Goal: Task Accomplishment & Management: Manage account settings

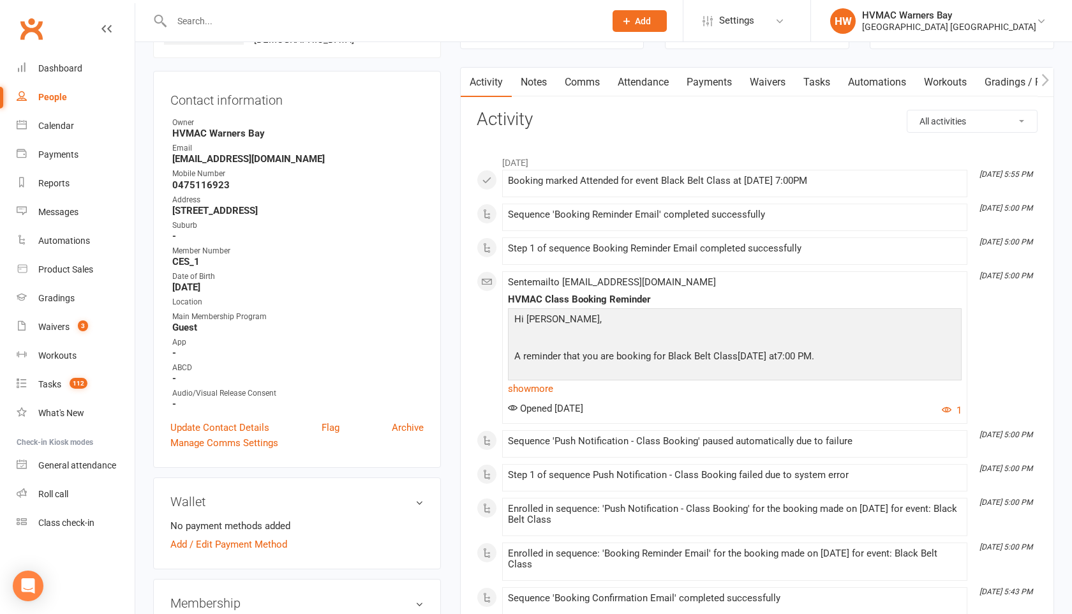
click at [195, 24] on input "text" at bounding box center [382, 21] width 428 height 18
type input "[PERSON_NAME]"
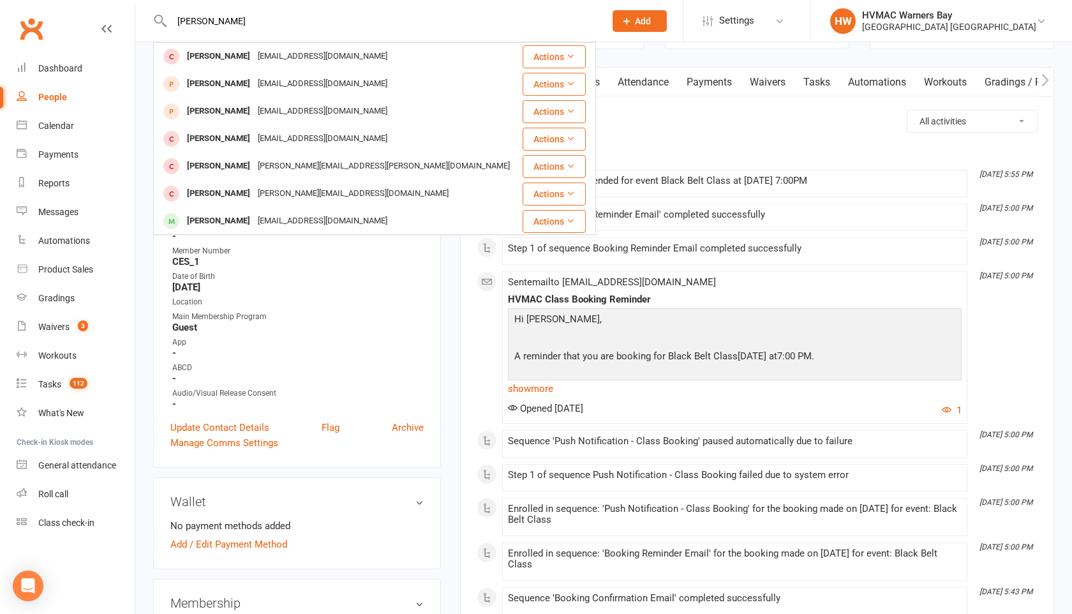
drag, startPoint x: 239, startPoint y: 22, endPoint x: 168, endPoint y: 16, distance: 70.5
click at [168, 16] on input "[PERSON_NAME]" at bounding box center [382, 21] width 428 height 18
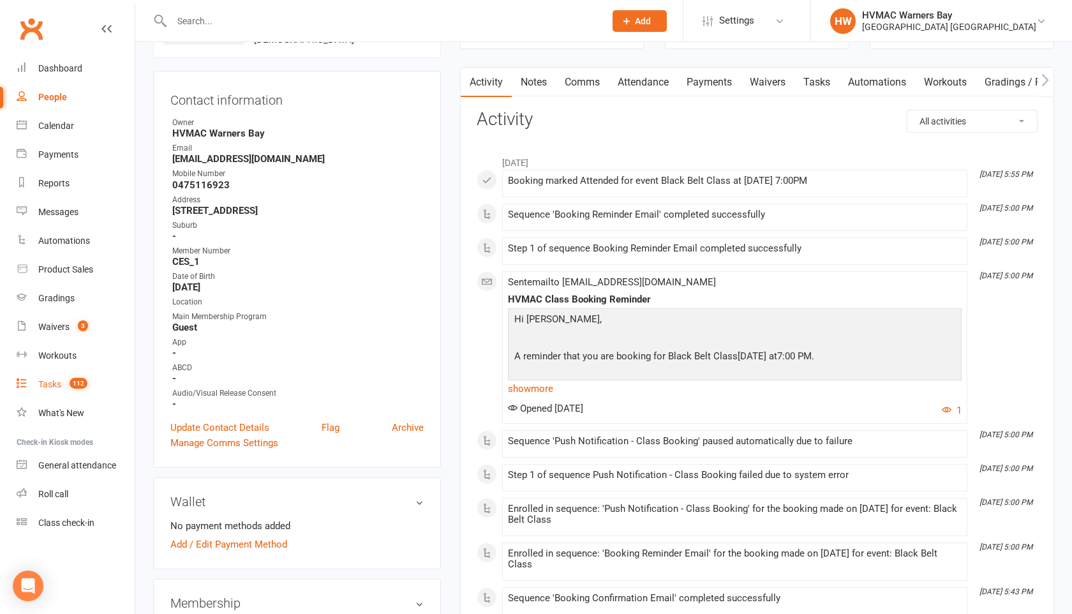
click at [46, 386] on div "Tasks" at bounding box center [49, 384] width 23 height 10
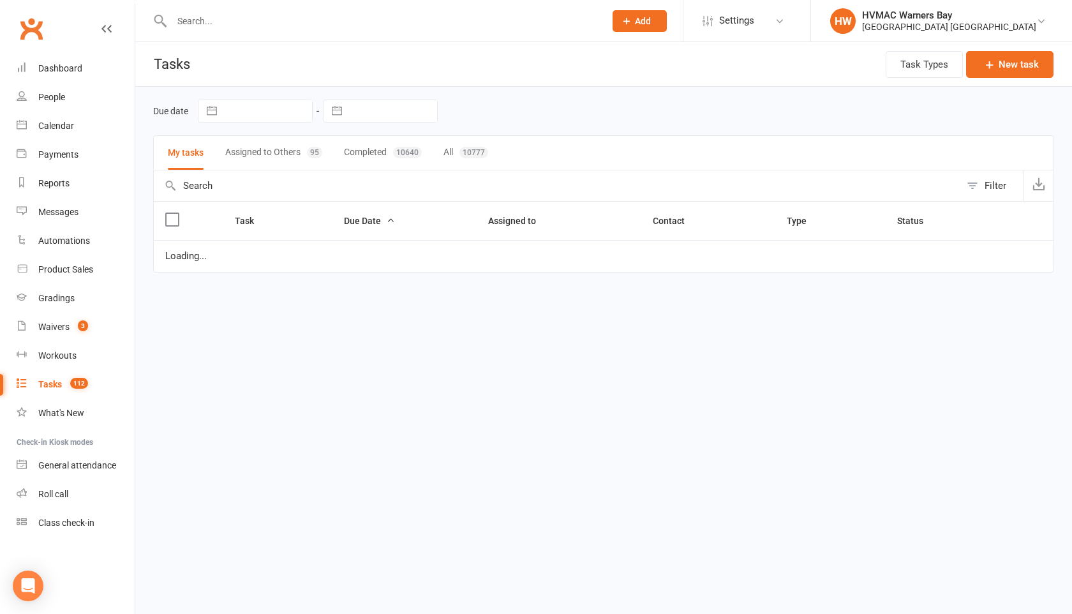
select select "started"
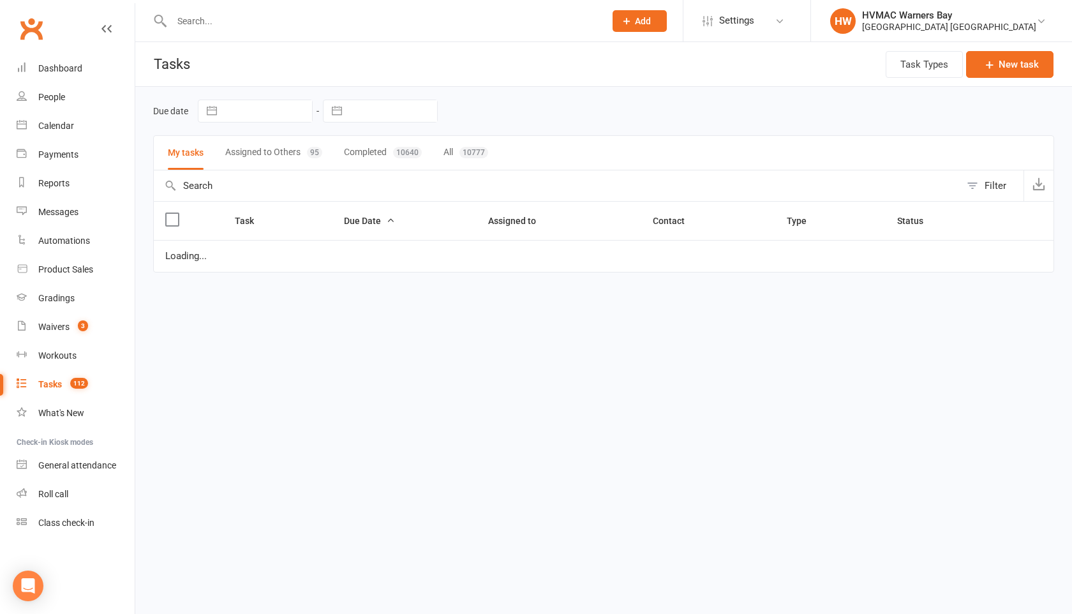
select select "waiting"
select select "started"
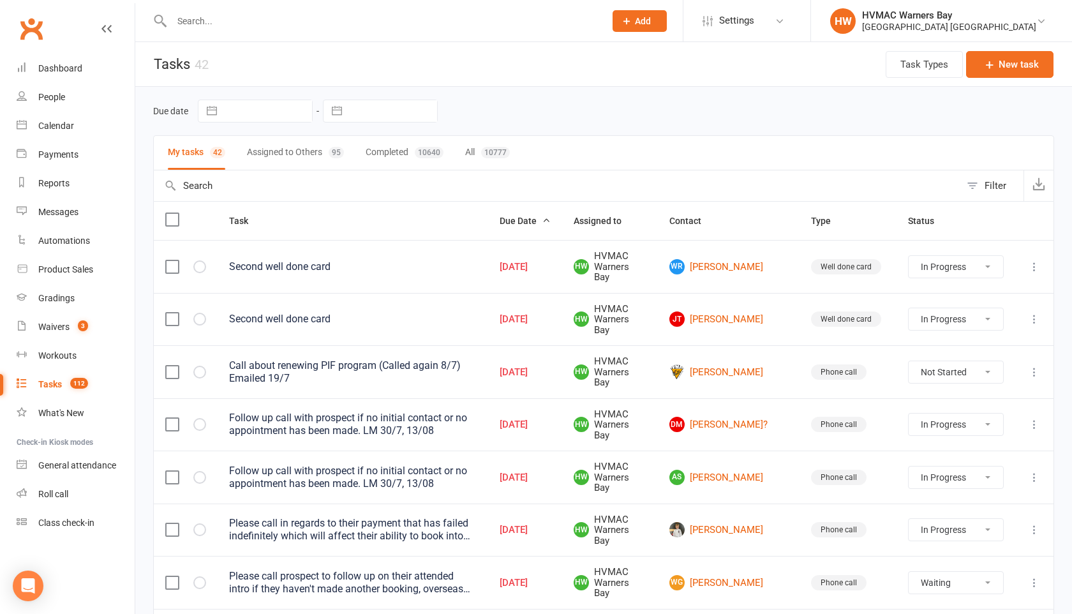
click at [999, 192] on div "Filter" at bounding box center [995, 185] width 22 height 15
select select "incomplete"
select select "started"
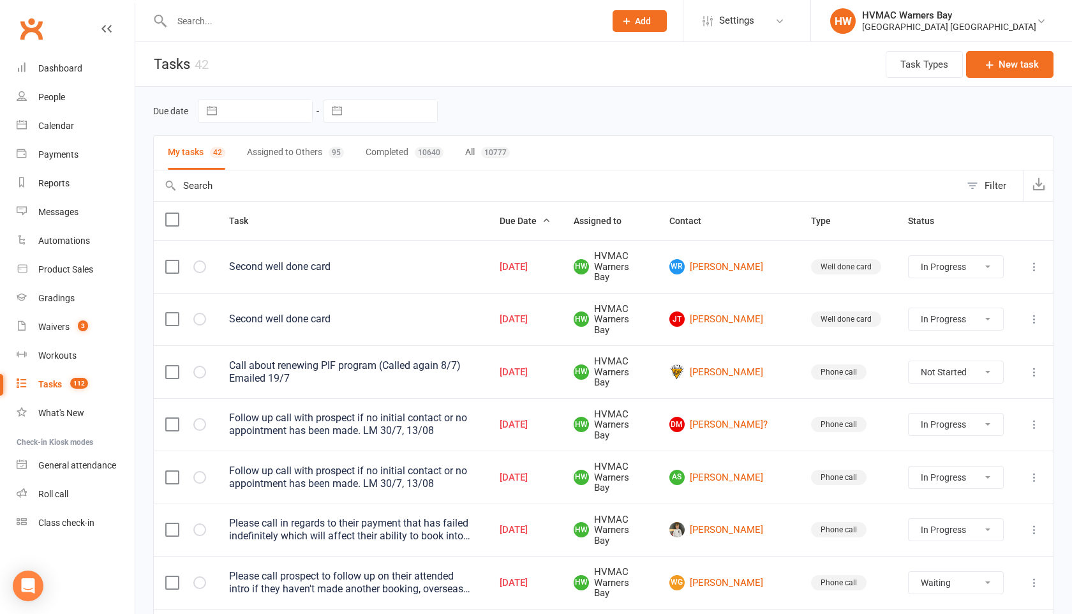
select select "started"
select select "waiting"
select select "started"
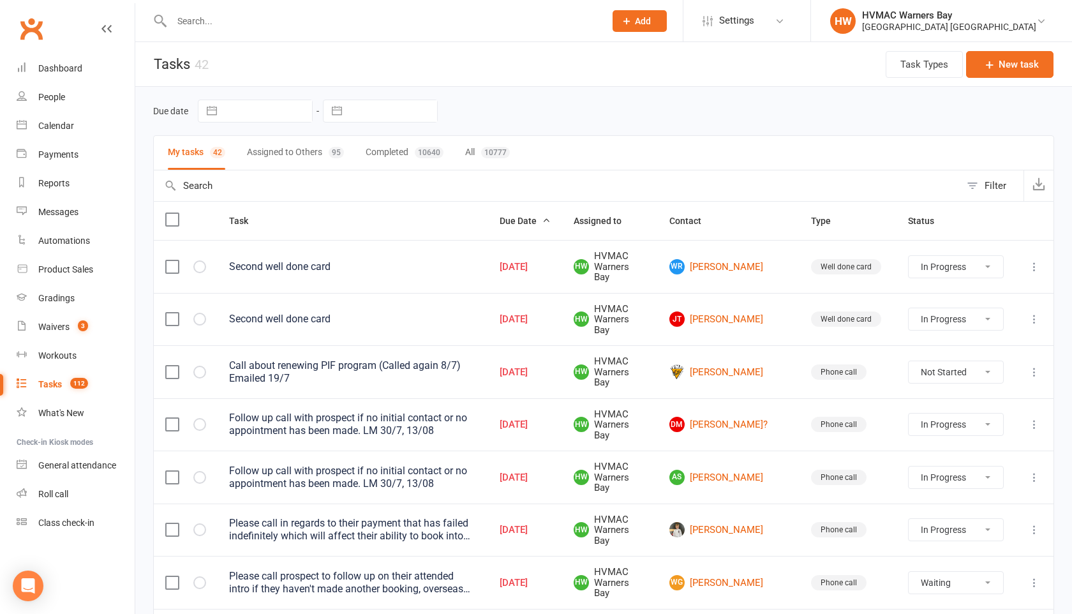
select select "started"
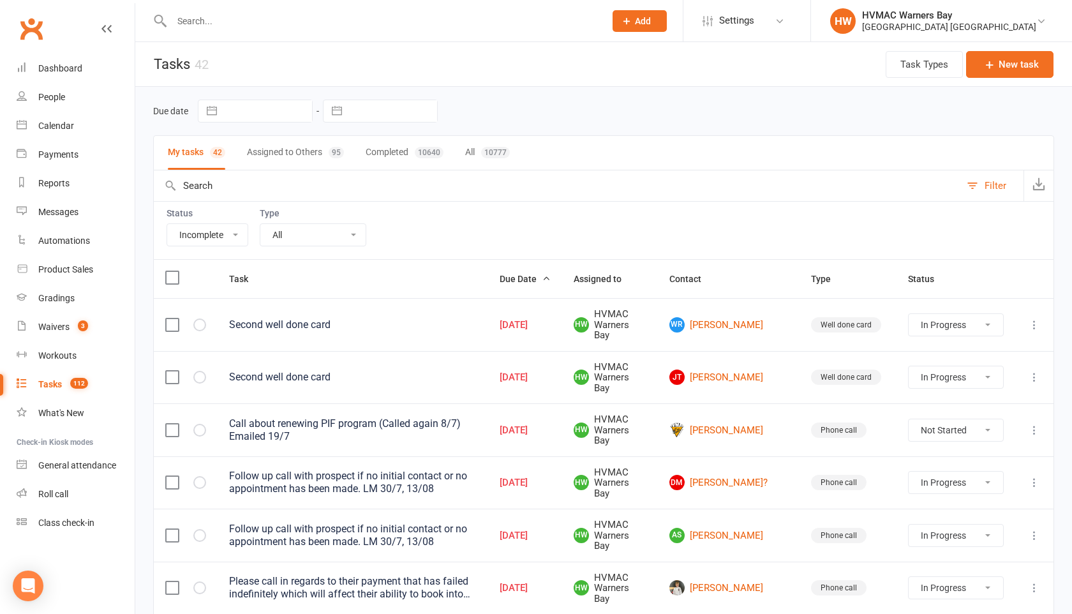
click at [231, 230] on select "All Incomplete Not Started In Progress Waiting Complete" at bounding box center [207, 235] width 80 height 22
click at [287, 242] on select "All App Desk staff tasks E-mail Fyi Main membership Meeting Member number New c…" at bounding box center [312, 235] width 105 height 22
select select "15095"
click at [260, 224] on select "All App Desk staff tasks E-mail Fyi Main membership Meeting Member number New c…" at bounding box center [312, 235] width 105 height 22
select select "started"
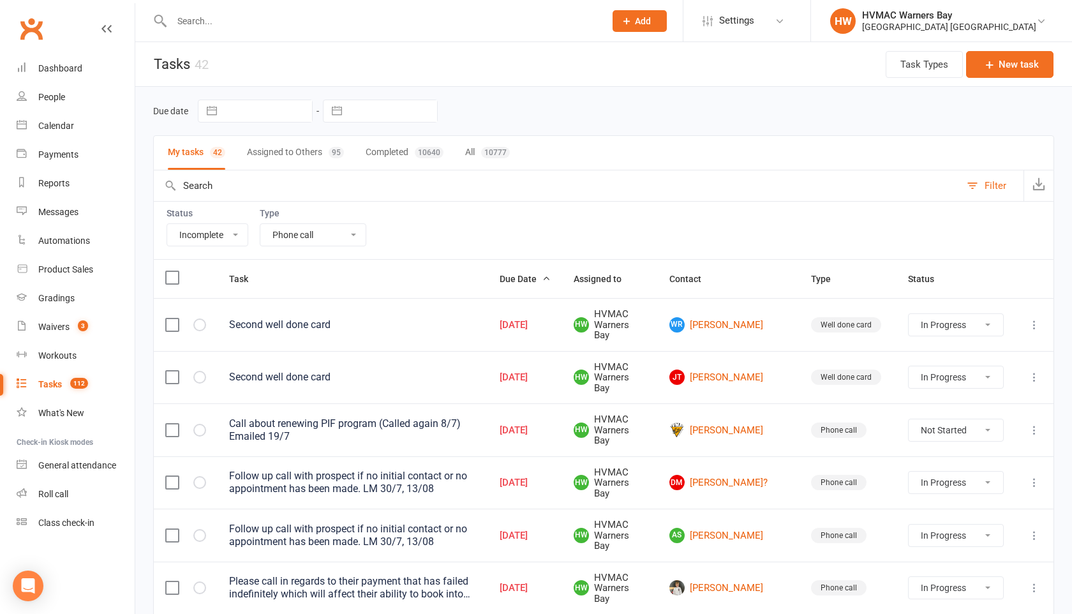
select select "started"
select select "waiting"
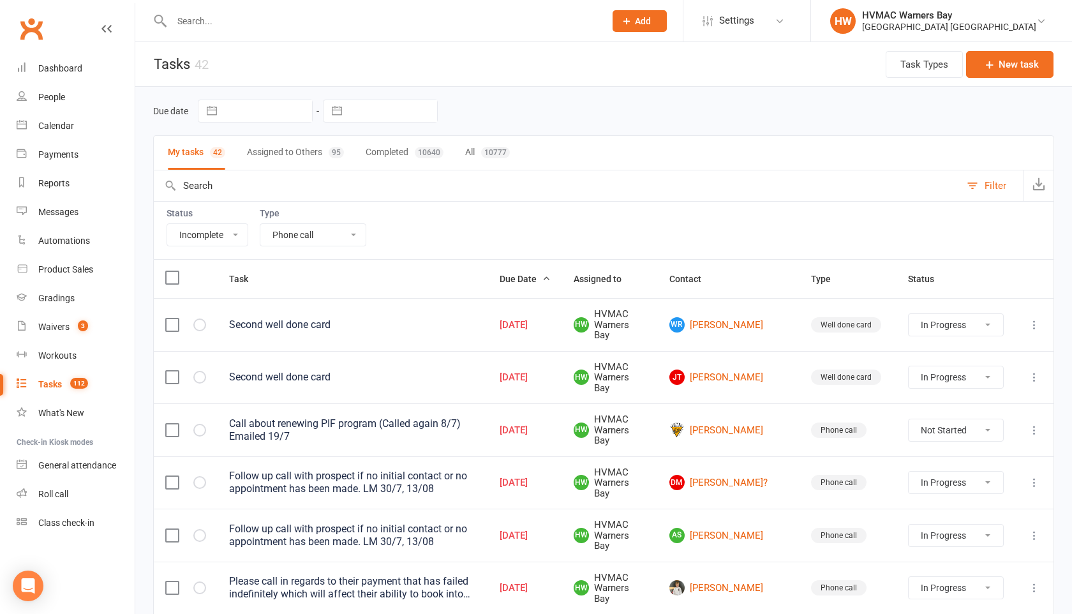
select select "waiting"
select select "started"
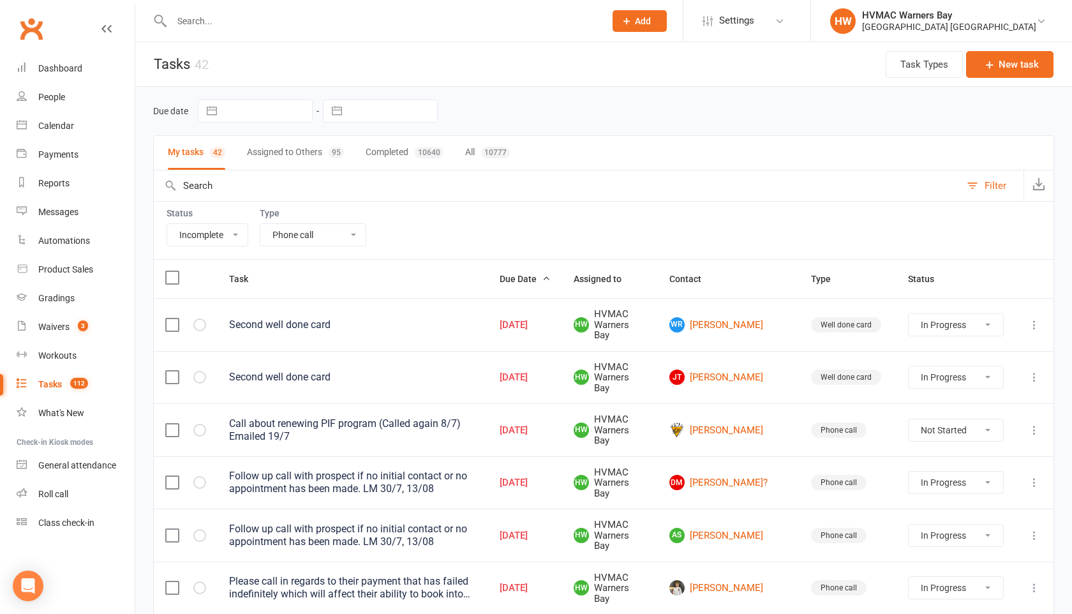
select select "started"
select select "waiting"
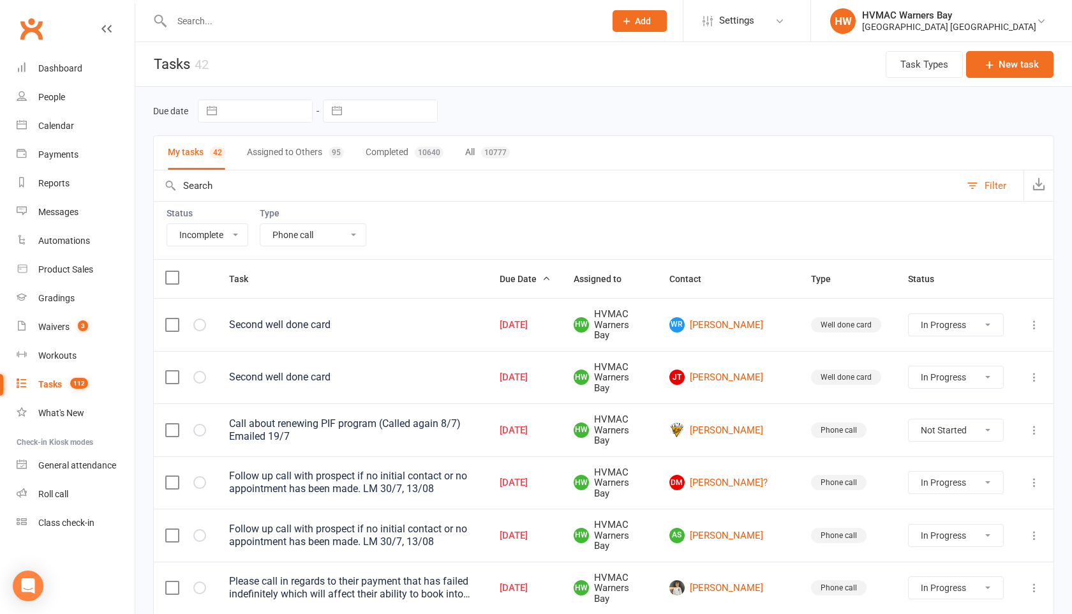
select select "waiting"
select select "started"
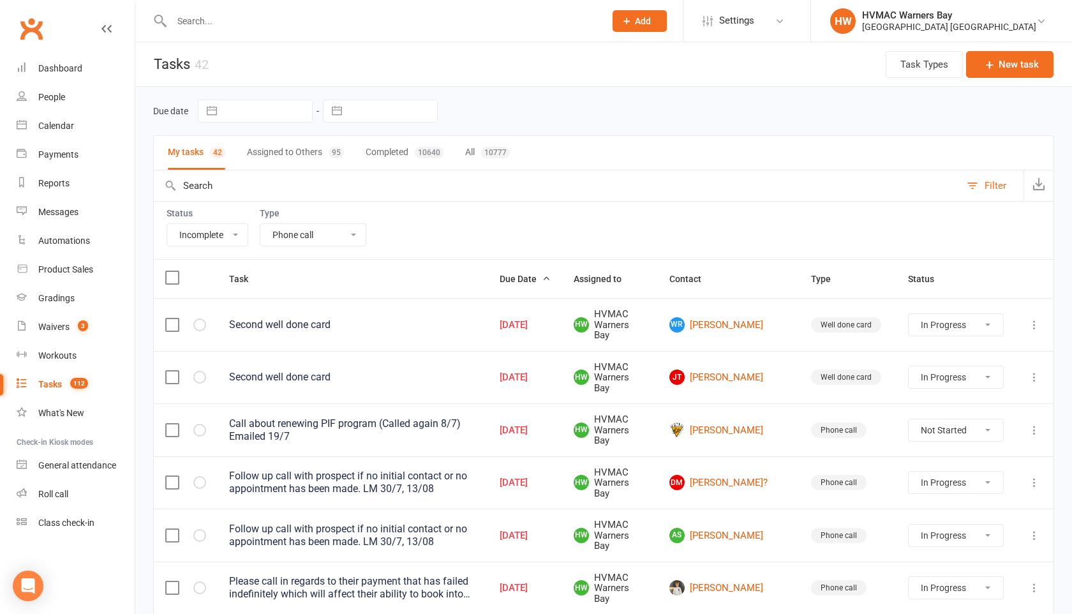
select select "started"
select select "waiting"
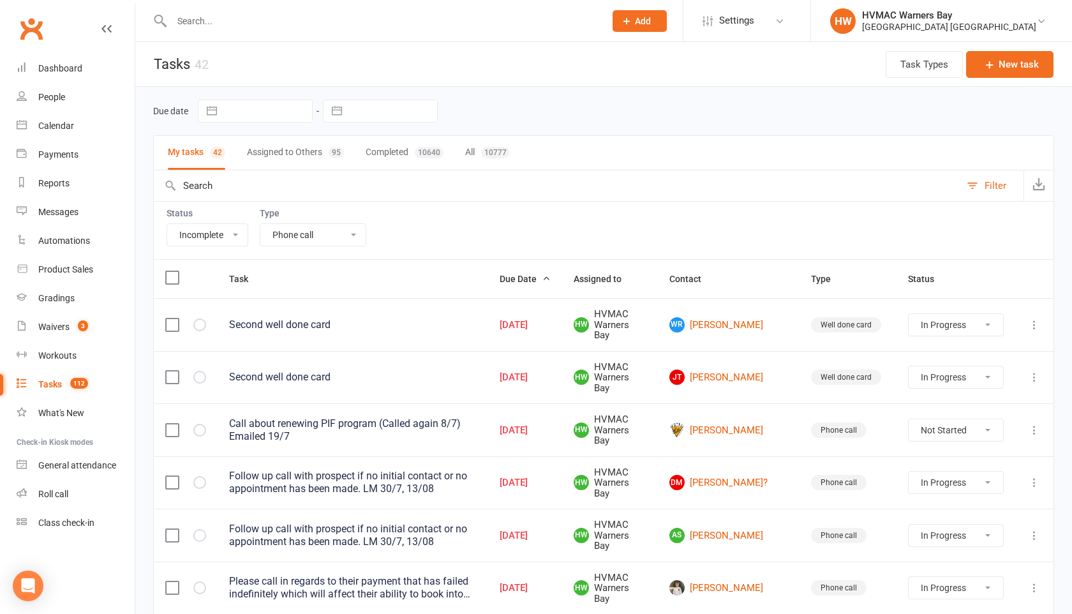
select select "waiting"
select select "started"
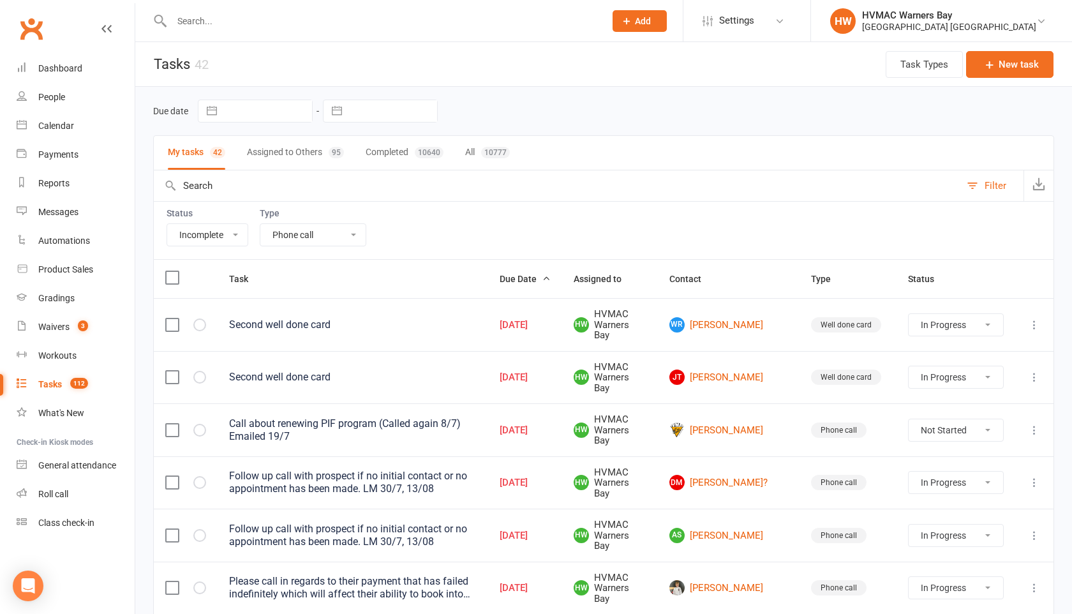
select select "started"
select select "waiting"
select select "started"
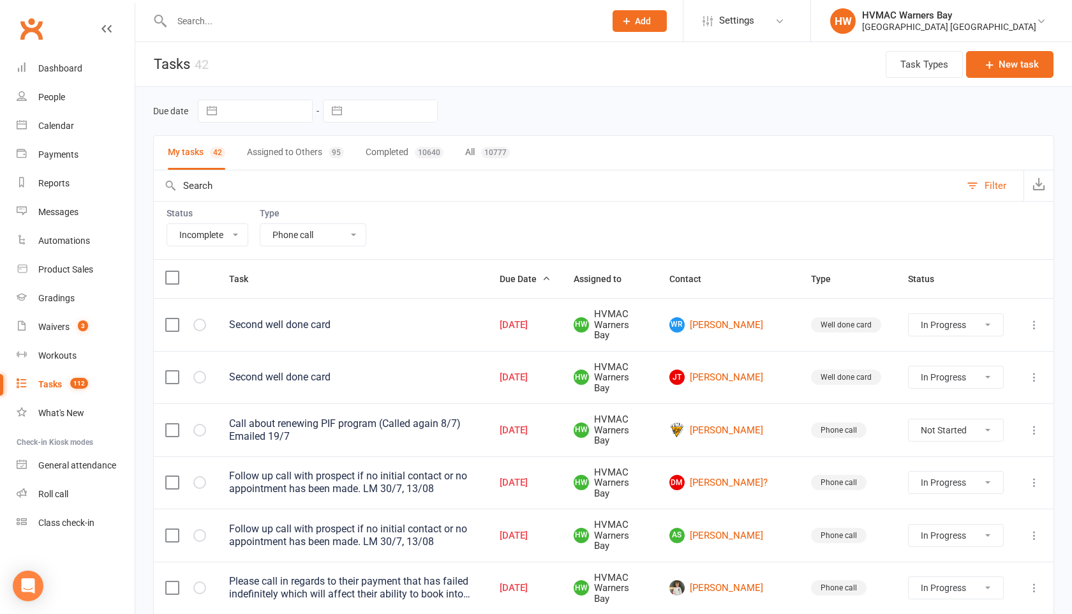
select select "started"
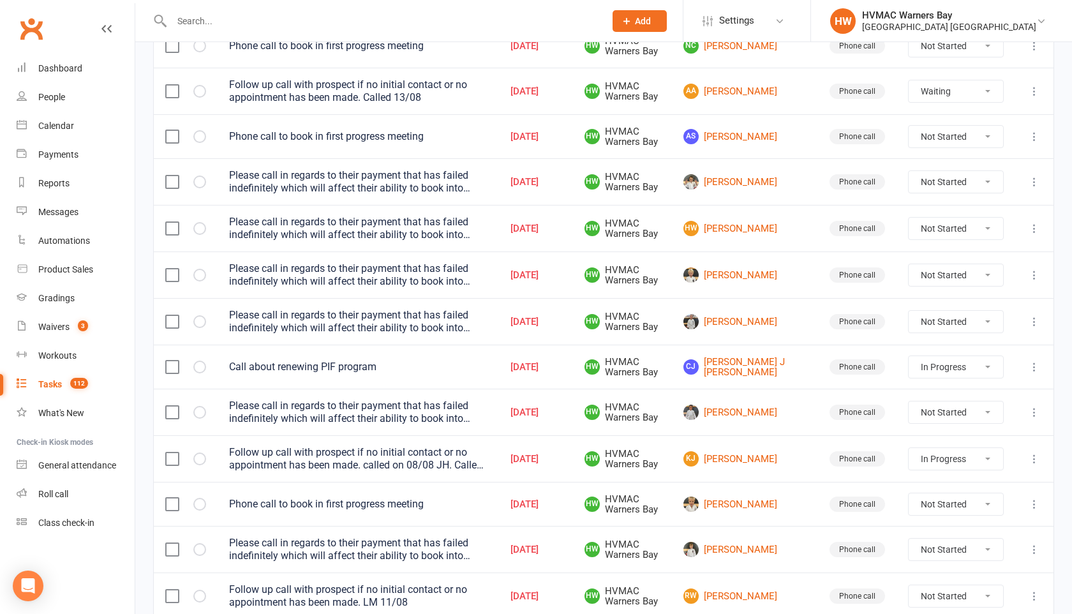
scroll to position [512, 0]
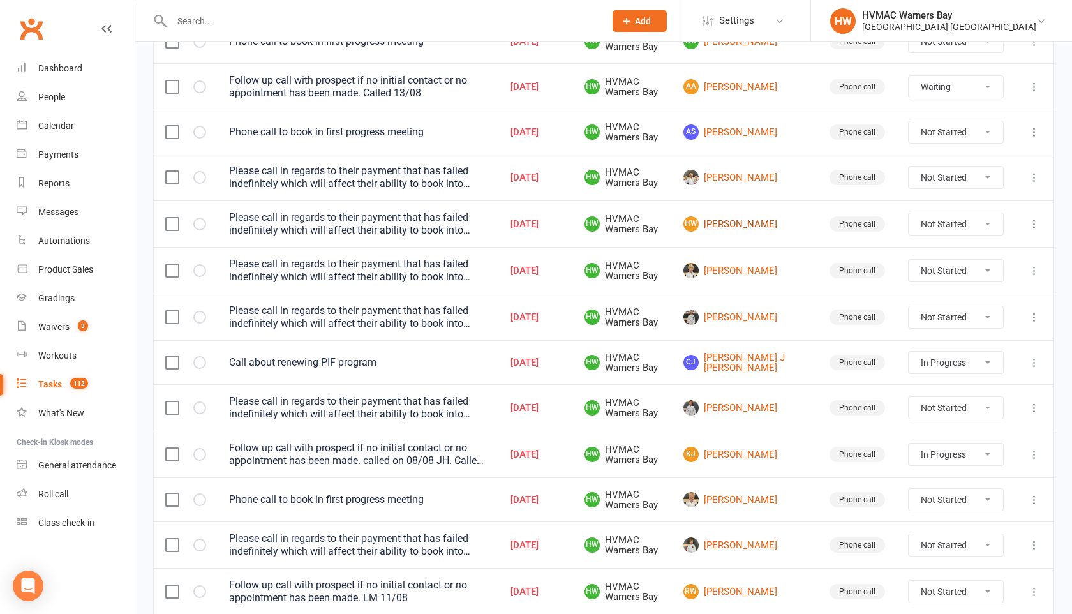
click at [755, 221] on link "HW [PERSON_NAME]" at bounding box center [744, 223] width 123 height 15
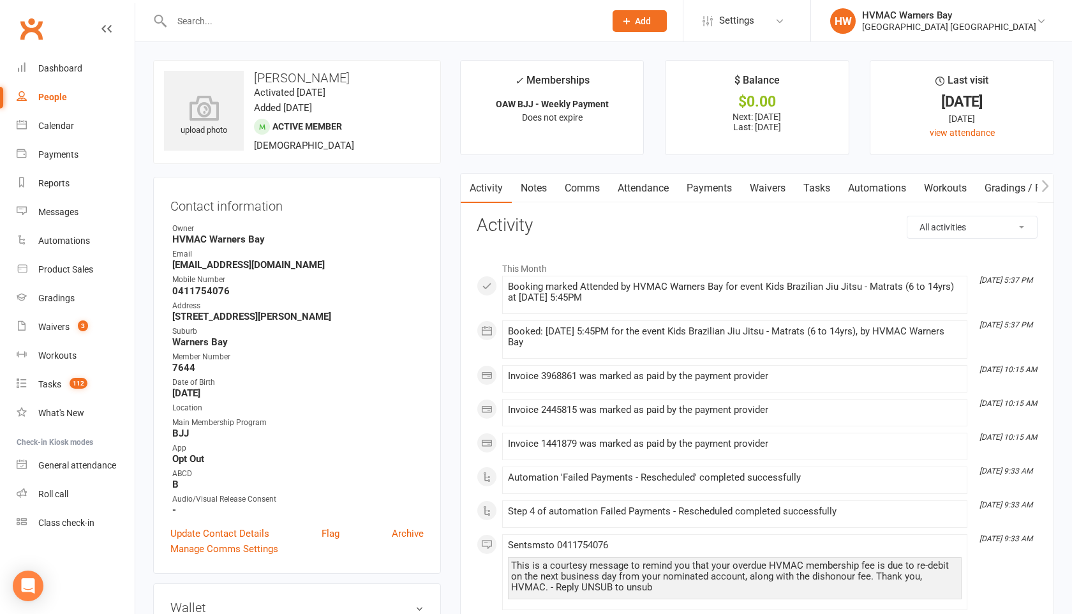
click at [710, 186] on link "Payments" at bounding box center [709, 188] width 63 height 29
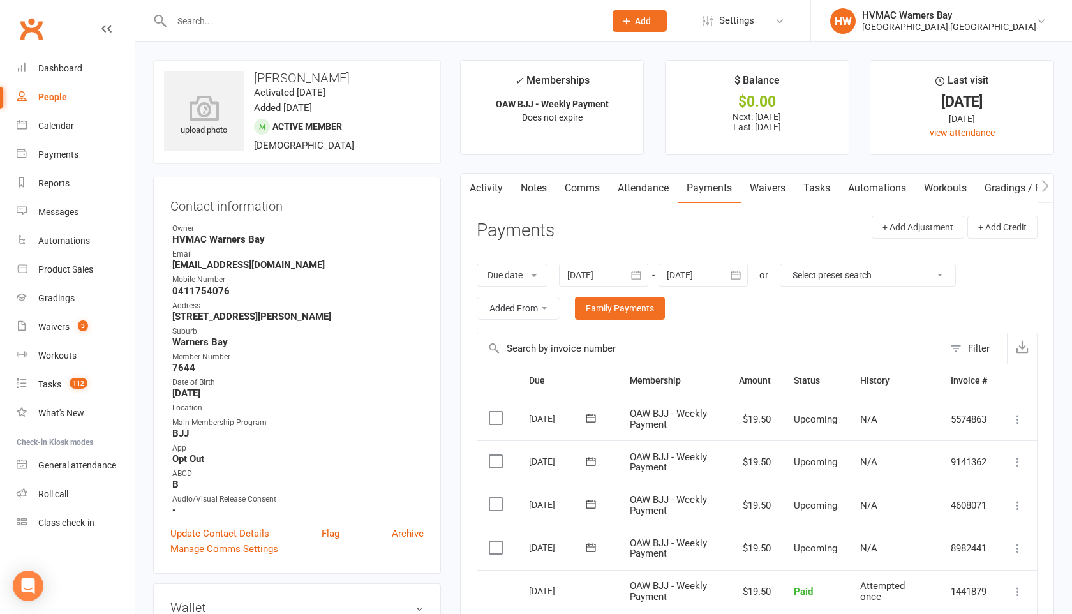
click at [819, 184] on link "Tasks" at bounding box center [816, 188] width 45 height 29
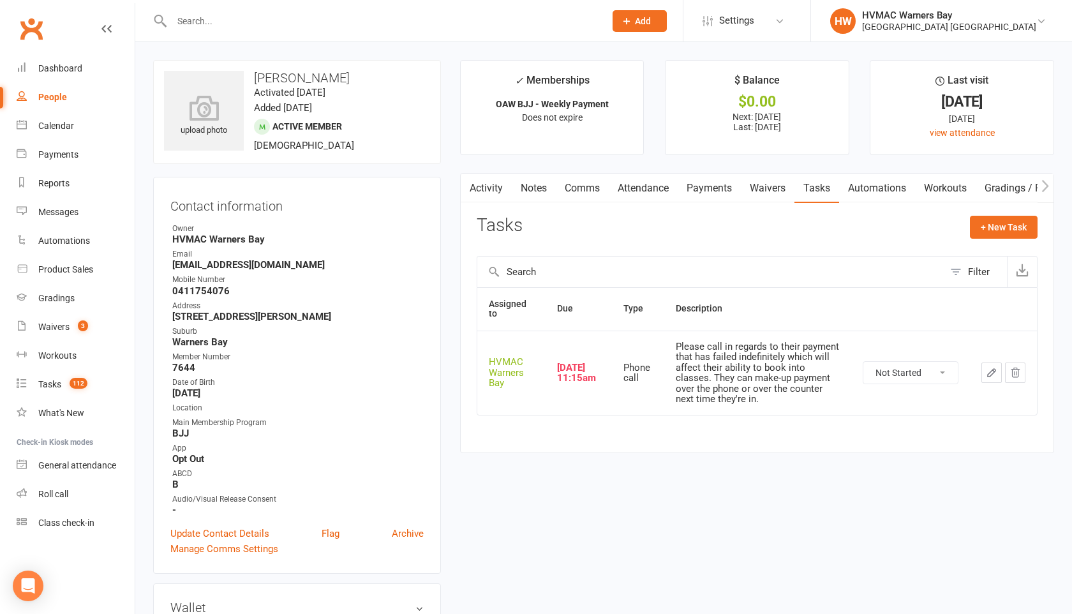
click at [891, 368] on select "Not Started In Progress Waiting Complete" at bounding box center [910, 373] width 94 height 22
click at [863, 362] on select "Not Started In Progress Waiting Complete" at bounding box center [910, 373] width 94 height 22
select select "unstarted"
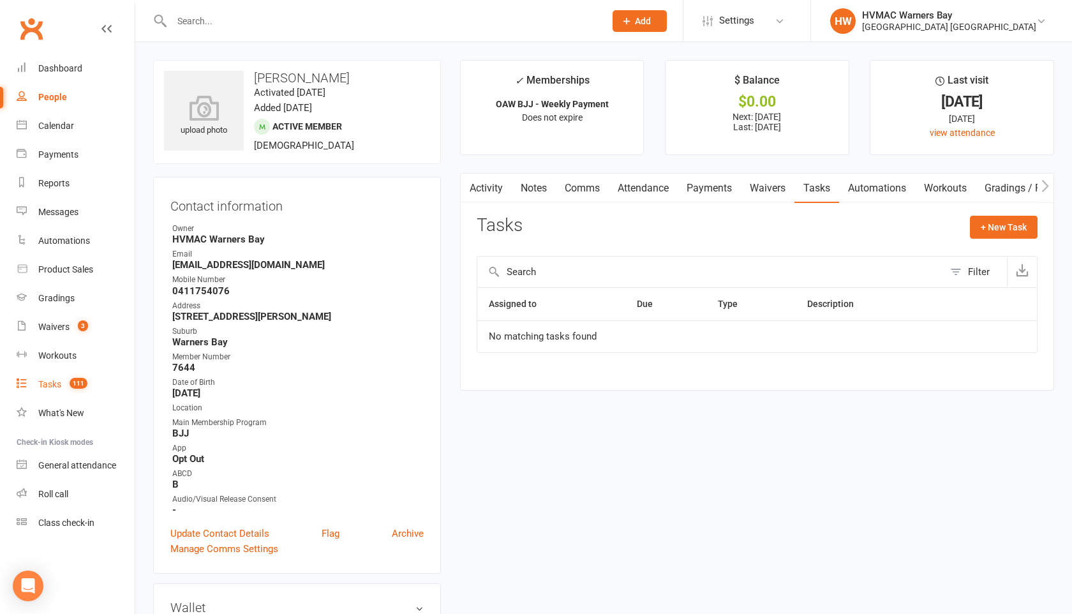
click at [60, 384] on div "Tasks" at bounding box center [49, 384] width 23 height 10
select select "incomplete"
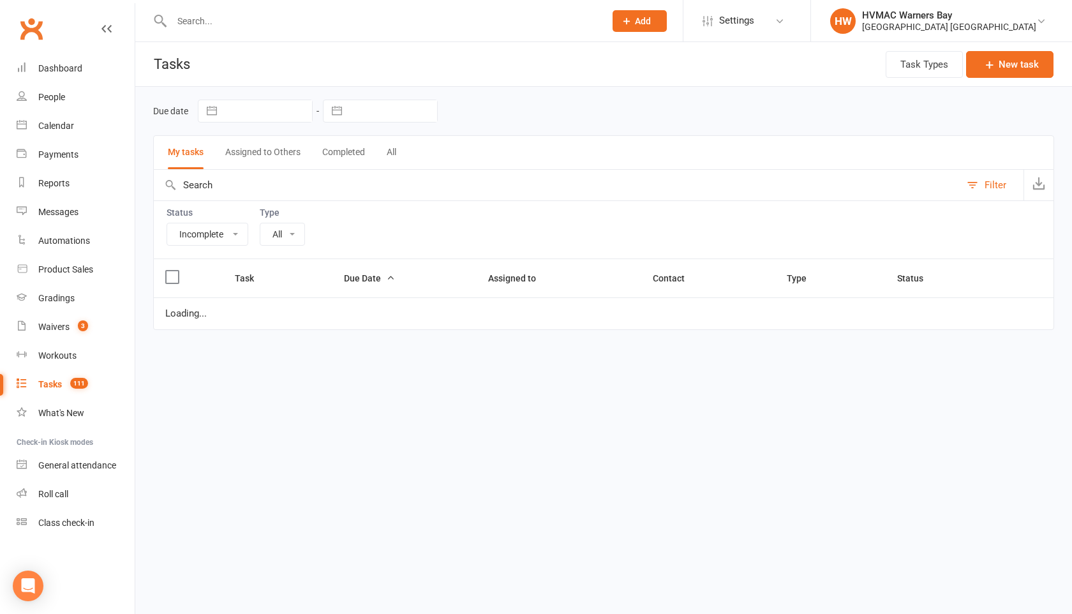
select select "15095"
select select "started"
select select "waiting"
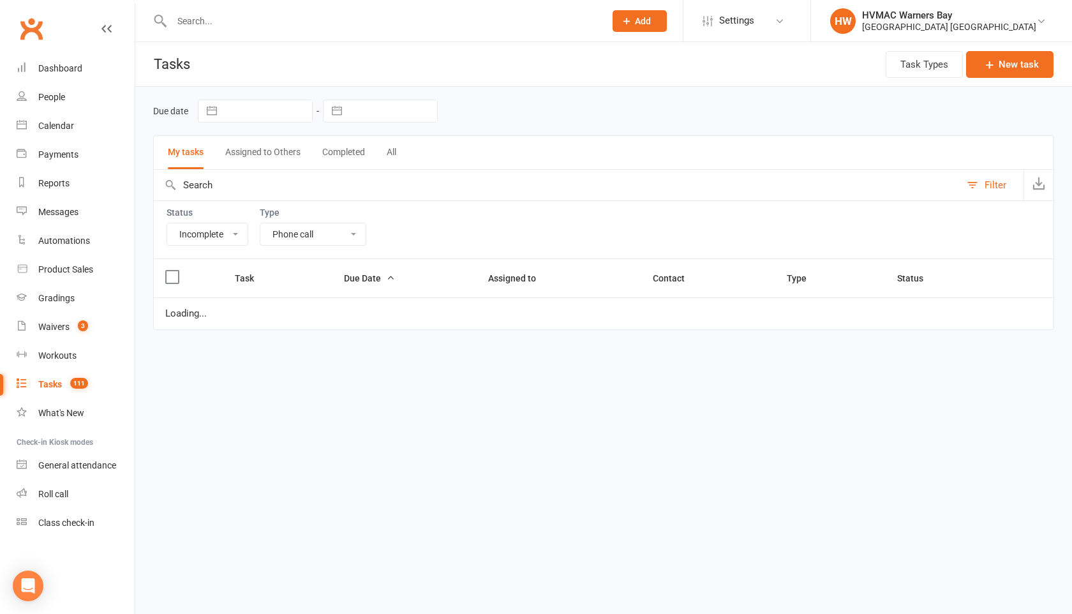
select select "waiting"
select select "started"
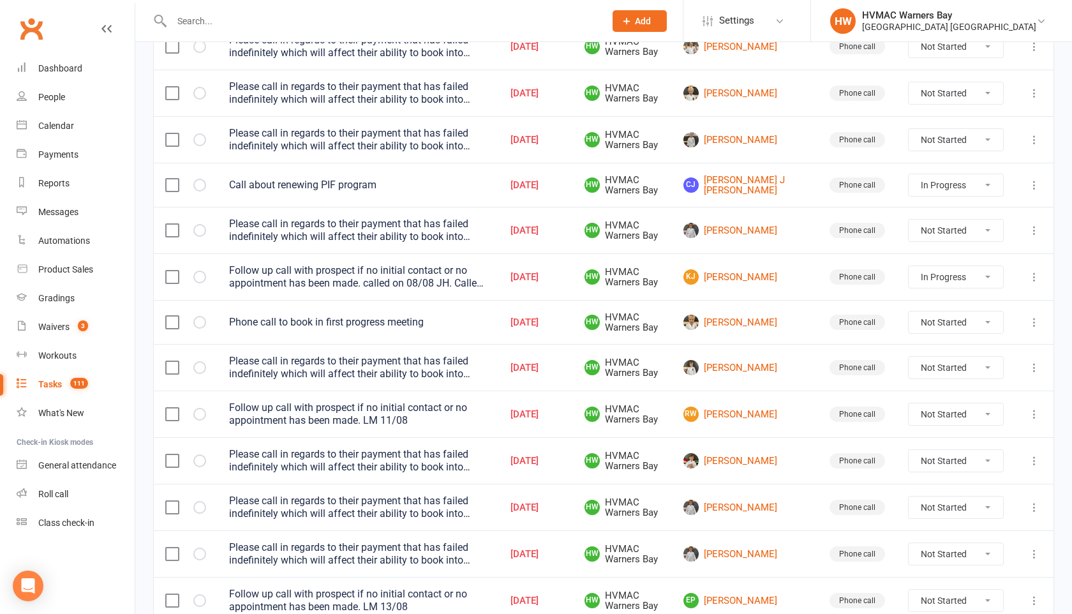
scroll to position [656, 0]
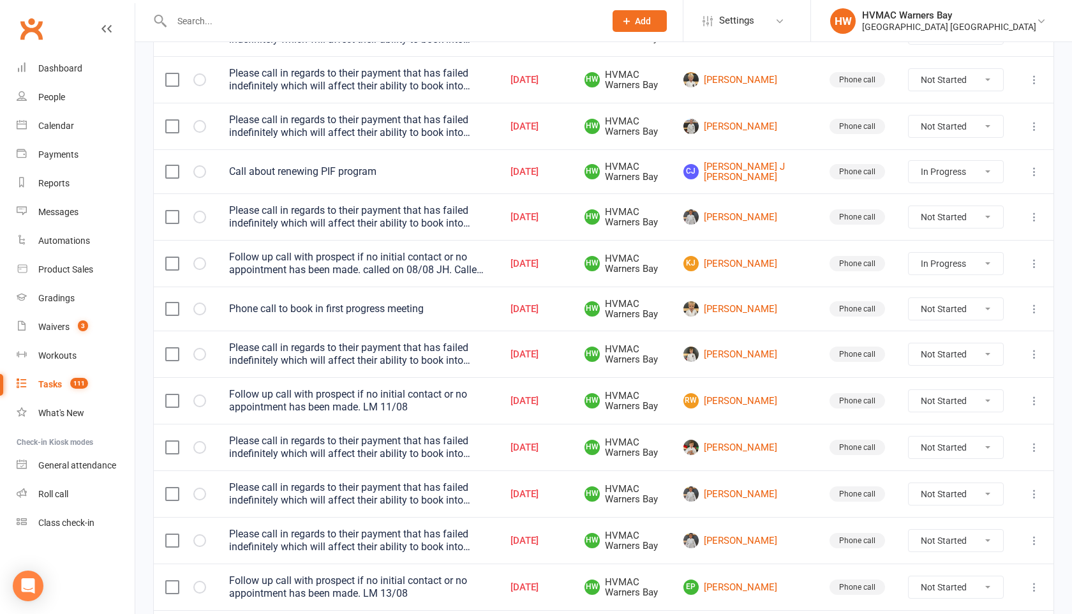
click at [962, 358] on select "Not Started In Progress Waiting Complete" at bounding box center [956, 354] width 94 height 22
click at [909, 343] on select "Not Started In Progress Waiting Complete" at bounding box center [956, 354] width 94 height 22
select select "unstarted"
select select "started"
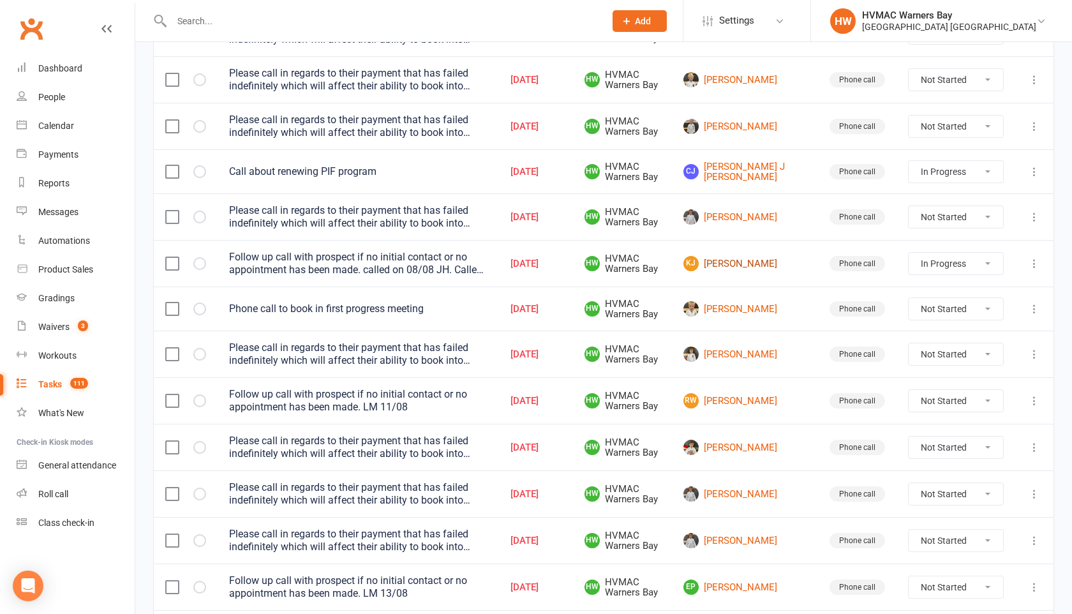
select select "started"
select select "waiting"
select select "started"
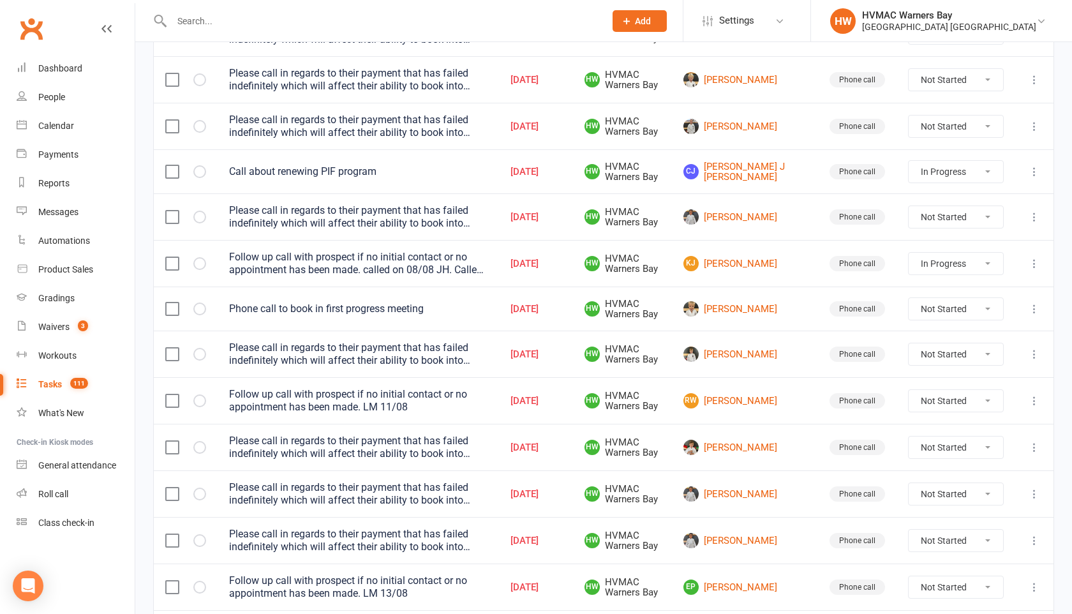
select select "started"
select select "waiting"
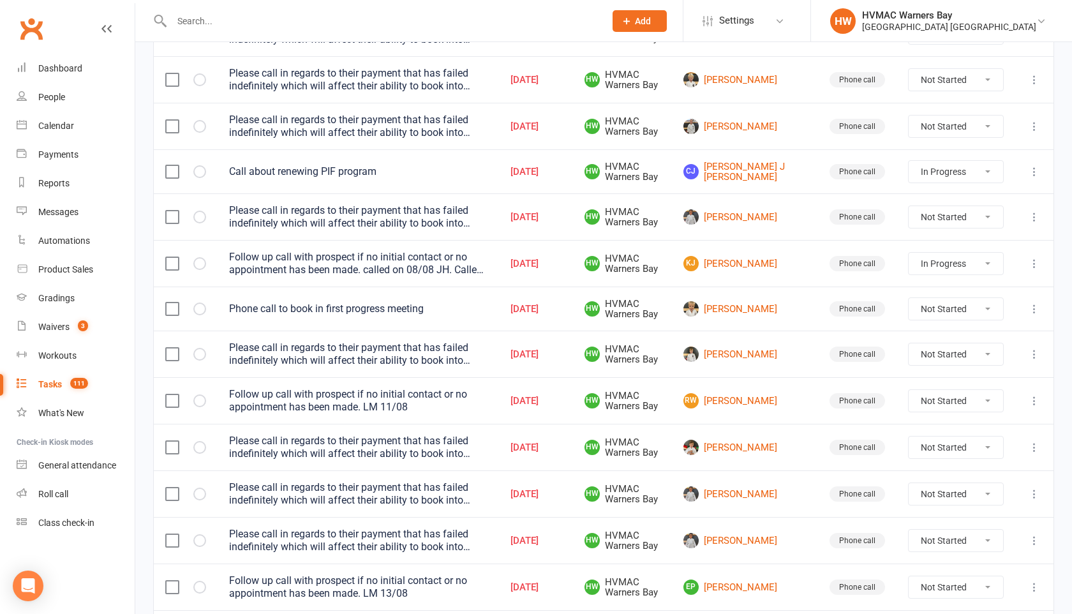
select select "started"
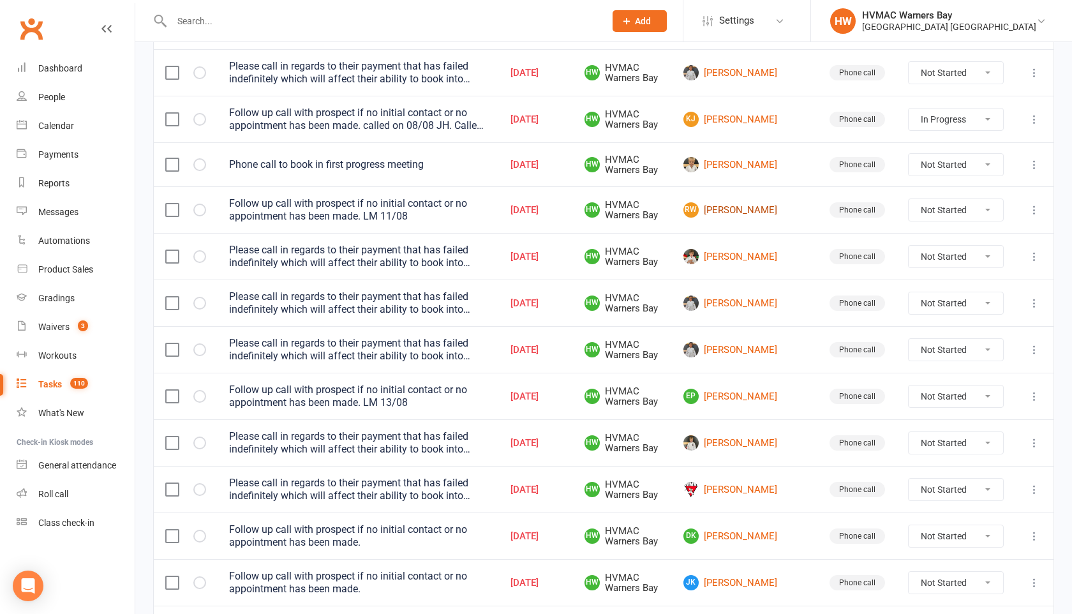
scroll to position [825, 0]
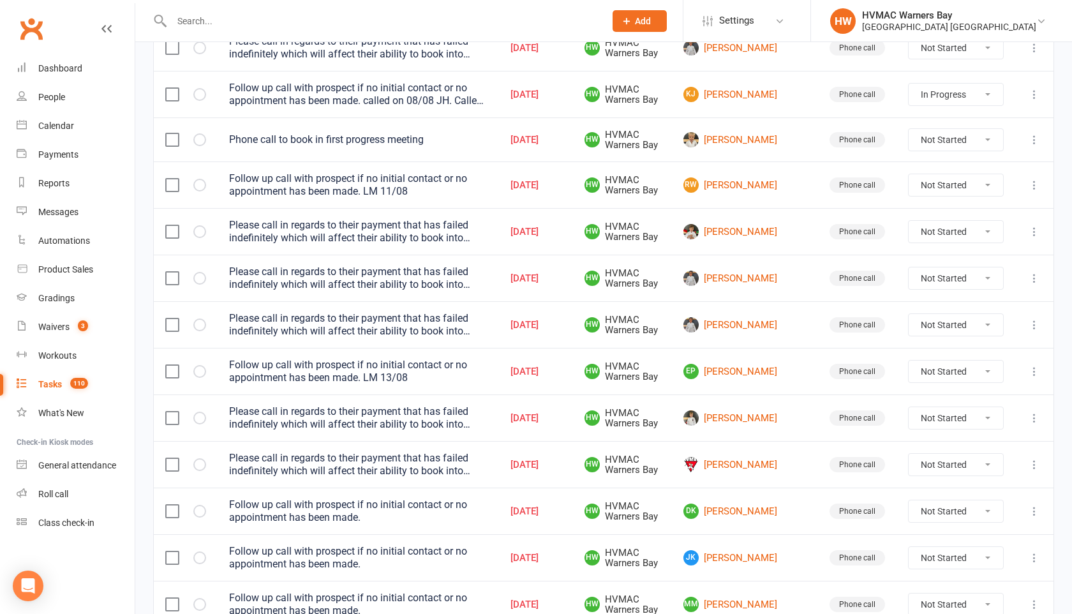
click at [1032, 418] on icon at bounding box center [1034, 418] width 13 height 13
click at [951, 498] on link "Delete" at bounding box center [978, 494] width 126 height 26
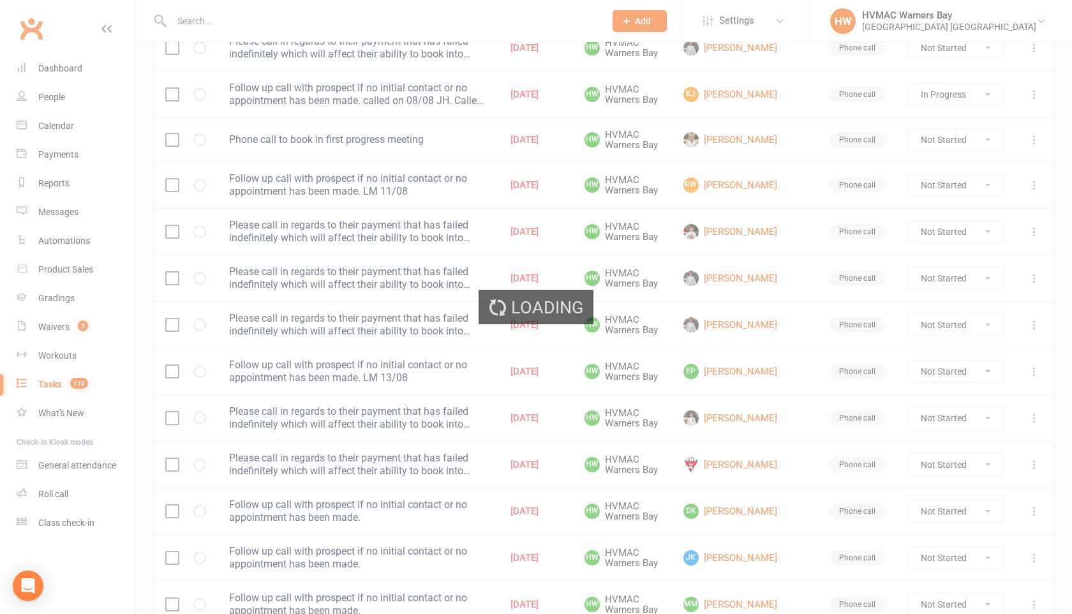
select select "started"
select select "waiting"
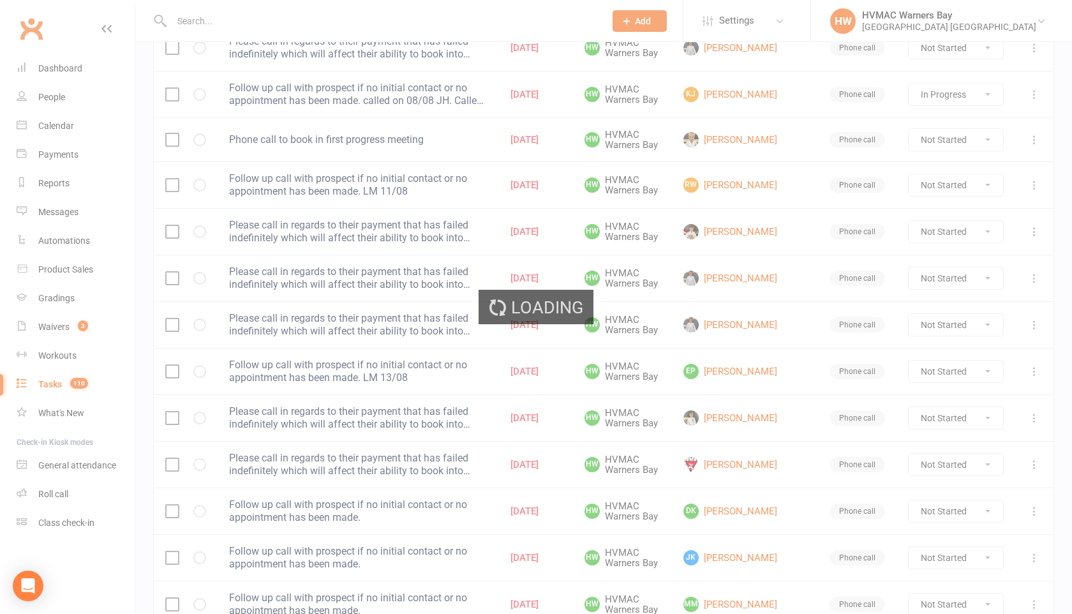
select select "started"
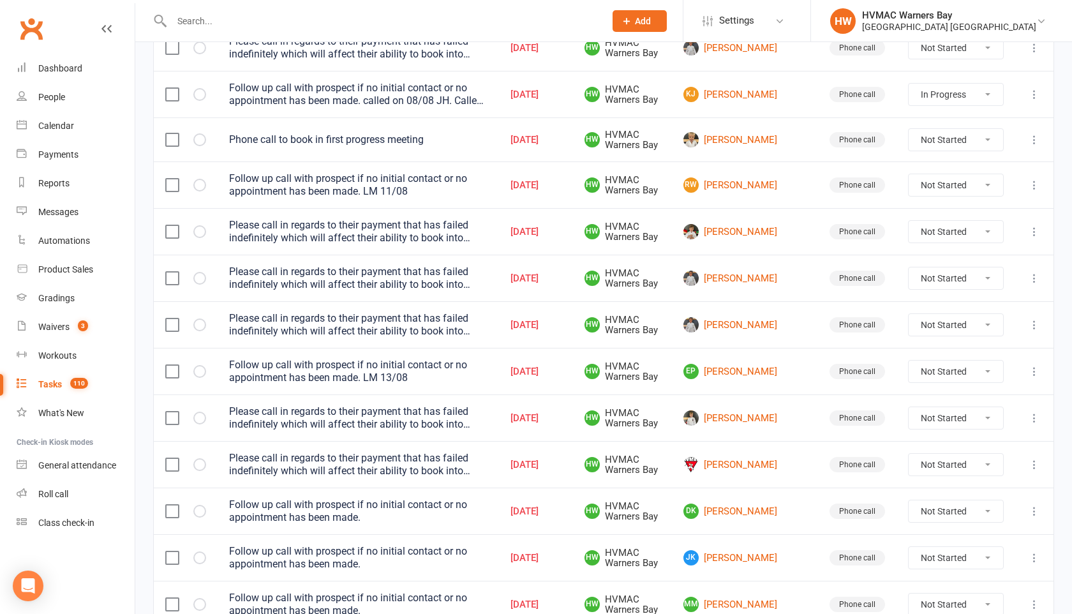
select select "started"
select select "waiting"
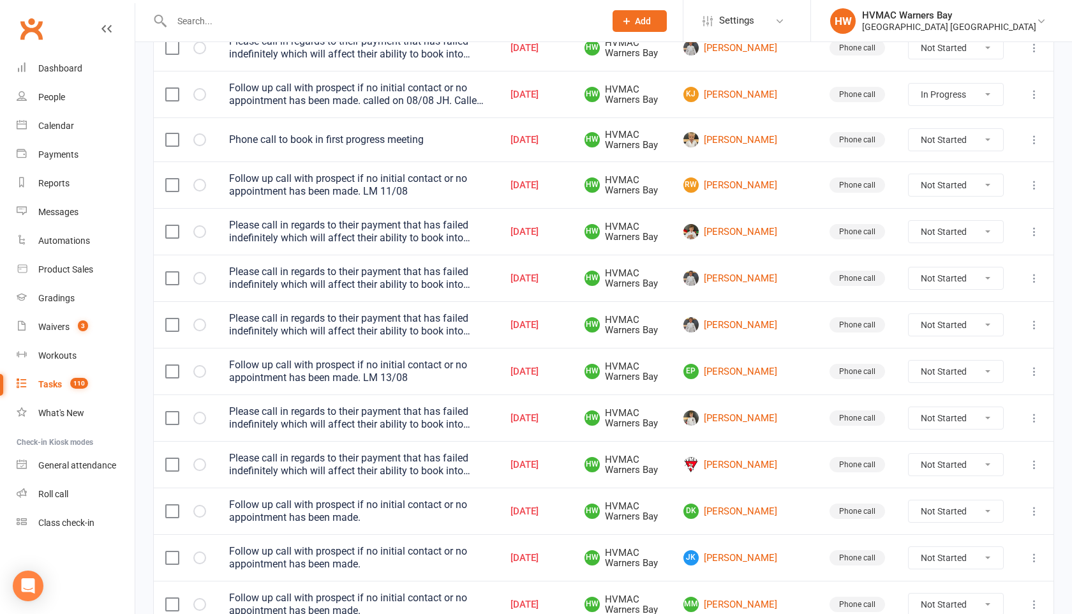
select select "started"
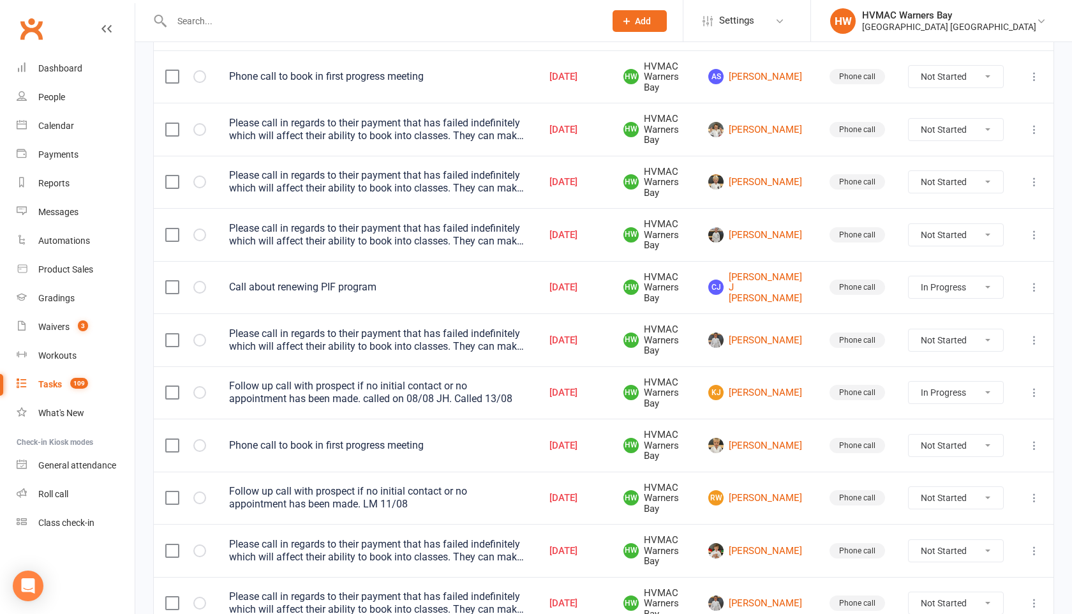
scroll to position [613, 0]
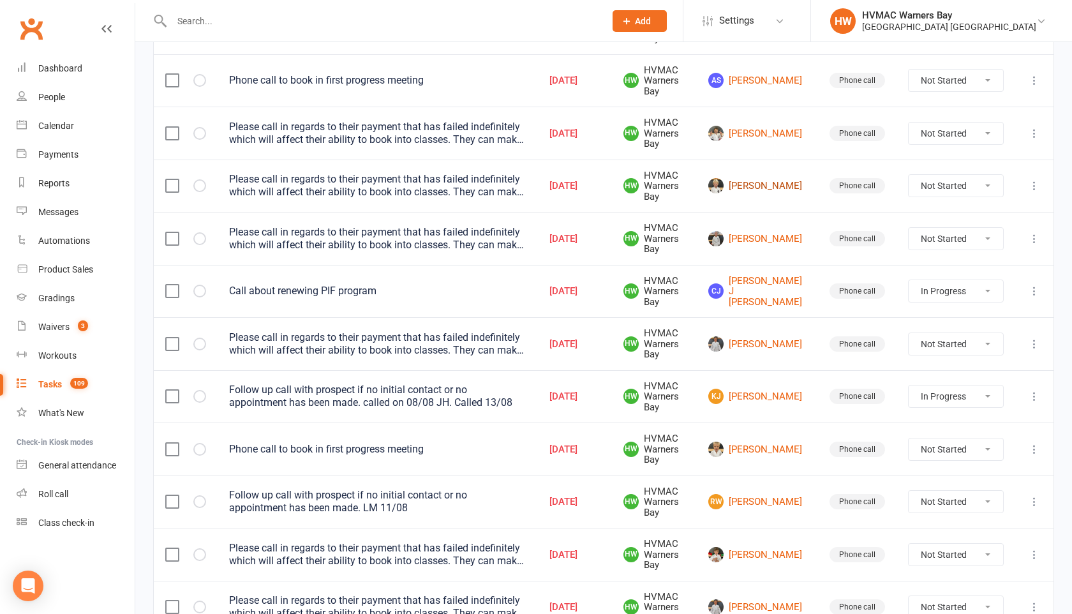
click at [775, 186] on link "[PERSON_NAME]" at bounding box center [757, 185] width 98 height 15
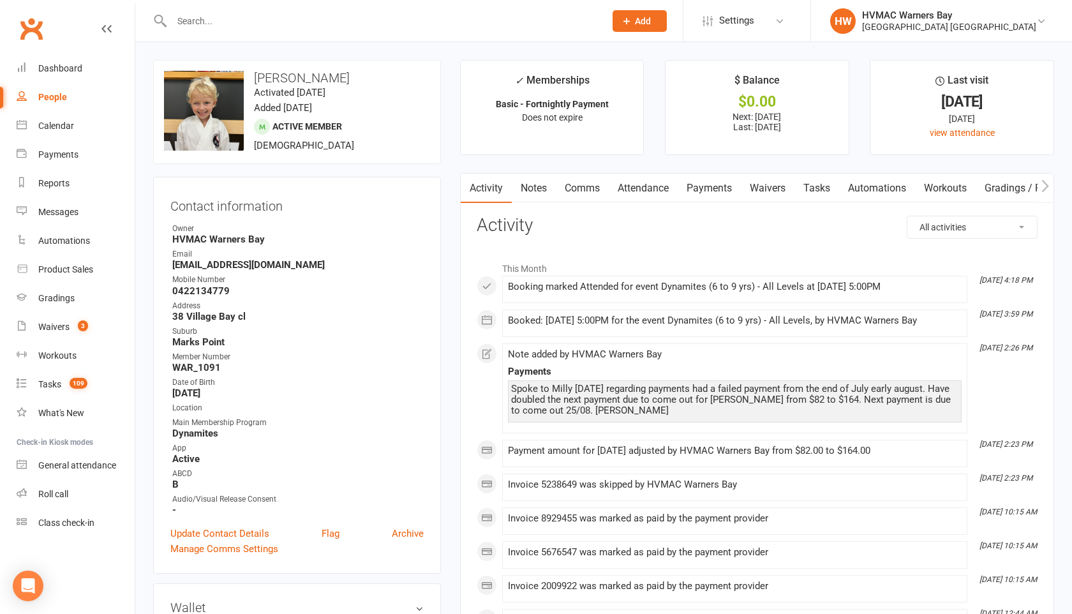
click at [704, 188] on link "Payments" at bounding box center [709, 188] width 63 height 29
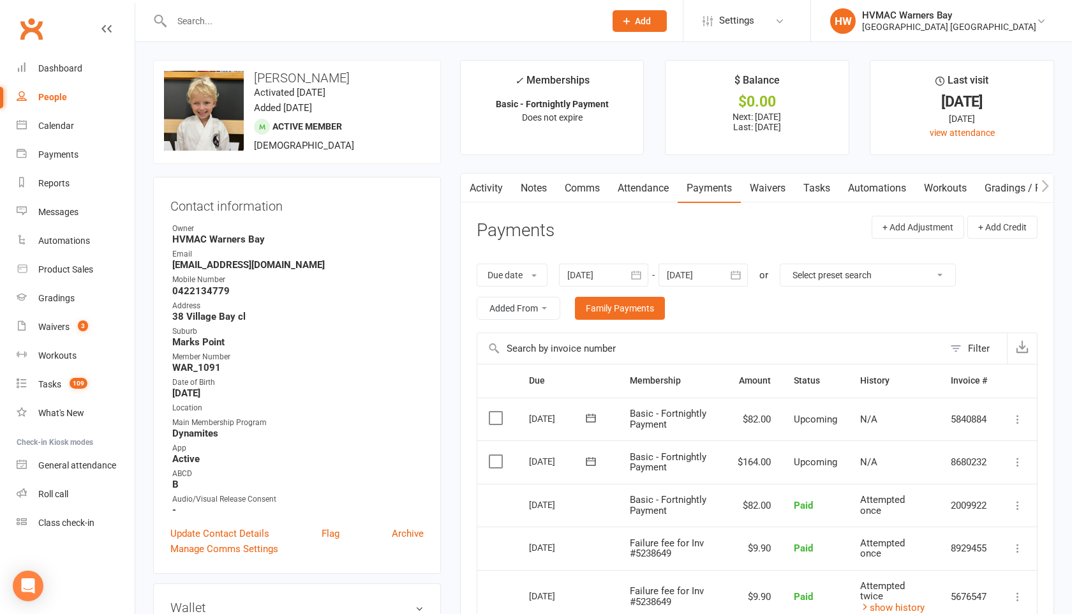
click at [821, 183] on link "Tasks" at bounding box center [816, 188] width 45 height 29
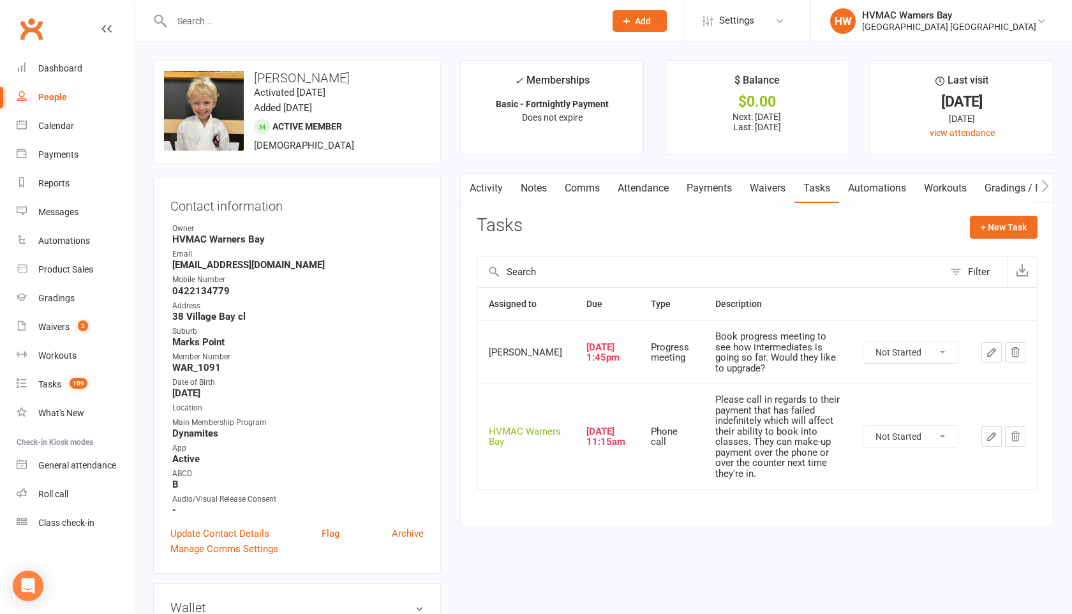
click at [900, 355] on select "Not Started In Progress Waiting Complete" at bounding box center [910, 352] width 94 height 22
click at [880, 434] on select "Not Started In Progress Waiting Complete" at bounding box center [910, 437] width 94 height 22
click at [863, 426] on select "Not Started In Progress Waiting Complete" at bounding box center [910, 437] width 94 height 22
select select "unstarted"
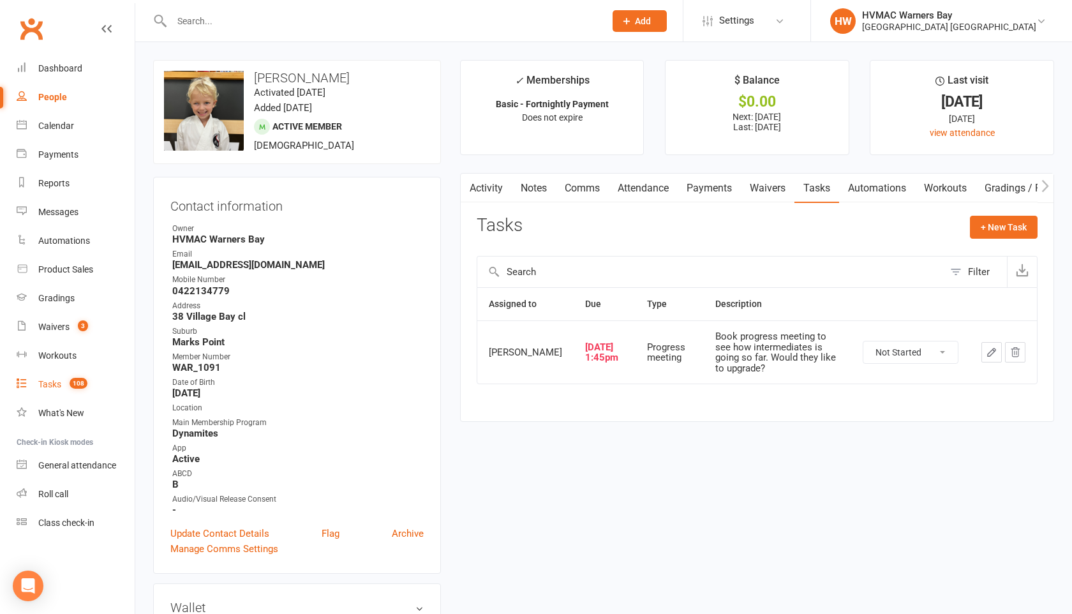
click at [57, 383] on div "Tasks" at bounding box center [49, 384] width 23 height 10
select select "incomplete"
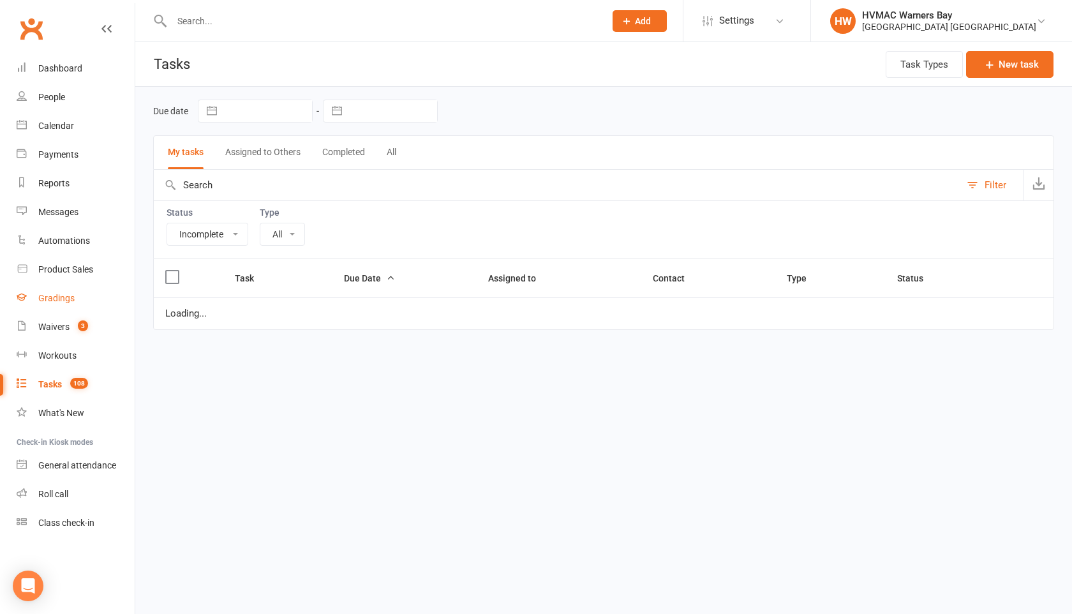
select select "15095"
select select "started"
select select "waiting"
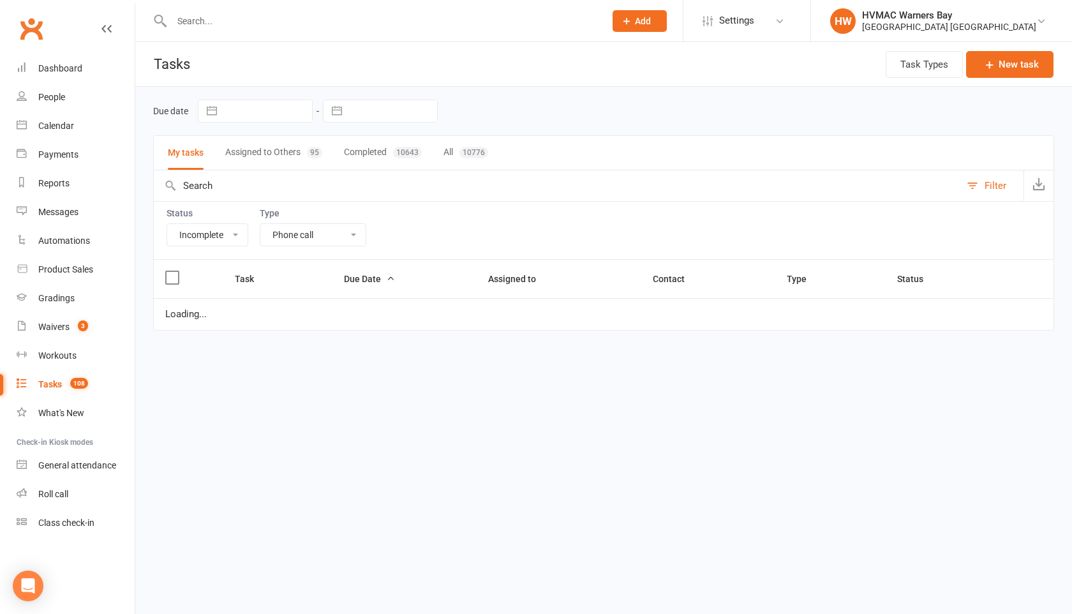
select select "waiting"
select select "started"
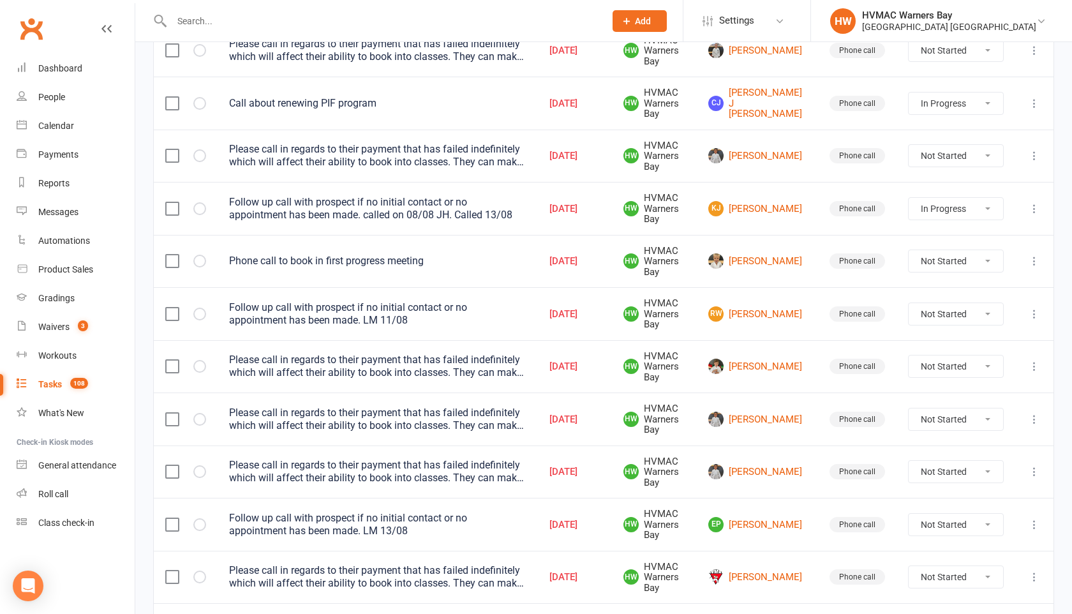
scroll to position [844, 0]
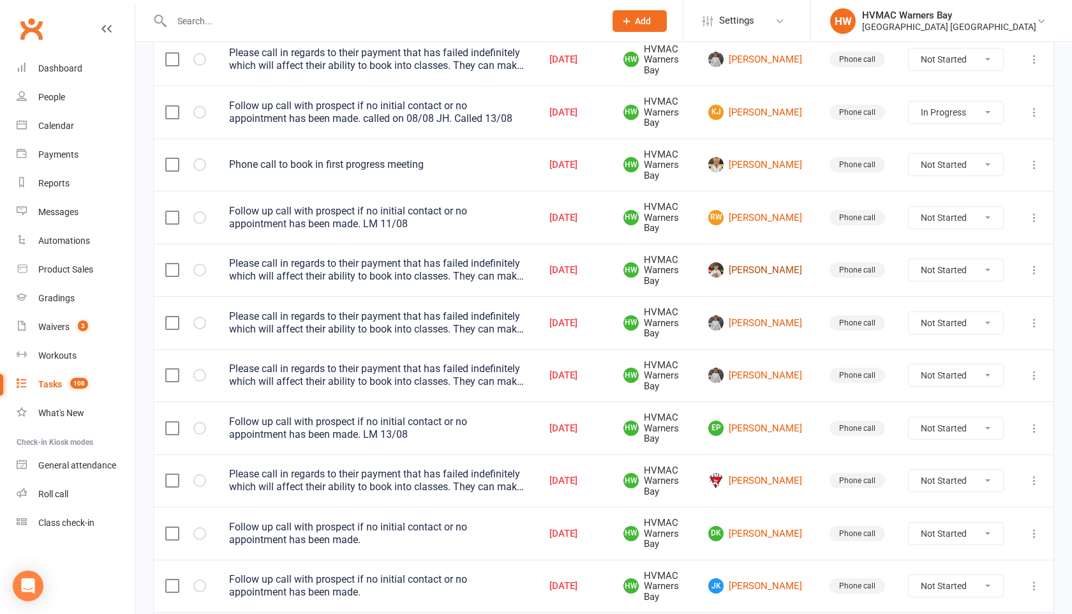
click at [791, 269] on link "[PERSON_NAME]" at bounding box center [757, 269] width 98 height 15
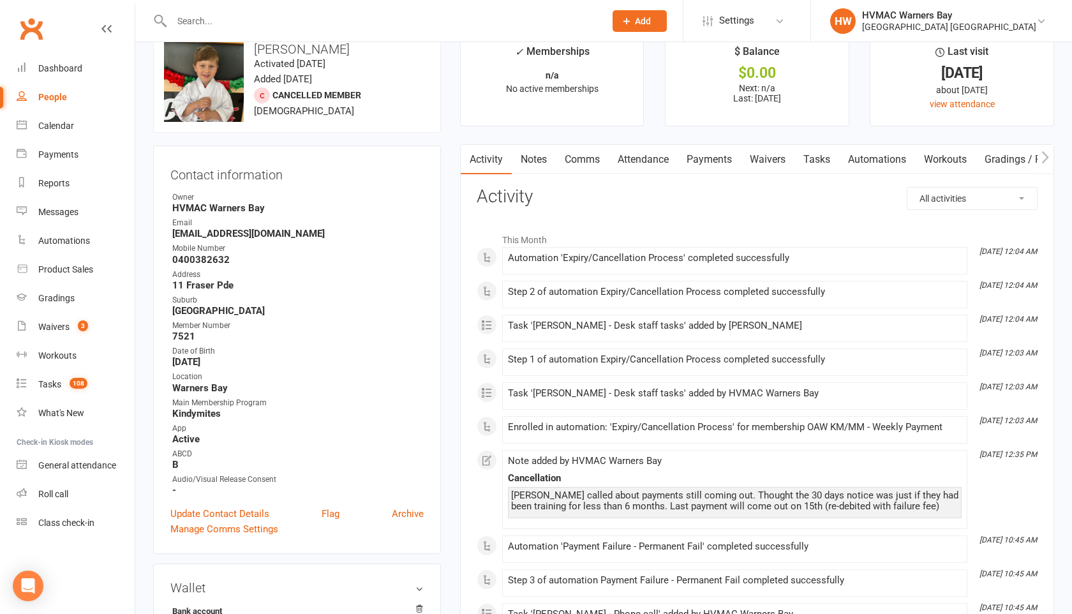
scroll to position [28, 0]
click at [705, 161] on link "Payments" at bounding box center [709, 159] width 63 height 29
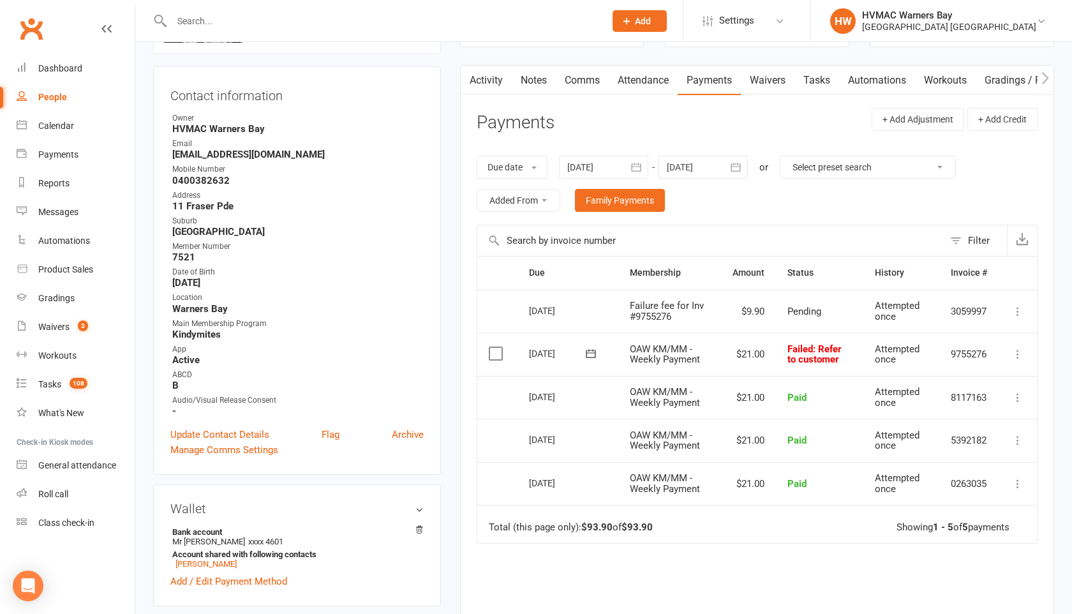
scroll to position [111, 0]
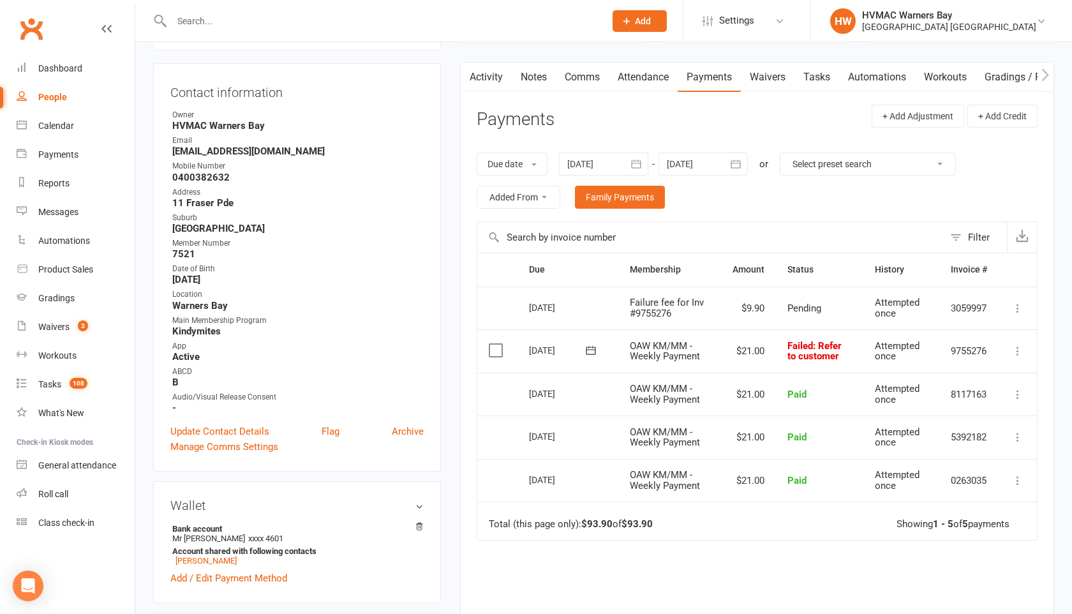
click at [1017, 353] on icon at bounding box center [1017, 351] width 13 height 13
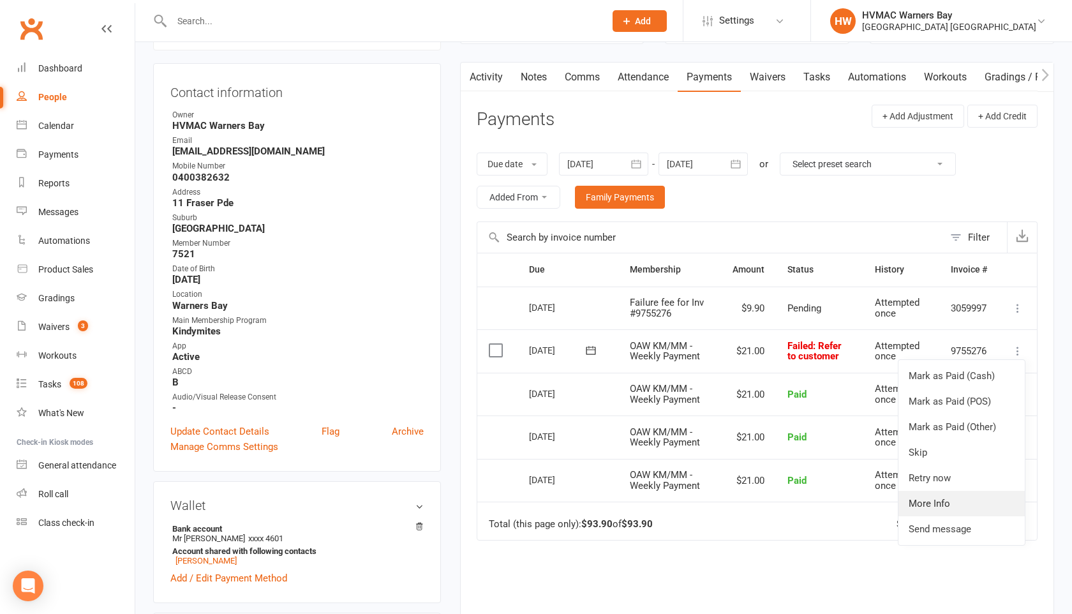
click at [936, 500] on link "More Info" at bounding box center [961, 504] width 126 height 26
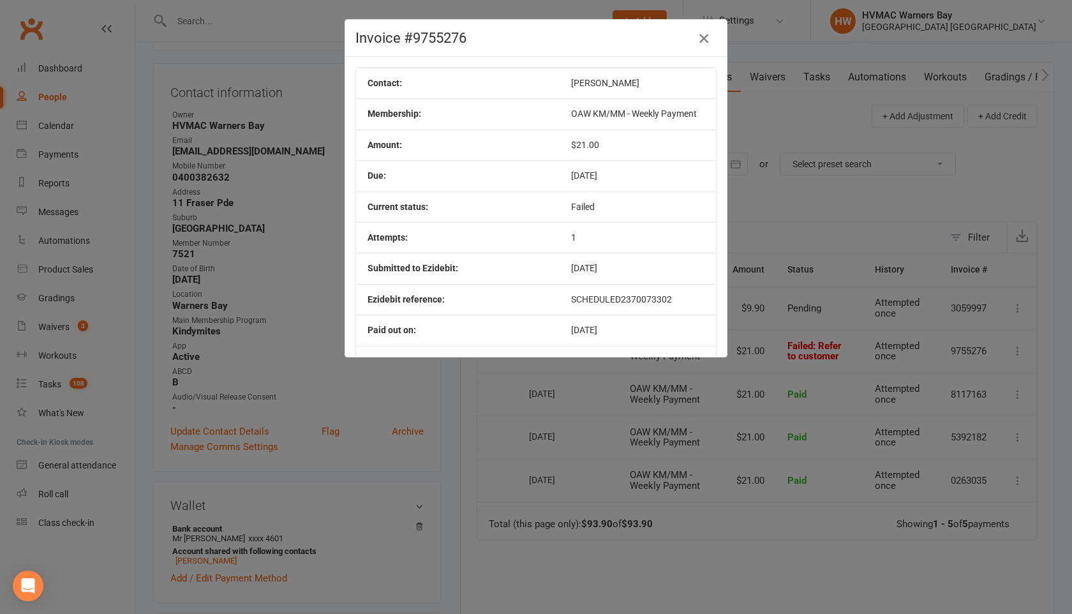
click at [708, 38] on icon "button" at bounding box center [703, 38] width 15 height 15
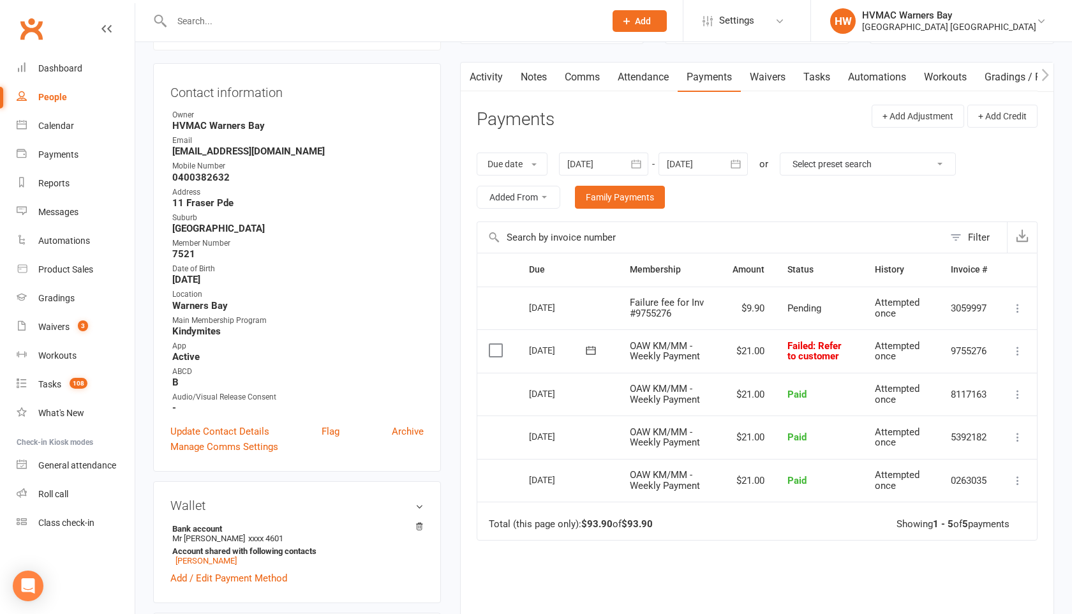
click at [814, 78] on link "Tasks" at bounding box center [816, 77] width 45 height 29
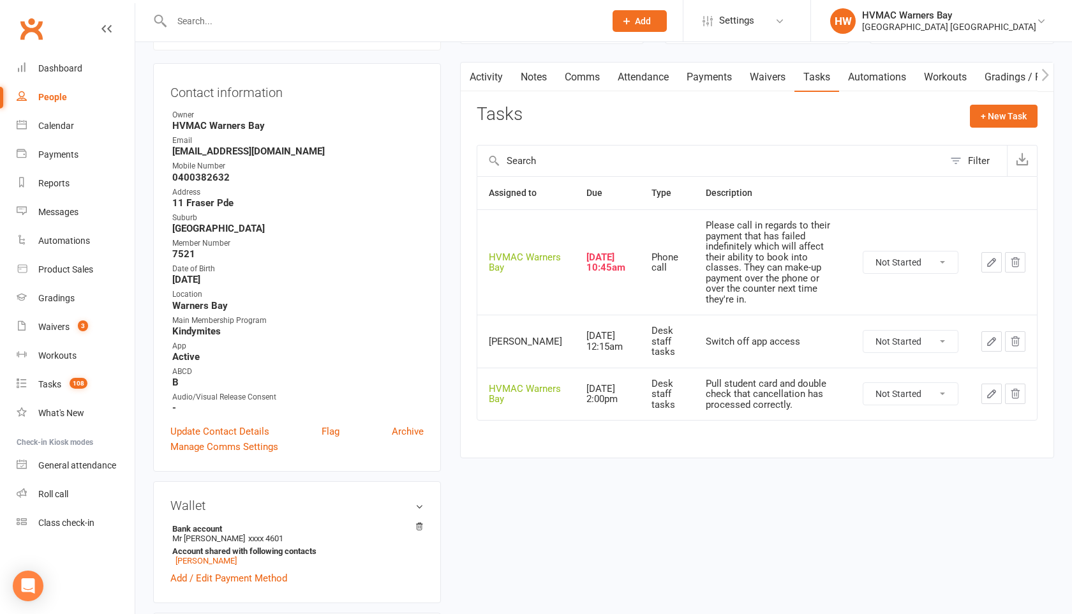
click at [917, 254] on select "Not Started In Progress Waiting Complete" at bounding box center [910, 262] width 94 height 22
click at [863, 251] on select "Not Started In Progress Waiting Complete" at bounding box center [910, 262] width 94 height 22
select select "unstarted"
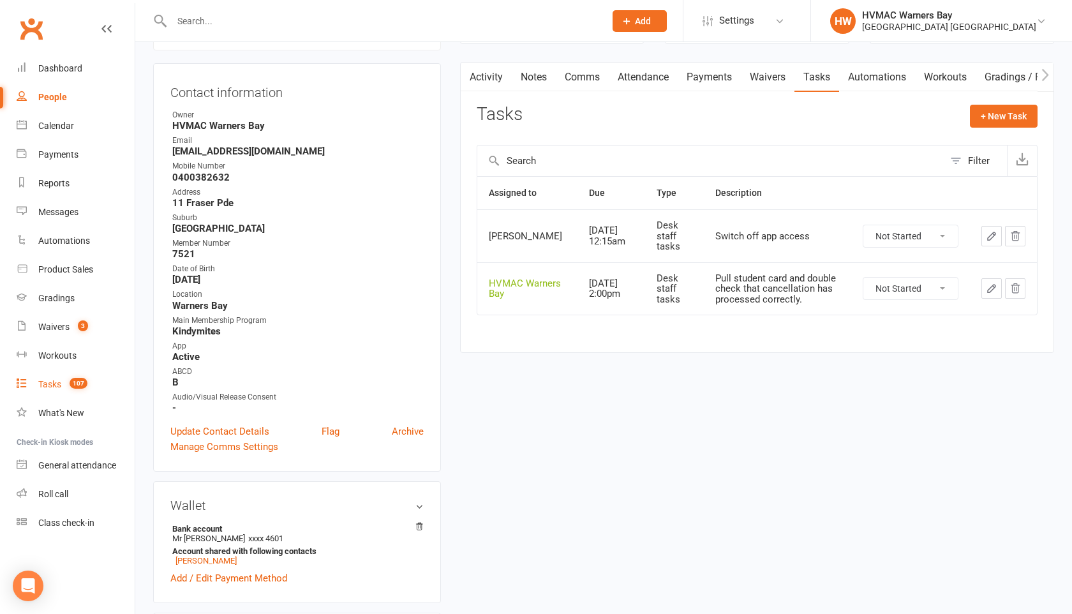
click at [55, 383] on div "Tasks" at bounding box center [49, 384] width 23 height 10
select select "incomplete"
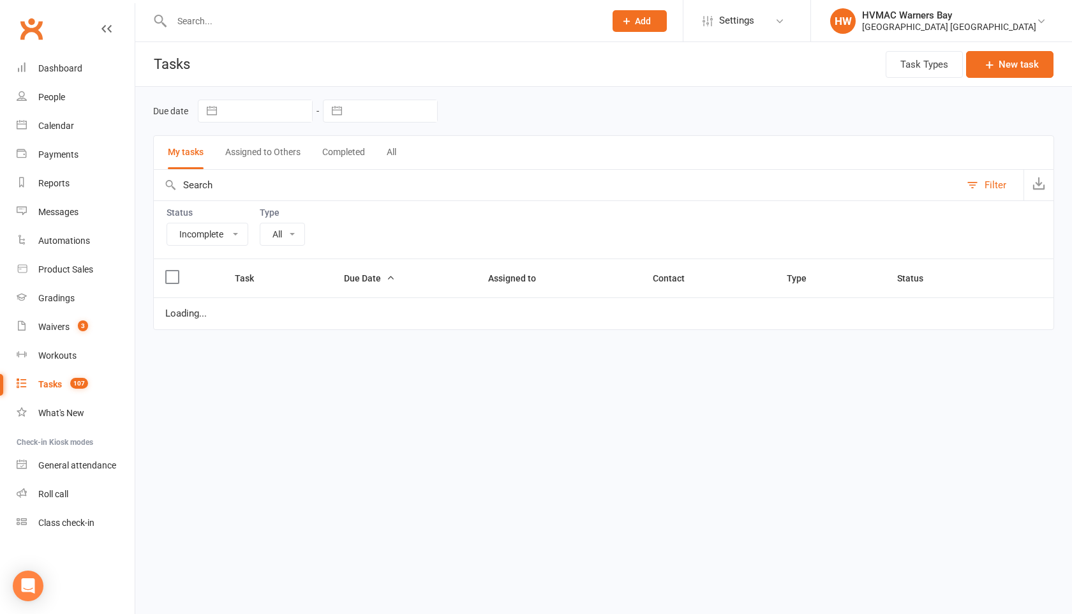
select select "15095"
select select "started"
select select "waiting"
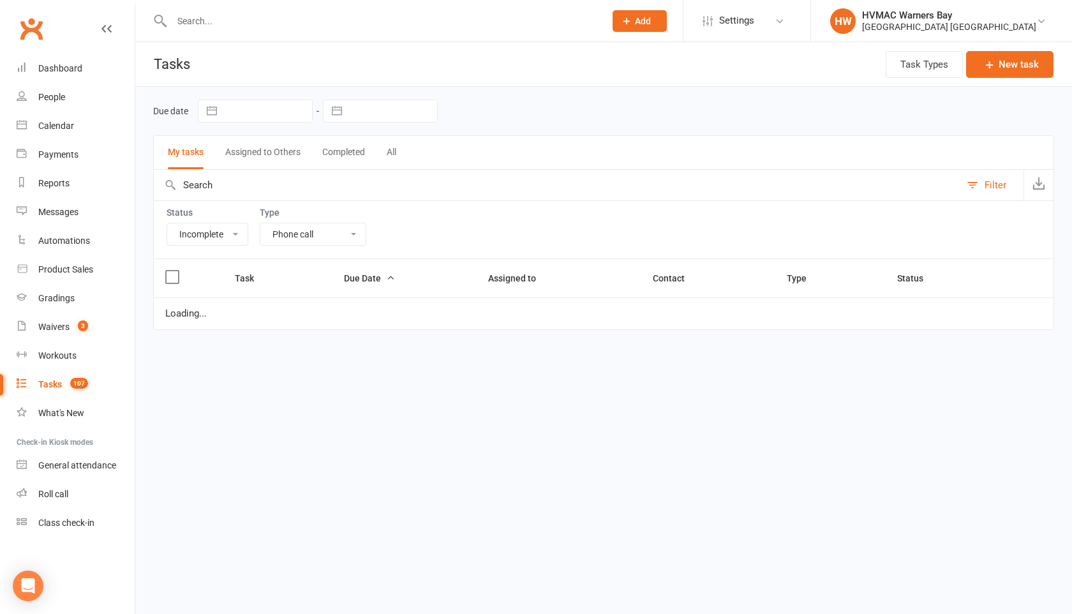
select select "waiting"
select select "started"
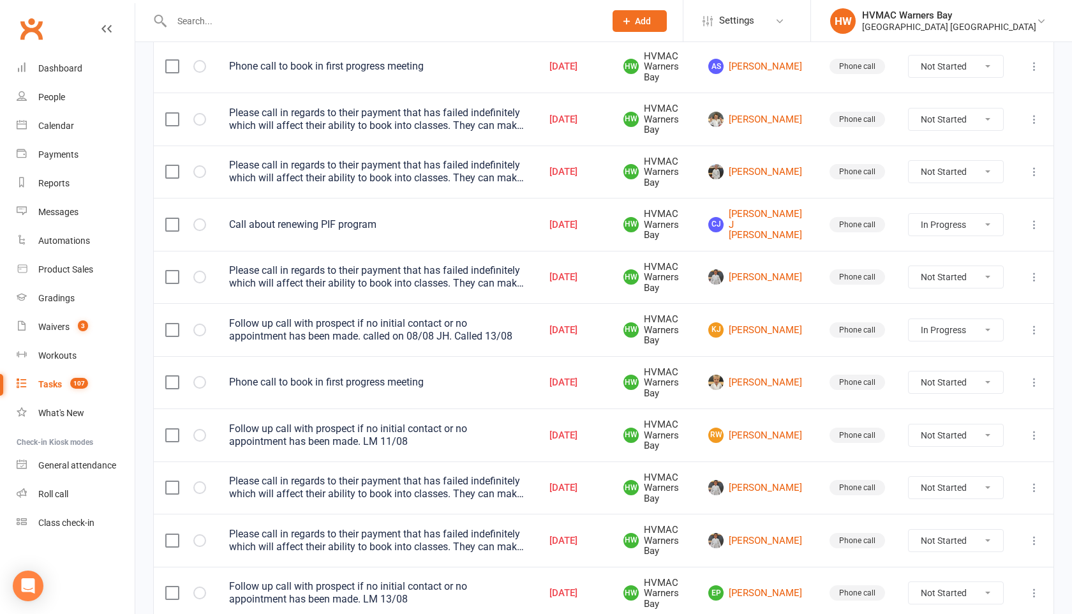
scroll to position [627, 0]
click at [784, 276] on link "[PERSON_NAME]" at bounding box center [757, 276] width 98 height 15
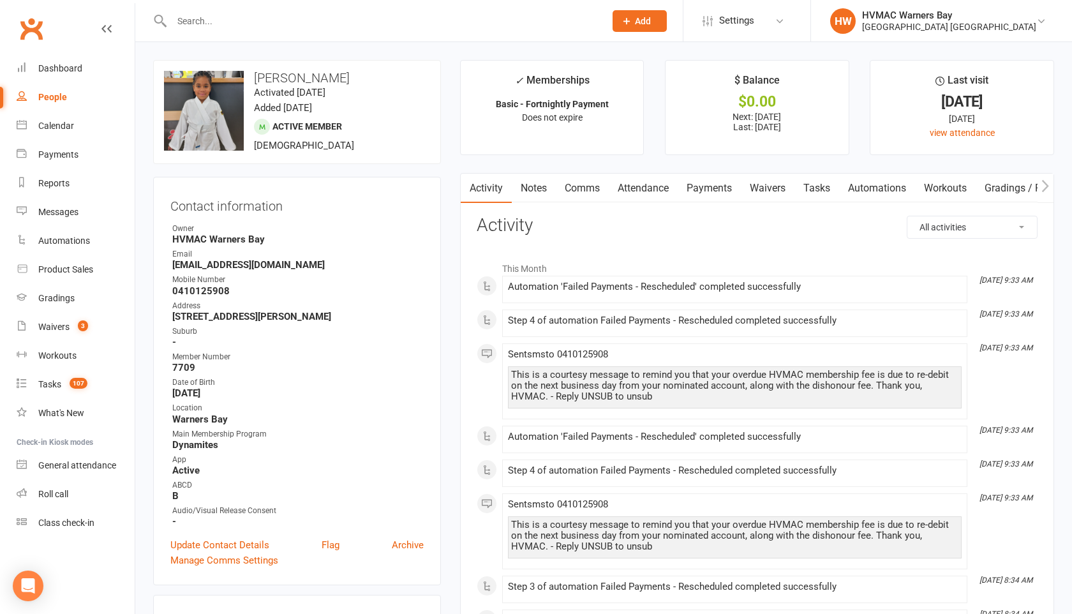
click at [764, 189] on link "Waivers" at bounding box center [768, 188] width 54 height 29
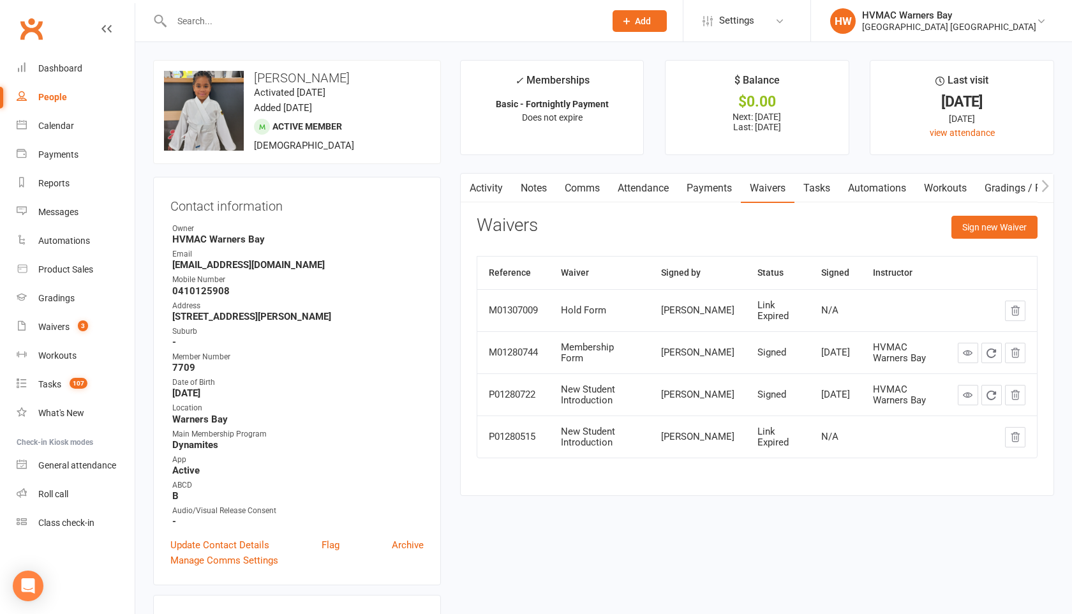
click at [705, 190] on link "Payments" at bounding box center [709, 188] width 63 height 29
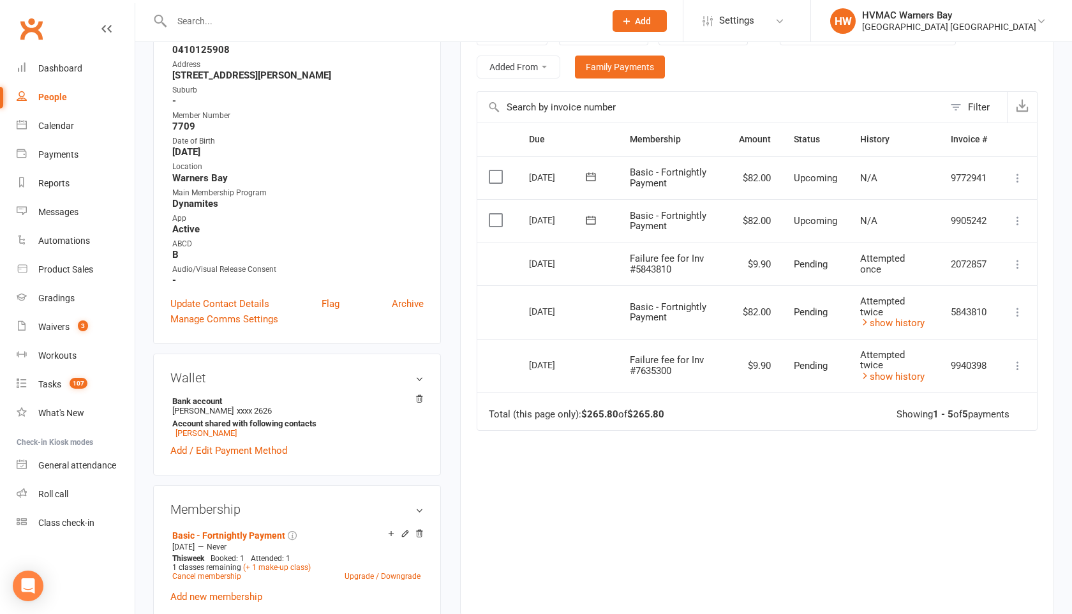
scroll to position [292, 0]
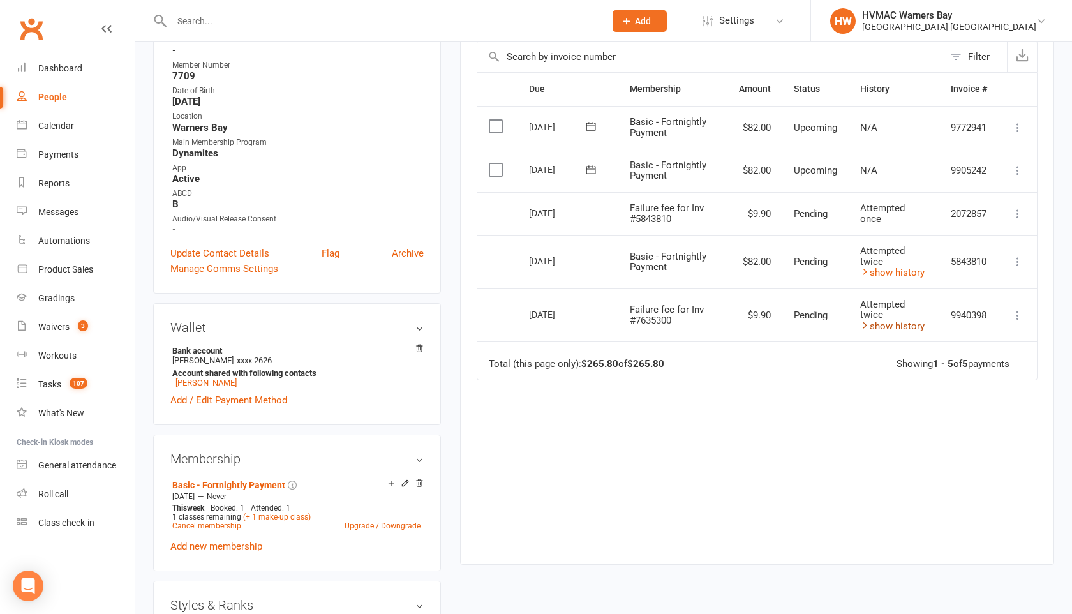
click at [888, 327] on link "show history" at bounding box center [892, 325] width 64 height 11
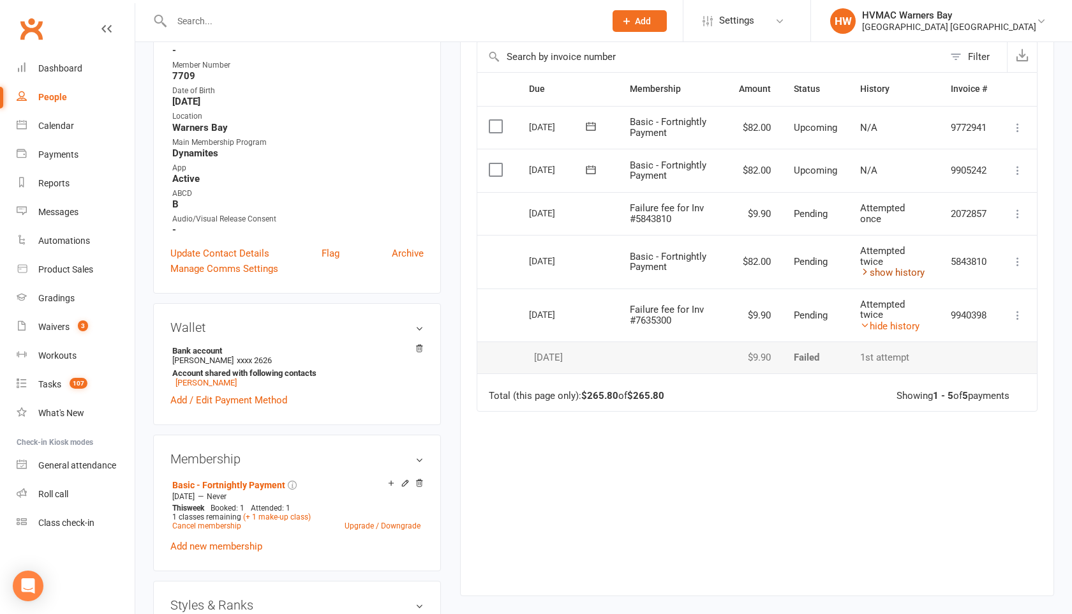
click at [883, 272] on link "show history" at bounding box center [892, 272] width 64 height 11
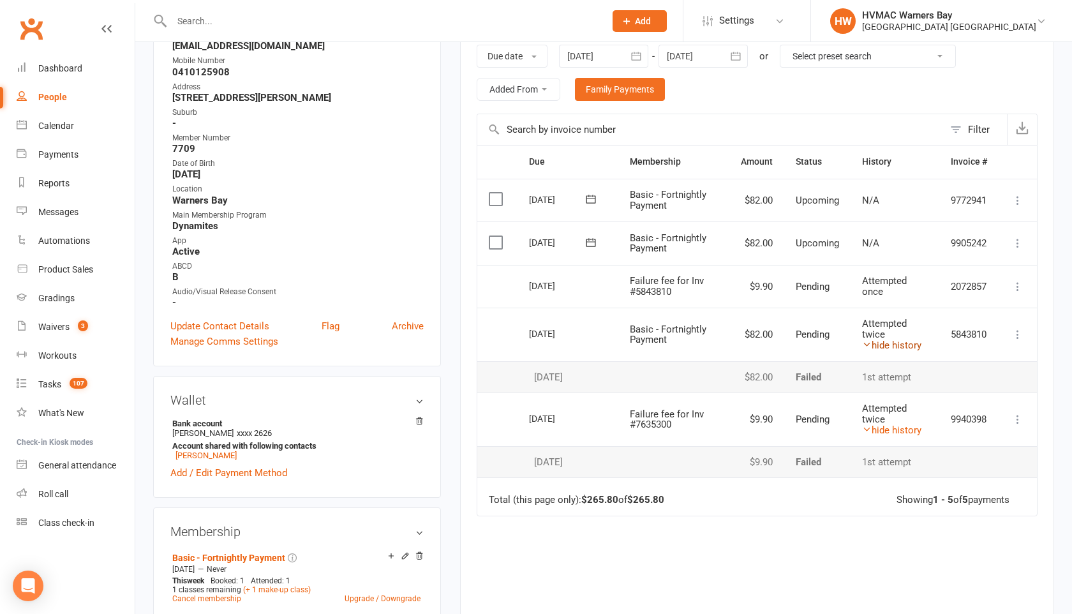
scroll to position [218, 0]
click at [57, 322] on div "Waivers" at bounding box center [53, 327] width 31 height 10
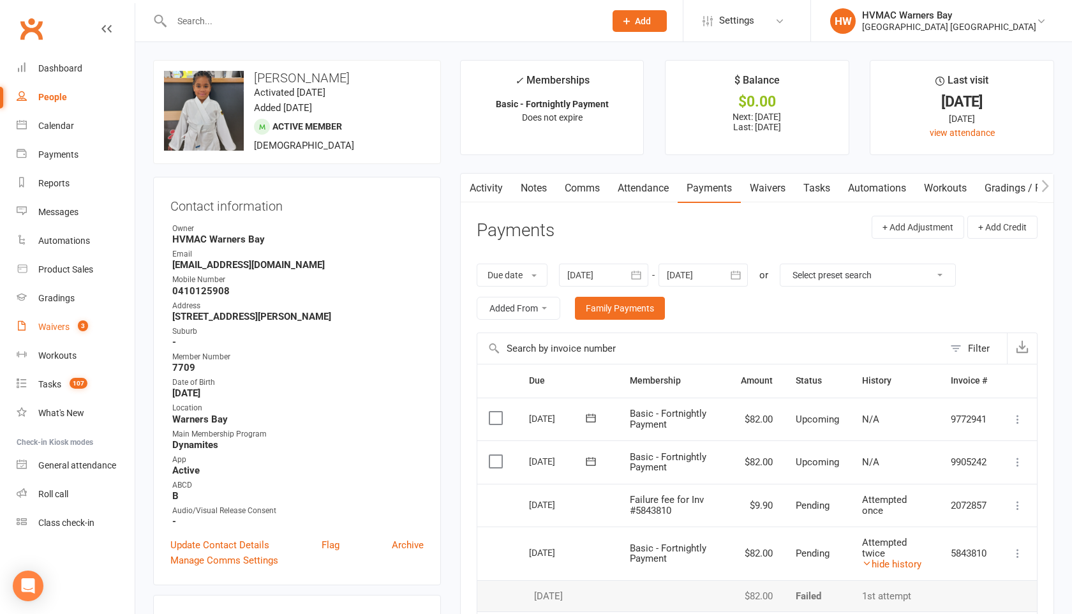
select select "100"
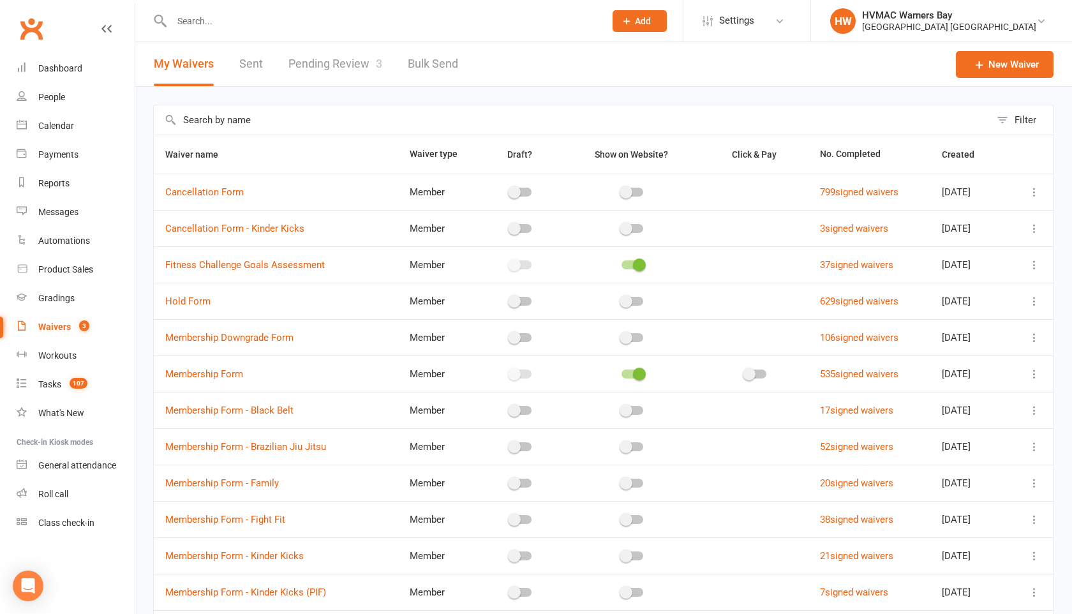
click at [200, 35] on div at bounding box center [374, 20] width 443 height 41
click at [200, 39] on div at bounding box center [374, 20] width 443 height 41
click at [201, 26] on input "text" at bounding box center [382, 21] width 428 height 18
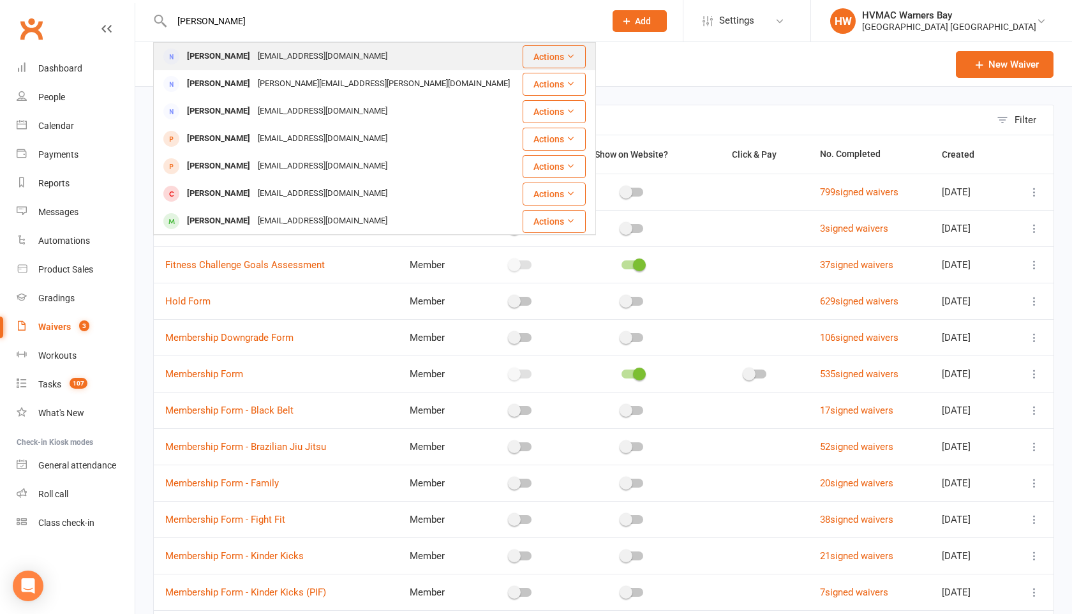
type input "[PERSON_NAME]"
click at [204, 50] on div "[PERSON_NAME]" at bounding box center [218, 56] width 71 height 19
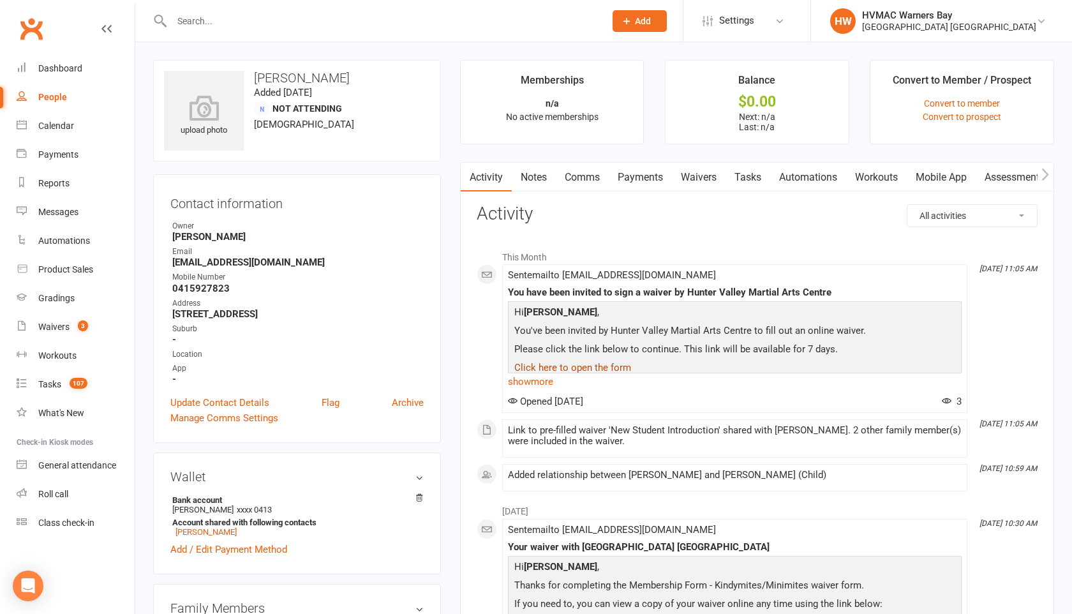
click at [567, 371] on link "Click here to open the form" at bounding box center [572, 367] width 117 height 11
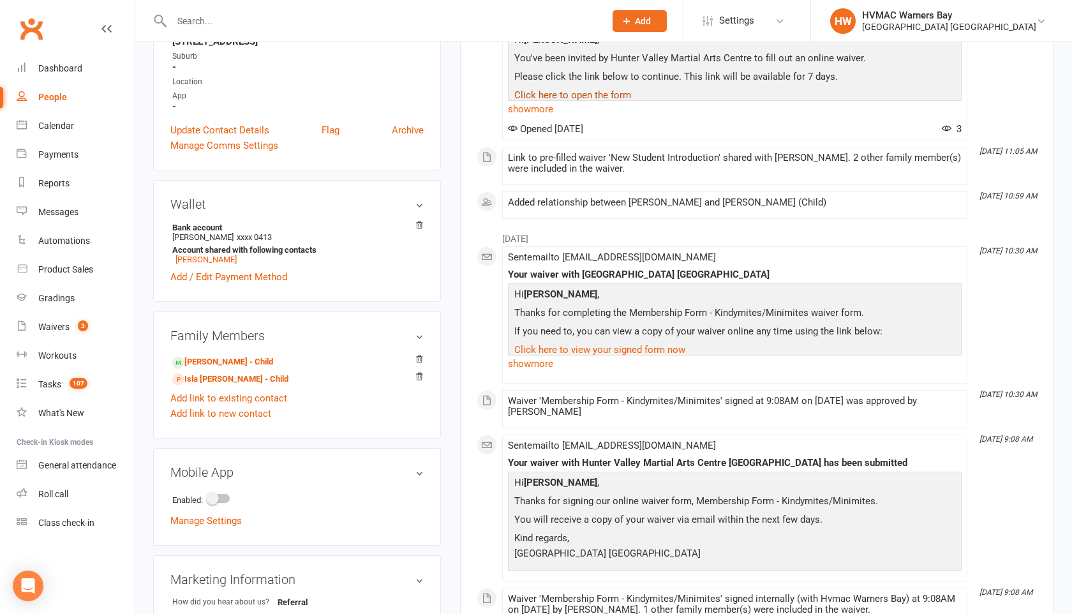
scroll to position [289, 0]
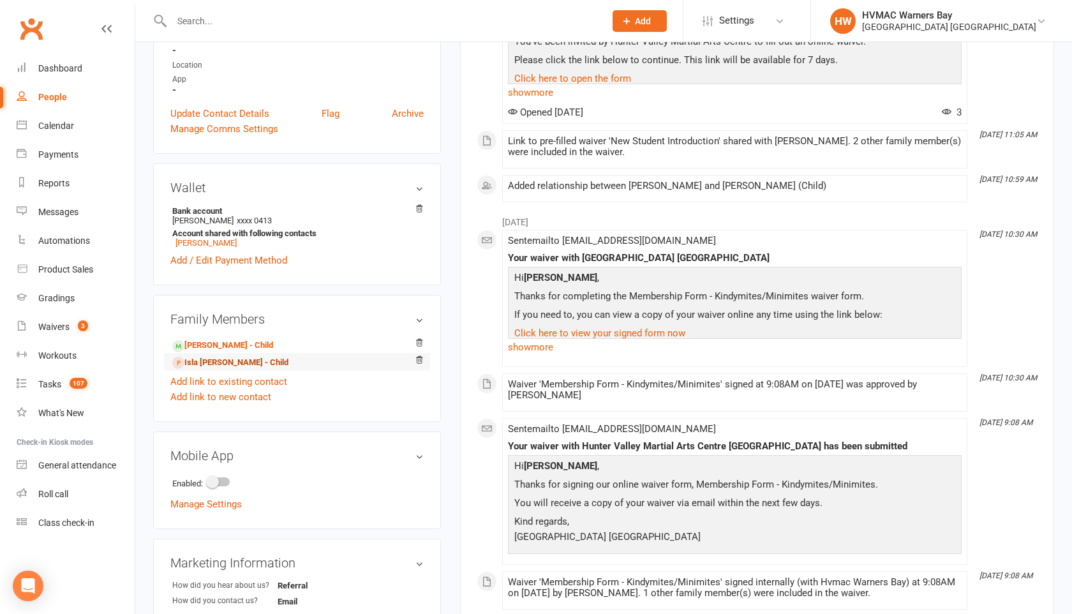
click at [253, 359] on link "Isla [PERSON_NAME] - Child" at bounding box center [230, 362] width 116 height 13
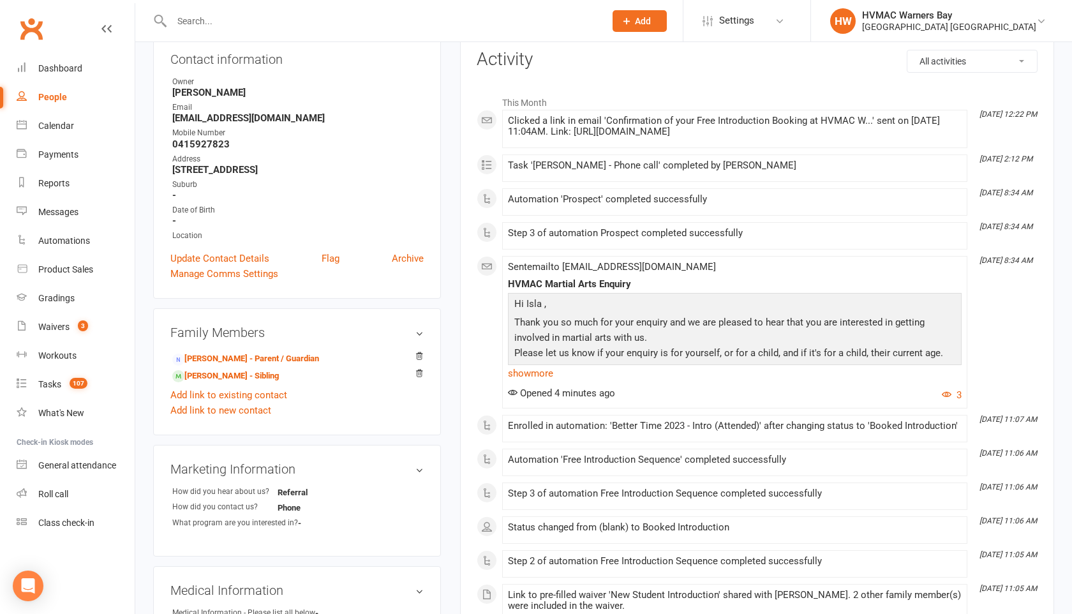
scroll to position [147, 0]
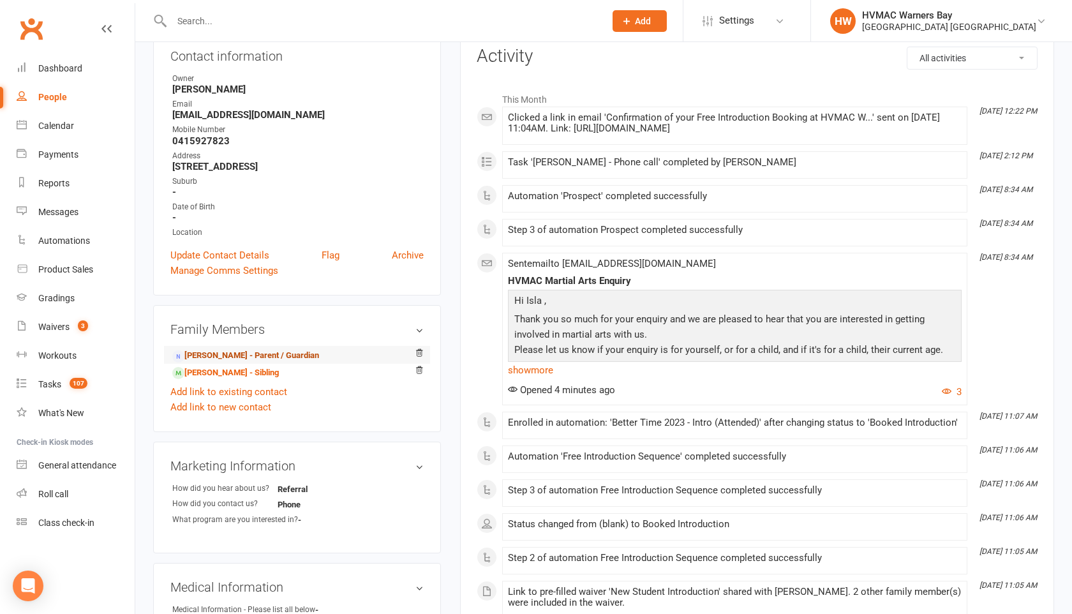
click at [286, 350] on link "[PERSON_NAME] - Parent / Guardian" at bounding box center [245, 355] width 147 height 13
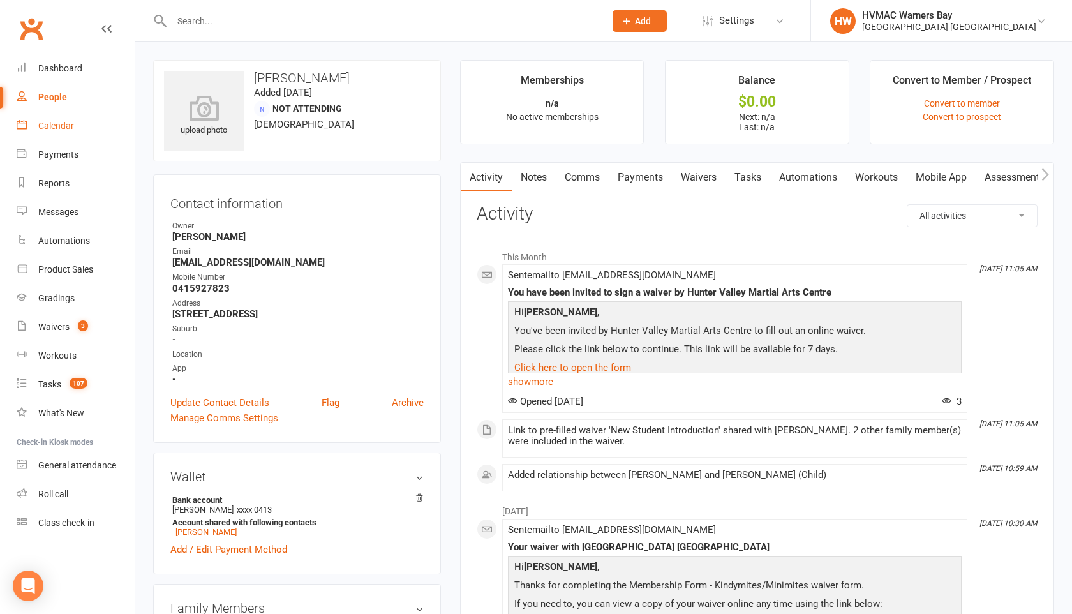
click at [49, 120] on link "Calendar" at bounding box center [76, 126] width 118 height 29
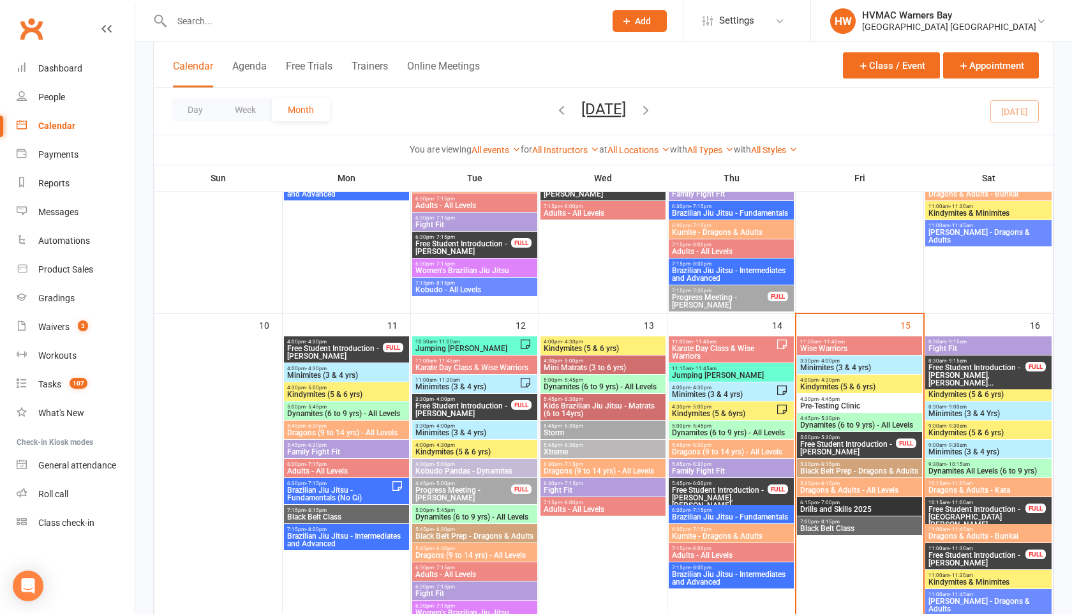
scroll to position [878, 0]
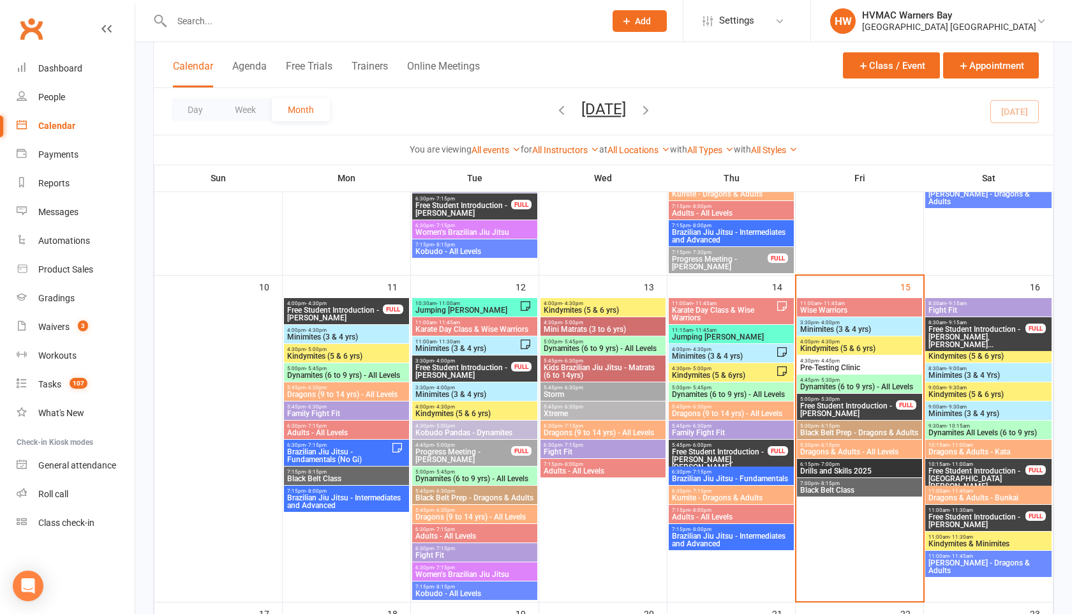
click at [951, 467] on span "Free Student Introduction - [GEOGRAPHIC_DATA][PERSON_NAME] ..." at bounding box center [977, 478] width 98 height 23
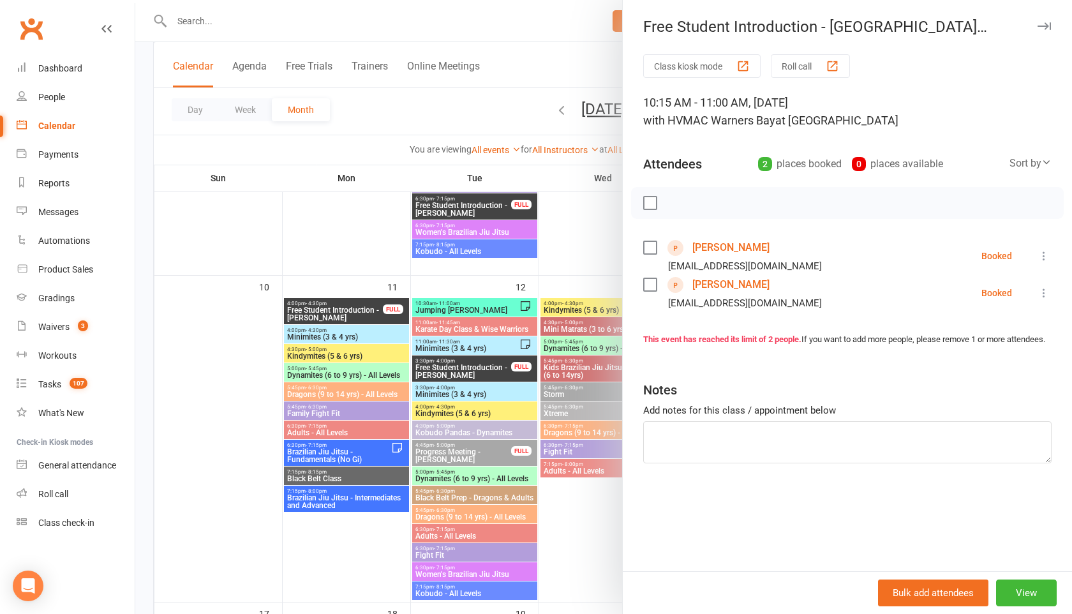
click at [1049, 27] on icon "button" at bounding box center [1043, 26] width 13 height 8
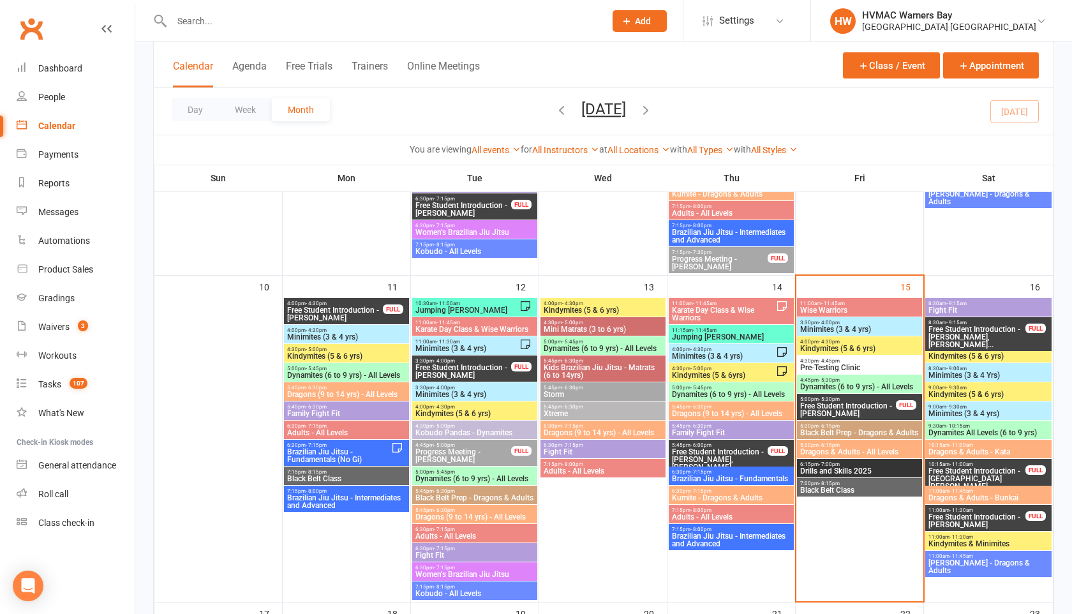
click at [57, 126] on div "Calendar" at bounding box center [56, 126] width 37 height 10
click at [184, 21] on input "text" at bounding box center [382, 21] width 428 height 18
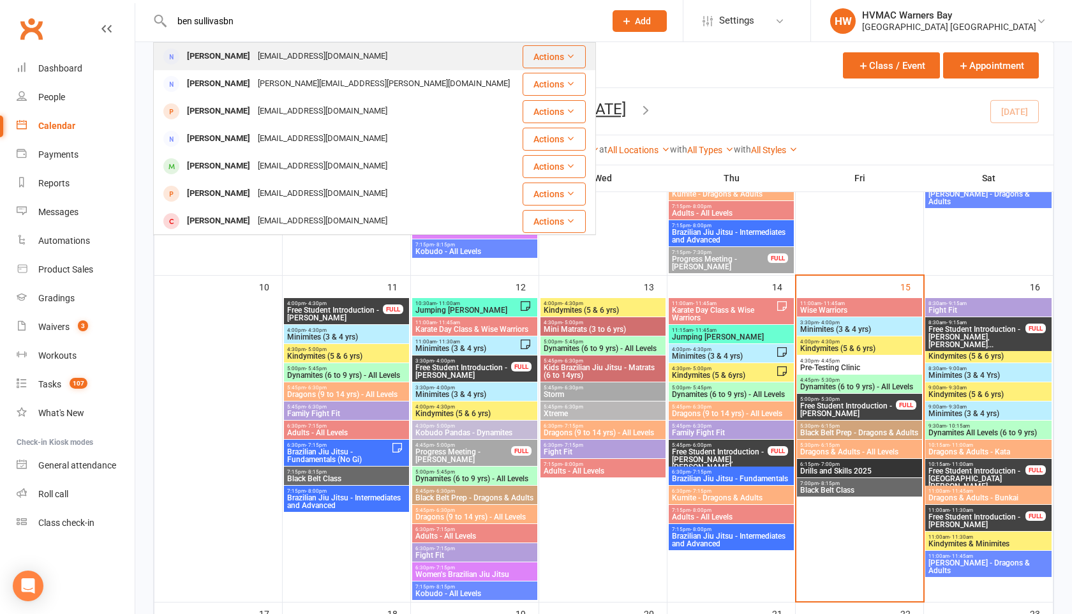
type input "ben sullivasbn"
click at [207, 53] on div "[PERSON_NAME]" at bounding box center [218, 56] width 71 height 19
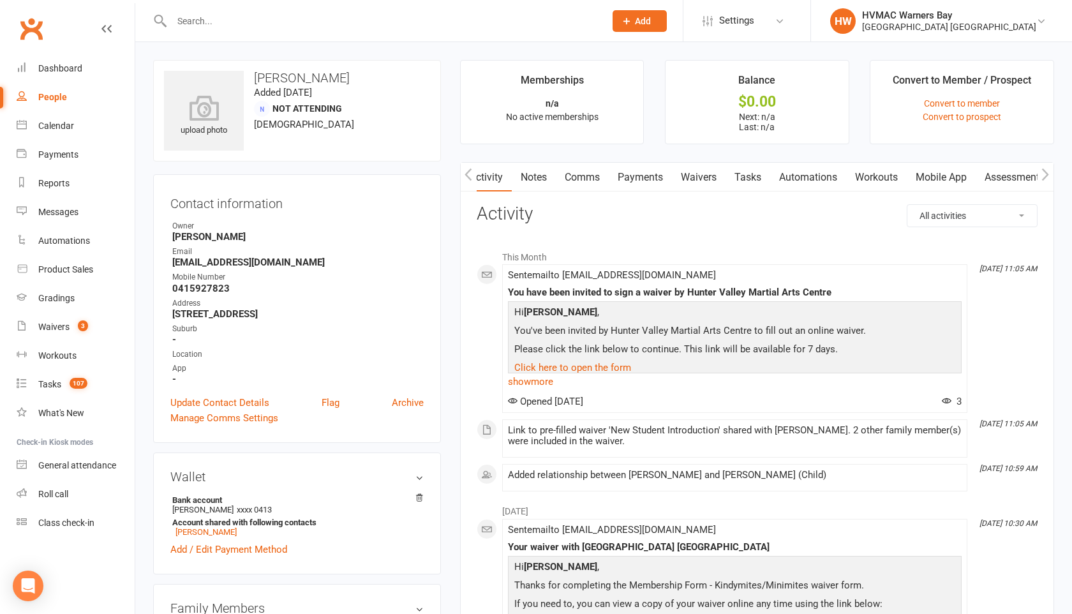
scroll to position [0, 1]
click at [706, 179] on link "Waivers" at bounding box center [698, 177] width 54 height 29
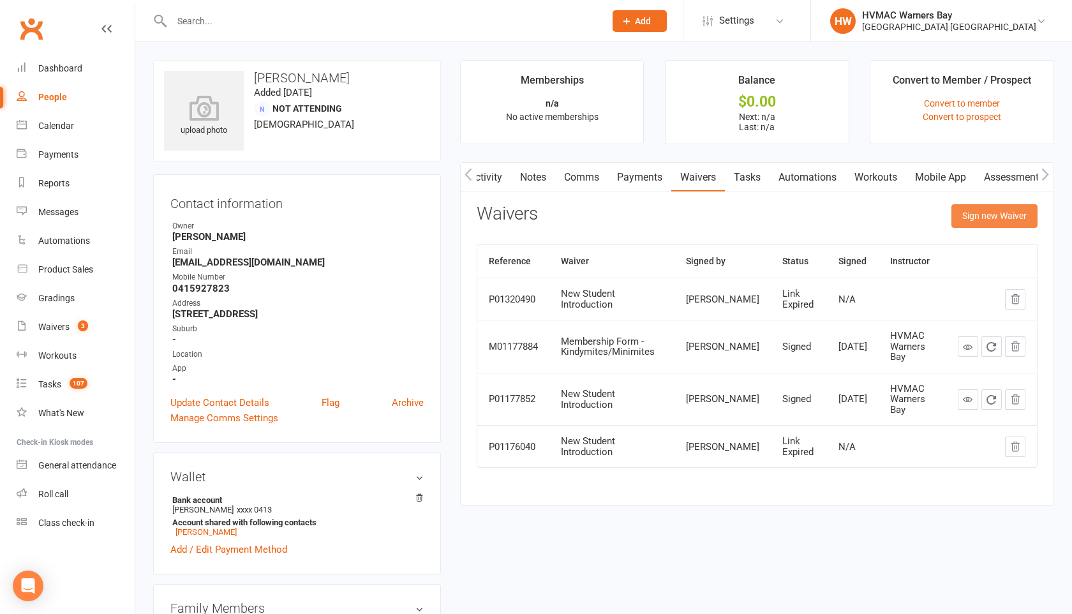
click at [977, 218] on button "Sign new Waiver" at bounding box center [994, 215] width 86 height 23
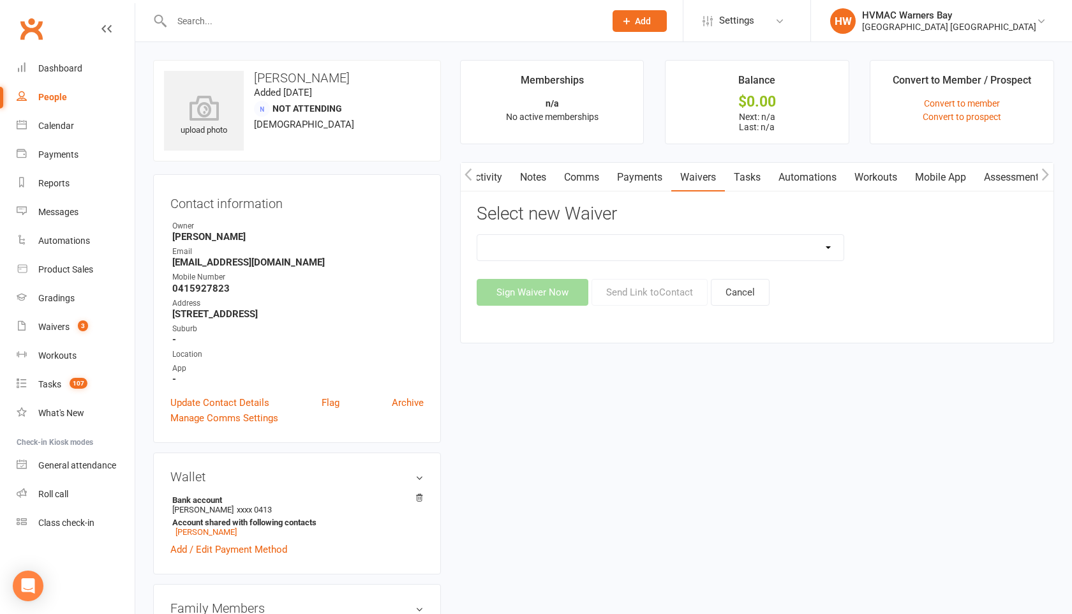
click at [829, 246] on select "Cancellation Form Cancellation Form - Kinder Kicks Fitness Challenge Goals Asse…" at bounding box center [660, 248] width 366 height 26
select select "3130"
click at [477, 235] on select "Cancellation Form Cancellation Form - Kinder Kicks Fitness Challenge Goals Asse…" at bounding box center [660, 248] width 366 height 26
click at [672, 290] on button "Send Link to Contact" at bounding box center [649, 292] width 116 height 27
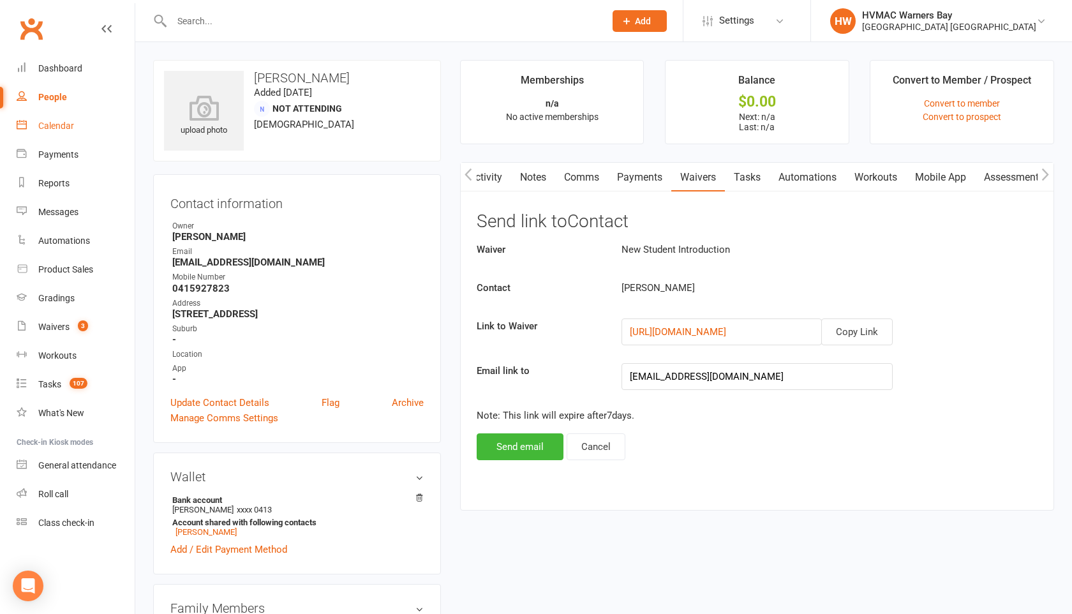
click at [72, 127] on div "Calendar" at bounding box center [56, 126] width 36 height 10
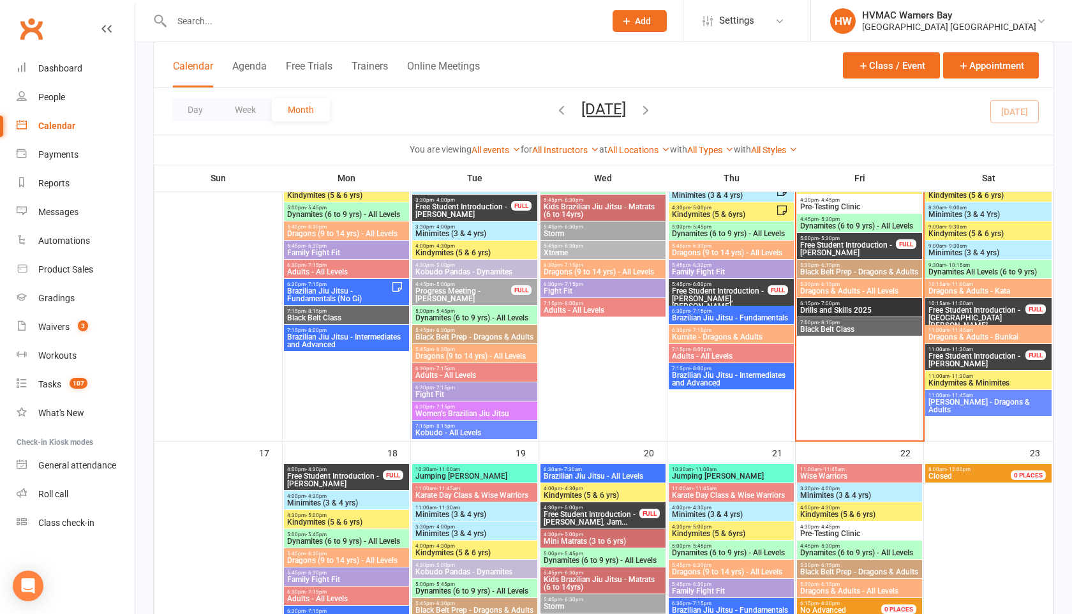
scroll to position [1037, 0]
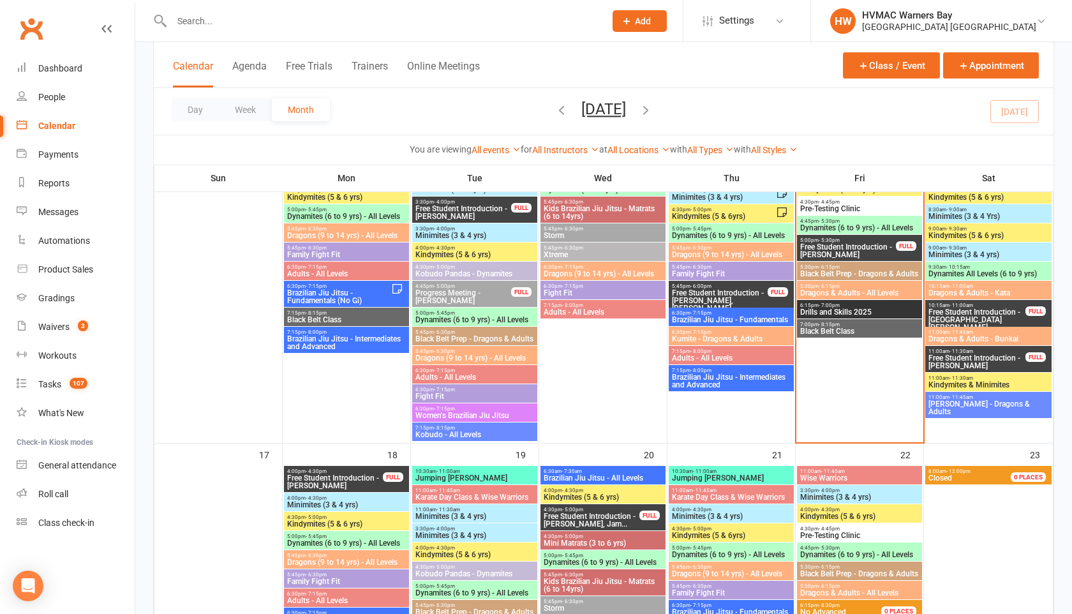
click at [963, 312] on span "Free Student Introduction - [GEOGRAPHIC_DATA][PERSON_NAME] ..." at bounding box center [977, 319] width 98 height 23
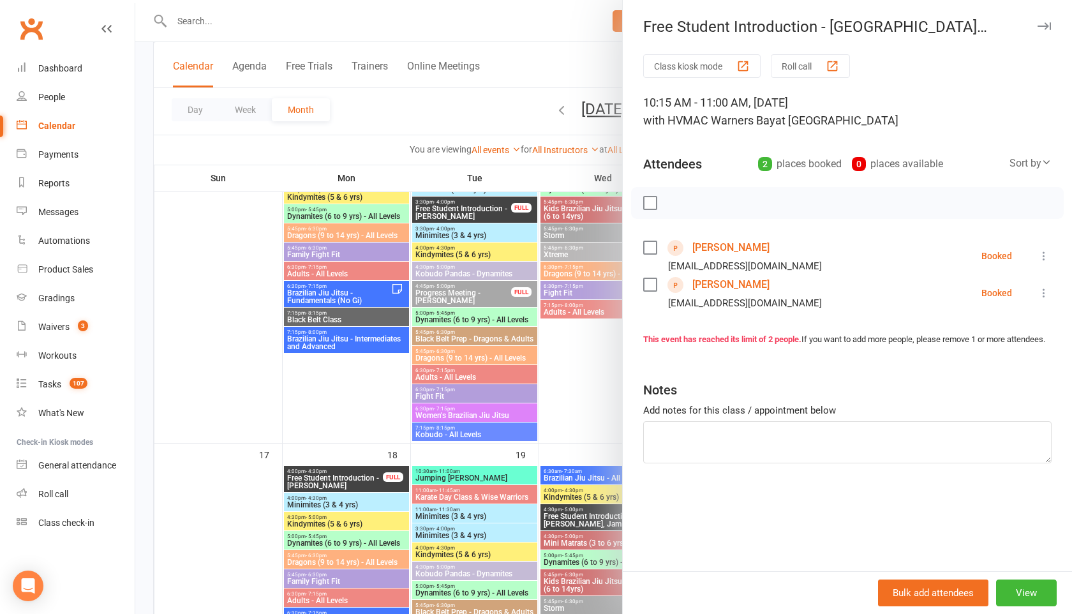
click at [1045, 25] on icon "button" at bounding box center [1043, 26] width 13 height 8
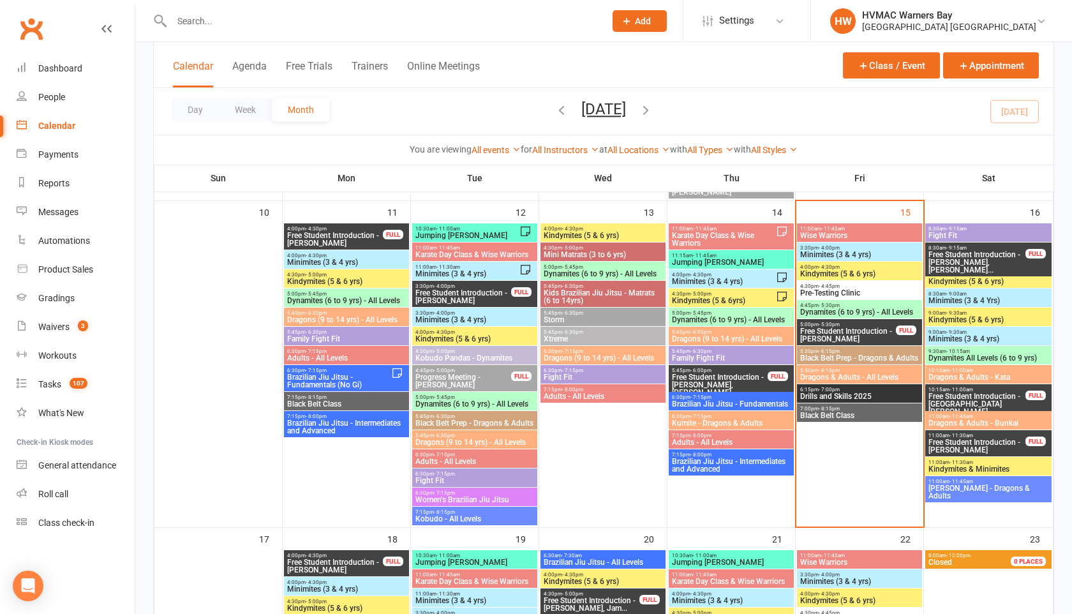
scroll to position [932, 0]
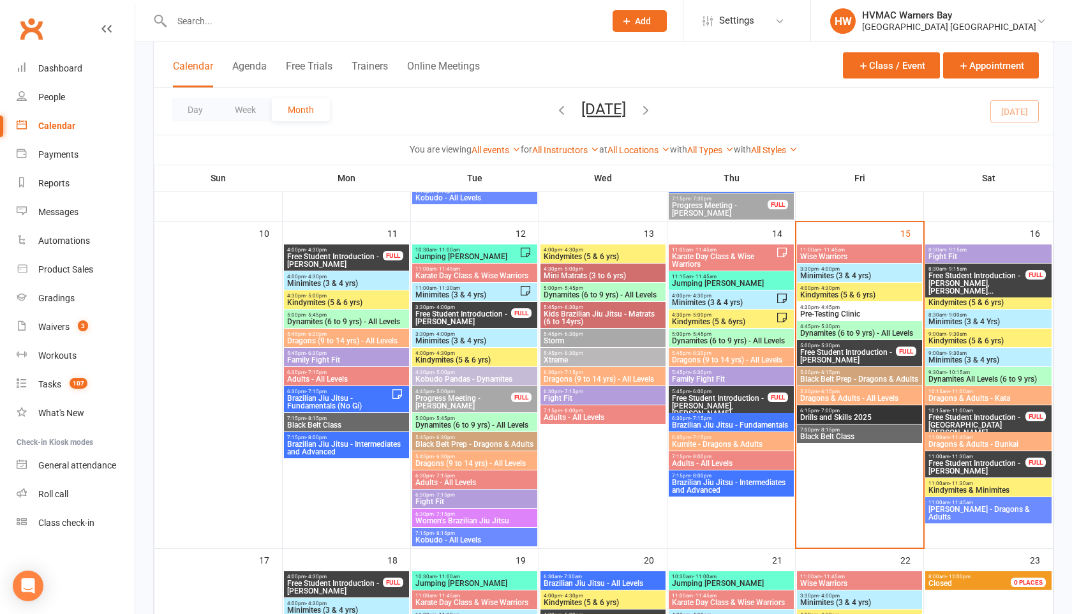
click at [207, 19] on input "text" at bounding box center [382, 21] width 428 height 18
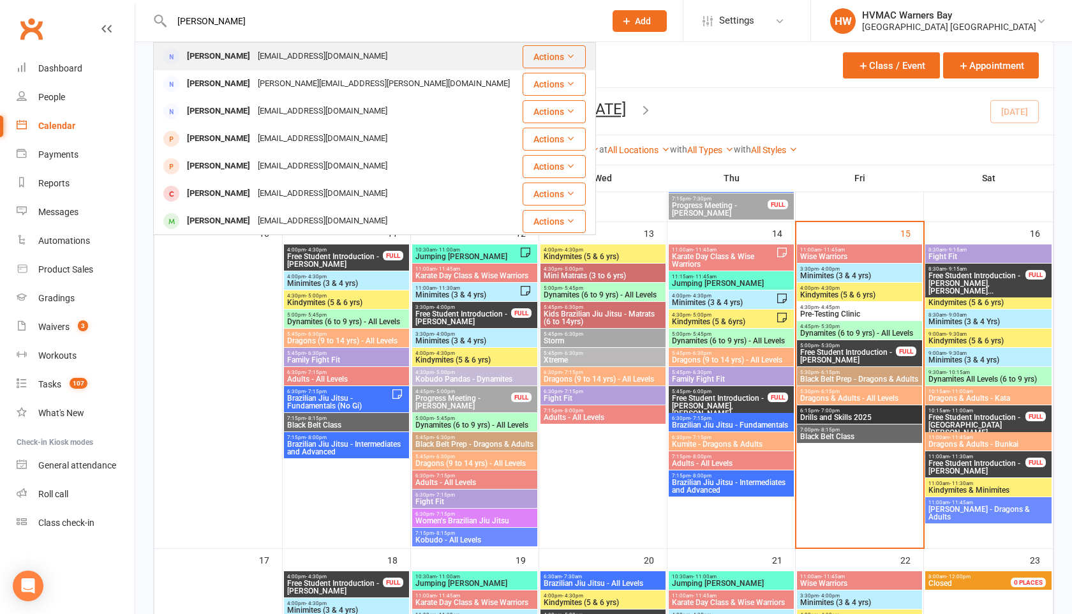
type input "[PERSON_NAME]"
click at [230, 58] on div "[PERSON_NAME]" at bounding box center [218, 56] width 71 height 19
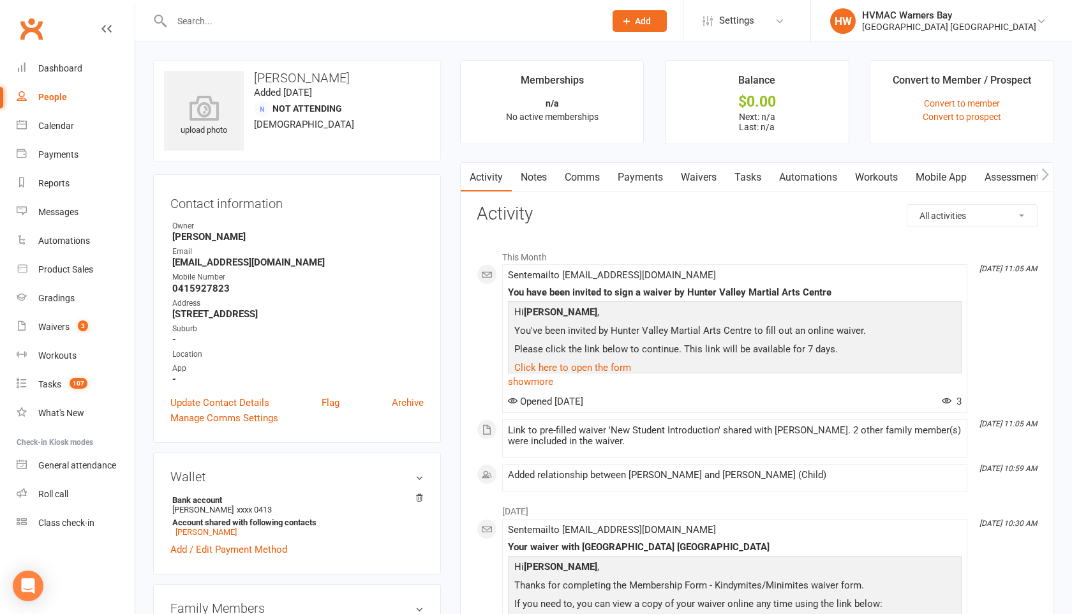
click at [713, 172] on link "Waivers" at bounding box center [699, 177] width 54 height 29
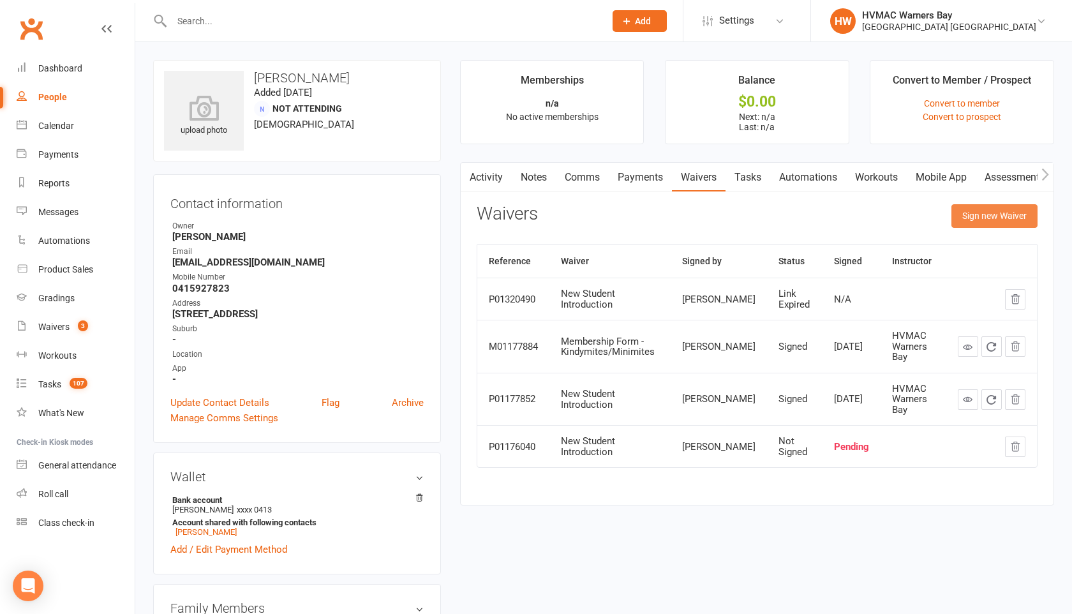
click at [979, 212] on button "Sign new Waiver" at bounding box center [994, 215] width 86 height 23
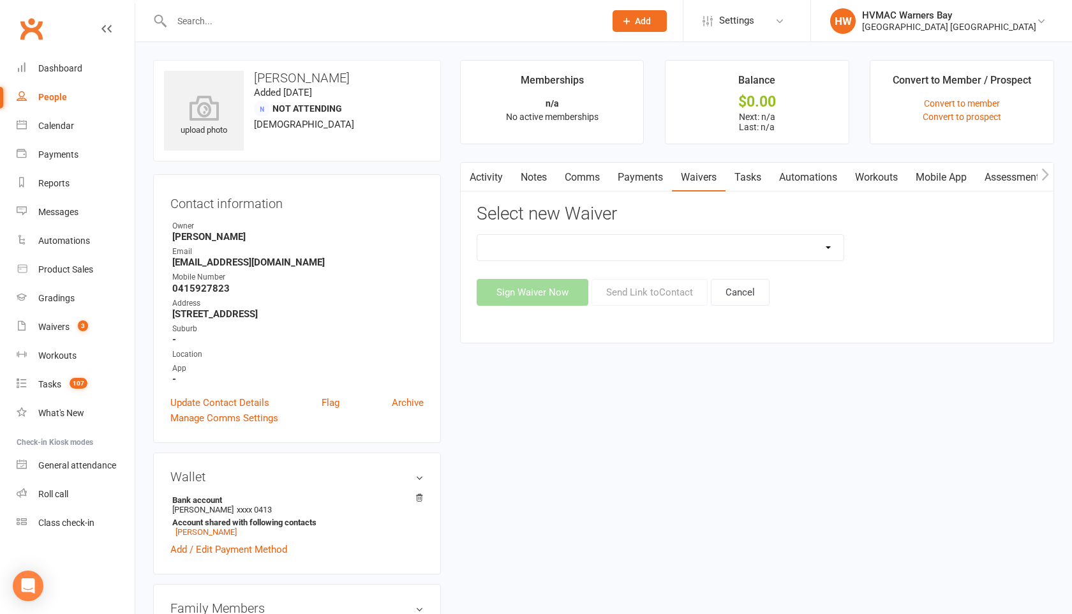
click at [745, 235] on select "Cancellation Form Cancellation Form - Kinder Kicks Fitness Challenge Goals Asse…" at bounding box center [660, 248] width 366 height 26
select select "3130"
click at [477, 235] on select "Cancellation Form Cancellation Form - Kinder Kicks Fitness Challenge Goals Asse…" at bounding box center [660, 248] width 366 height 26
click at [621, 285] on button "Send Link to Contact" at bounding box center [649, 292] width 116 height 27
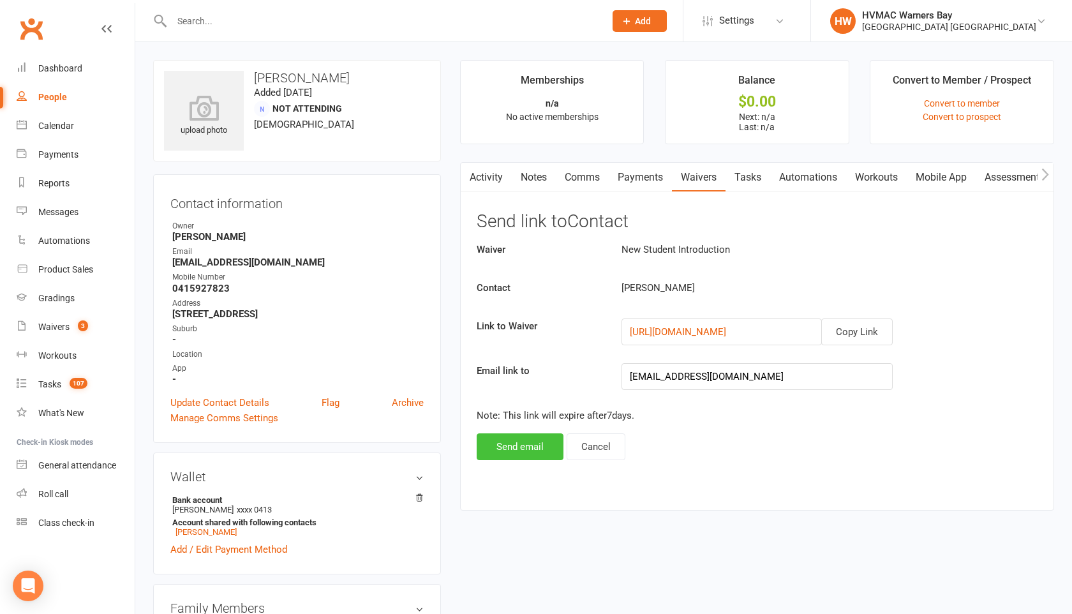
click at [518, 454] on button "Send email" at bounding box center [520, 446] width 87 height 27
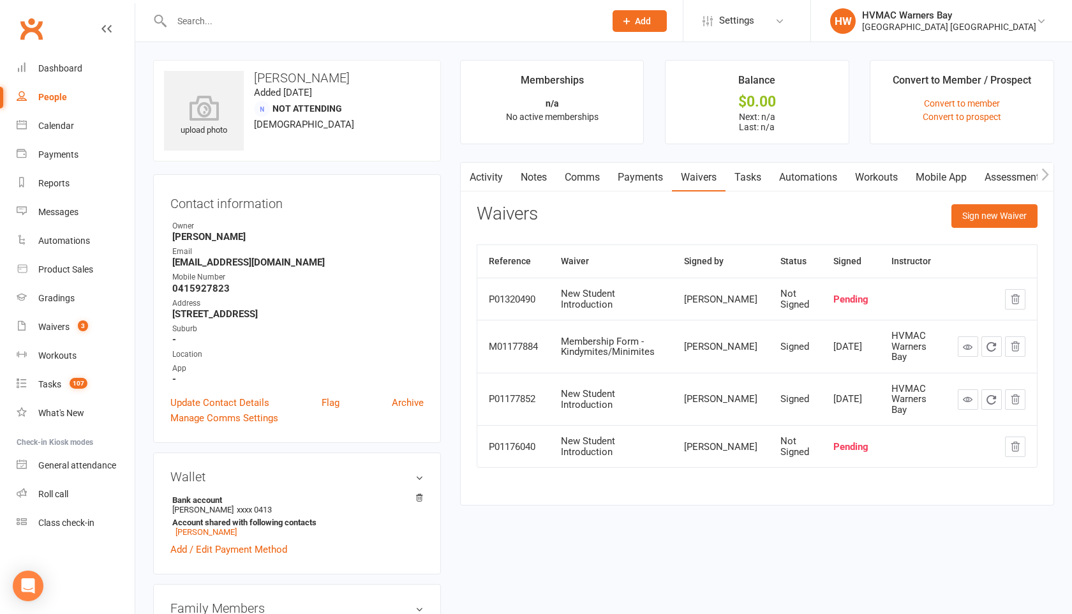
click at [491, 193] on div "Activity Notes Comms Payments Waivers Tasks Automations Workouts Mobile App Ass…" at bounding box center [757, 334] width 594 height 344
click at [491, 176] on link "Activity" at bounding box center [486, 177] width 51 height 29
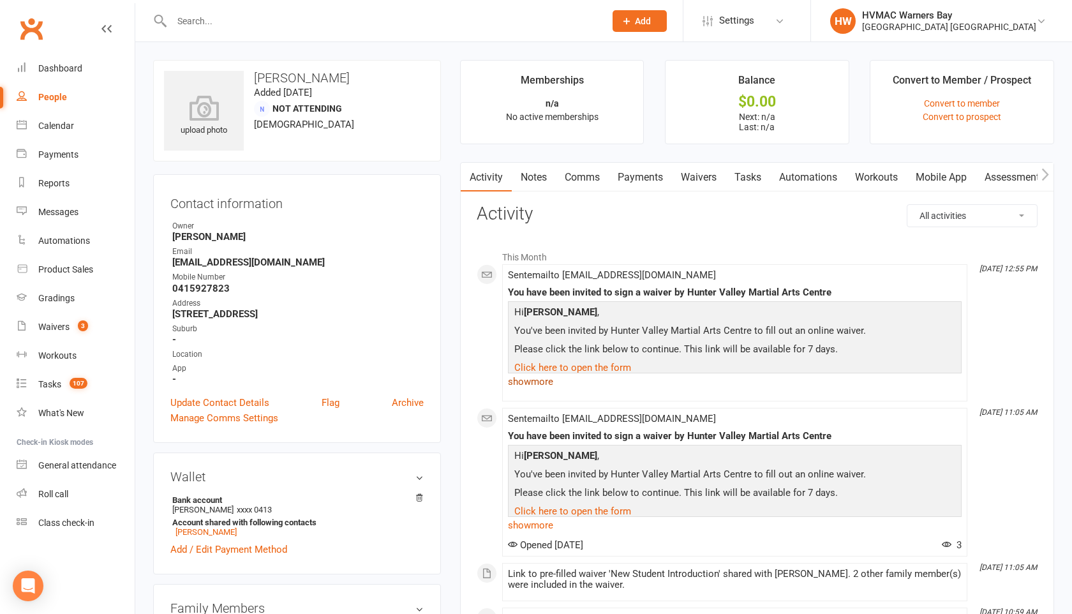
click at [550, 382] on link "show more" at bounding box center [735, 382] width 454 height 18
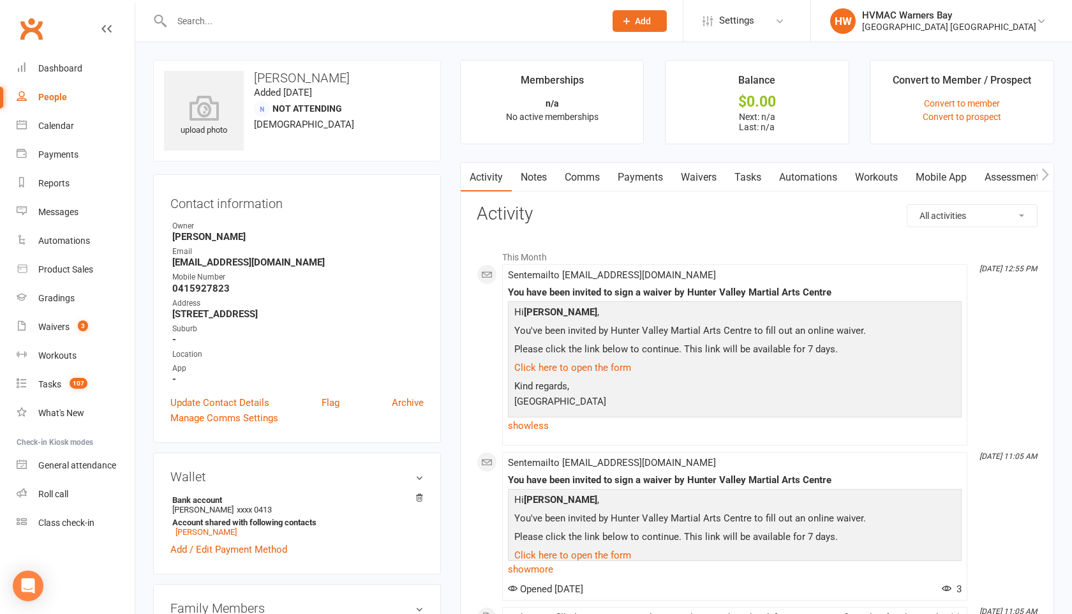
click at [688, 176] on link "Waivers" at bounding box center [699, 177] width 54 height 29
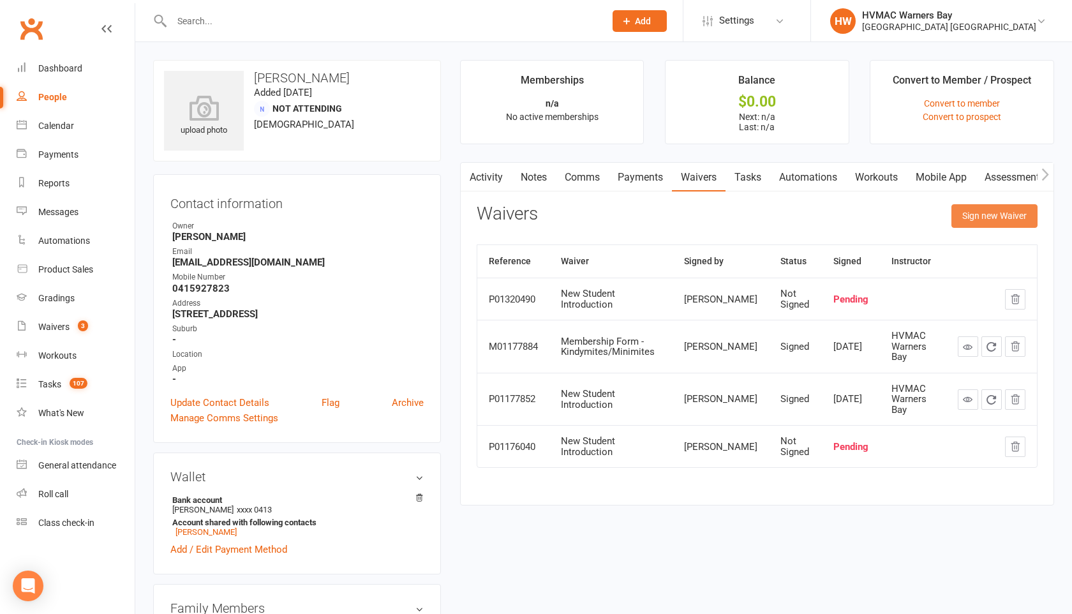
click at [970, 205] on button "Sign new Waiver" at bounding box center [994, 215] width 86 height 23
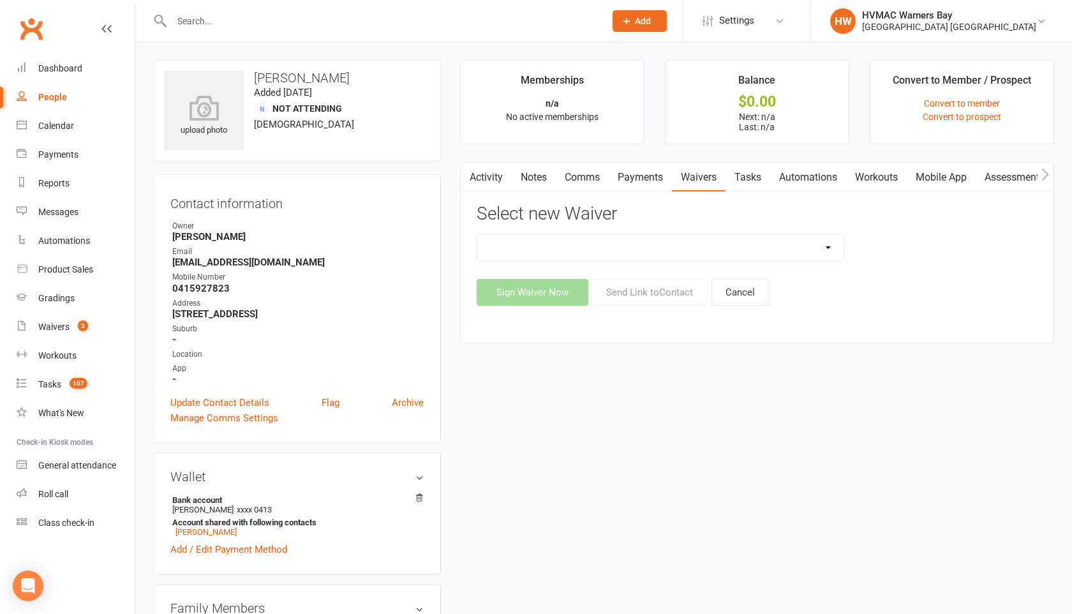
click at [818, 248] on select "Cancellation Form Cancellation Form - Kinder Kicks Fitness Challenge Goals Asse…" at bounding box center [660, 248] width 366 height 26
select select "3130"
click at [477, 235] on select "Cancellation Form Cancellation Form - Kinder Kicks Fitness Challenge Goals Asse…" at bounding box center [660, 248] width 366 height 26
click at [738, 302] on button "Cancel" at bounding box center [740, 292] width 59 height 27
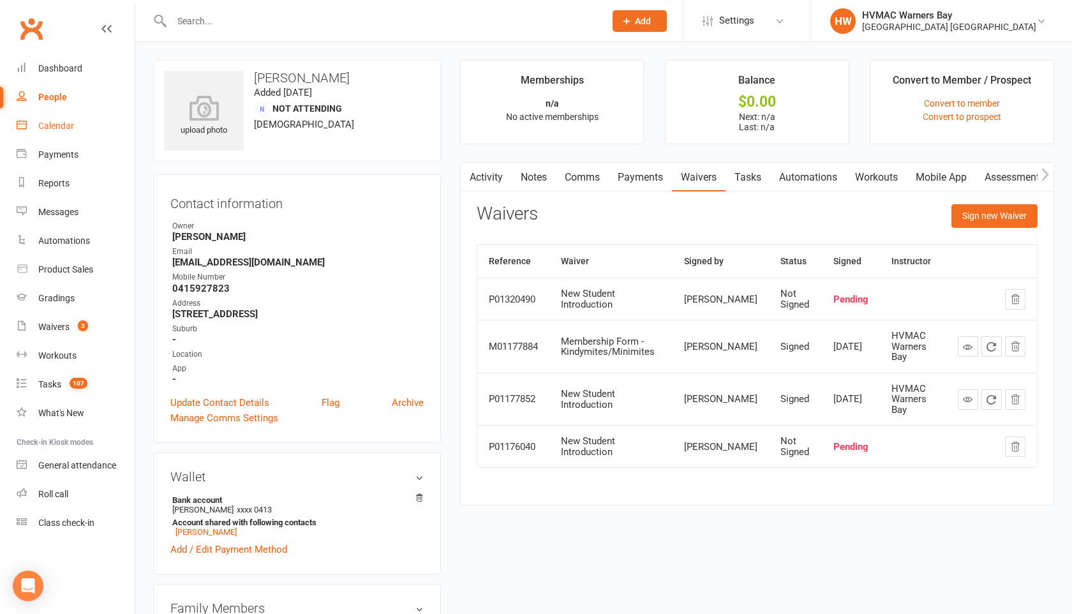
click at [31, 125] on link "Calendar" at bounding box center [76, 126] width 118 height 29
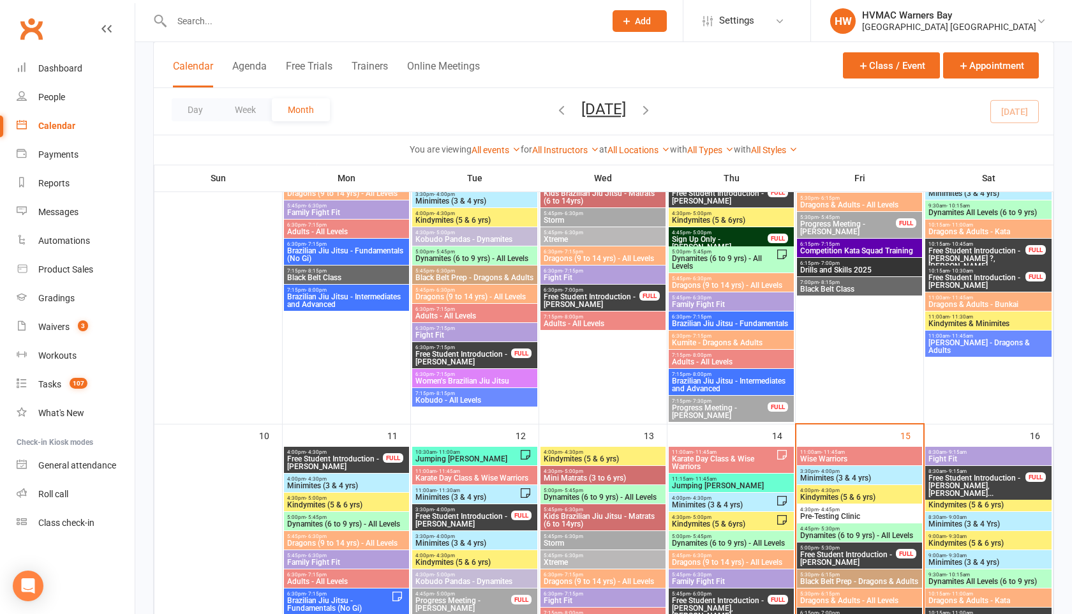
scroll to position [765, 0]
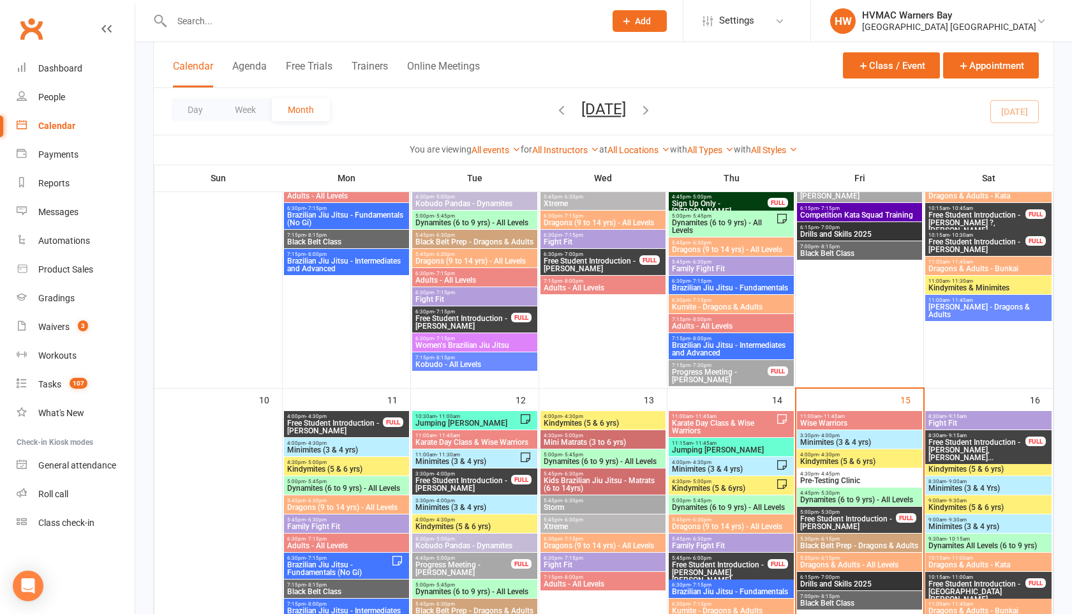
click at [835, 442] on span "Minimites (3 & 4 yrs)" at bounding box center [859, 442] width 120 height 8
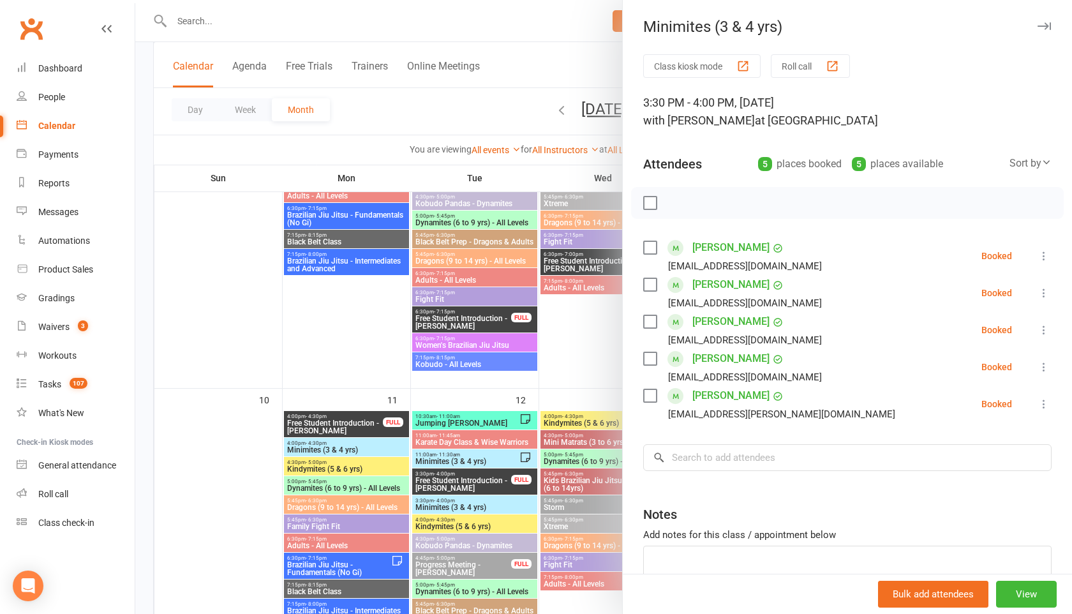
click at [1044, 26] on icon "button" at bounding box center [1043, 26] width 13 height 8
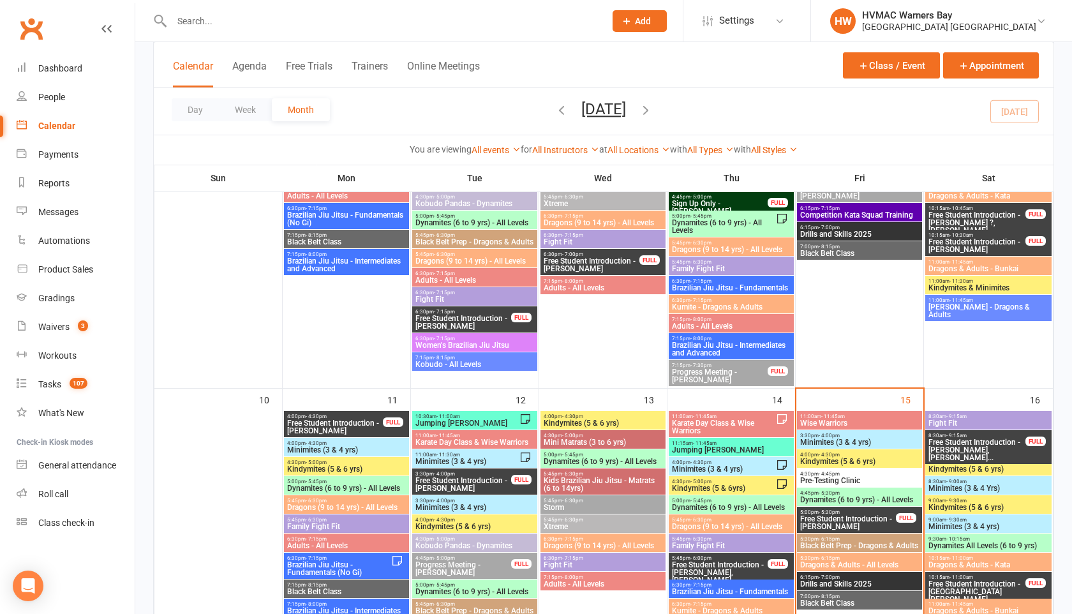
click at [1044, 26] on div "Minimites (3 & 4 yrs)" at bounding box center [1081, 27] width 449 height 18
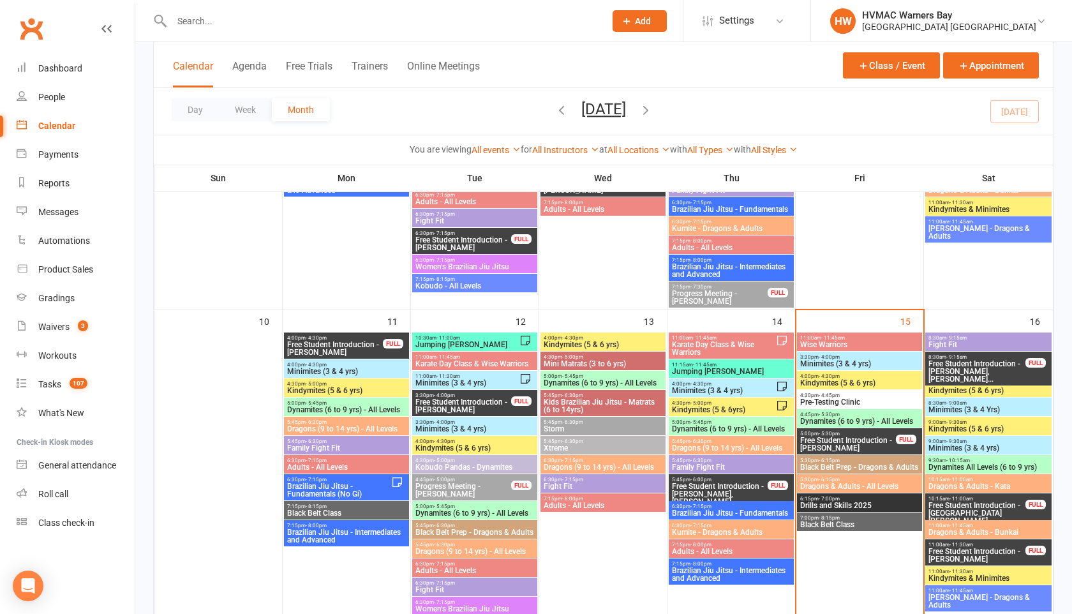
scroll to position [849, 0]
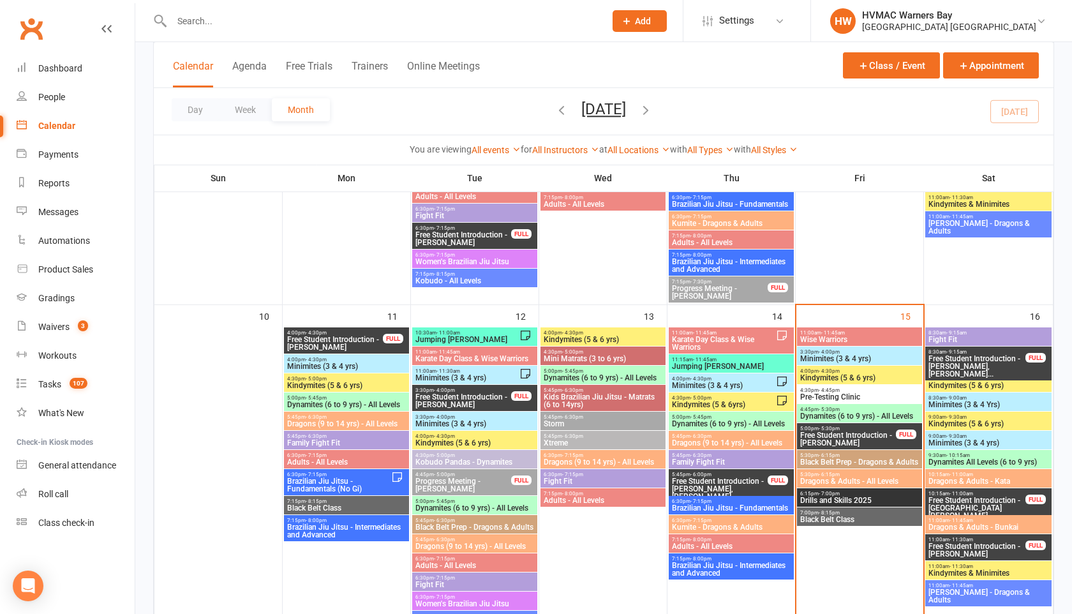
click at [605, 366] on div "5:00pm - 5:45pm Dynamites (6 to 9 yrs) - All Levels" at bounding box center [602, 375] width 125 height 19
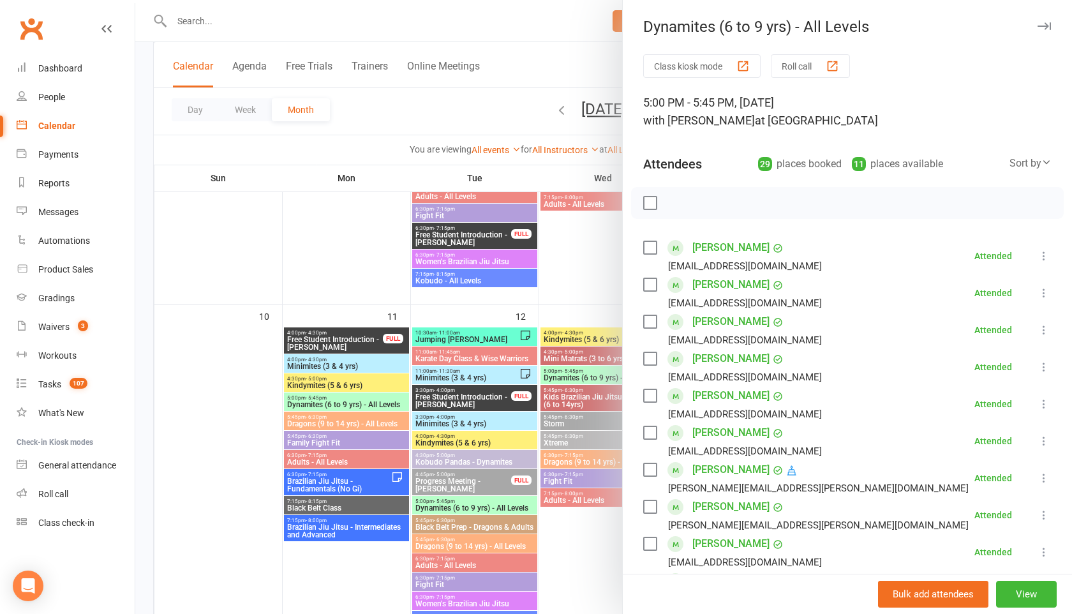
click at [1040, 27] on icon "button" at bounding box center [1043, 26] width 13 height 8
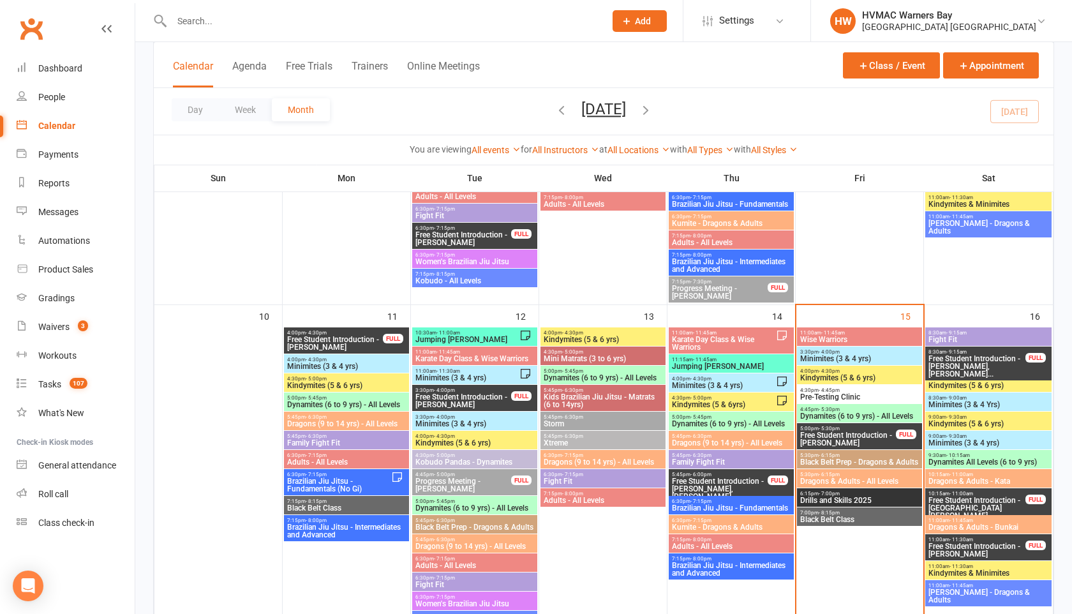
click at [584, 356] on span "Mini Matrats (3 to 6 yrs)" at bounding box center [603, 359] width 120 height 8
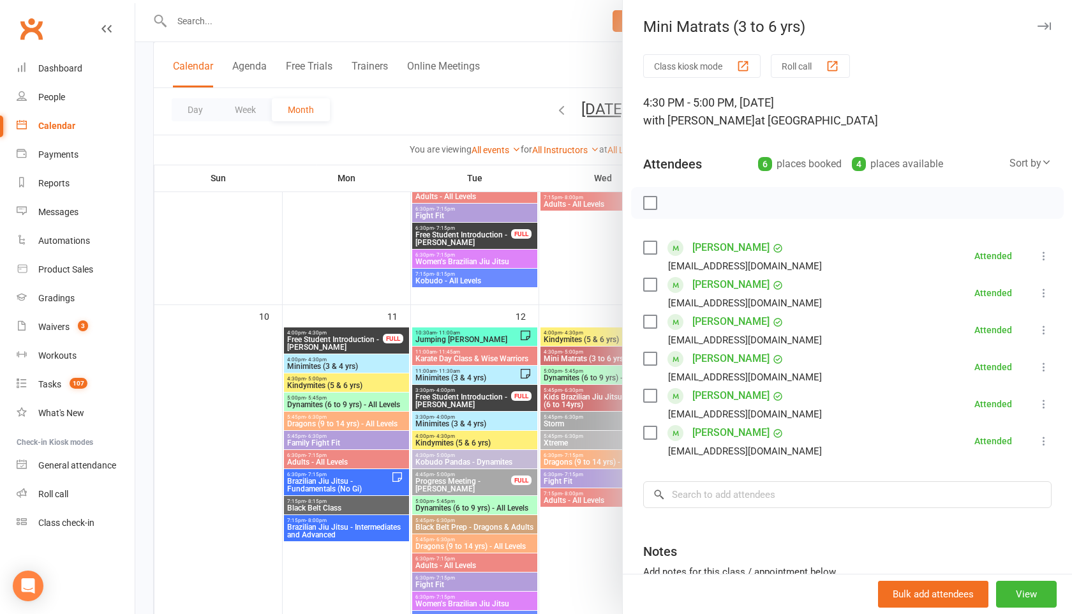
click at [1046, 366] on icon at bounding box center [1043, 366] width 13 height 13
click at [965, 413] on link "Remove" at bounding box center [982, 418] width 137 height 26
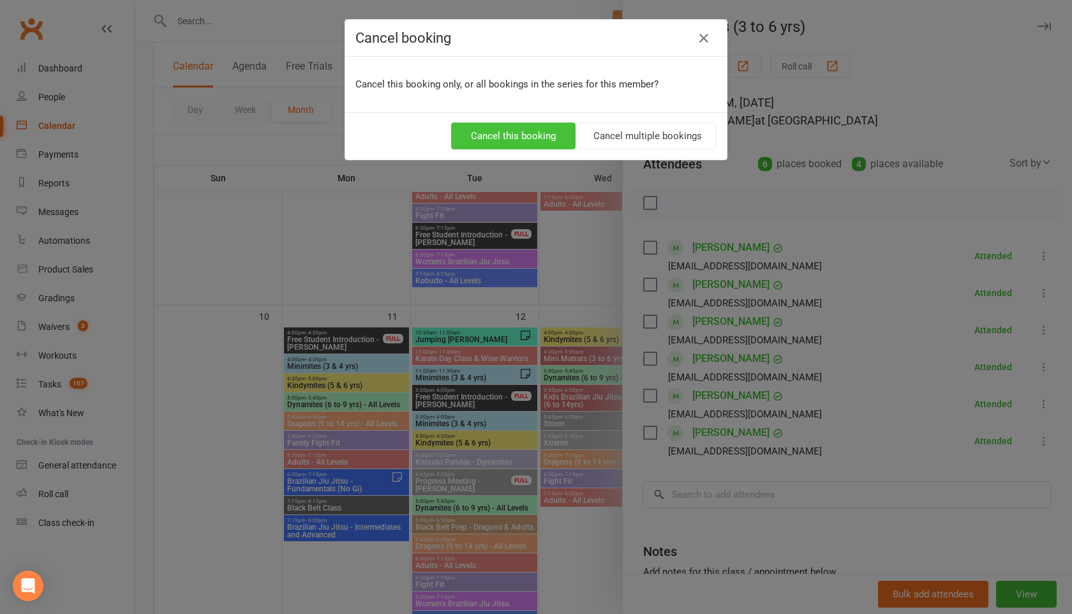
click at [523, 137] on button "Cancel this booking" at bounding box center [513, 136] width 124 height 27
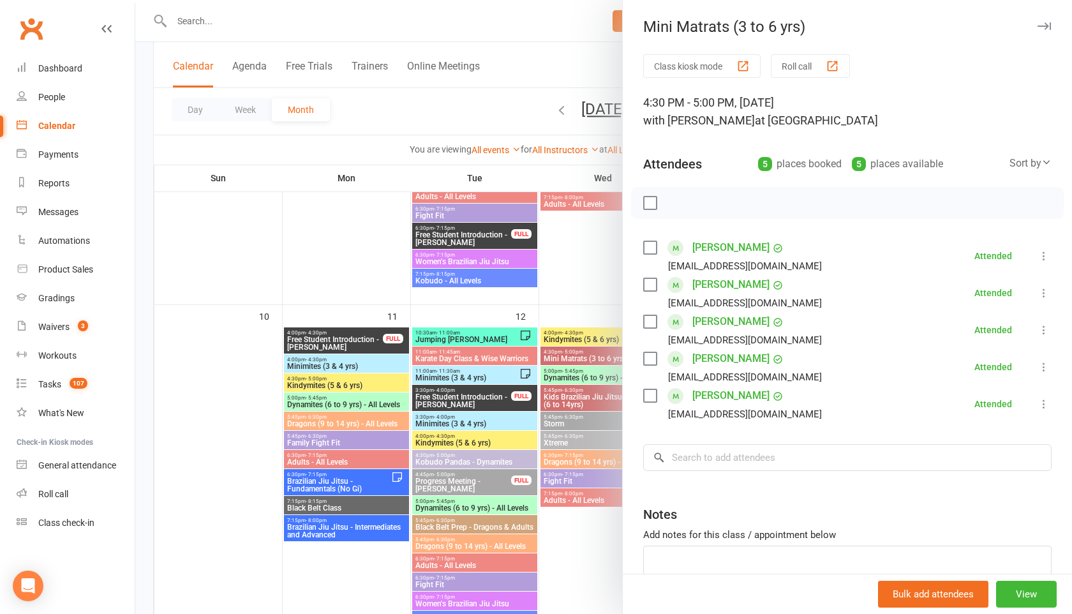
click at [1044, 29] on icon "button" at bounding box center [1043, 26] width 13 height 8
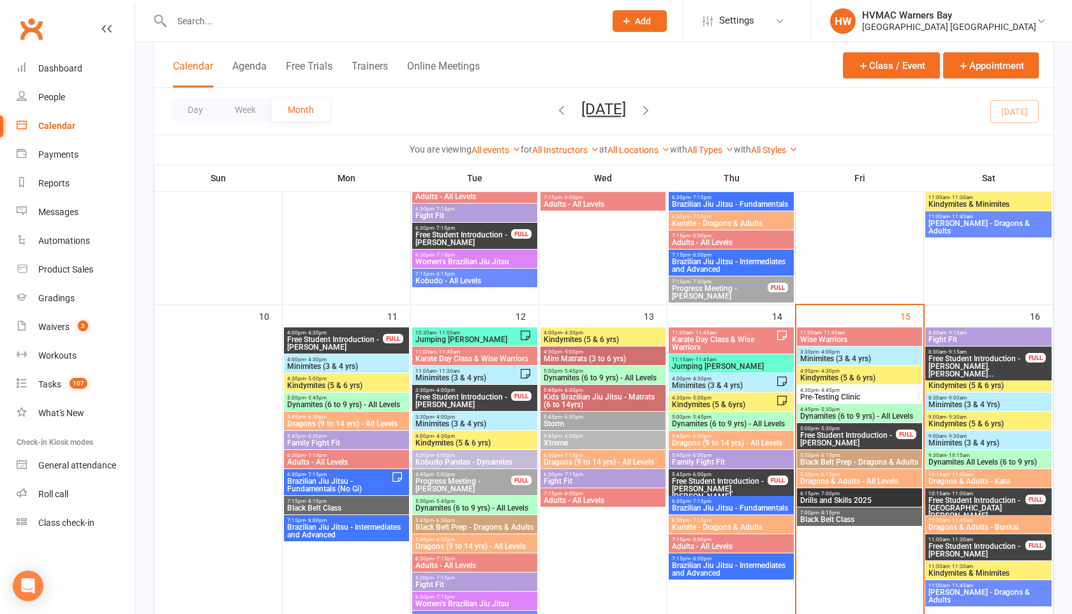
click at [872, 359] on span "Minimites (3 & 4 yrs)" at bounding box center [859, 359] width 120 height 8
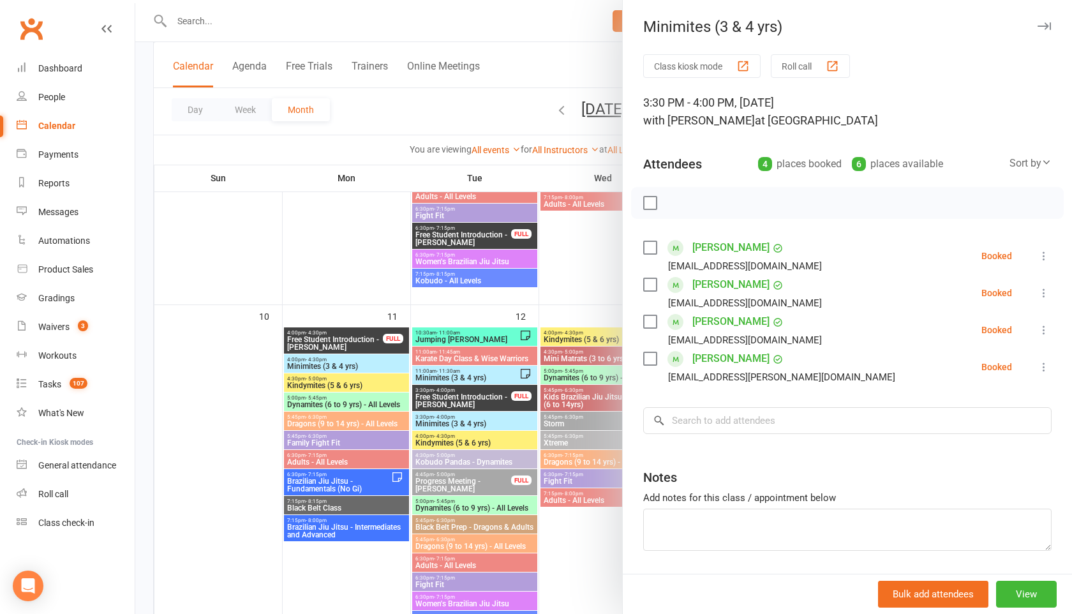
click at [1042, 27] on icon "button" at bounding box center [1043, 26] width 13 height 8
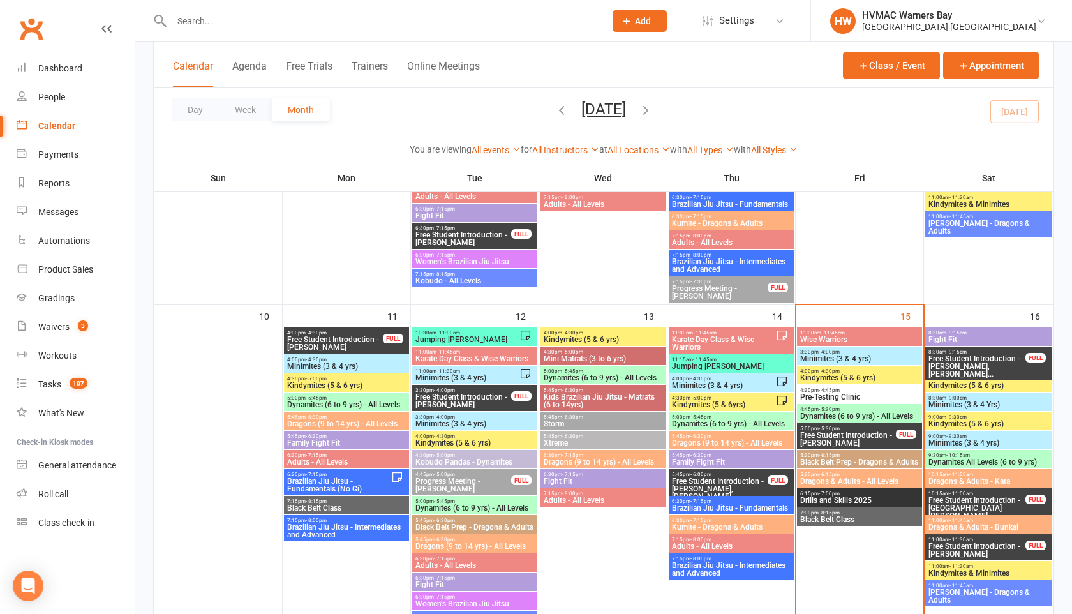
click at [871, 380] on span "Kindymites (5 & 6 yrs)" at bounding box center [859, 378] width 120 height 8
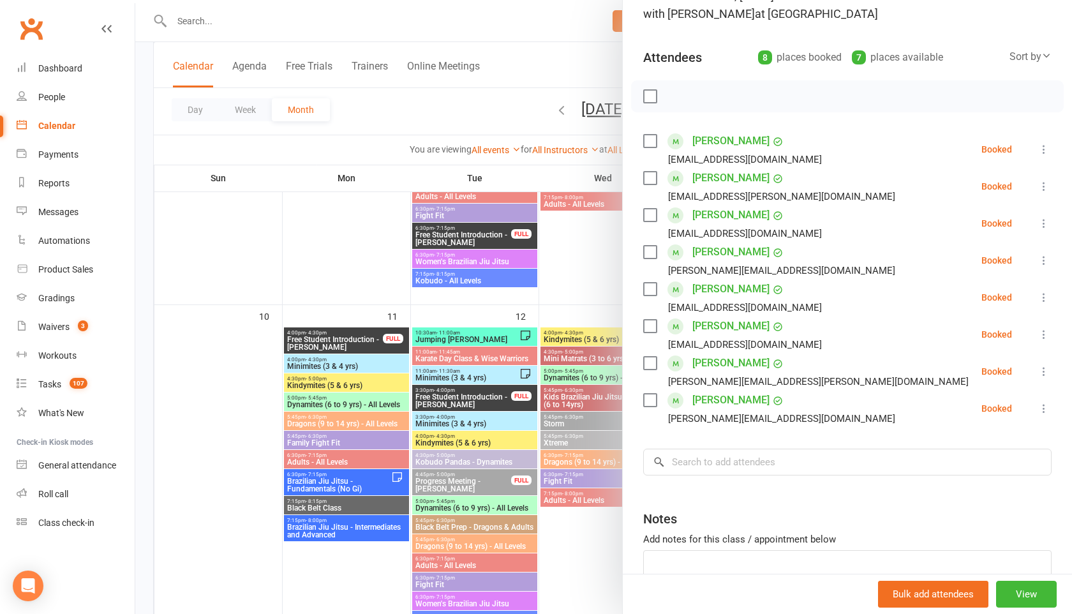
scroll to position [0, 0]
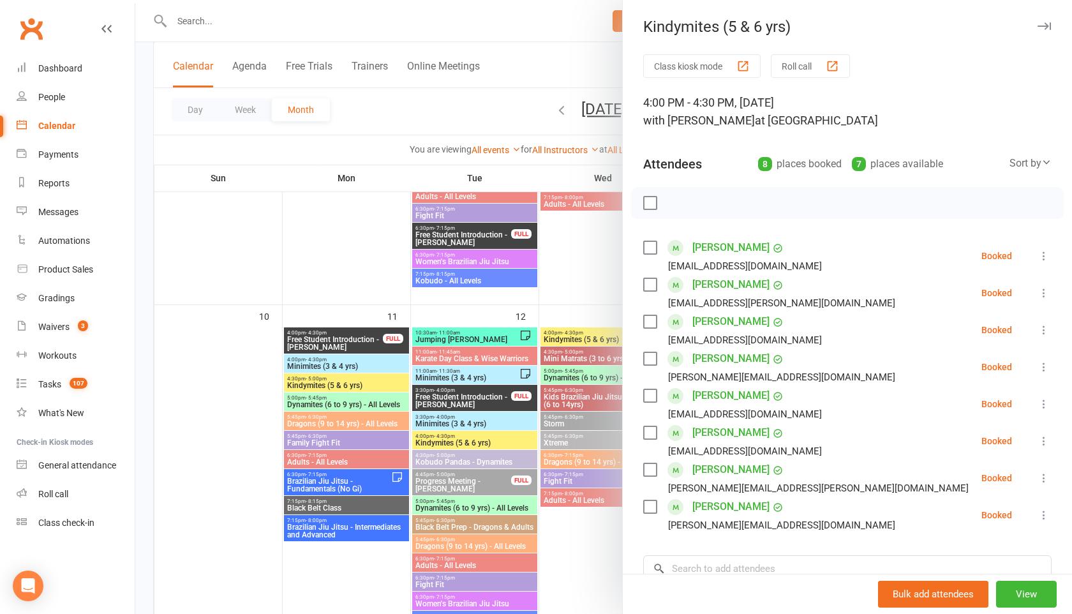
click at [1048, 30] on button "button" at bounding box center [1043, 26] width 15 height 15
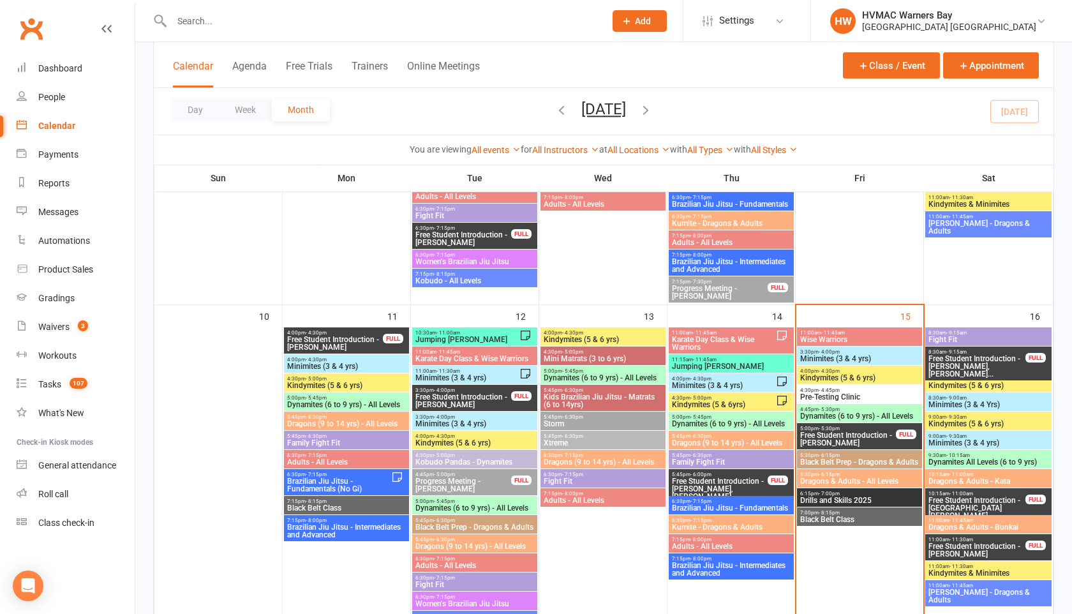
click at [837, 412] on span "Dynamites (6 to 9 yrs) - All Levels" at bounding box center [859, 416] width 120 height 8
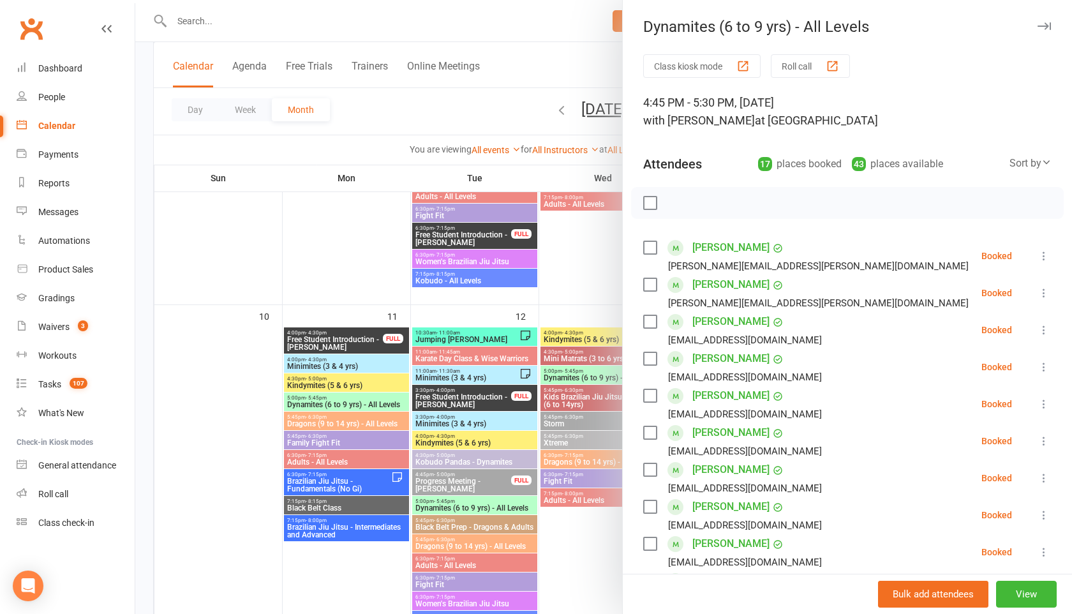
click at [1041, 26] on icon "button" at bounding box center [1043, 26] width 13 height 8
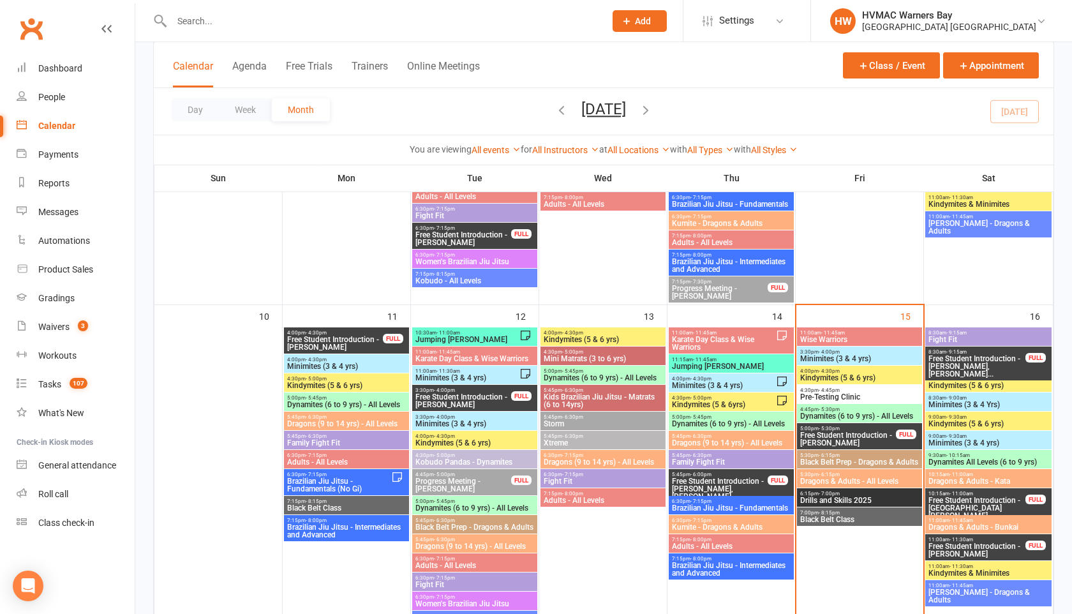
click at [831, 498] on span "Drills and Skills 2025" at bounding box center [859, 500] width 120 height 8
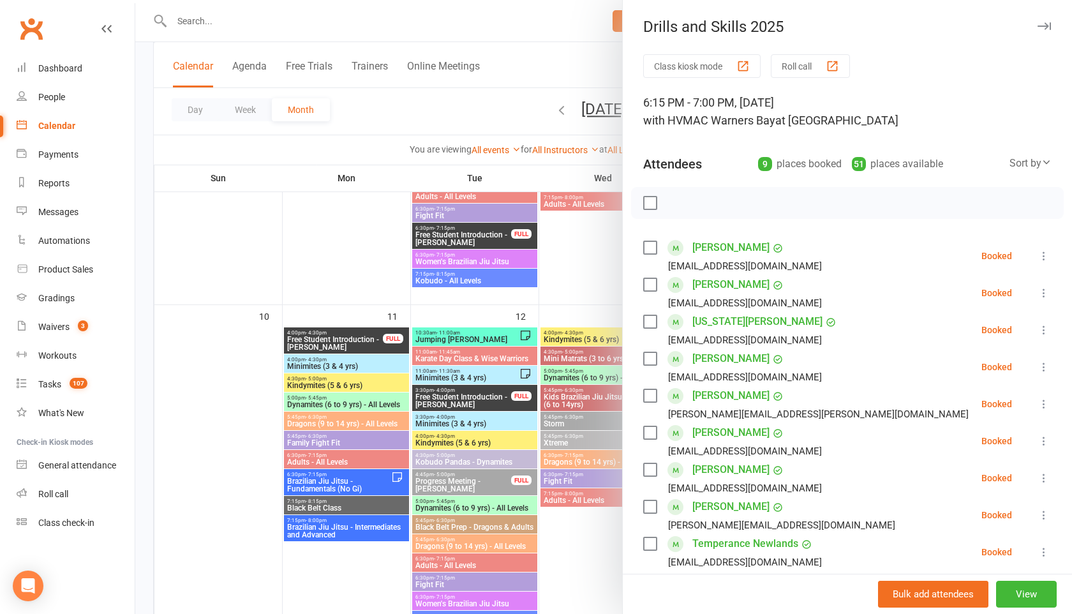
click at [1050, 249] on icon at bounding box center [1043, 255] width 13 height 13
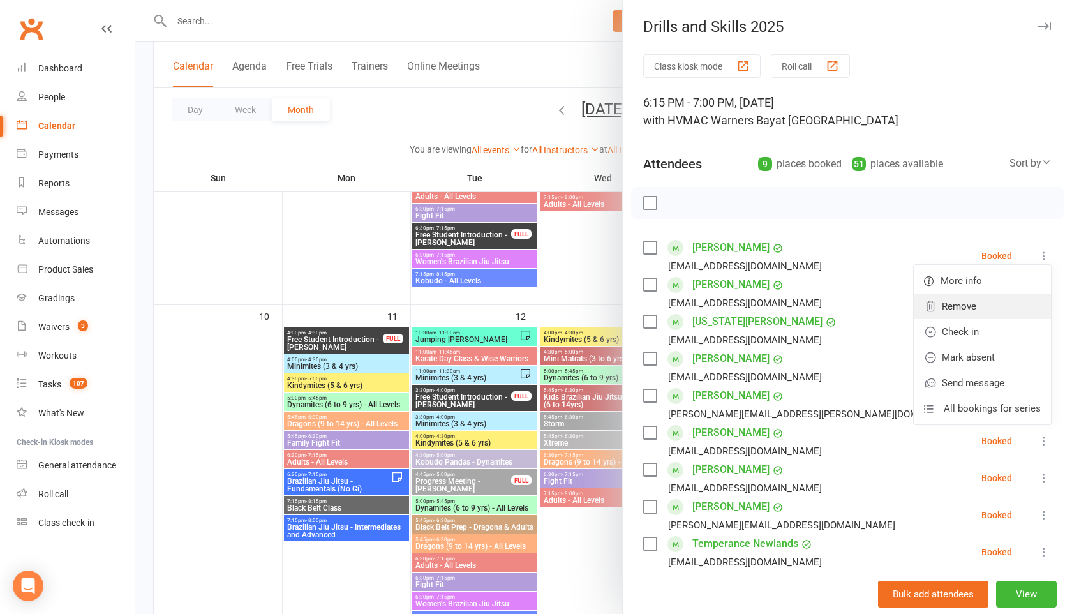
click at [958, 307] on link "Remove" at bounding box center [982, 306] width 137 height 26
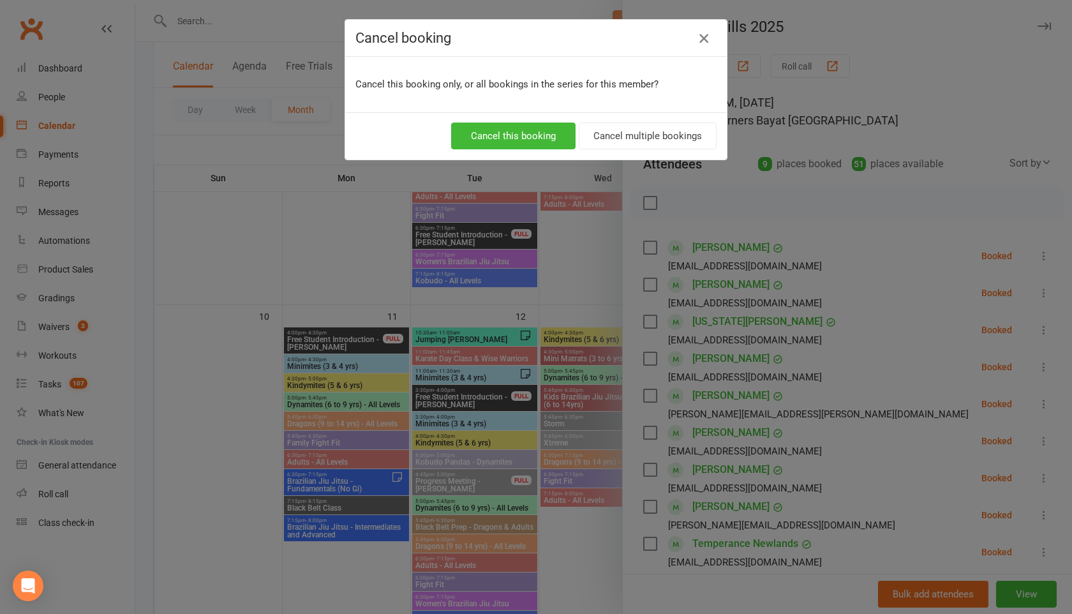
click at [706, 40] on icon "button" at bounding box center [703, 38] width 15 height 15
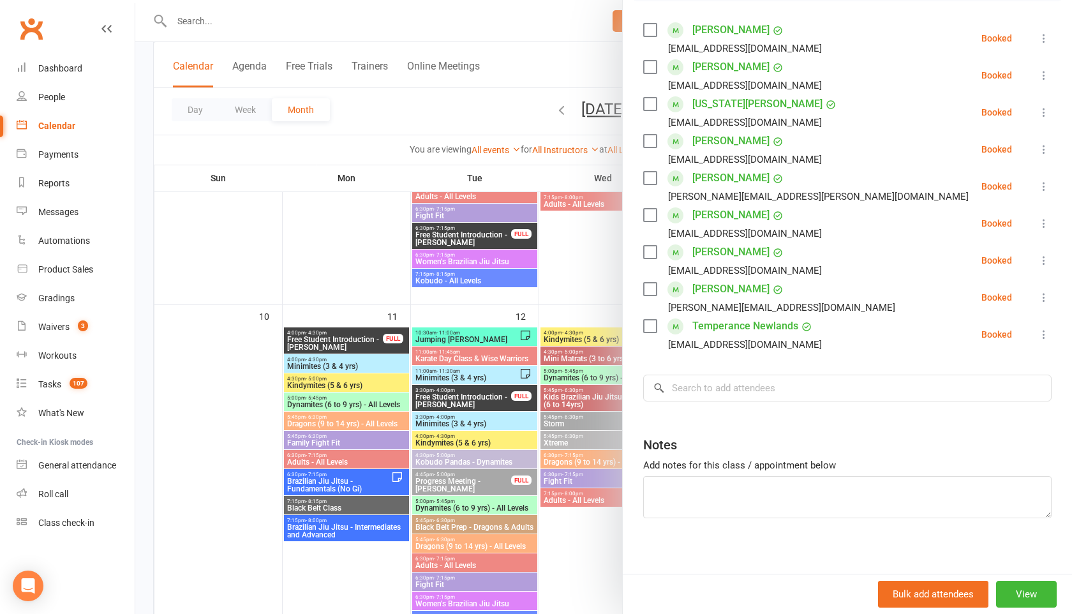
scroll to position [224, 0]
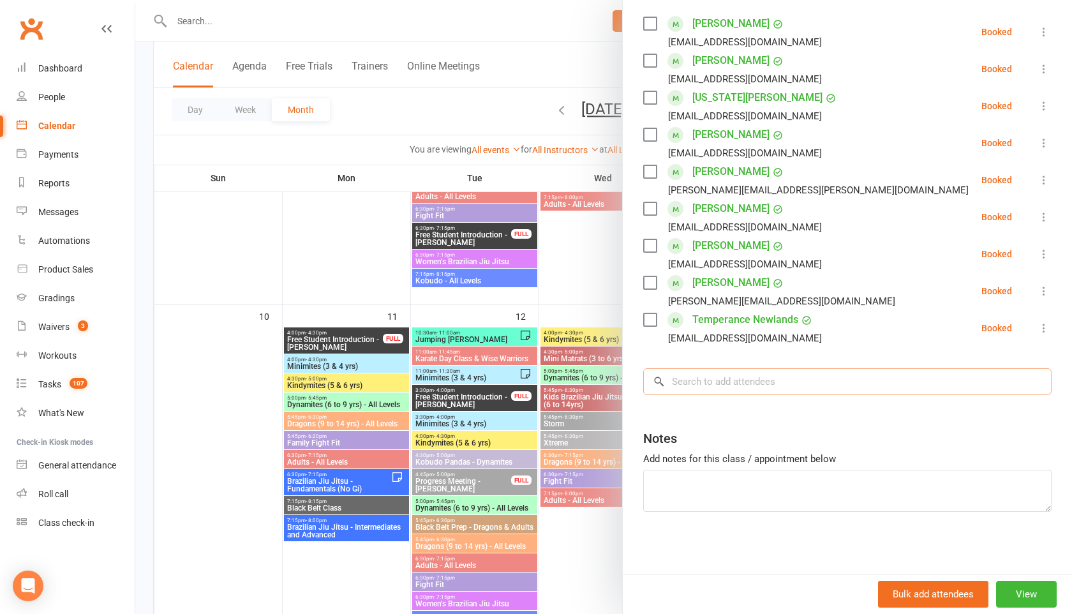
click at [721, 378] on input "search" at bounding box center [847, 381] width 408 height 27
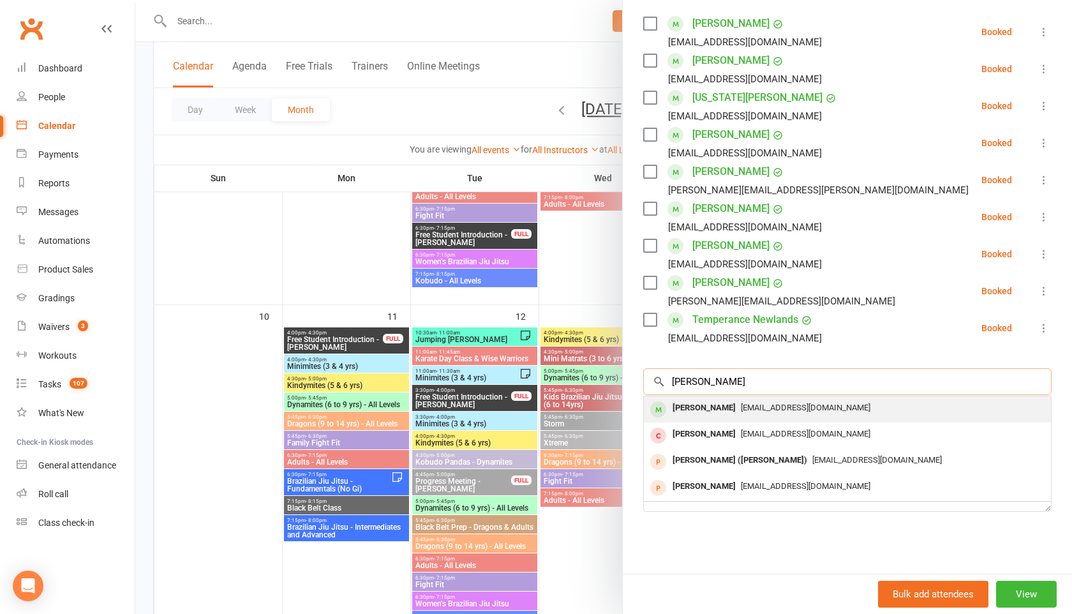
type input "[PERSON_NAME]"
click at [741, 405] on span "[EMAIL_ADDRESS][DOMAIN_NAME]" at bounding box center [806, 408] width 130 height 10
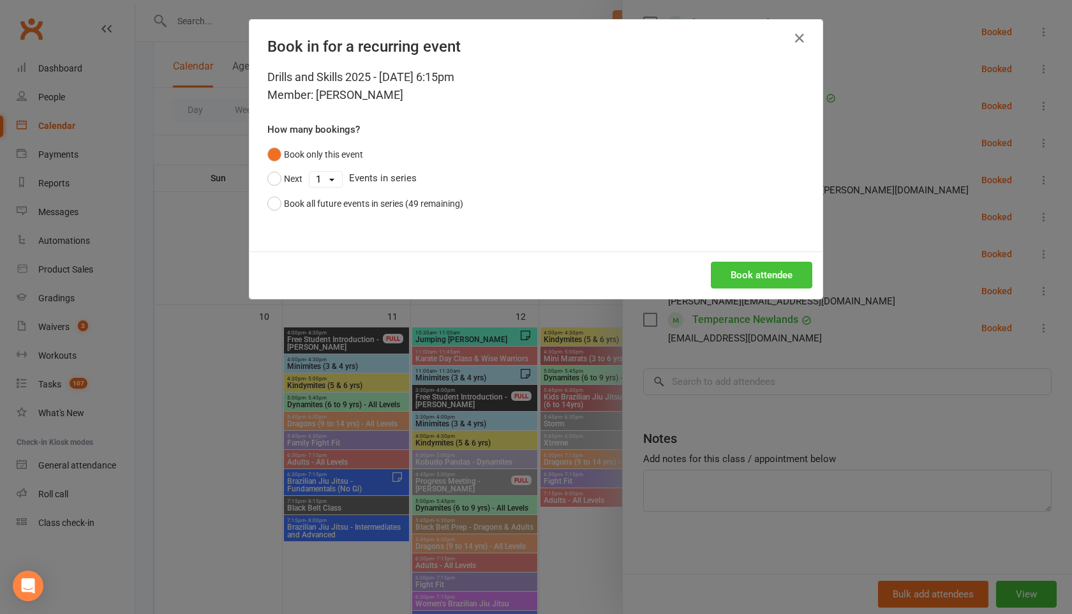
click at [747, 277] on button "Book attendee" at bounding box center [761, 275] width 101 height 27
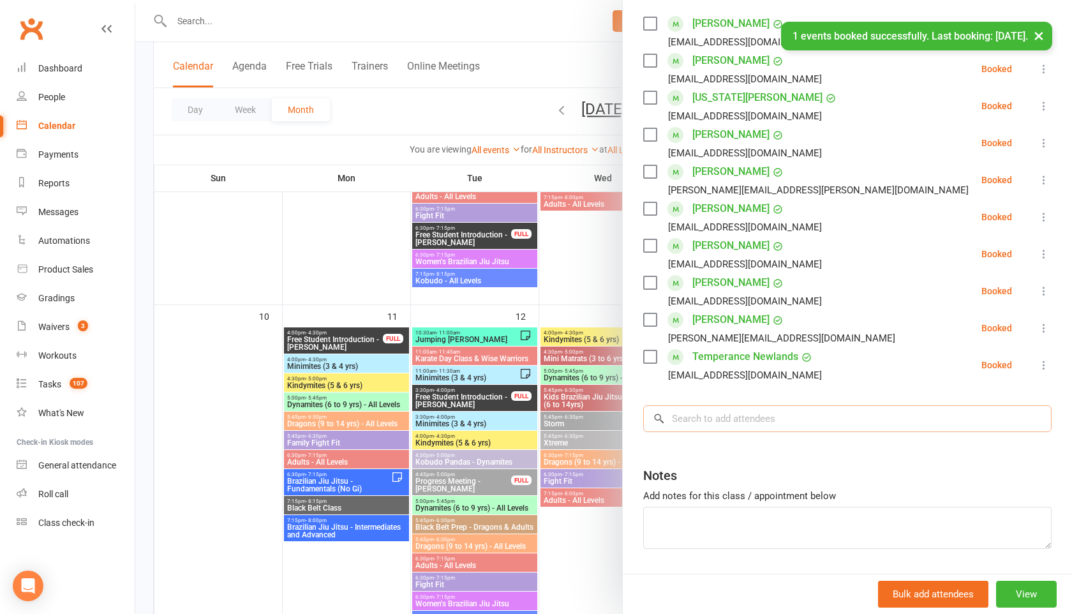
click at [701, 428] on input "search" at bounding box center [847, 418] width 408 height 27
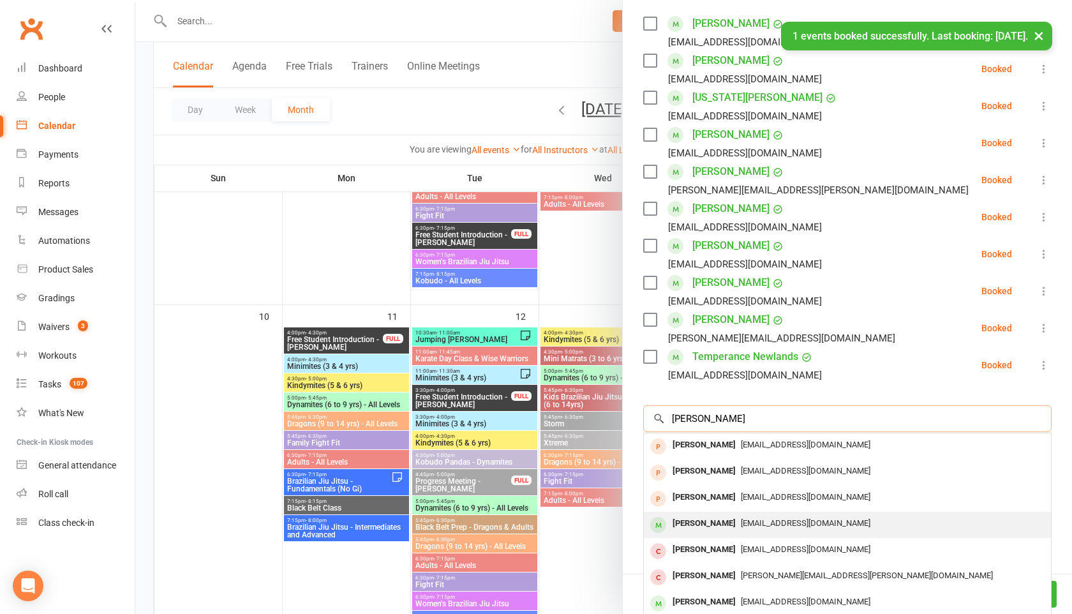
type input "[PERSON_NAME]"
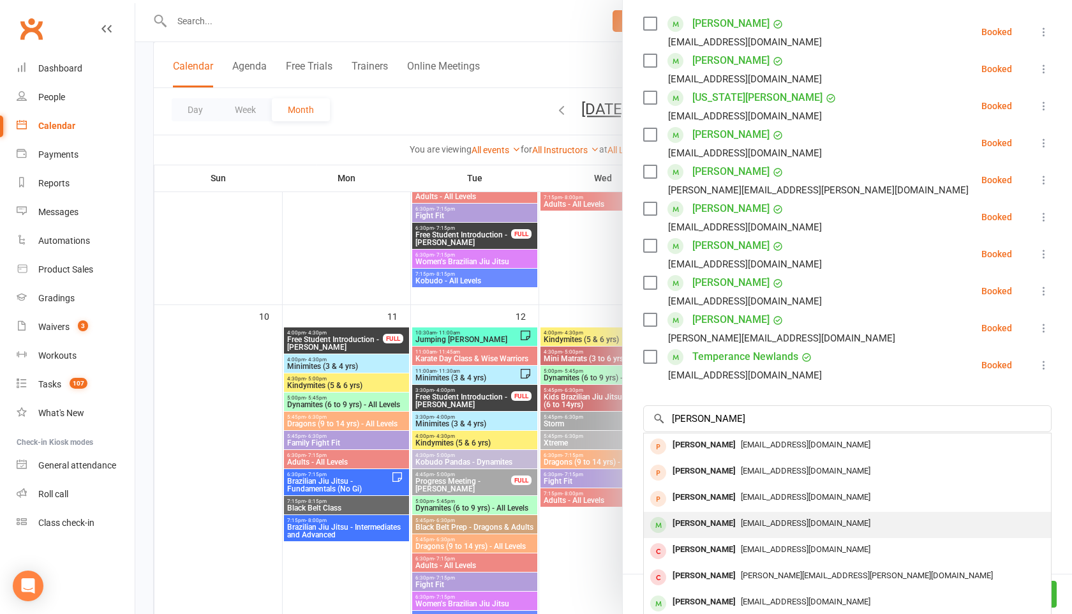
click at [708, 524] on div "[PERSON_NAME]" at bounding box center [703, 523] width 73 height 19
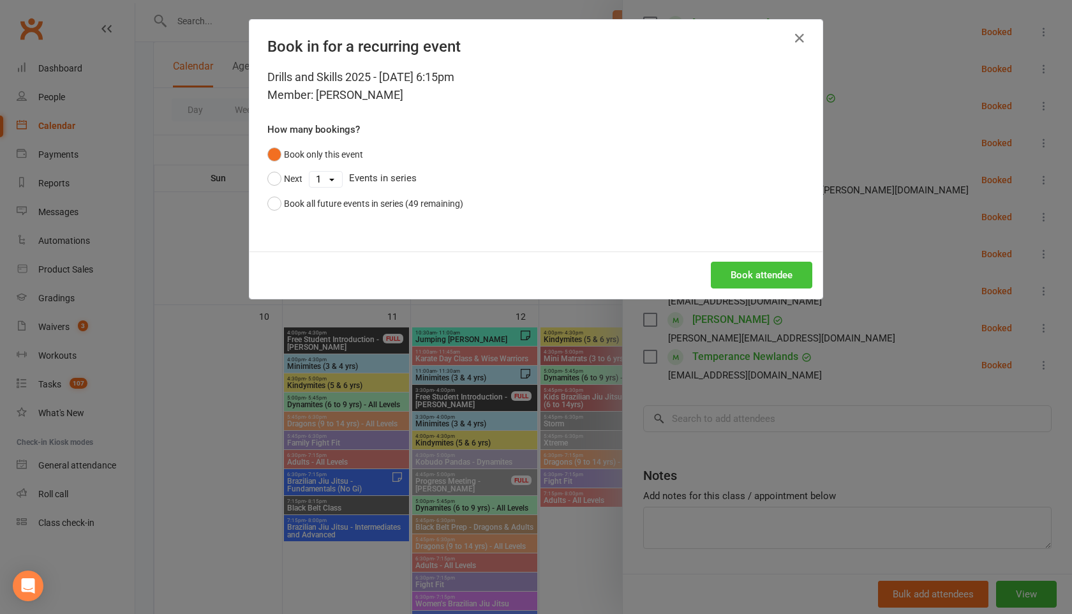
click at [761, 277] on button "Book attendee" at bounding box center [761, 275] width 101 height 27
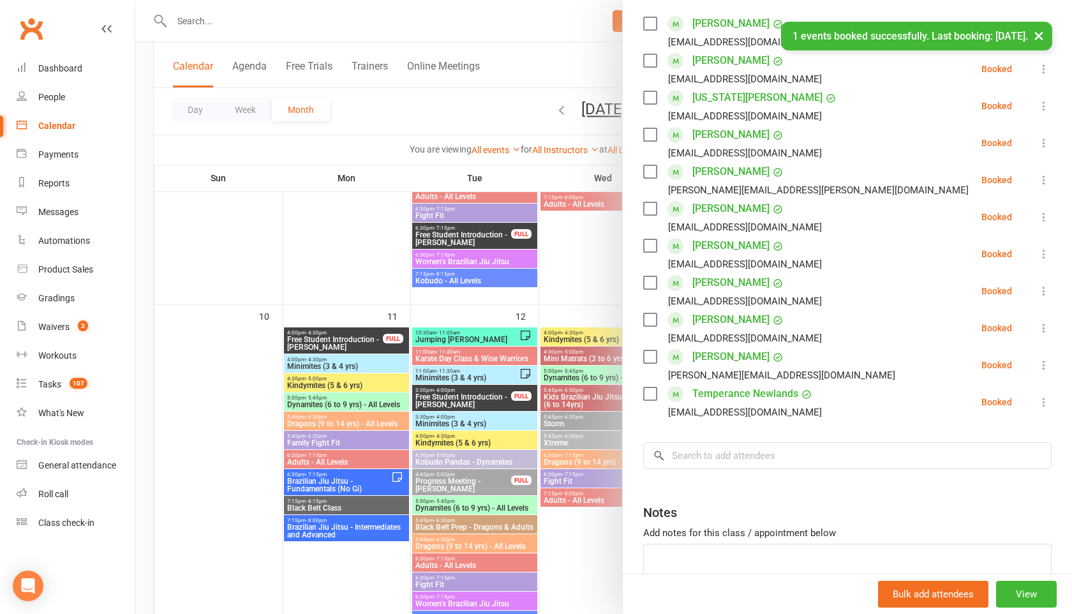
click at [1044, 216] on icon at bounding box center [1043, 217] width 13 height 13
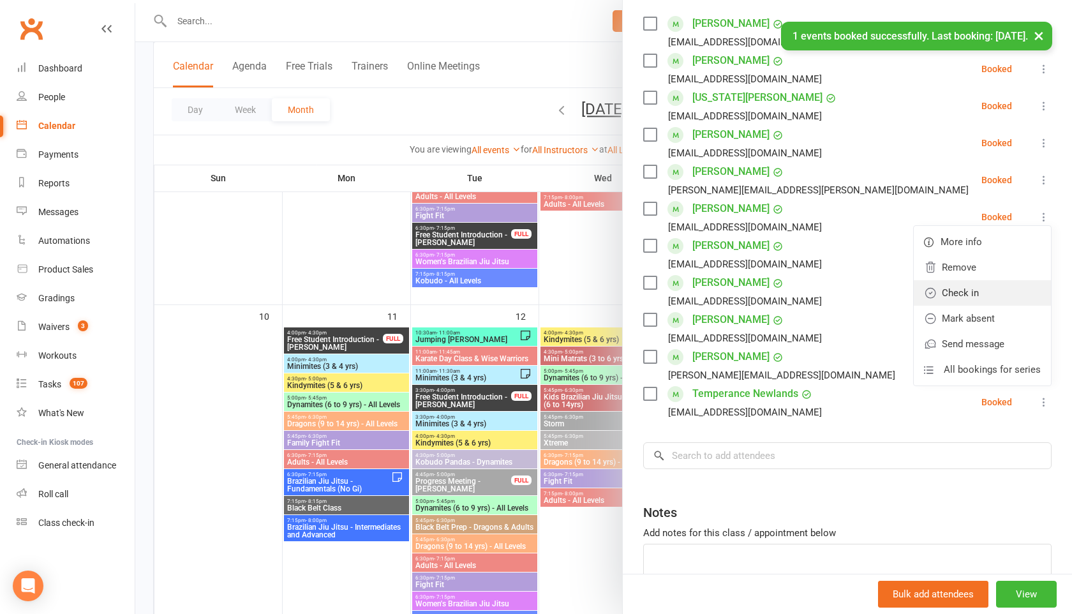
click at [983, 287] on link "Check in" at bounding box center [982, 293] width 137 height 26
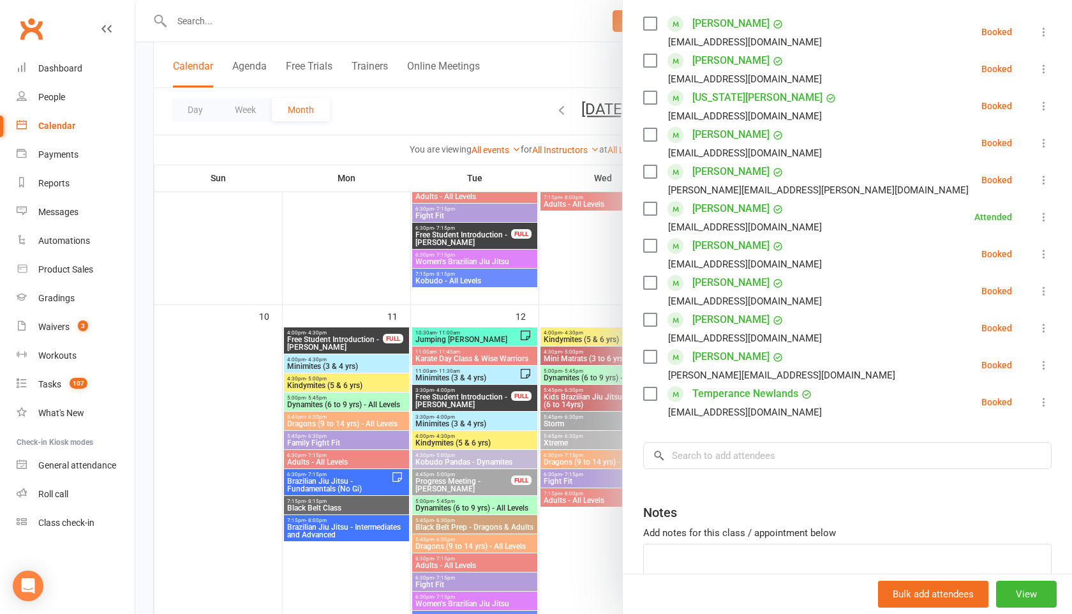
click at [1044, 292] on icon at bounding box center [1043, 291] width 13 height 13
click at [979, 368] on link "Check in" at bounding box center [982, 367] width 137 height 26
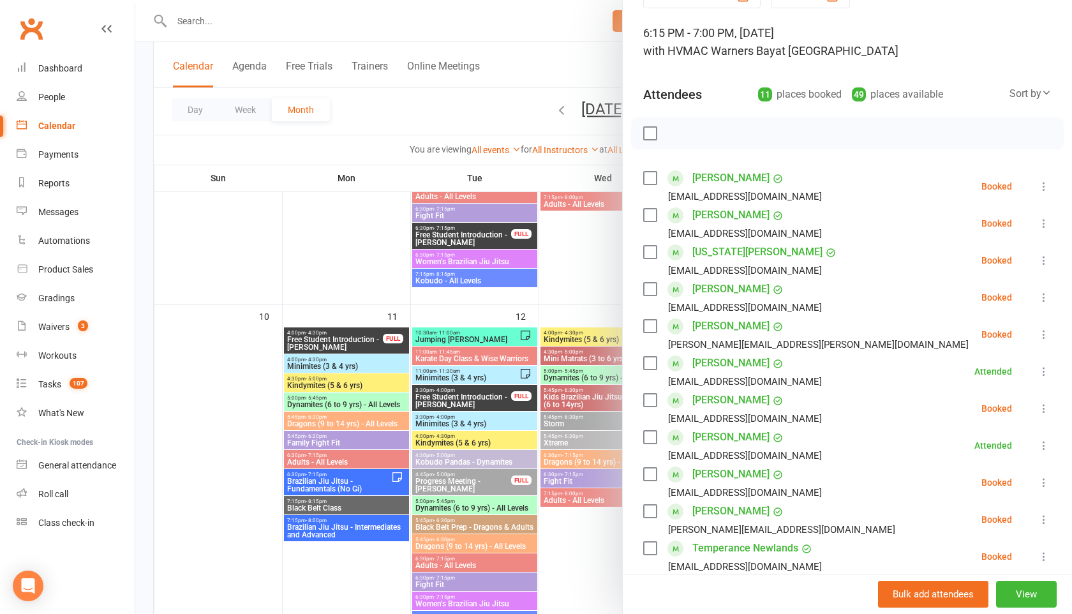
scroll to position [0, 0]
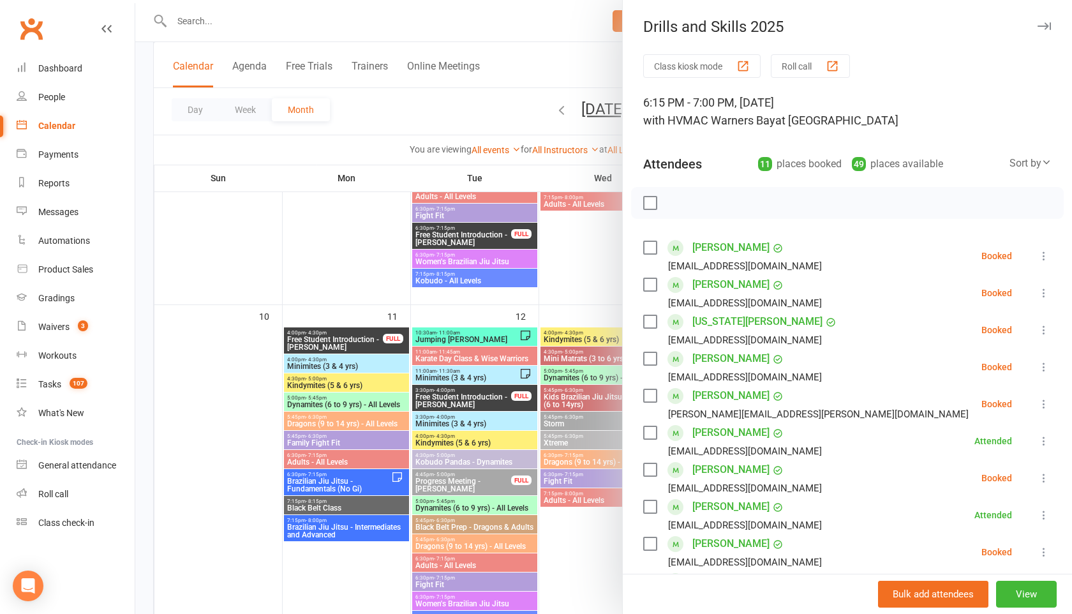
click at [1039, 22] on button "button" at bounding box center [1043, 26] width 15 height 15
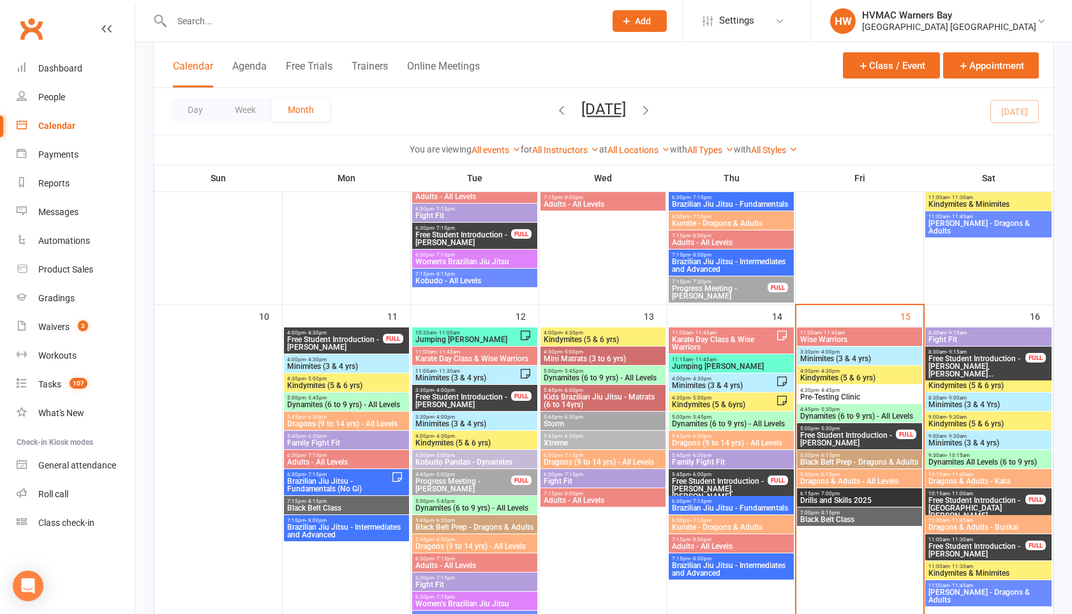
click at [831, 413] on span "Dynamites (6 to 9 yrs) - All Levels" at bounding box center [859, 416] width 120 height 8
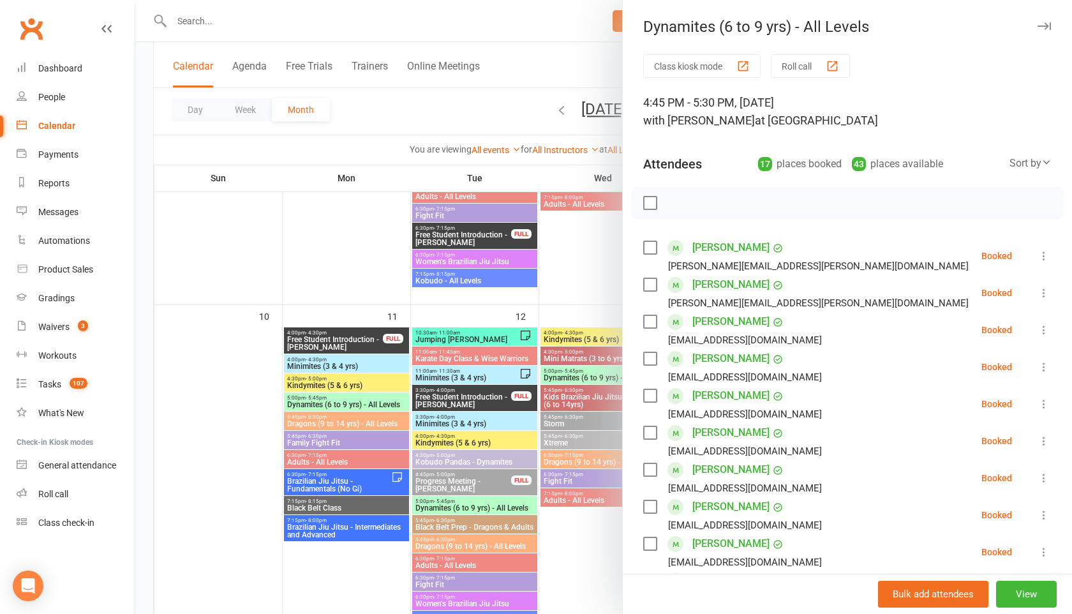
click at [1040, 31] on button "button" at bounding box center [1043, 26] width 15 height 15
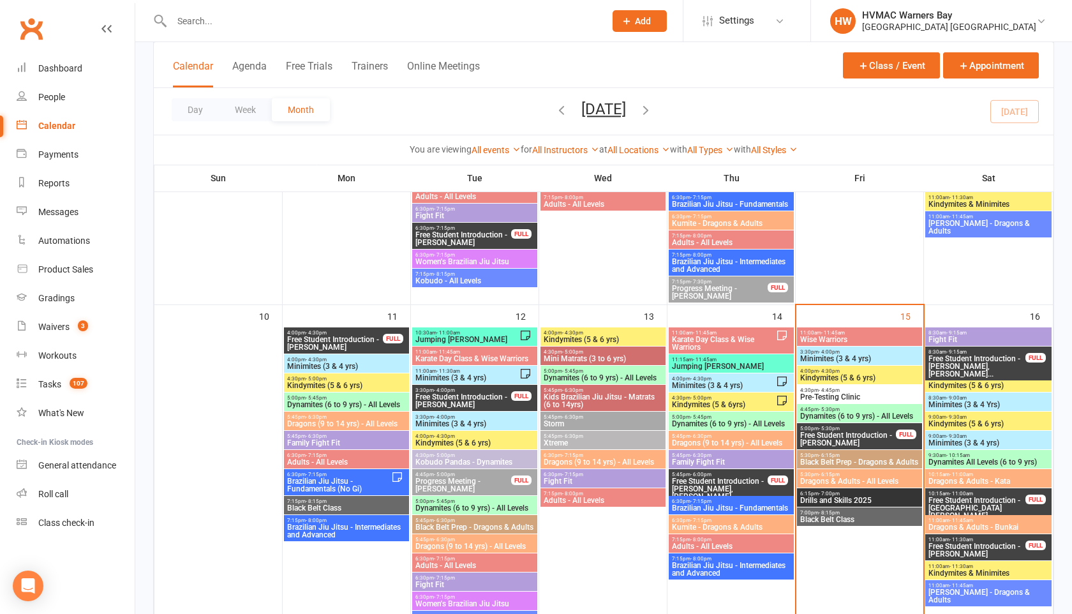
click at [845, 498] on span "Drills and Skills 2025" at bounding box center [859, 500] width 120 height 8
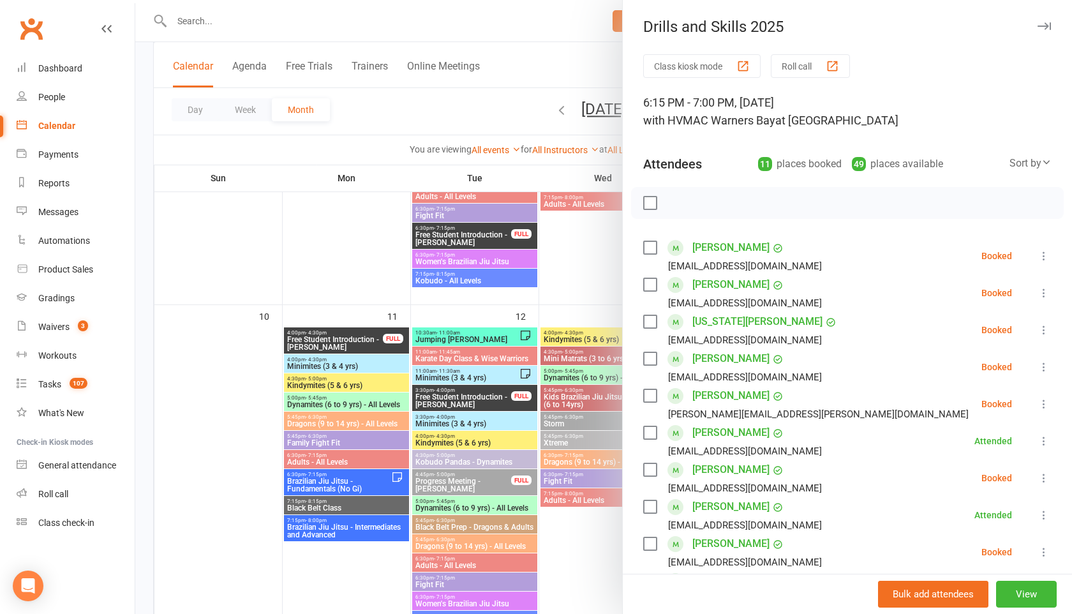
click at [1046, 24] on icon "button" at bounding box center [1043, 26] width 13 height 8
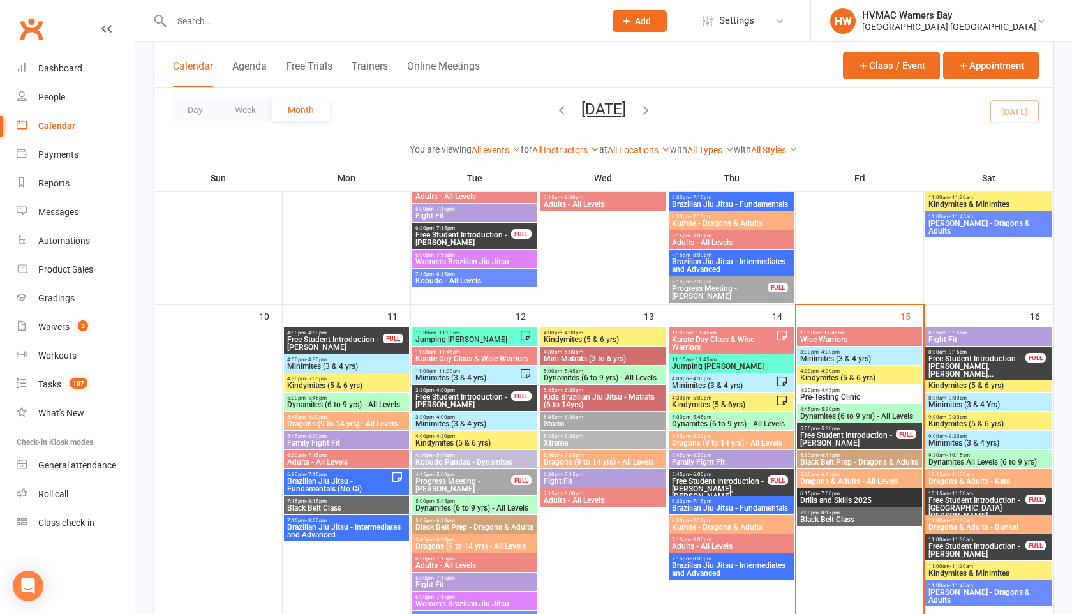
click at [834, 509] on div "7:00pm - 8:15pm Black Belt Class" at bounding box center [859, 516] width 125 height 19
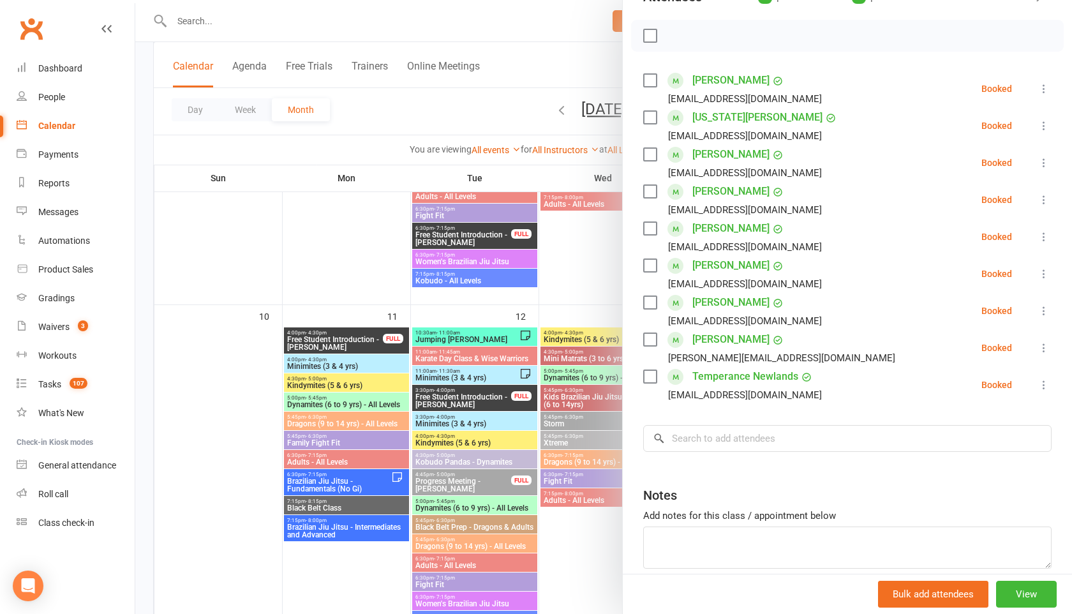
scroll to position [191, 0]
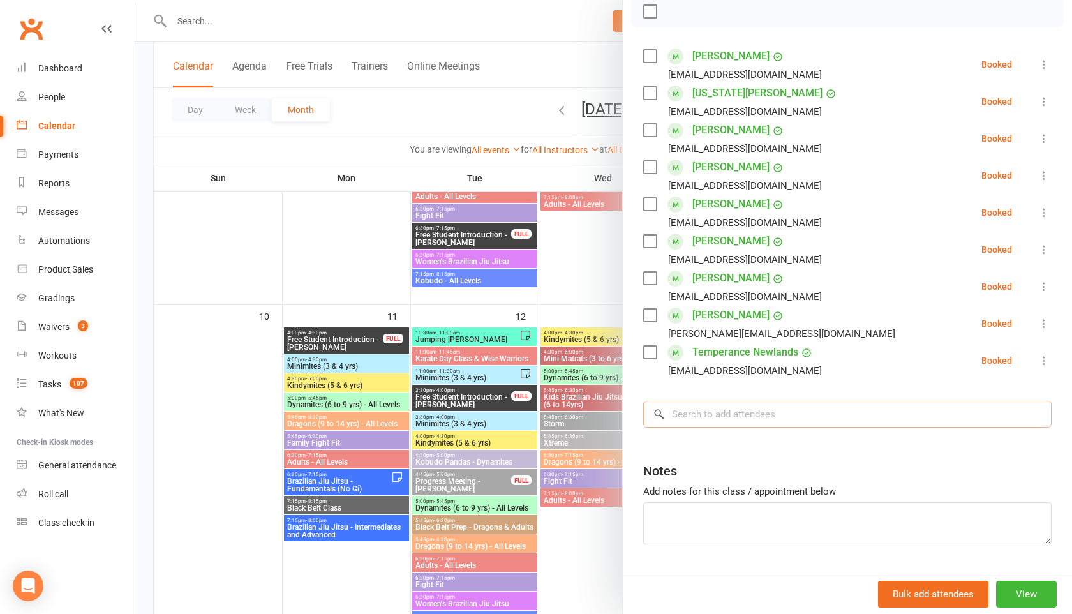
click at [711, 422] on input "search" at bounding box center [847, 414] width 408 height 27
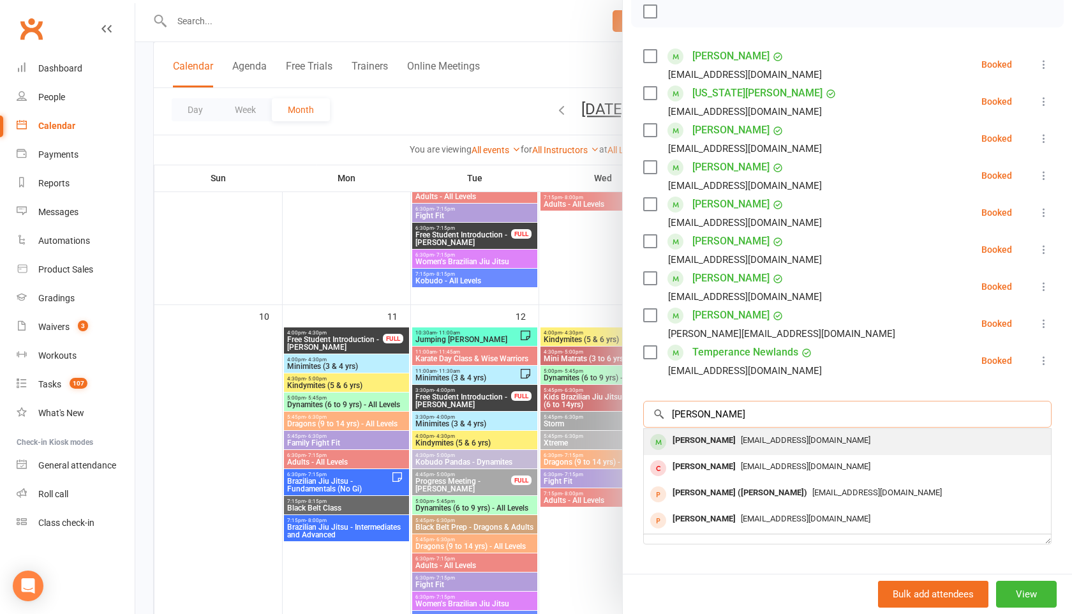
type input "[PERSON_NAME]"
click at [711, 444] on div "[PERSON_NAME]" at bounding box center [703, 440] width 73 height 19
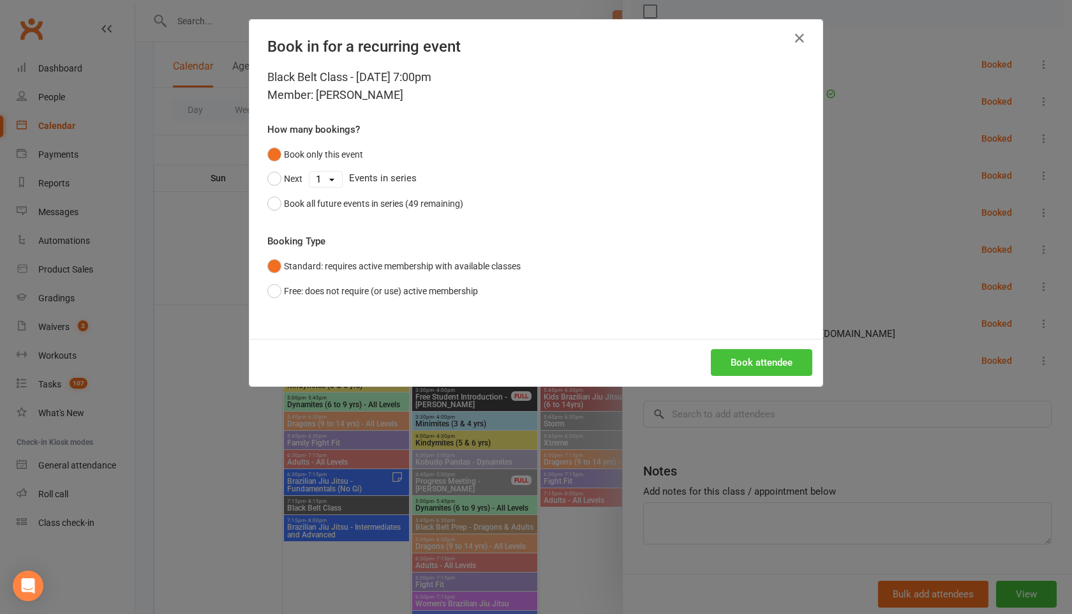
click at [740, 364] on button "Book attendee" at bounding box center [761, 362] width 101 height 27
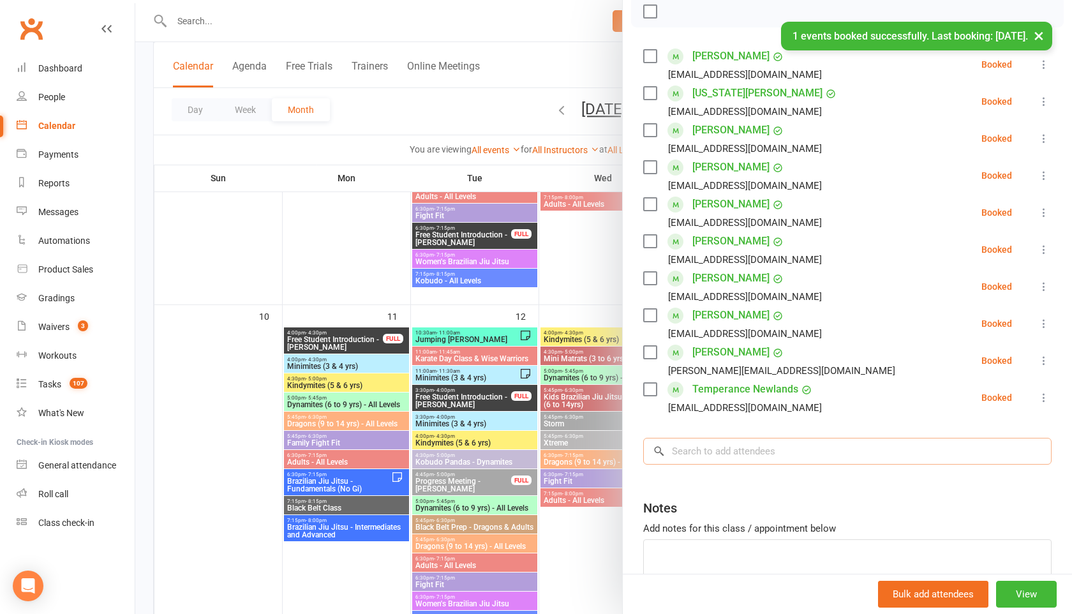
click at [685, 454] on input "search" at bounding box center [847, 451] width 408 height 27
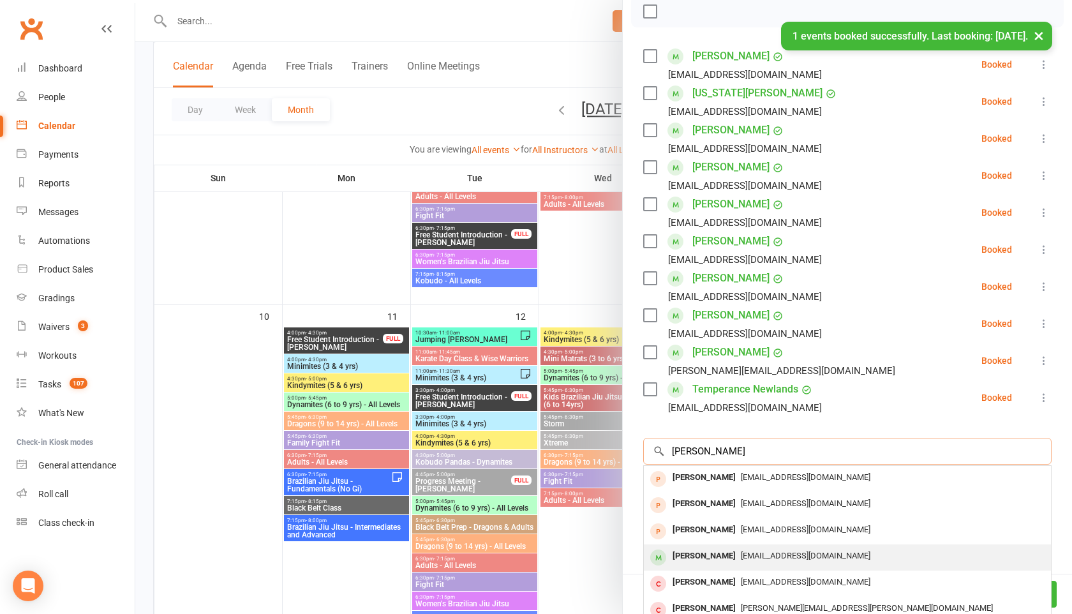
type input "[PERSON_NAME]"
click at [708, 553] on div "[PERSON_NAME]" at bounding box center [703, 556] width 73 height 19
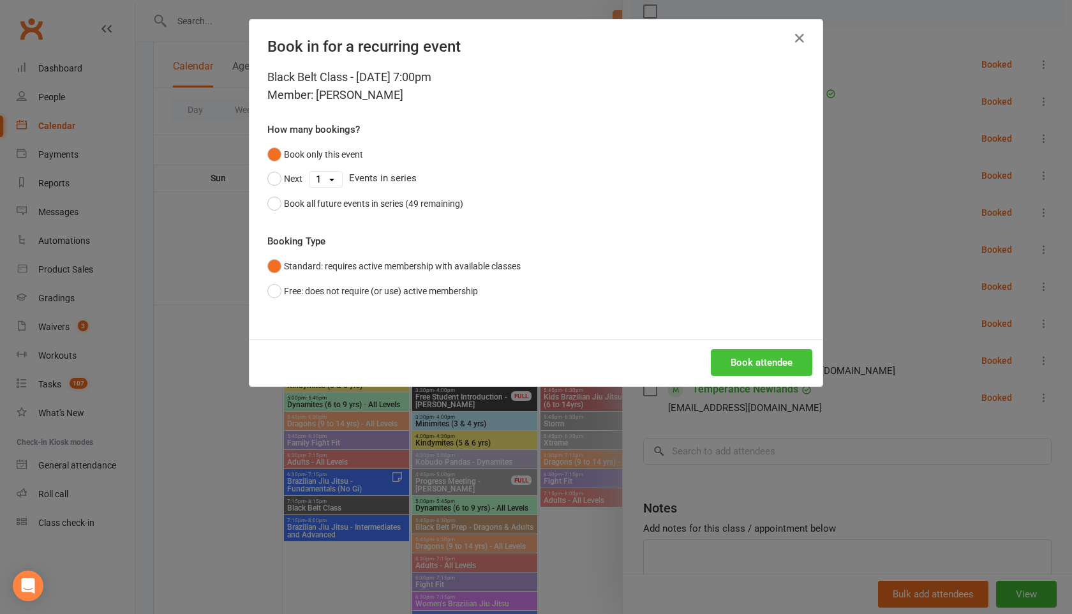
click at [739, 351] on button "Book attendee" at bounding box center [761, 362] width 101 height 27
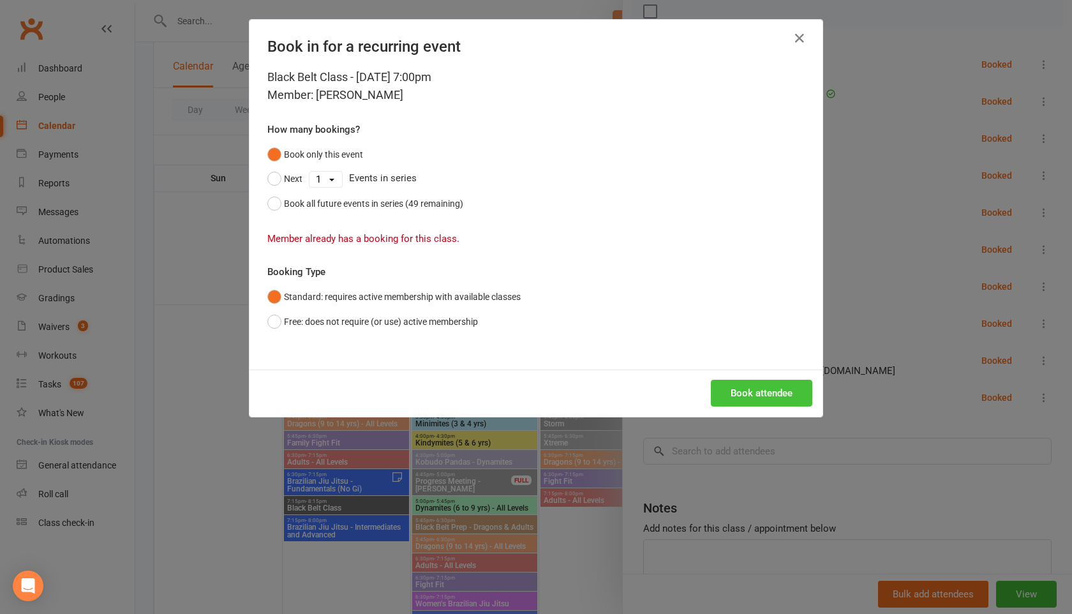
click at [768, 392] on button "Book attendee" at bounding box center [761, 393] width 101 height 27
click at [770, 394] on button "Book attendee" at bounding box center [761, 393] width 101 height 27
click at [798, 40] on icon "button" at bounding box center [799, 38] width 15 height 15
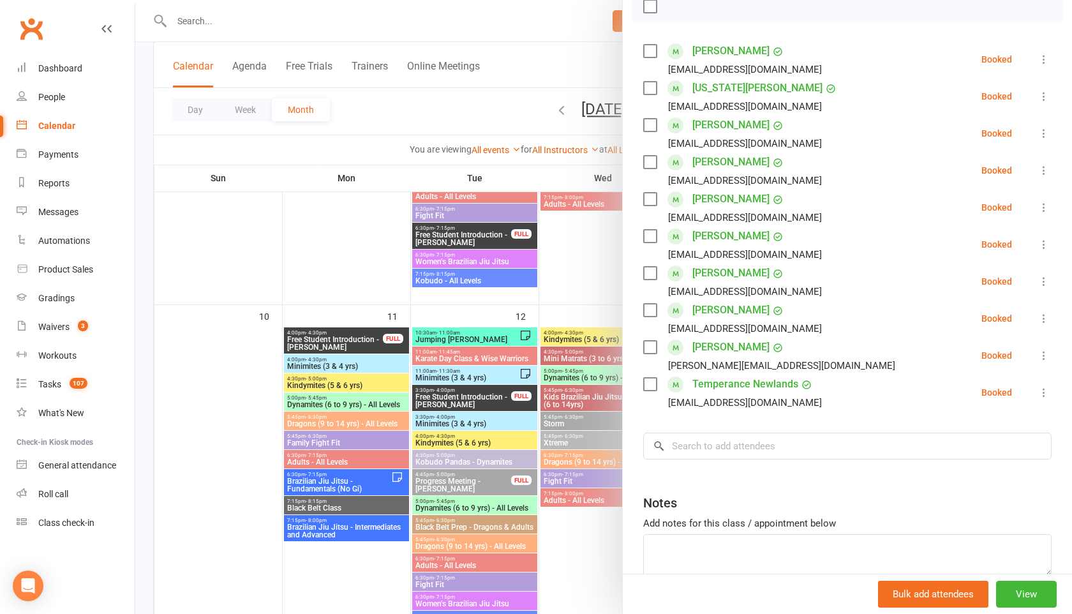
scroll to position [199, 0]
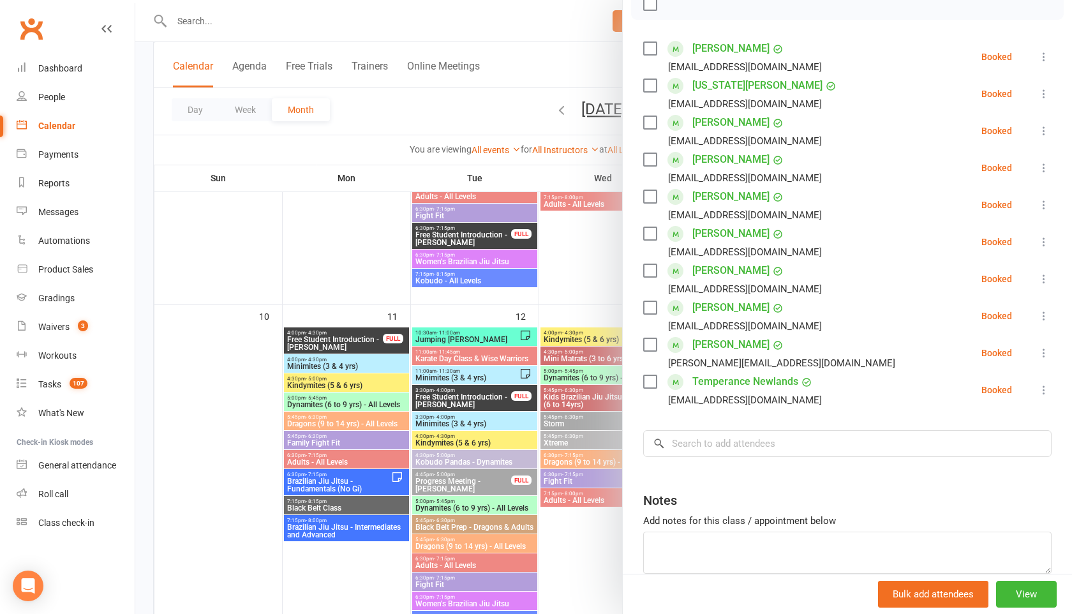
click at [1046, 245] on icon at bounding box center [1043, 241] width 13 height 13
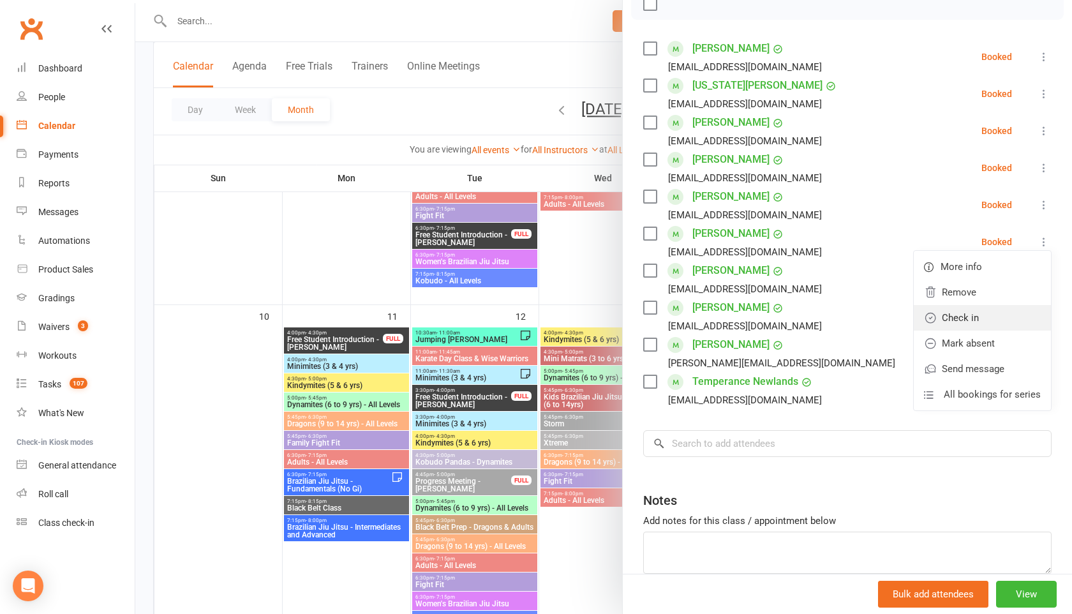
click at [991, 316] on link "Check in" at bounding box center [982, 318] width 137 height 26
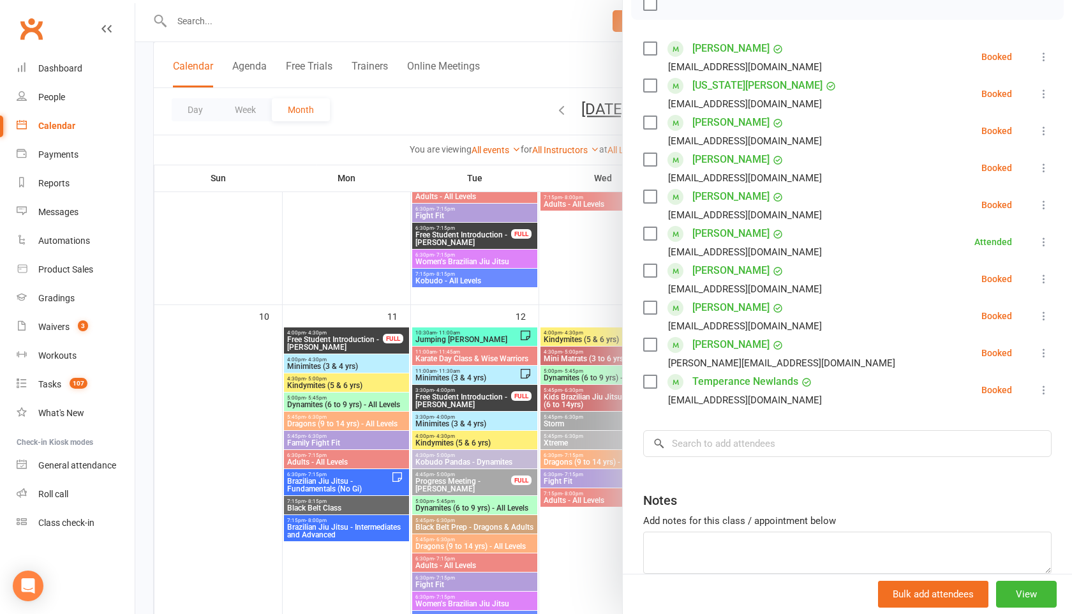
click at [1046, 165] on icon at bounding box center [1043, 167] width 13 height 13
click at [973, 247] on link "Check in" at bounding box center [982, 244] width 137 height 26
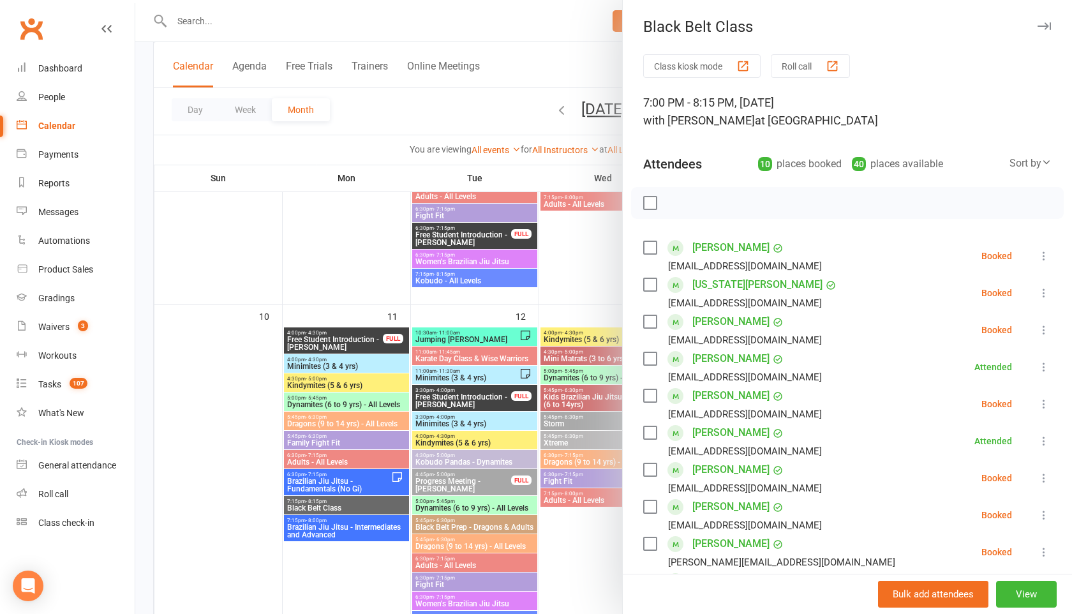
scroll to position [263, 0]
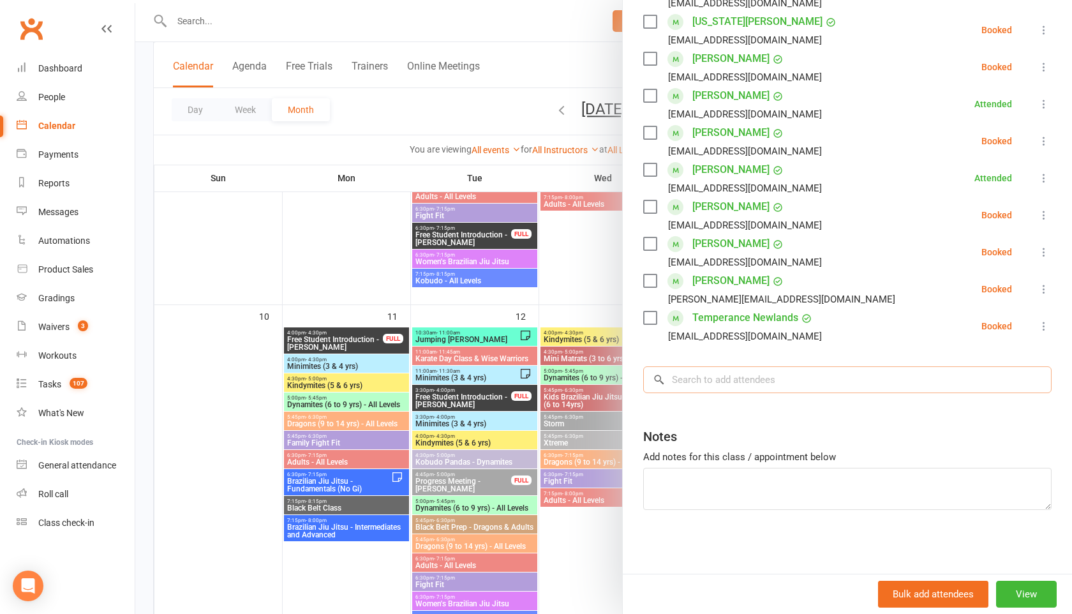
click at [692, 376] on input "search" at bounding box center [847, 379] width 408 height 27
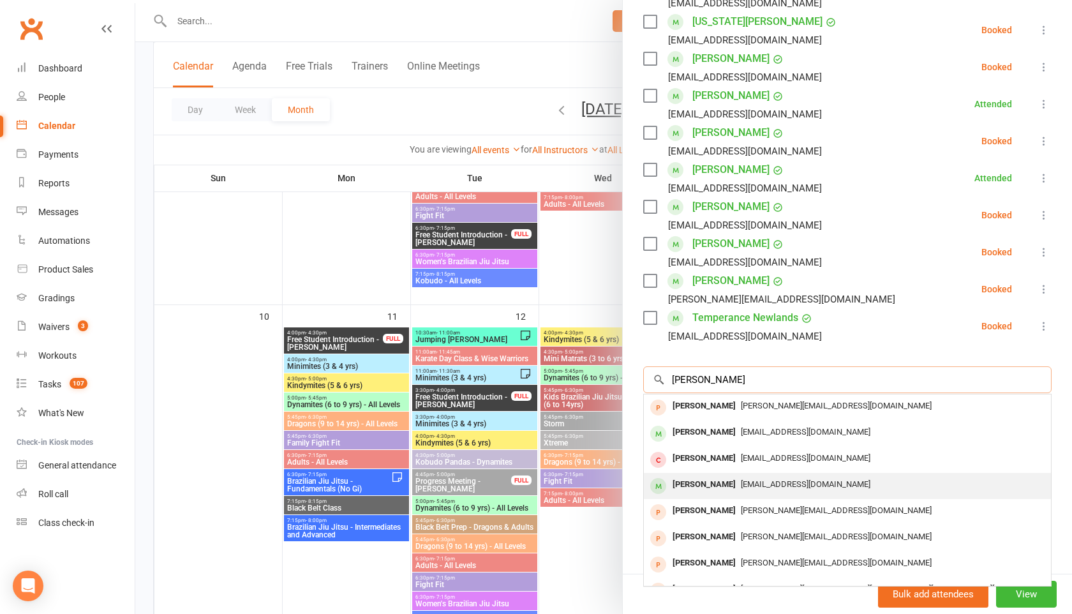
type input "[PERSON_NAME]"
click at [708, 486] on div "[PERSON_NAME]" at bounding box center [703, 484] width 73 height 19
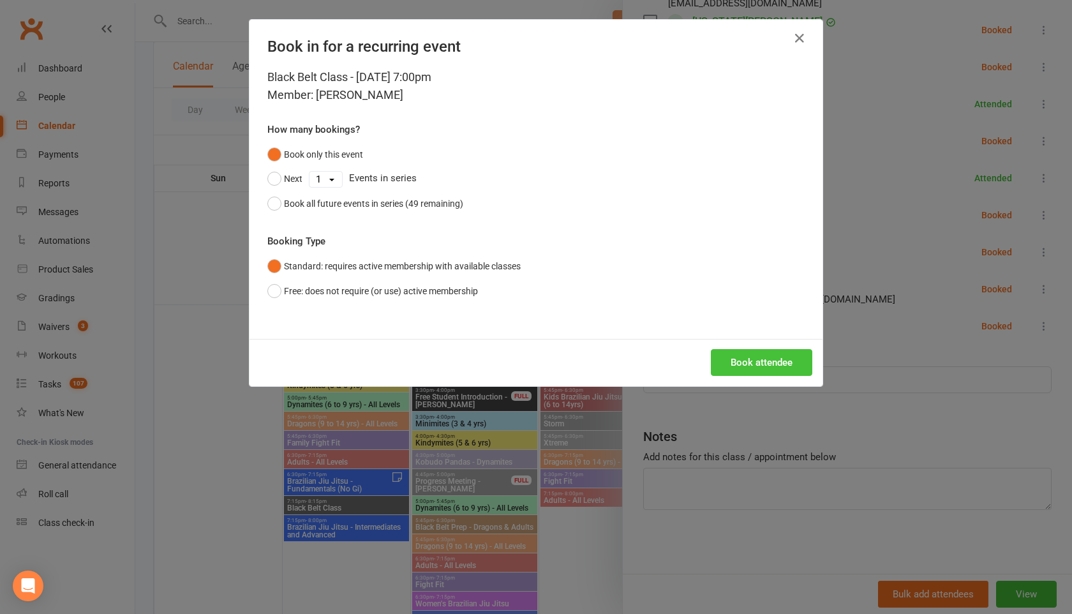
click at [746, 371] on button "Book attendee" at bounding box center [761, 362] width 101 height 27
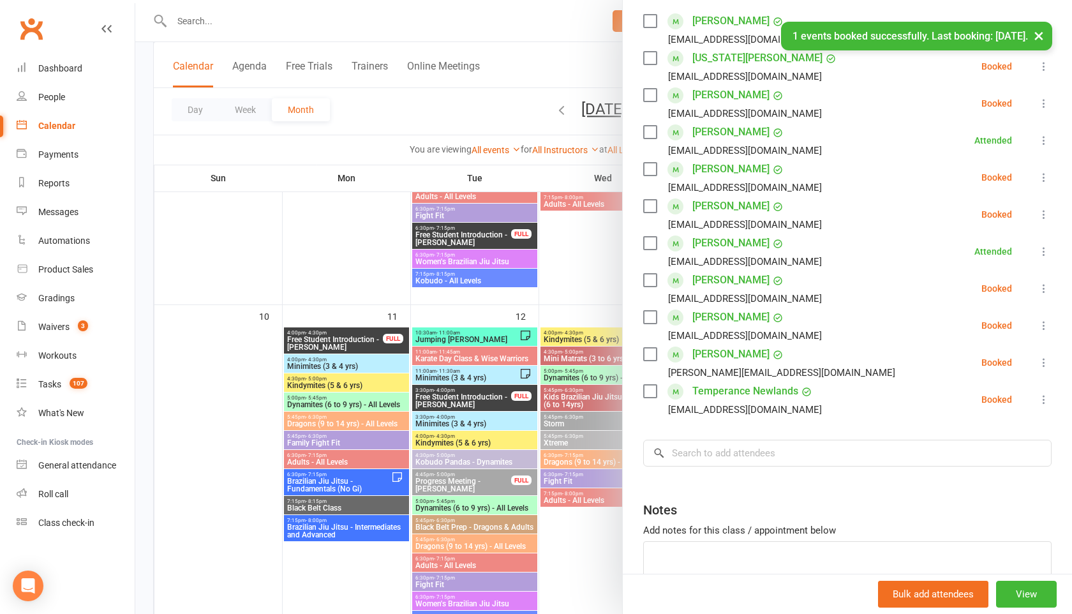
scroll to position [215, 0]
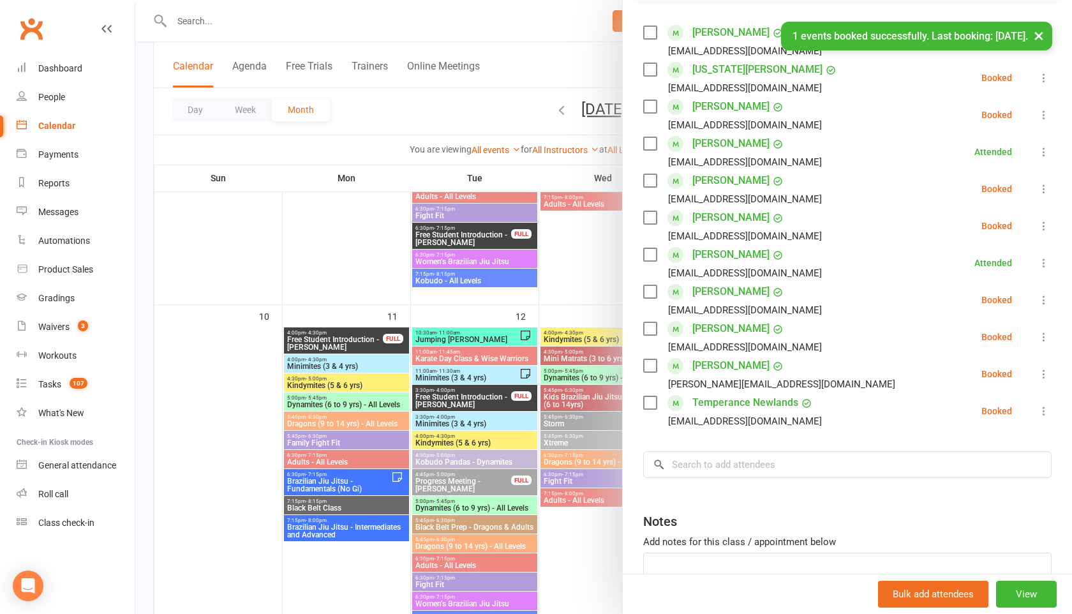
click at [1041, 186] on icon at bounding box center [1043, 188] width 13 height 13
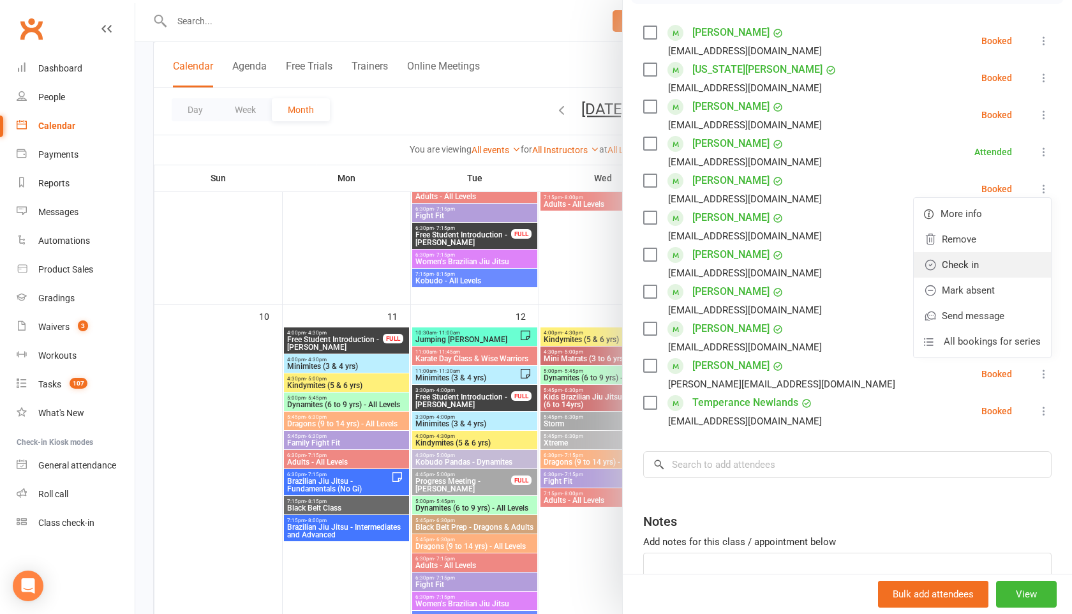
click at [973, 259] on link "Check in" at bounding box center [982, 265] width 137 height 26
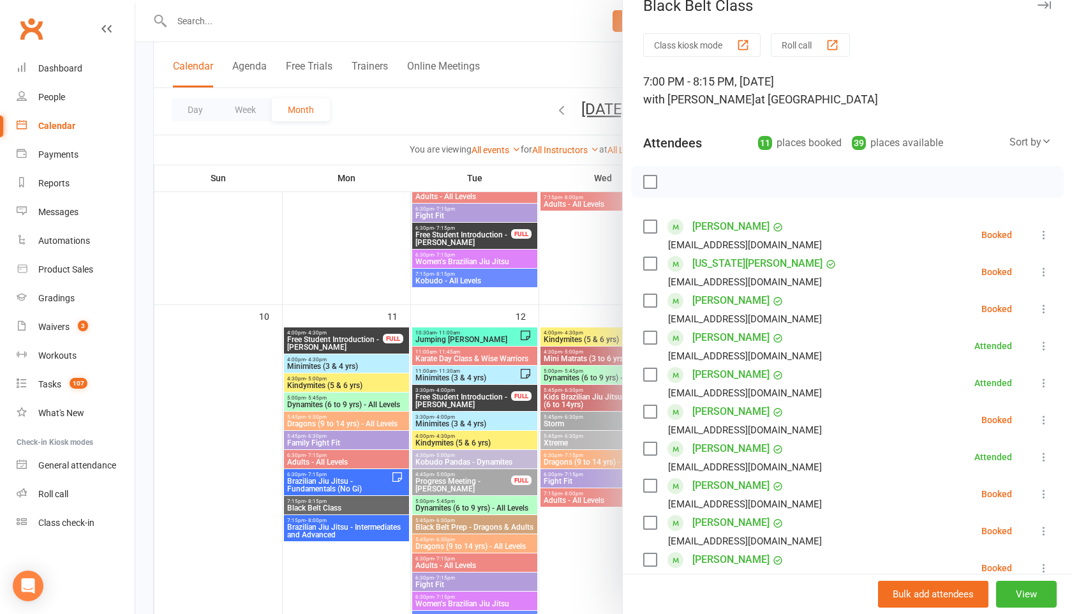
scroll to position [0, 0]
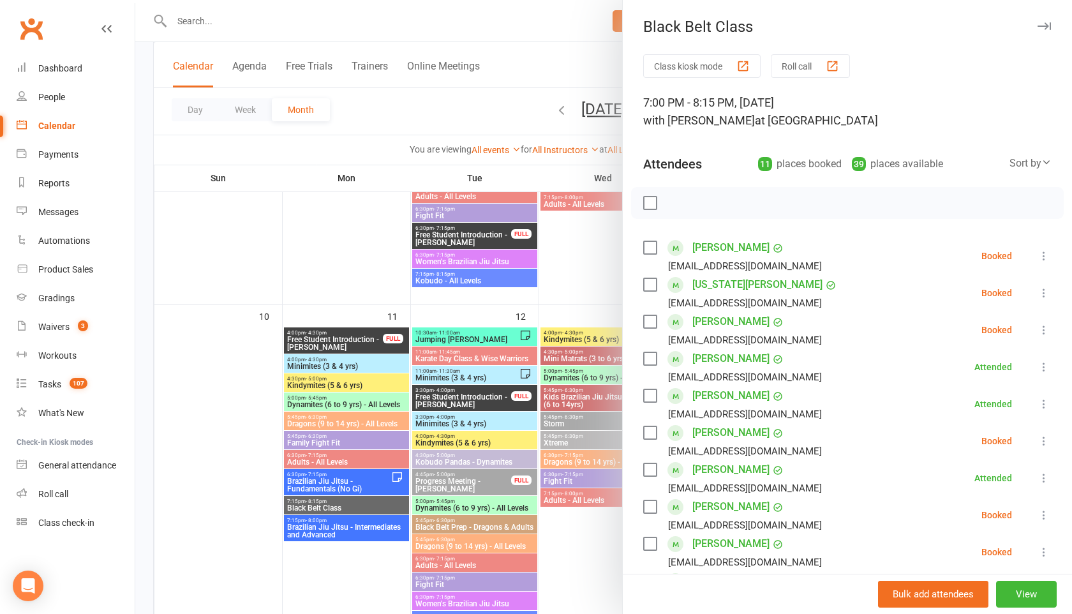
click at [1042, 27] on icon "button" at bounding box center [1043, 26] width 13 height 8
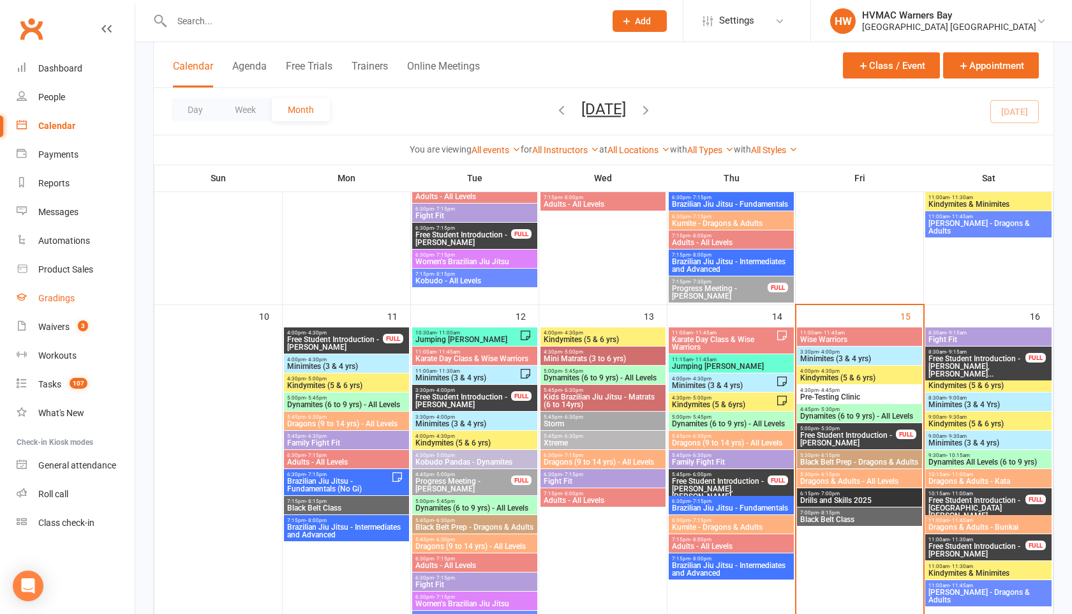
click at [66, 295] on div "Gradings" at bounding box center [56, 298] width 36 height 10
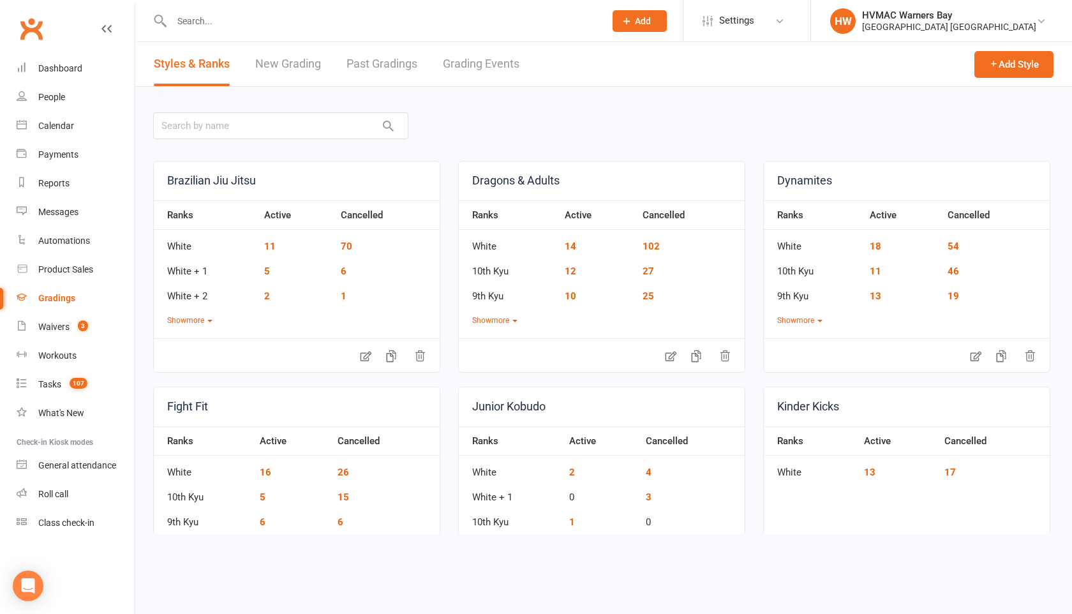
click at [455, 66] on link "Grading Events" at bounding box center [481, 64] width 77 height 44
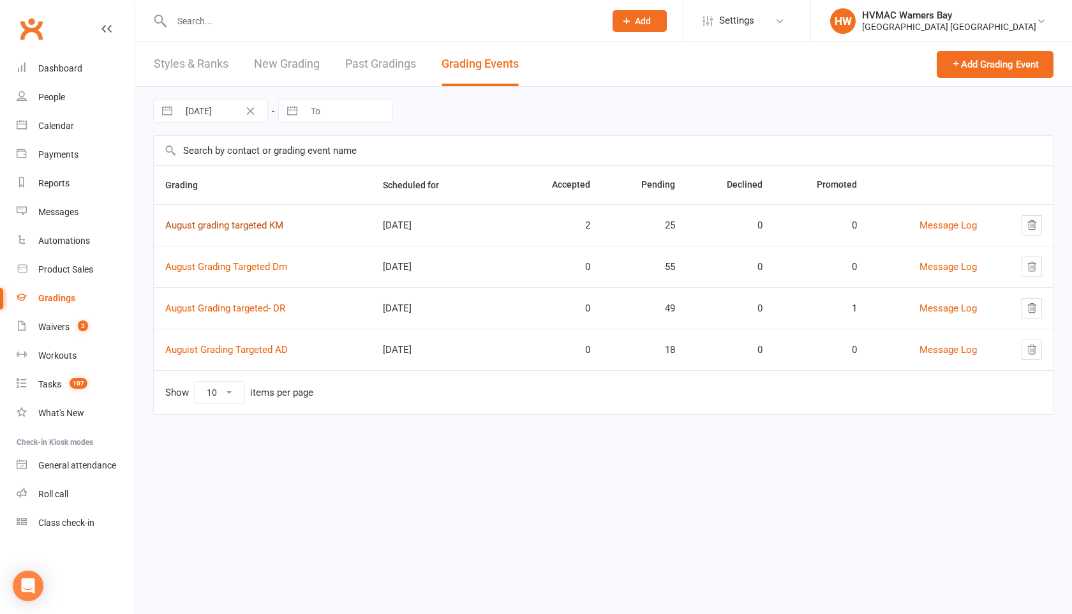
click at [235, 226] on link "August grading targeted KM" at bounding box center [224, 224] width 118 height 11
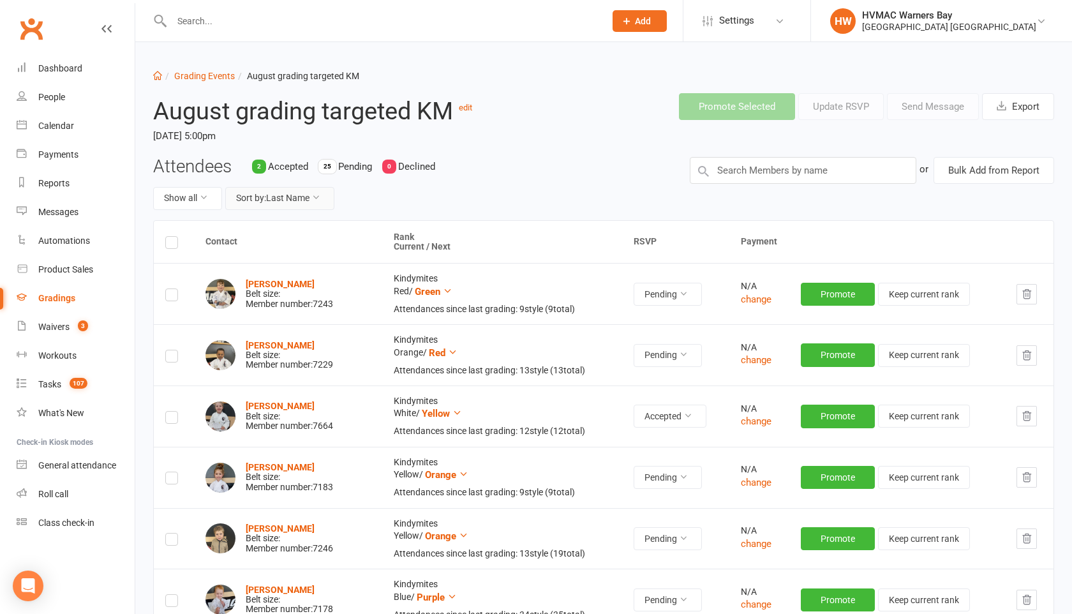
click at [252, 204] on button "Sort by: Last Name" at bounding box center [279, 198] width 109 height 23
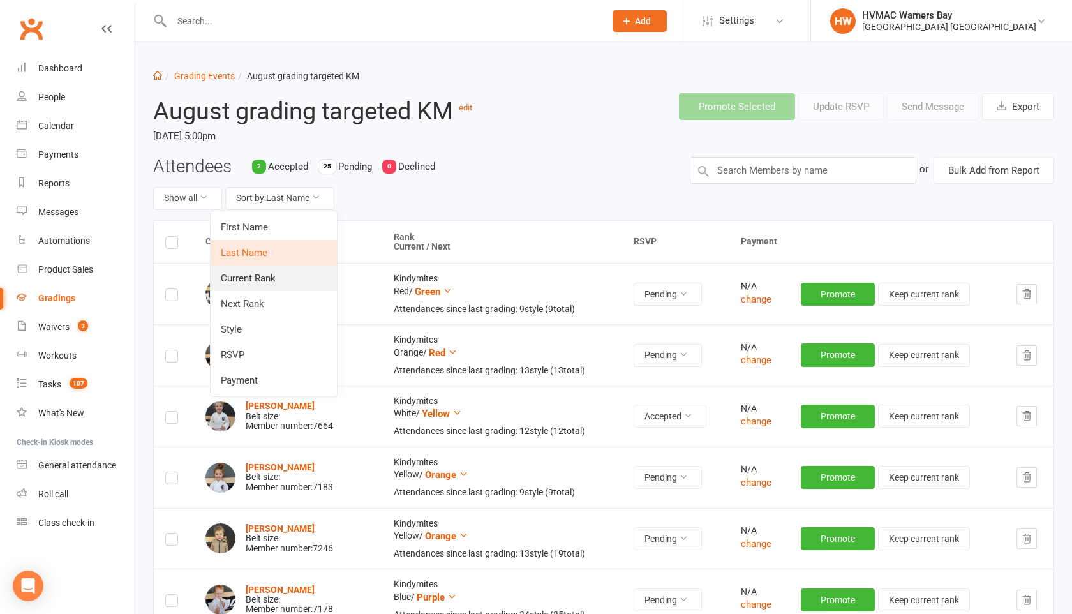
click at [248, 280] on link "Current Rank" at bounding box center [274, 278] width 126 height 26
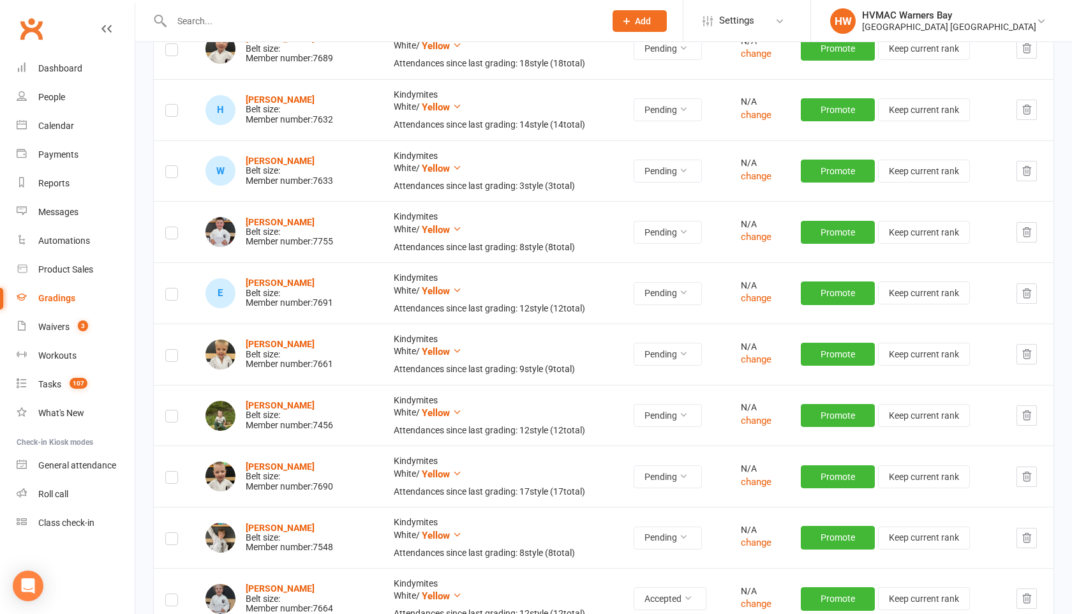
scroll to position [369, 0]
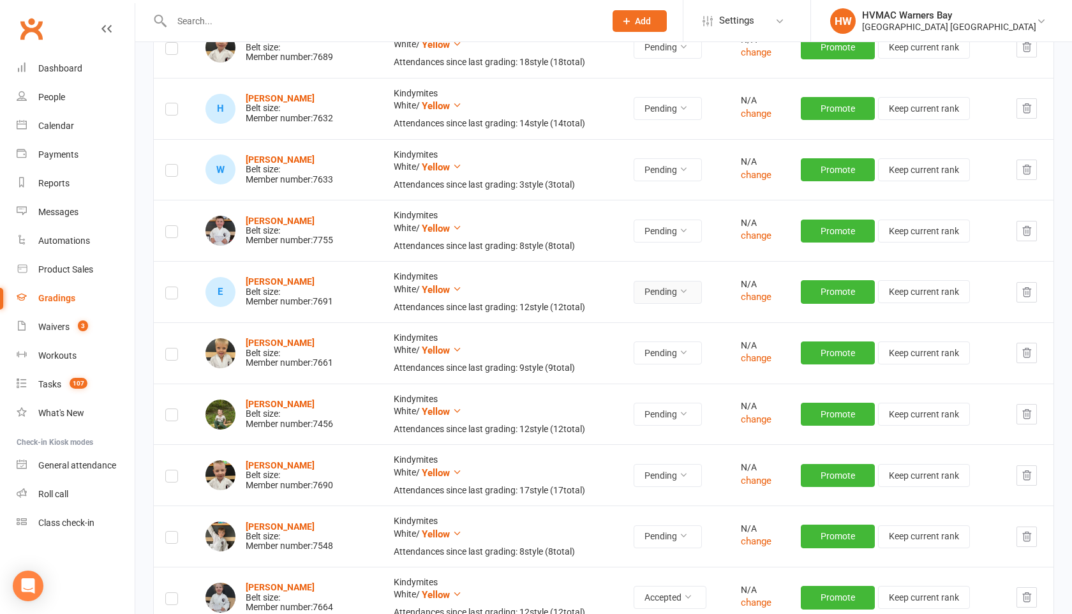
click at [668, 290] on button "Pending" at bounding box center [668, 292] width 68 height 23
click at [654, 311] on link "Accepted" at bounding box center [642, 321] width 126 height 26
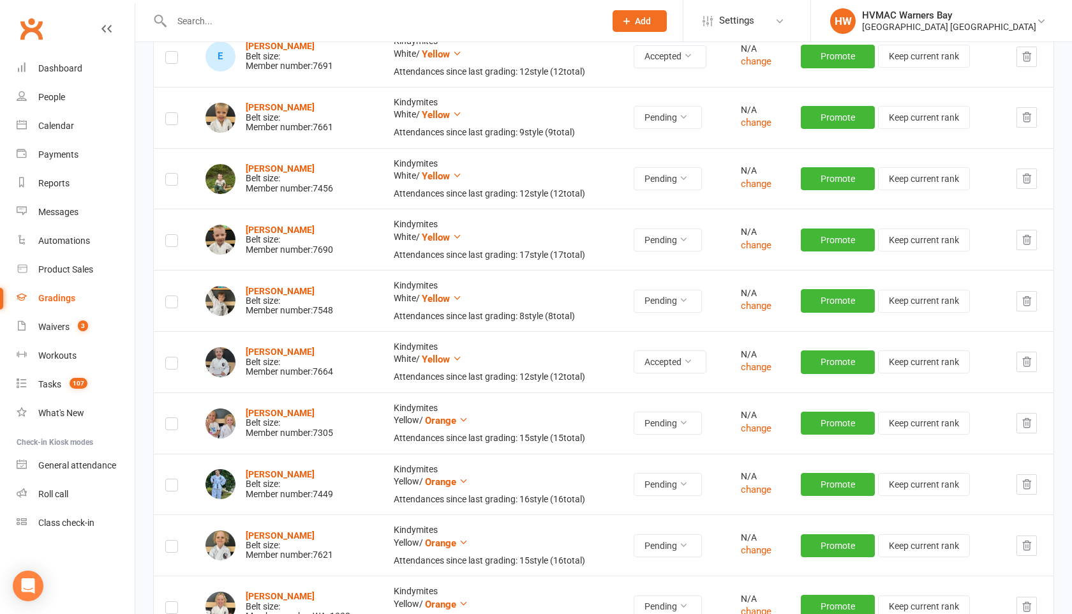
scroll to position [717, 0]
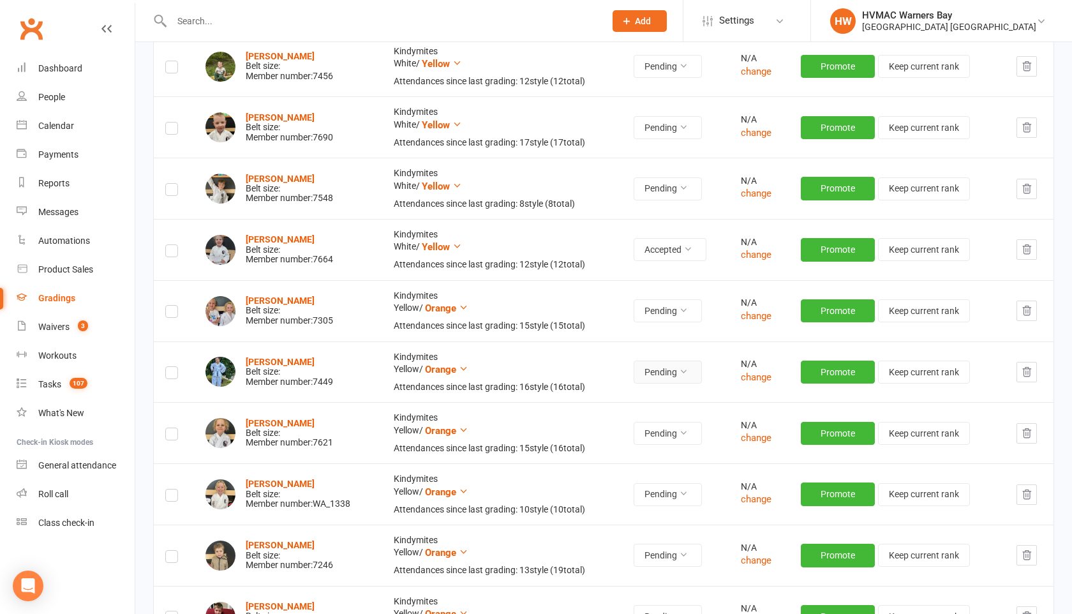
click at [670, 368] on button "Pending" at bounding box center [668, 371] width 68 height 23
click at [662, 391] on link "Accepted" at bounding box center [642, 401] width 126 height 26
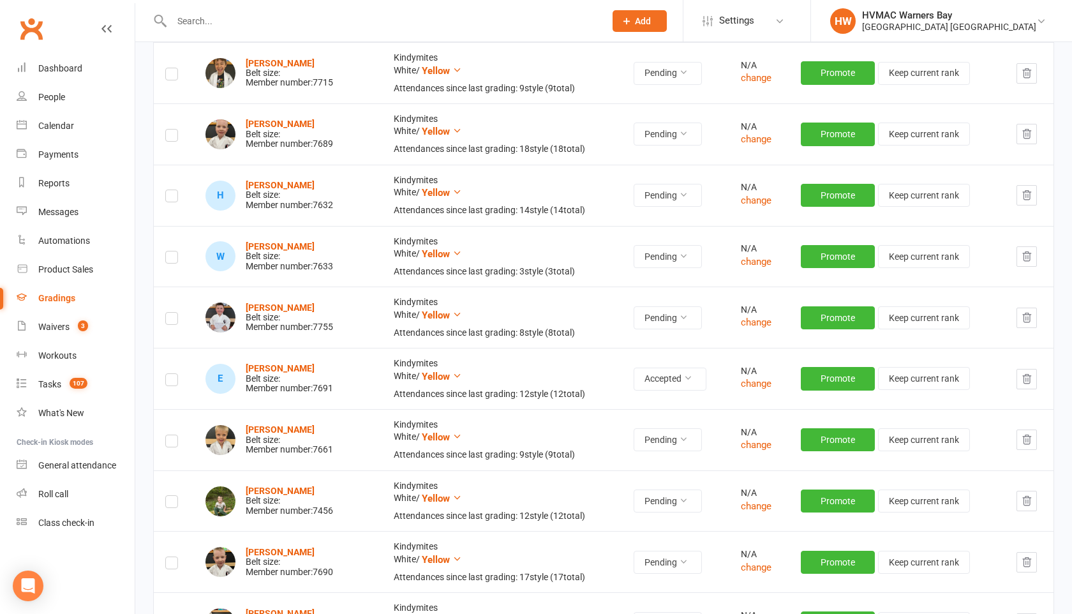
scroll to position [0, 0]
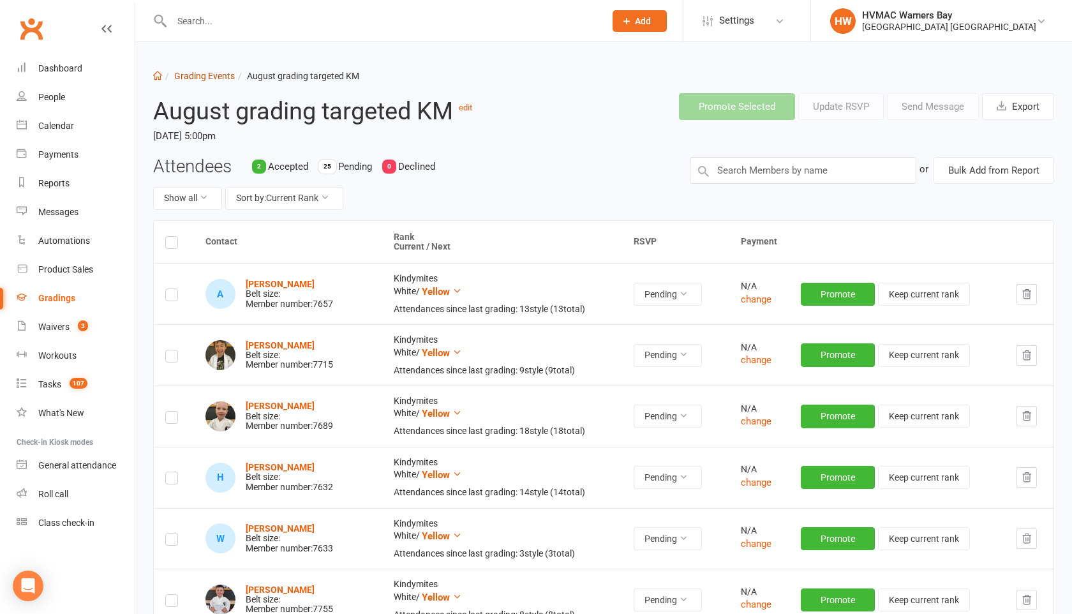
click at [200, 76] on link "Grading Events" at bounding box center [204, 76] width 61 height 10
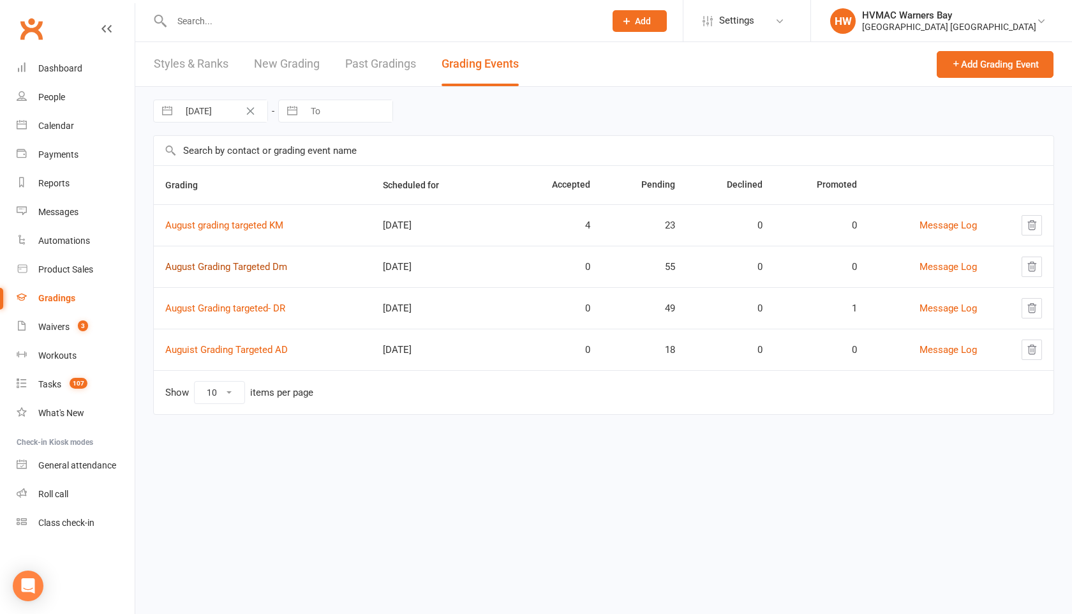
click at [262, 264] on link "August Grading Targeted Dm" at bounding box center [226, 266] width 122 height 11
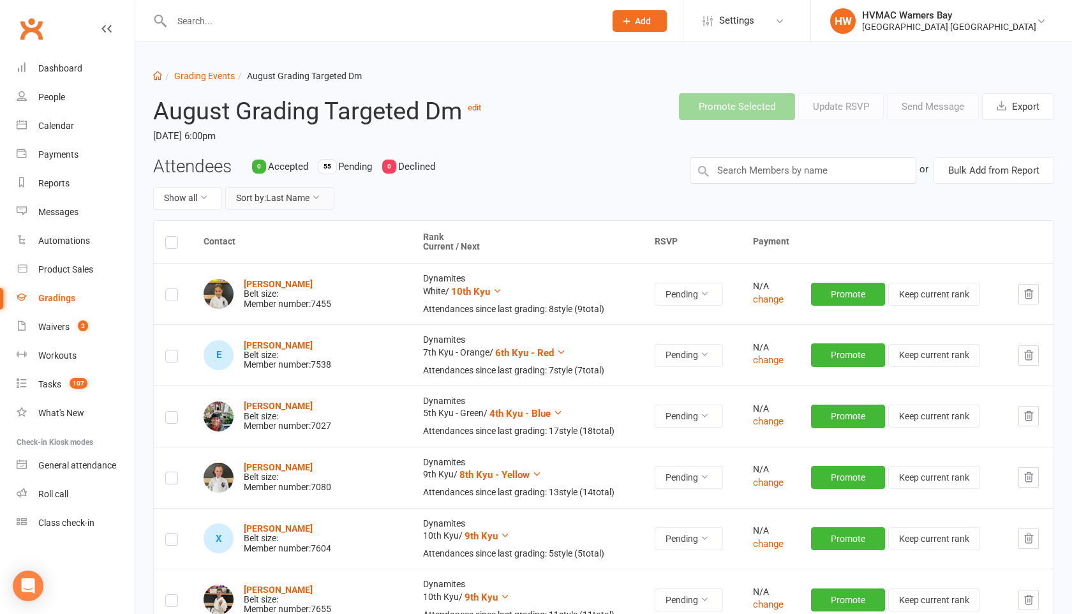
click at [290, 198] on button "Sort by: Last Name" at bounding box center [279, 198] width 109 height 23
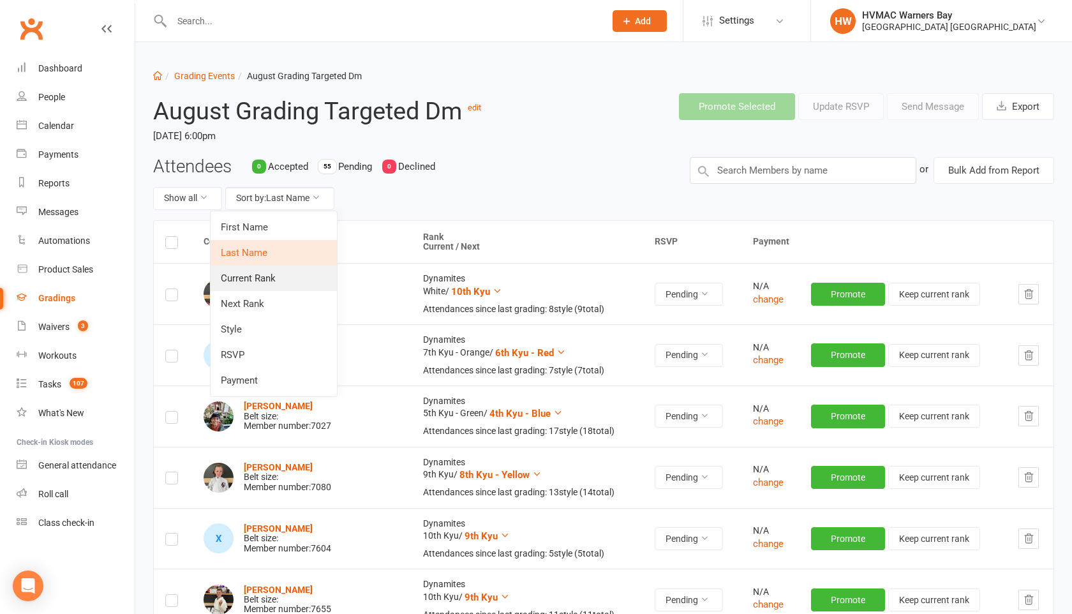
click at [271, 278] on link "Current Rank" at bounding box center [274, 278] width 126 height 26
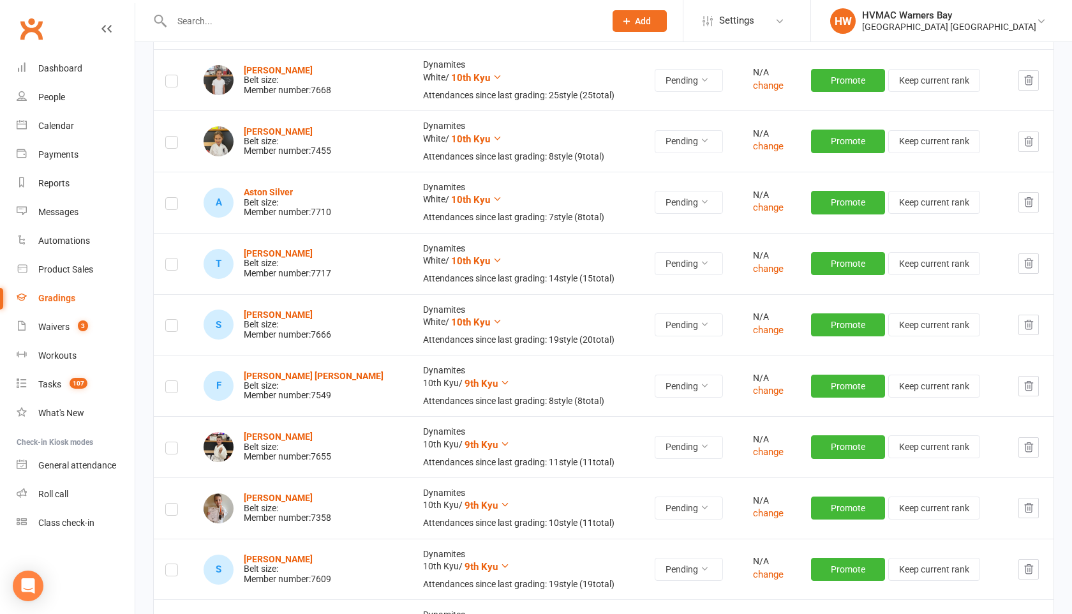
scroll to position [214, 0]
click at [676, 198] on button "Pending" at bounding box center [689, 201] width 68 height 23
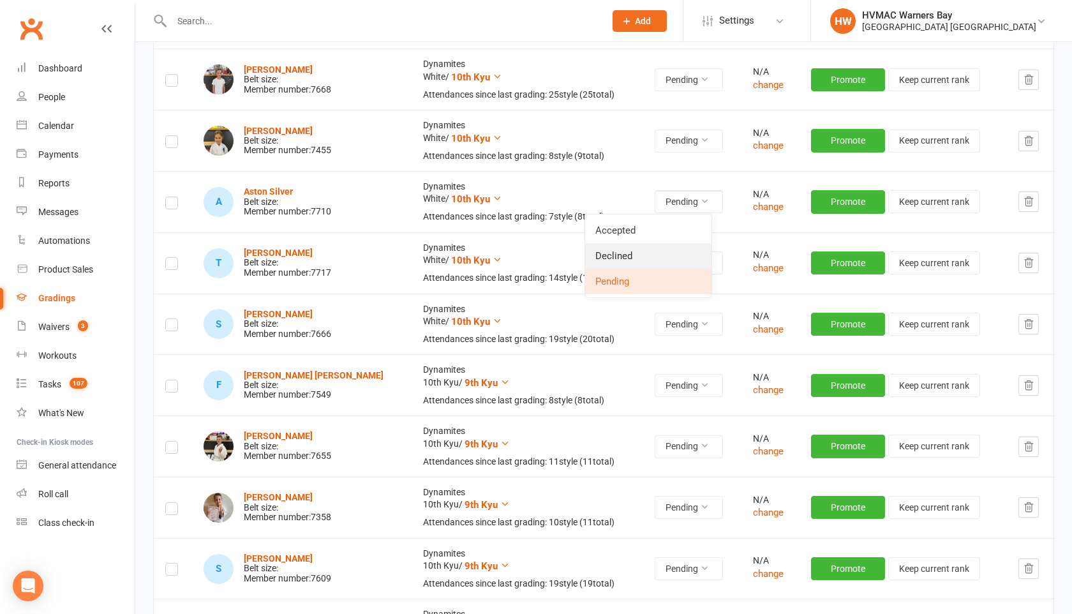
click at [635, 251] on link "Declined" at bounding box center [648, 256] width 126 height 26
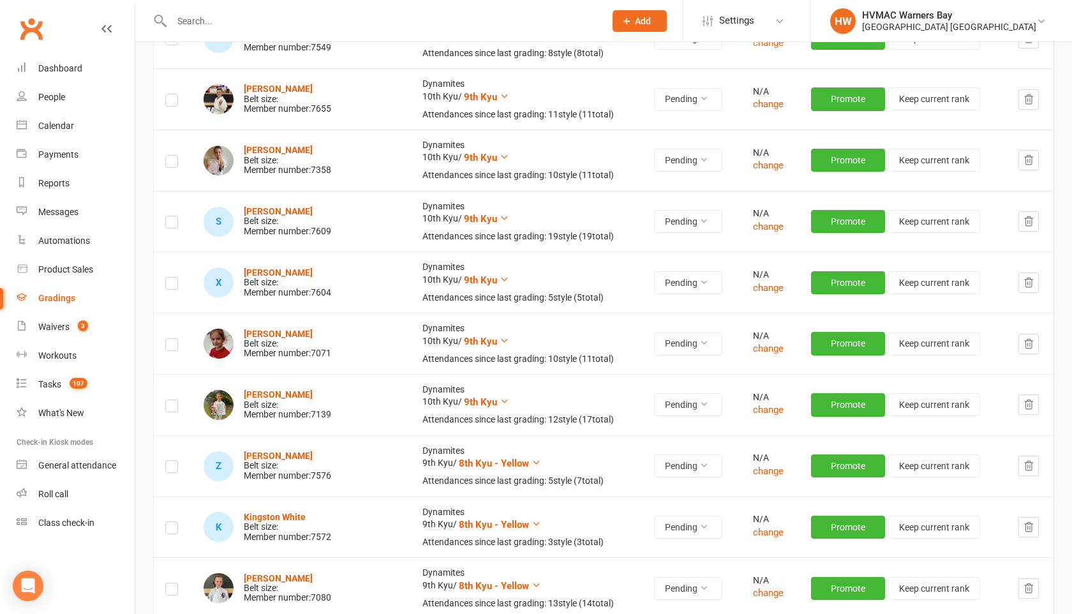
scroll to position [563, 0]
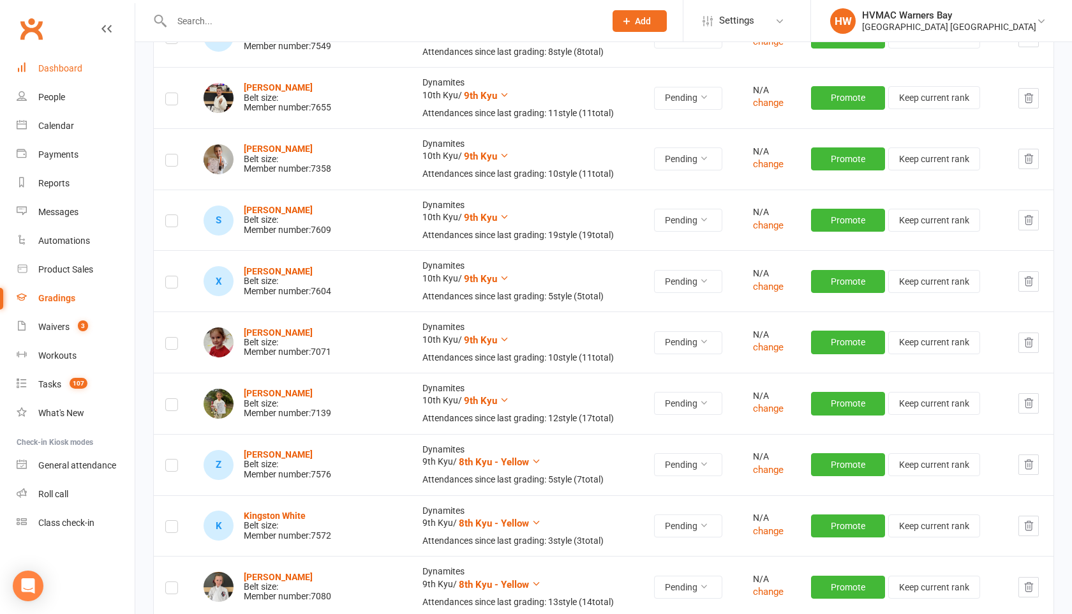
click at [81, 62] on link "Dashboard" at bounding box center [76, 68] width 118 height 29
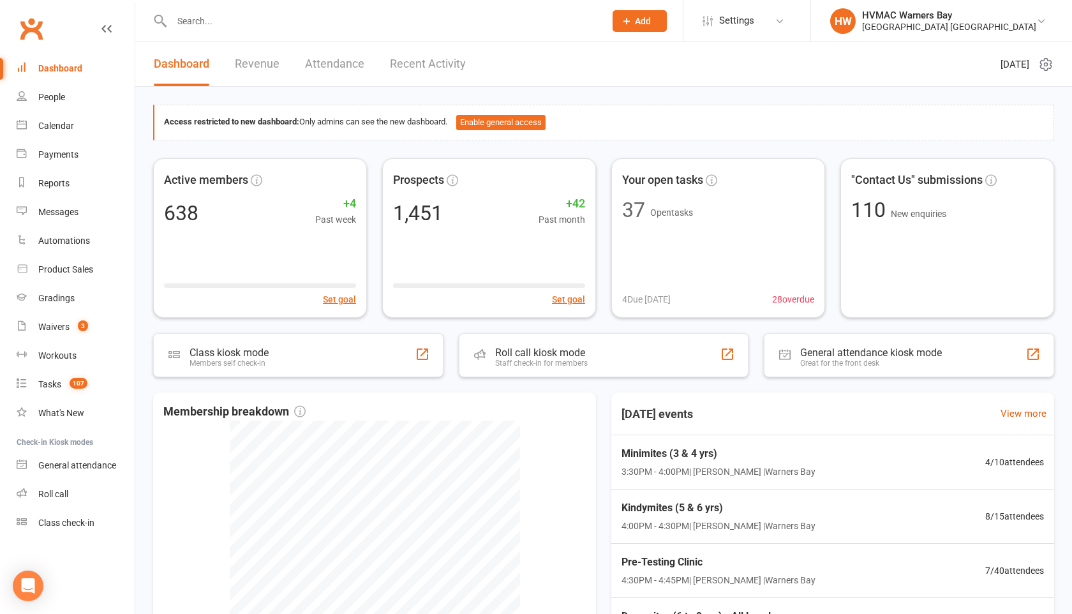
click at [413, 63] on link "Recent Activity" at bounding box center [428, 64] width 76 height 44
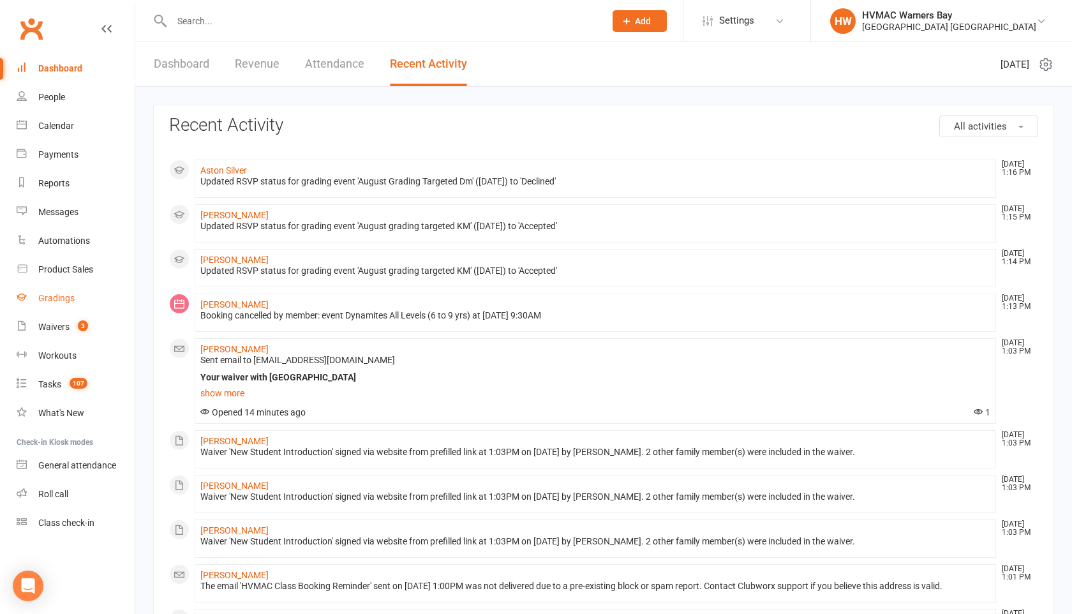
click at [54, 297] on div "Gradings" at bounding box center [56, 298] width 36 height 10
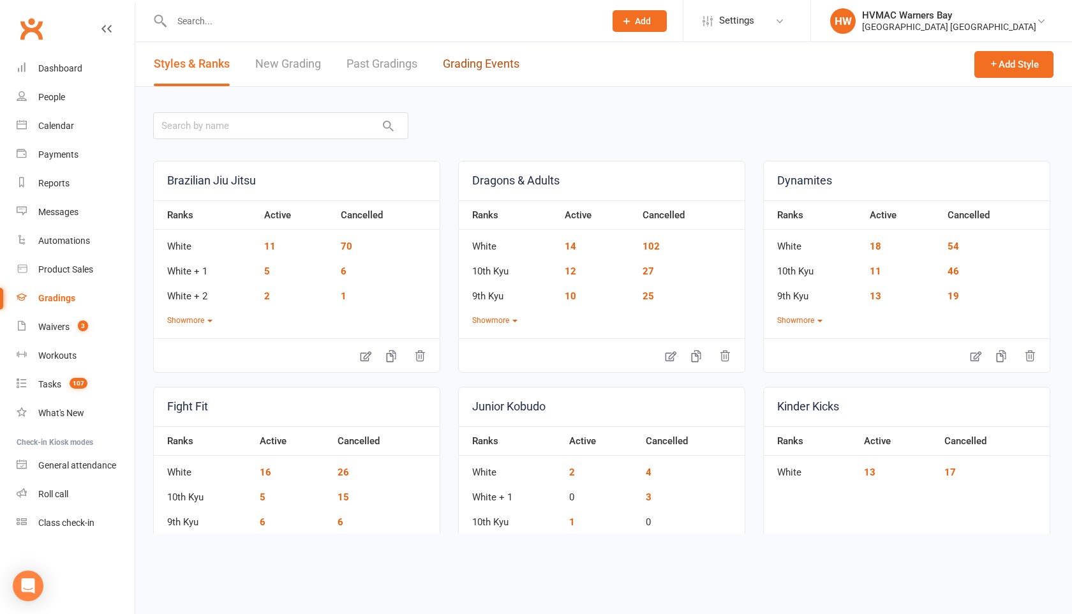
click at [465, 69] on link "Grading Events" at bounding box center [481, 64] width 77 height 44
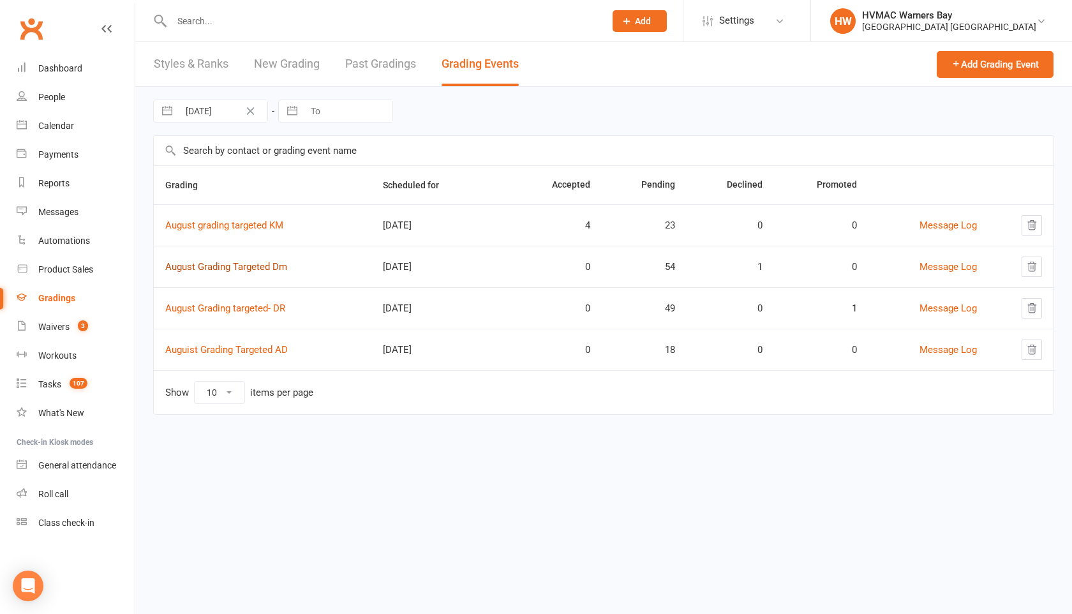
click at [261, 267] on link "August Grading Targeted Dm" at bounding box center [226, 266] width 122 height 11
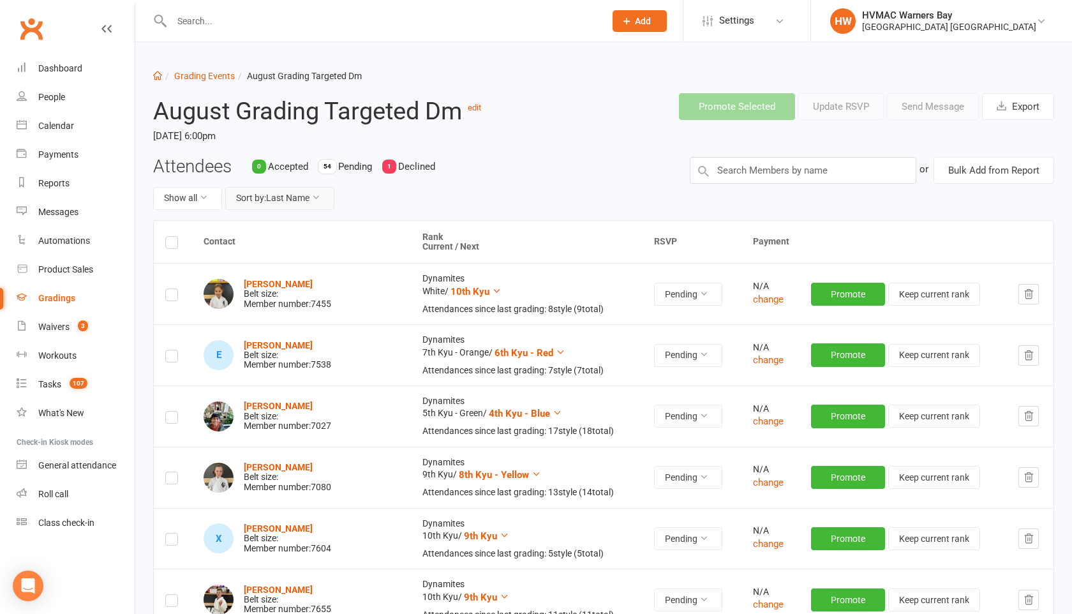
click at [318, 201] on icon at bounding box center [315, 197] width 9 height 9
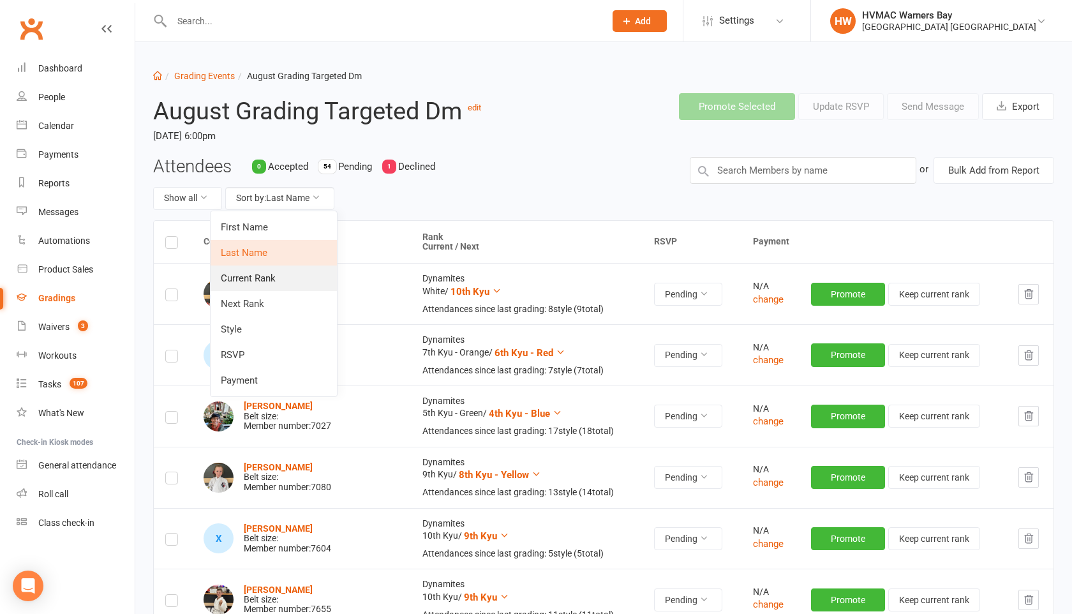
click at [292, 276] on link "Current Rank" at bounding box center [274, 278] width 126 height 26
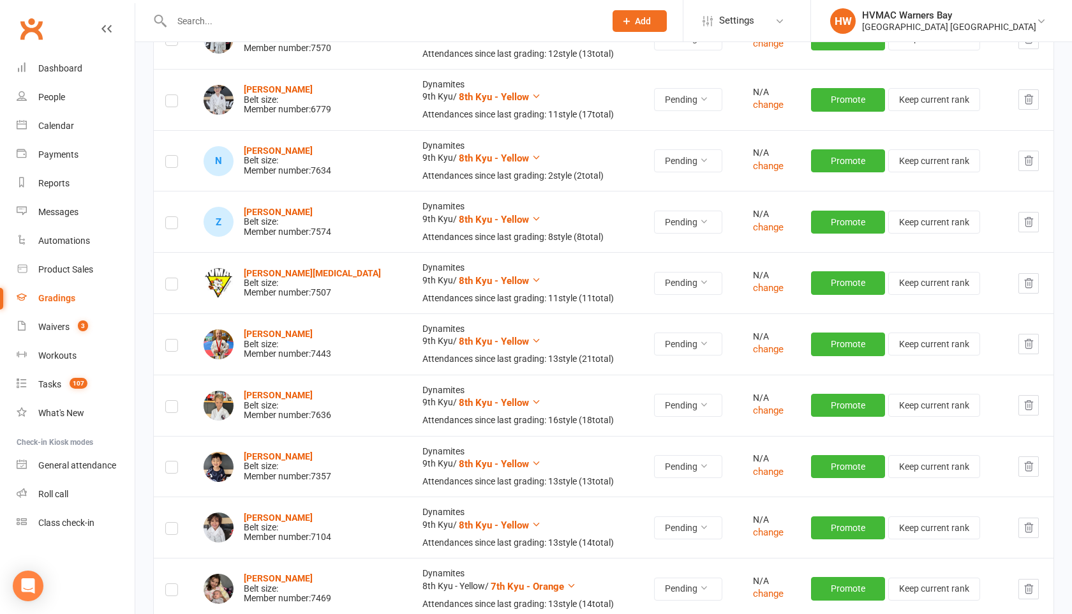
scroll to position [1174, 0]
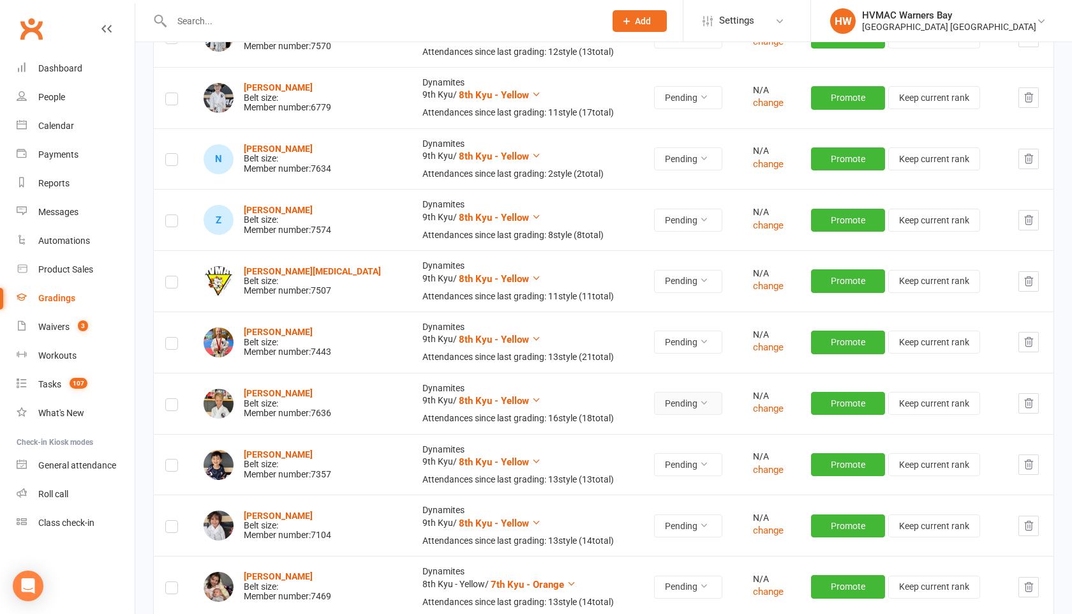
click at [654, 405] on button "Pending" at bounding box center [688, 403] width 68 height 23
click at [641, 430] on link "Accepted" at bounding box center [647, 433] width 126 height 26
click at [677, 352] on button "Pending" at bounding box center [685, 342] width 68 height 23
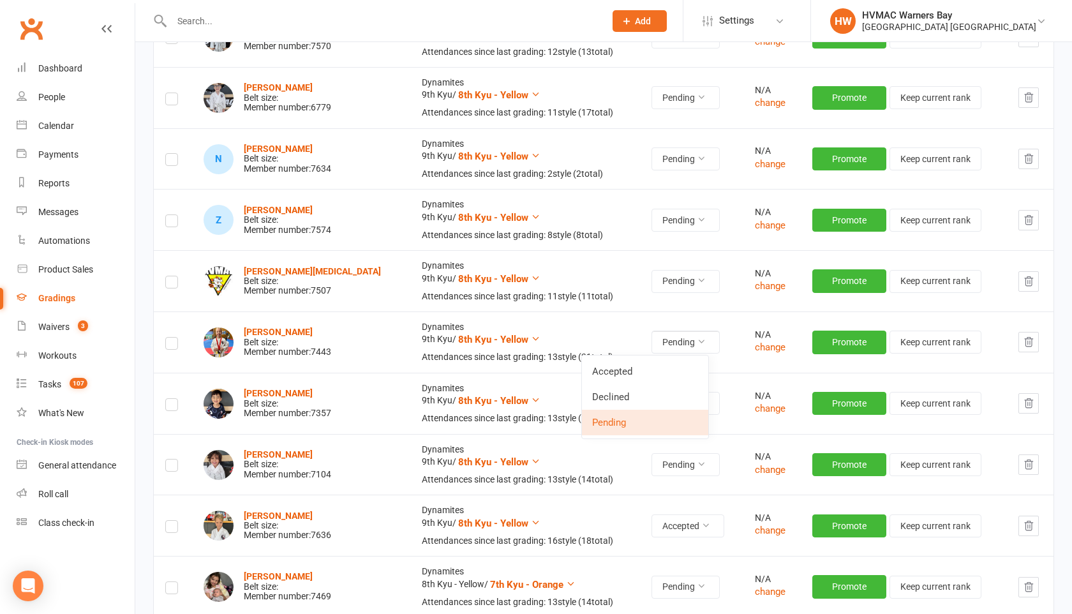
click at [665, 378] on link "Accepted" at bounding box center [645, 372] width 126 height 26
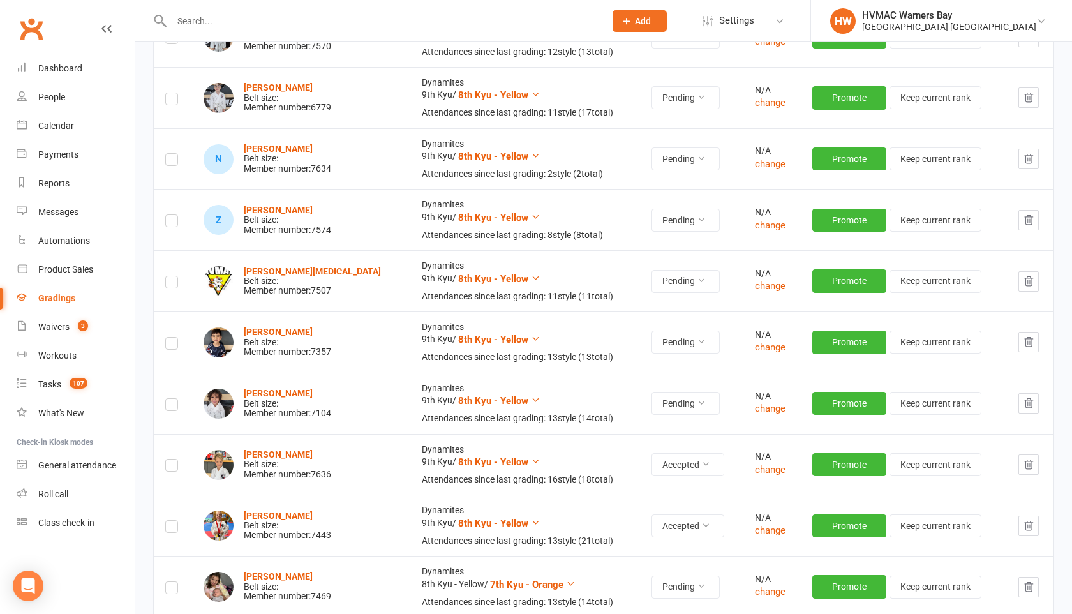
click at [239, 17] on input "text" at bounding box center [382, 21] width 428 height 18
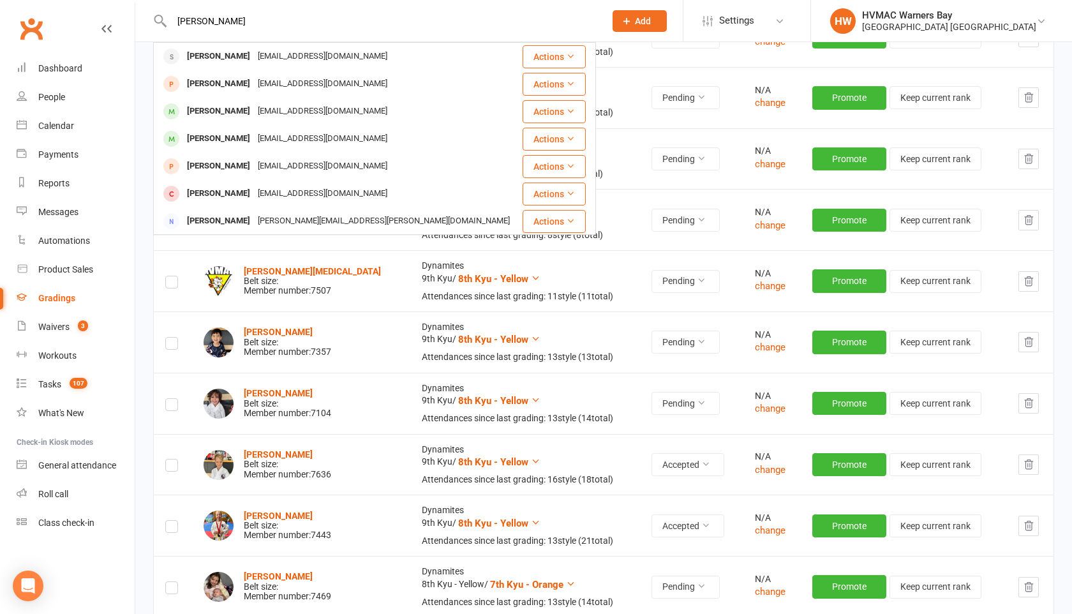
click at [239, 17] on input "[PERSON_NAME]" at bounding box center [382, 21] width 428 height 18
type input "[PERSON_NAME]"
click at [254, 52] on div "[EMAIL_ADDRESS][DOMAIN_NAME]" at bounding box center [322, 56] width 137 height 19
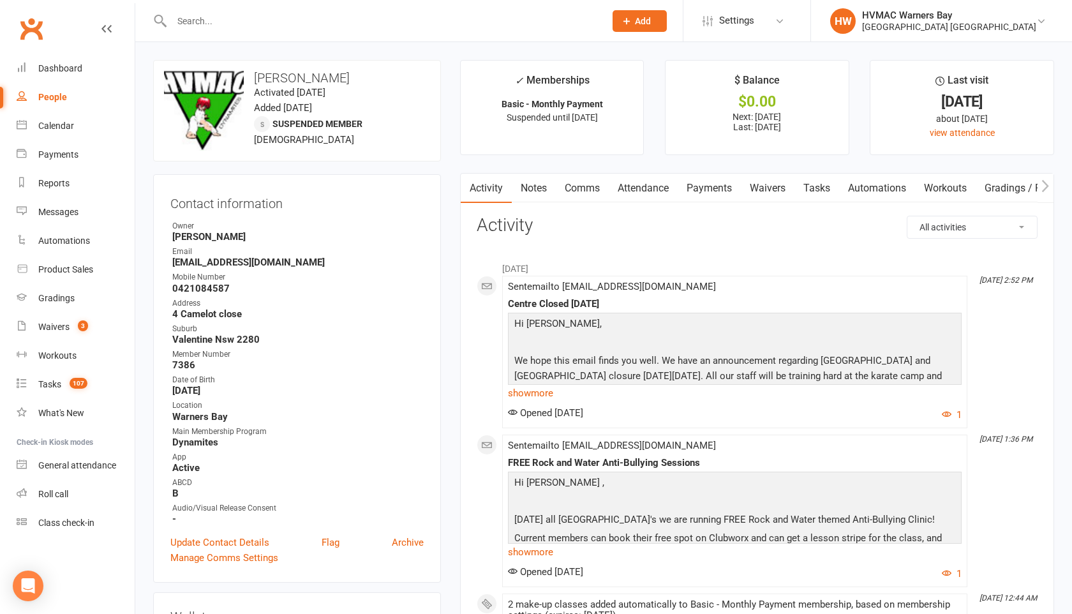
click at [205, 35] on div at bounding box center [374, 20] width 443 height 41
click at [198, 22] on input "text" at bounding box center [382, 21] width 428 height 18
paste input "[PERSON_NAME]"
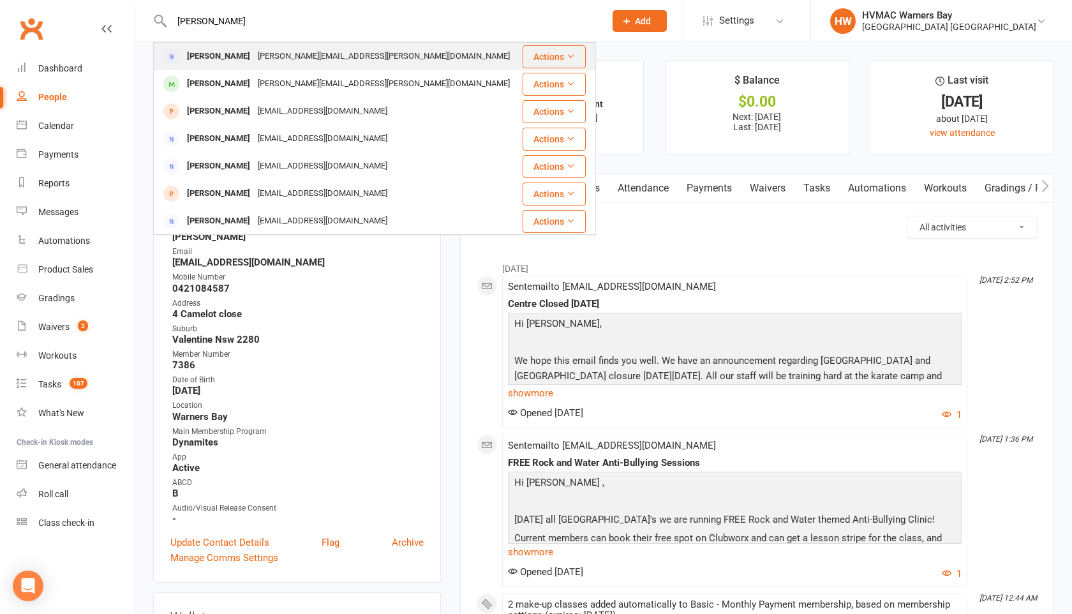
type input "[PERSON_NAME]"
click at [214, 56] on div "[PERSON_NAME]" at bounding box center [218, 56] width 71 height 19
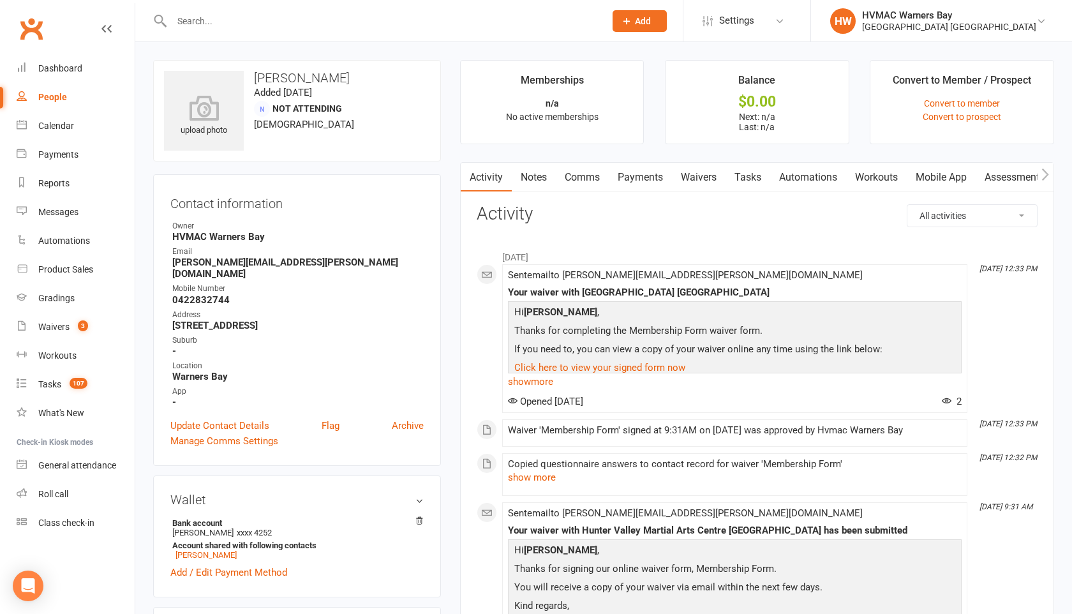
click at [704, 174] on link "Waivers" at bounding box center [699, 177] width 54 height 29
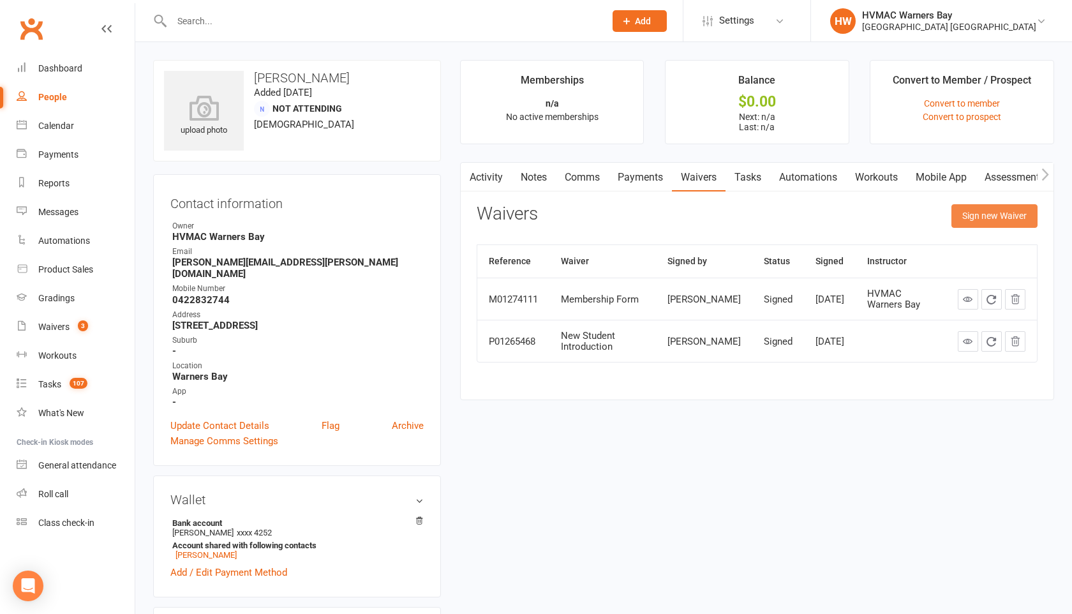
click at [977, 218] on button "Sign new Waiver" at bounding box center [994, 215] width 86 height 23
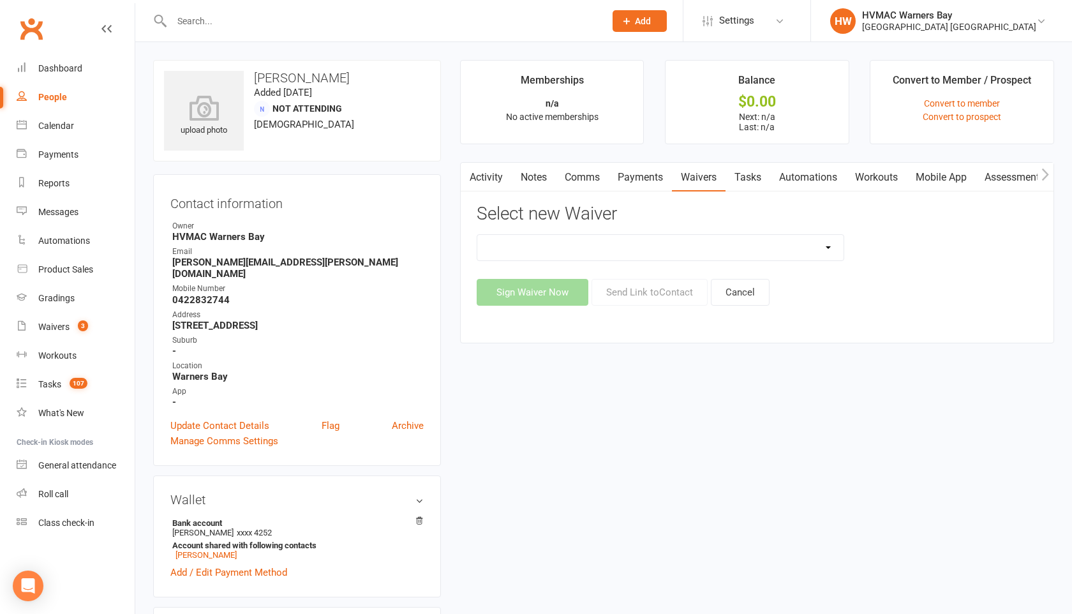
click at [828, 251] on select "Cancellation Form Cancellation Form - Kinder Kicks Fitness Challenge Goals Asse…" at bounding box center [660, 248] width 366 height 26
select select "5750"
click at [477, 235] on select "Cancellation Form Cancellation Form - Kinder Kicks Fitness Challenge Goals Asse…" at bounding box center [660, 248] width 366 height 26
click at [669, 288] on button "Send Link to Contact" at bounding box center [649, 292] width 116 height 27
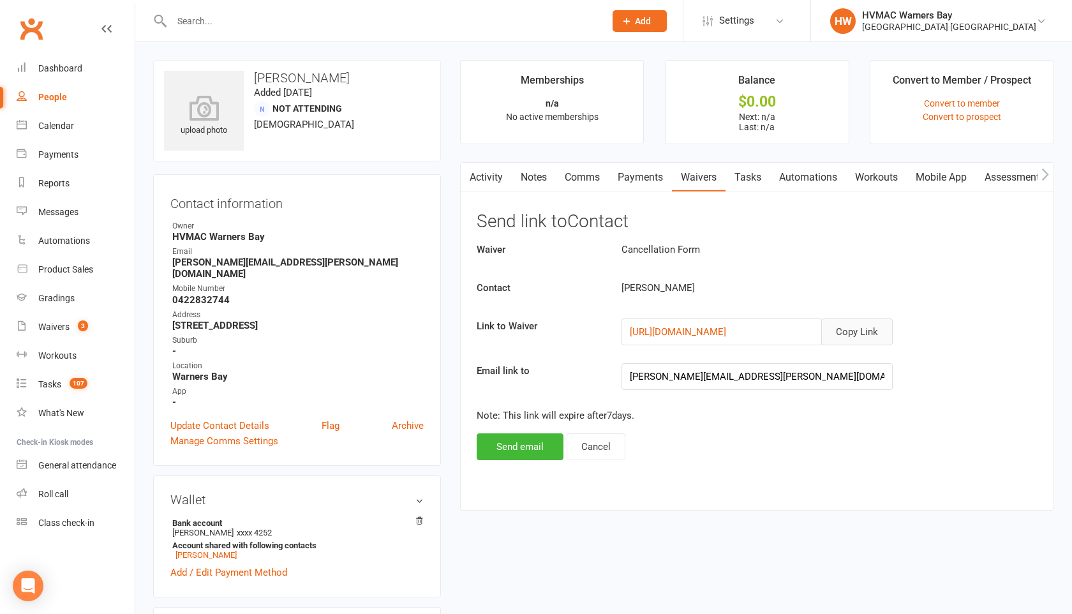
click at [838, 332] on button "Copy Link" at bounding box center [856, 331] width 71 height 27
click at [220, 550] on link "[PERSON_NAME]" at bounding box center [205, 555] width 61 height 10
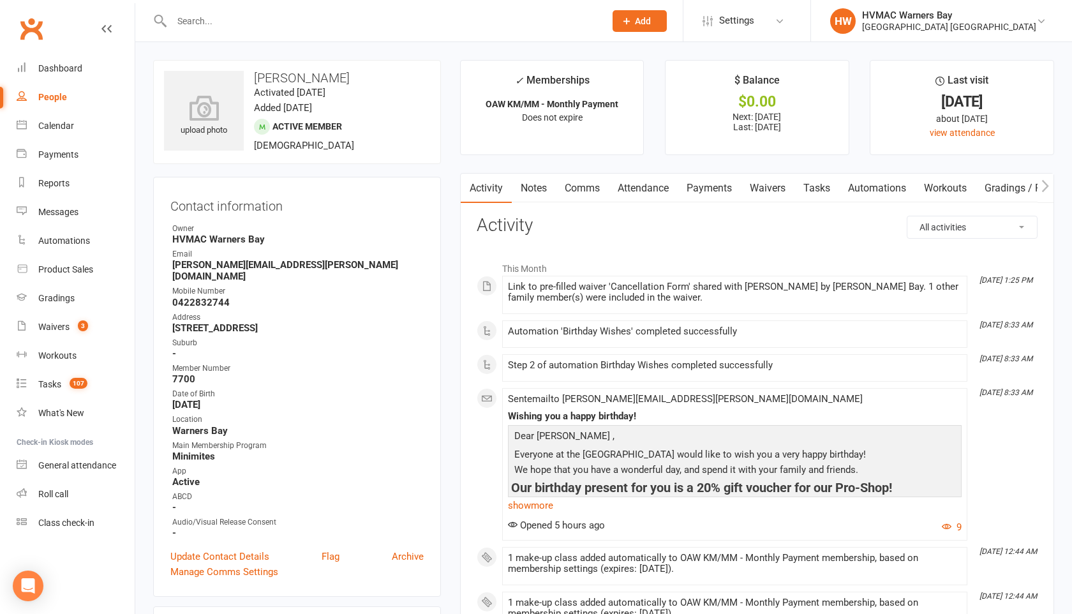
click at [540, 182] on link "Notes" at bounding box center [534, 188] width 44 height 29
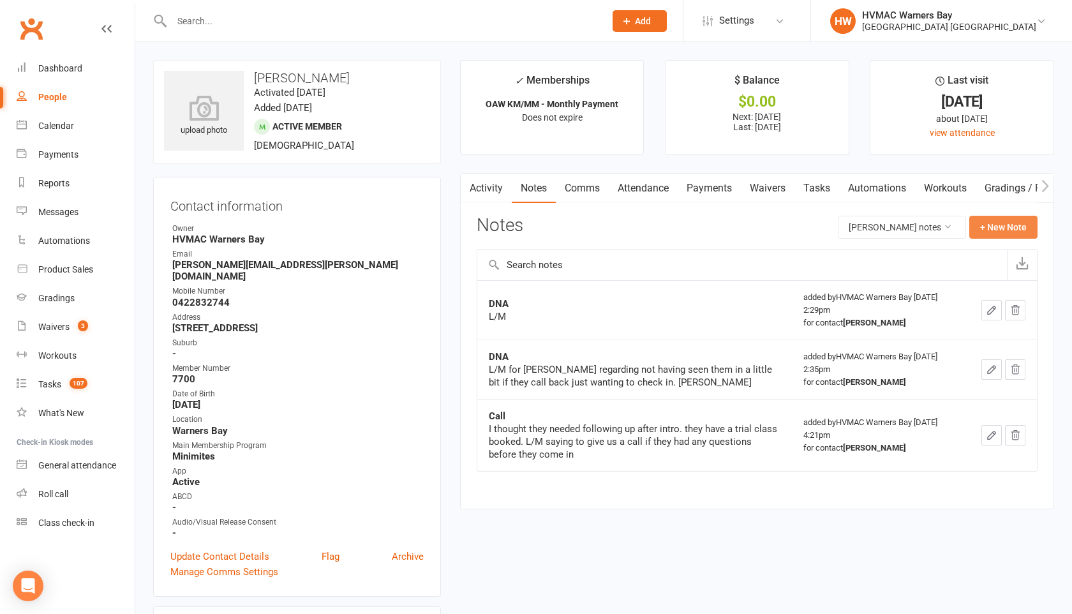
click at [1005, 219] on button "+ New Note" at bounding box center [1003, 227] width 68 height 23
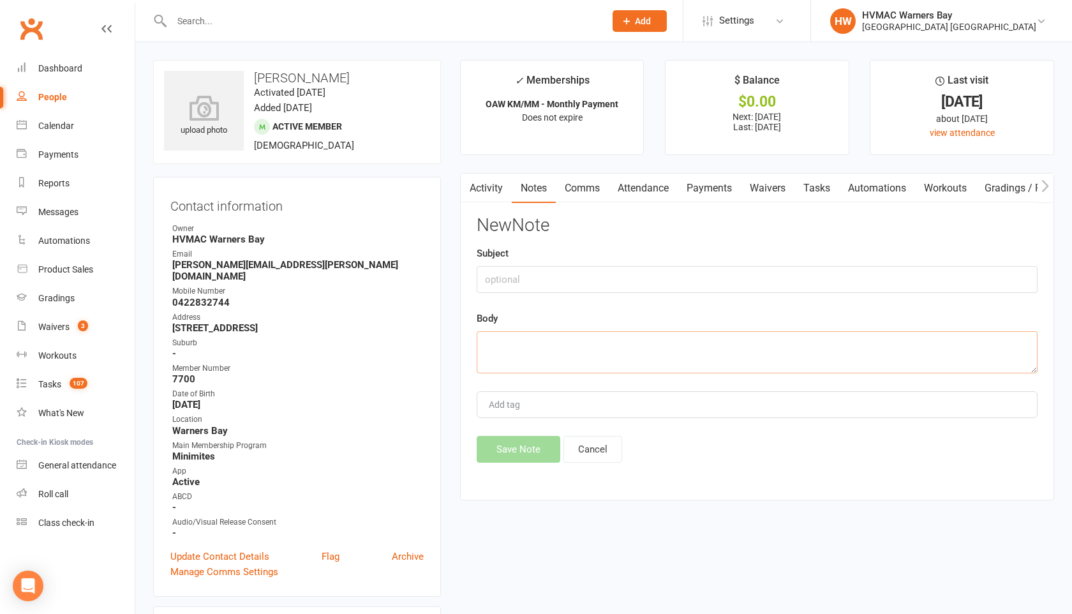
click at [487, 338] on textarea at bounding box center [757, 352] width 561 height 42
paste textarea "Hi, Can I please enquire about cancelling [PERSON_NAME]’s membership please. Th…"
click at [486, 364] on textarea "Hi, Can I please enquire about cancelling [PERSON_NAME]’s membership please. Th…" at bounding box center [757, 352] width 561 height 42
paste textarea "Hi [PERSON_NAME] is there another program such as the minimatrats which is a wr…"
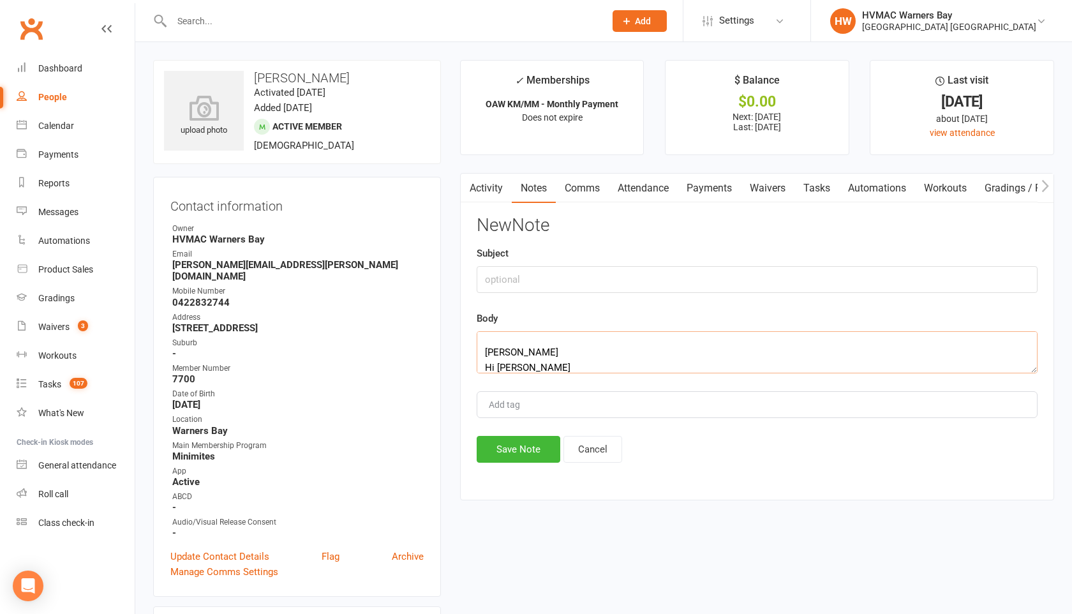
scroll to position [130, 0]
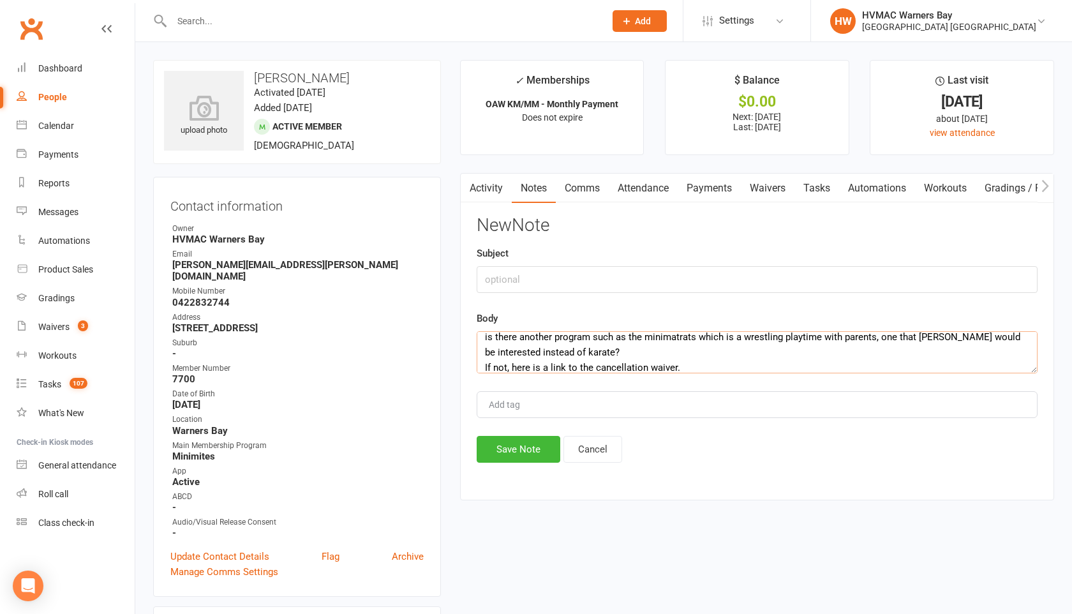
type textarea "Hi, Can I please enquire about cancelling [PERSON_NAME]’s membership please. Th…"
click at [492, 459] on button "Save Note" at bounding box center [519, 449] width 84 height 27
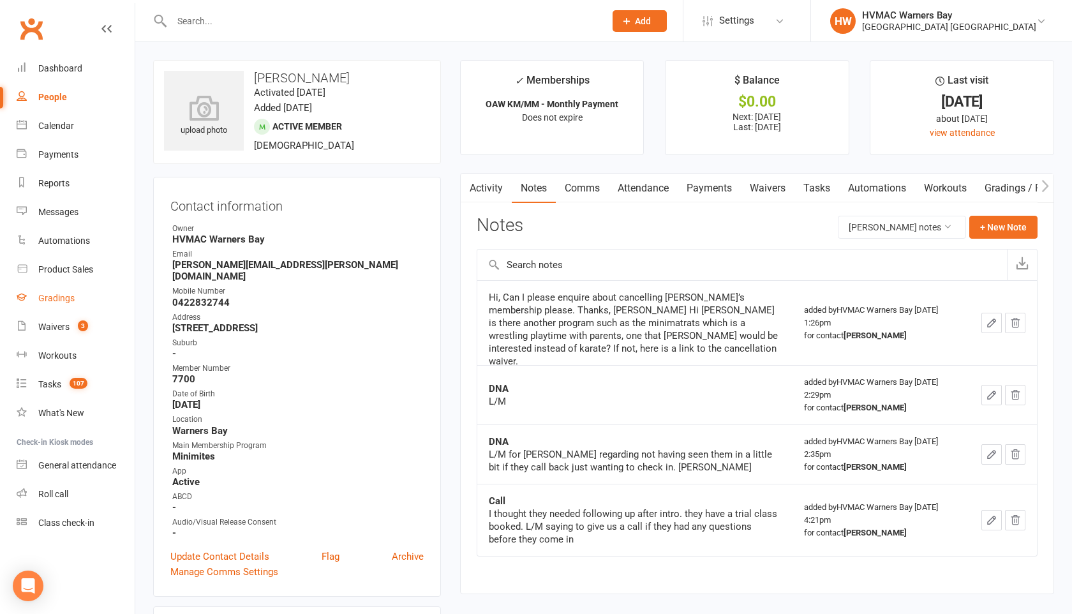
click at [51, 298] on div "Gradings" at bounding box center [56, 298] width 36 height 10
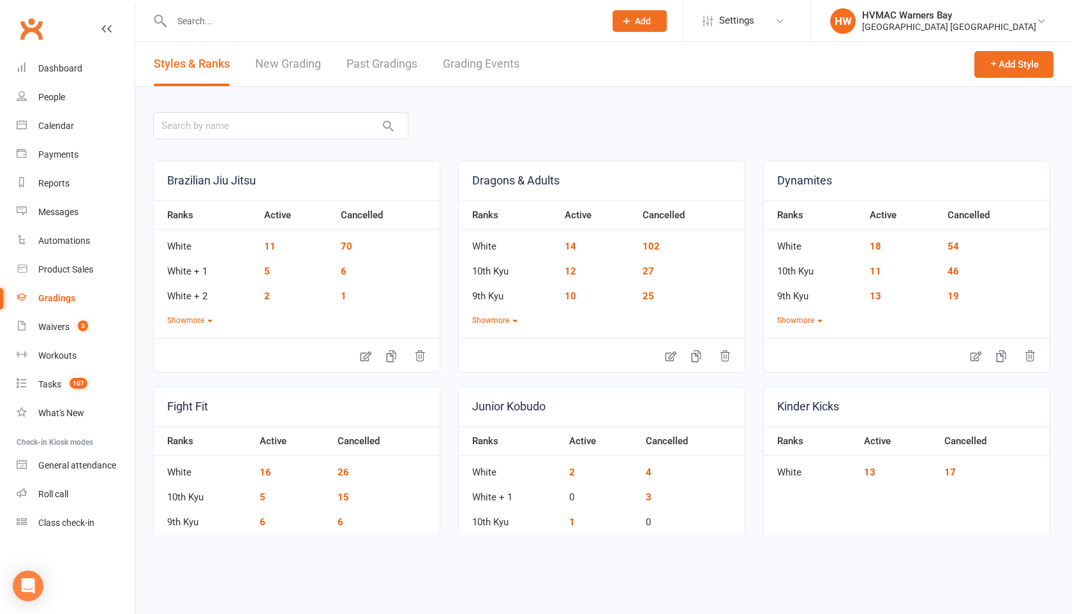
click at [287, 55] on link "New Grading" at bounding box center [288, 64] width 66 height 44
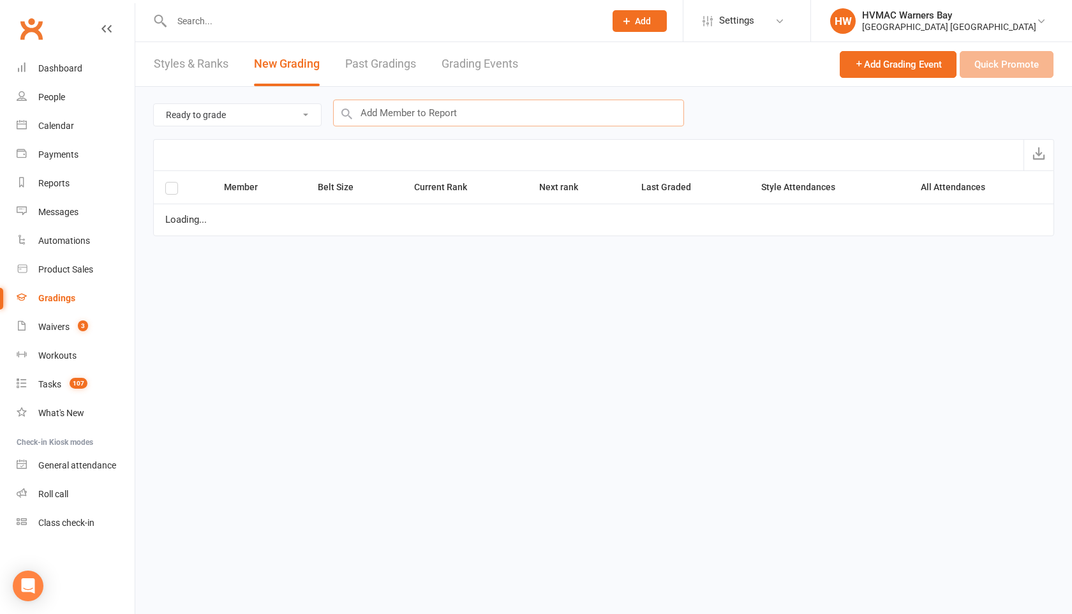
click at [393, 114] on input "text" at bounding box center [508, 113] width 351 height 27
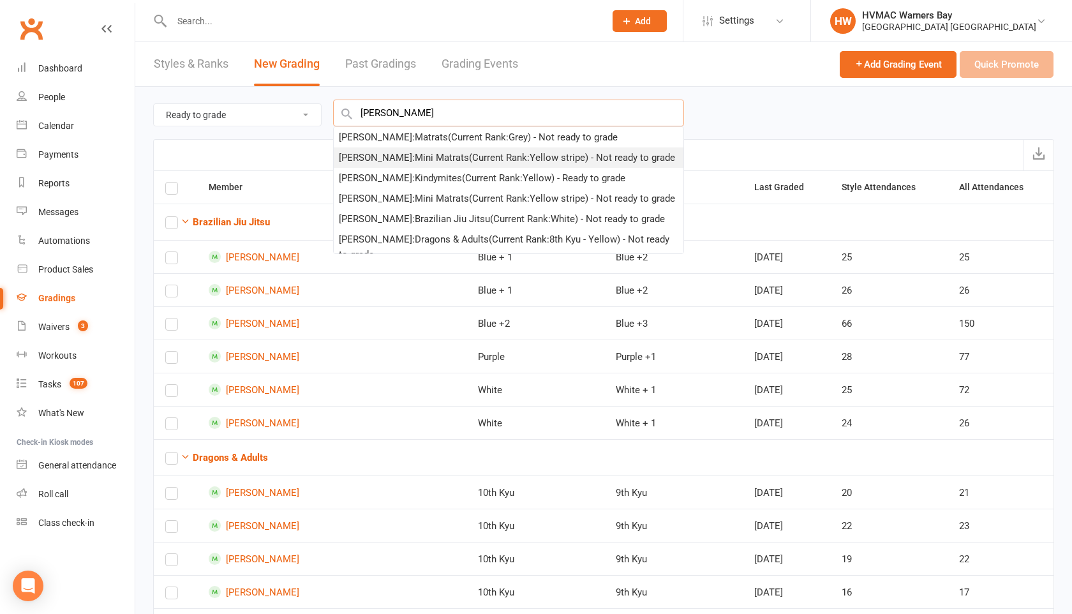
type input "[PERSON_NAME]"
click at [396, 160] on div "[PERSON_NAME] : Mini Matrats (Current Rank: Yellow stripe ) - Not ready to grade" at bounding box center [507, 157] width 336 height 15
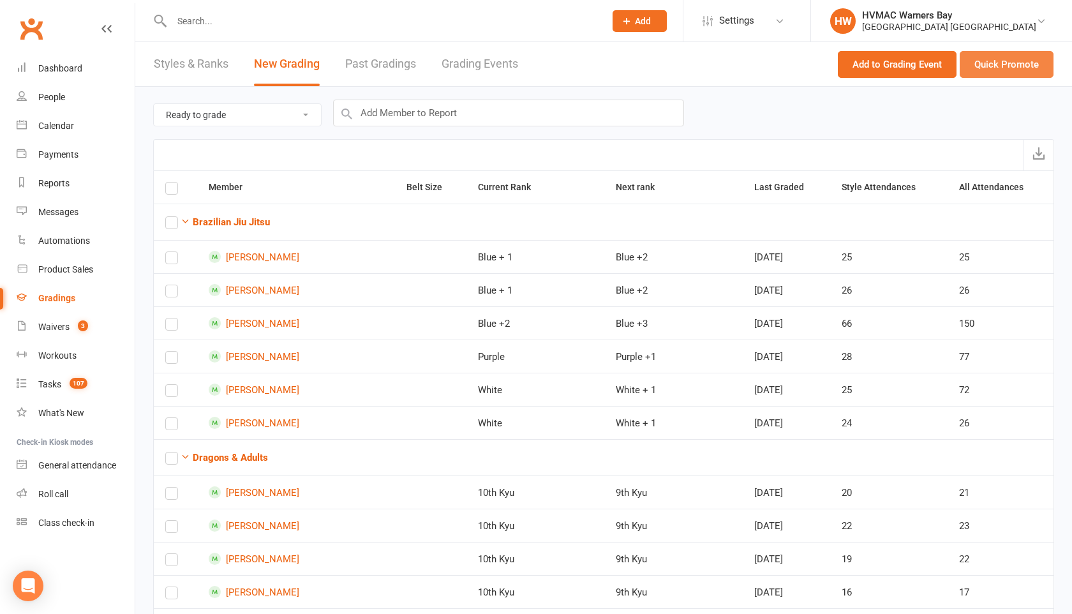
click at [989, 64] on button "Quick Promote" at bounding box center [1007, 64] width 94 height 27
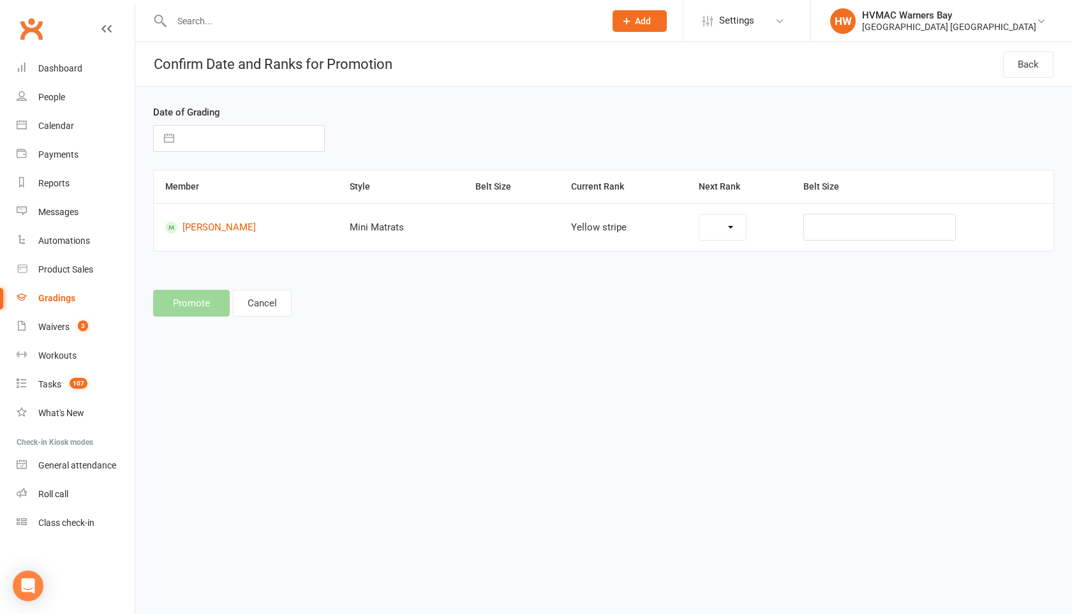
select select "42578"
click at [170, 142] on button "button" at bounding box center [169, 139] width 23 height 26
select select "6"
select select "2025"
select select "7"
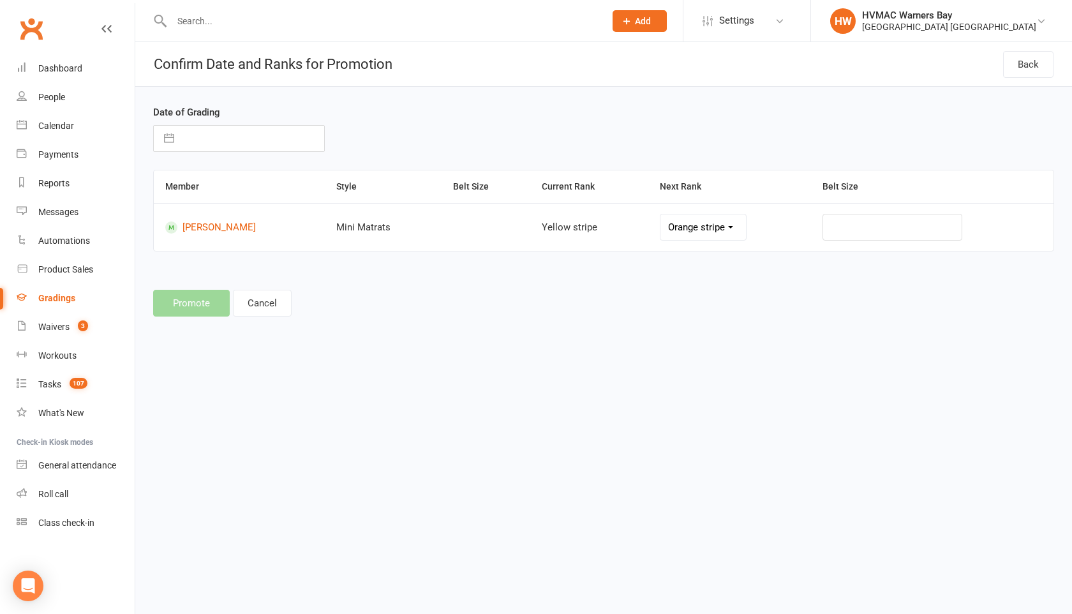
select select "2025"
select select "8"
select select "2025"
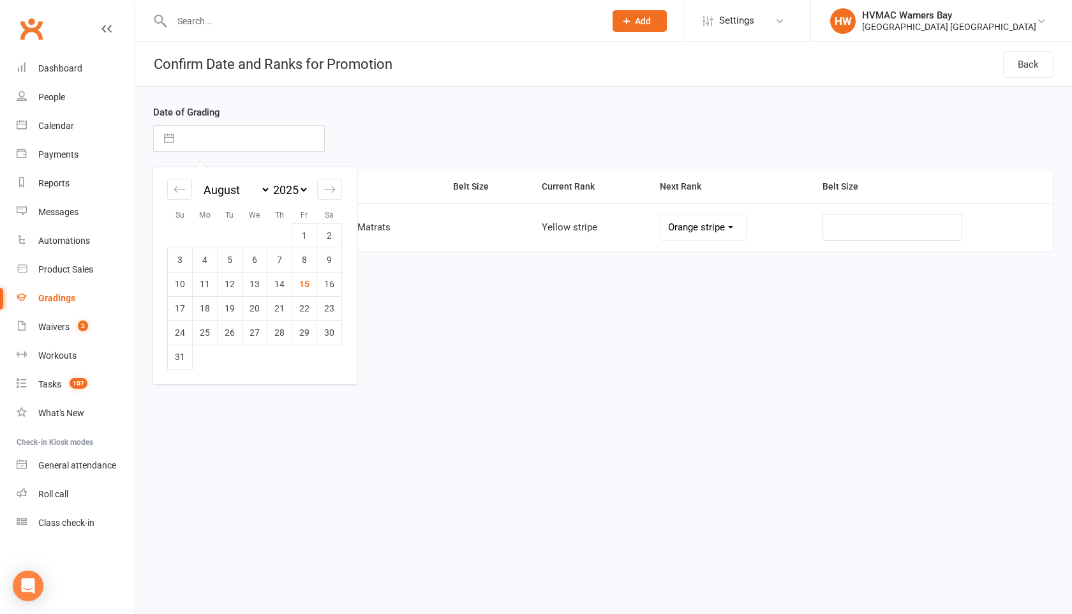
click at [406, 105] on div "Date of Grading Navigate forward to interact with the calendar and select a dat…" at bounding box center [604, 137] width 920 height 65
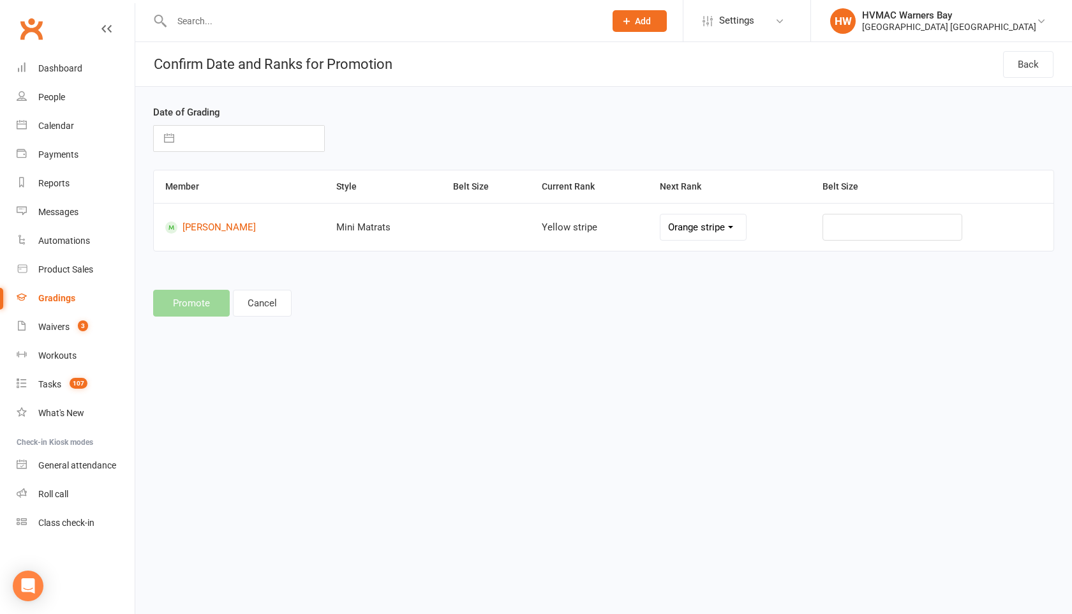
click at [172, 137] on button "button" at bounding box center [169, 139] width 23 height 26
select select "6"
select select "2025"
select select "7"
select select "2025"
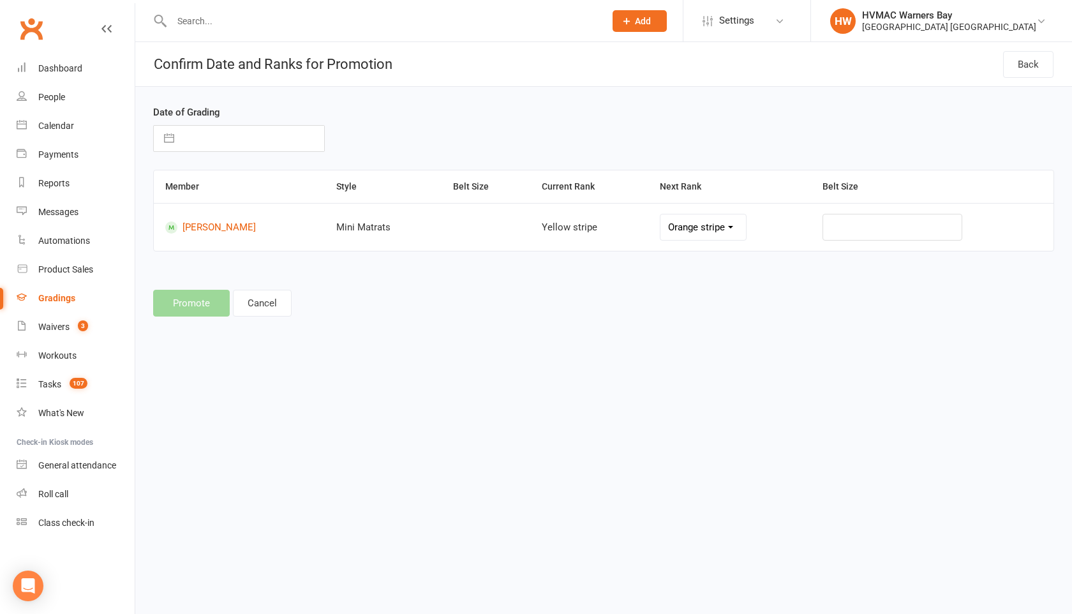
select select "8"
select select "2025"
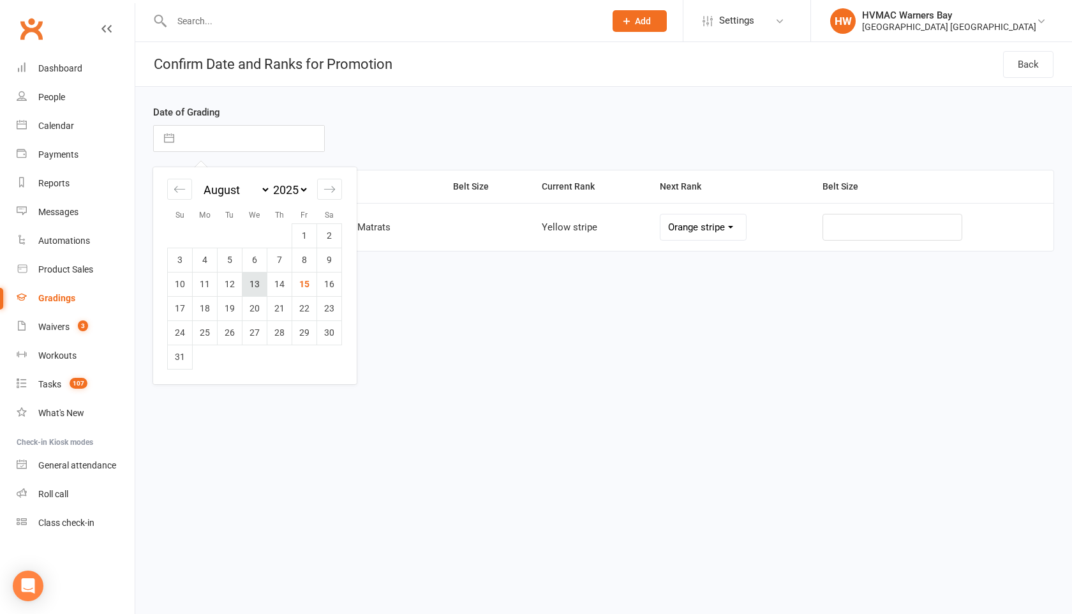
click at [247, 281] on td "13" at bounding box center [254, 284] width 25 height 24
type input "[DATE]"
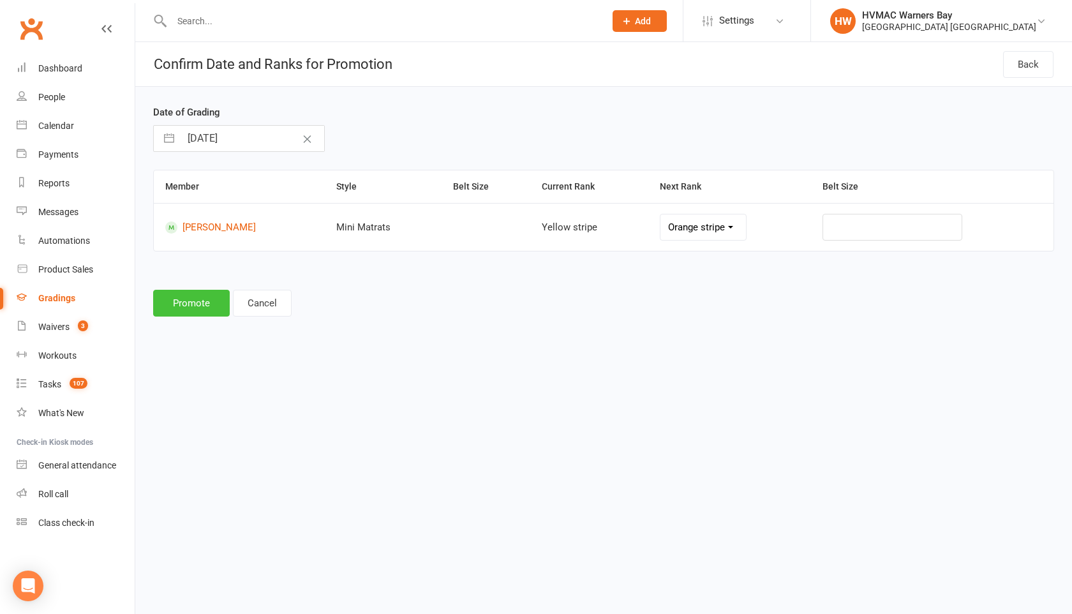
click at [186, 299] on button "Promote" at bounding box center [191, 303] width 77 height 27
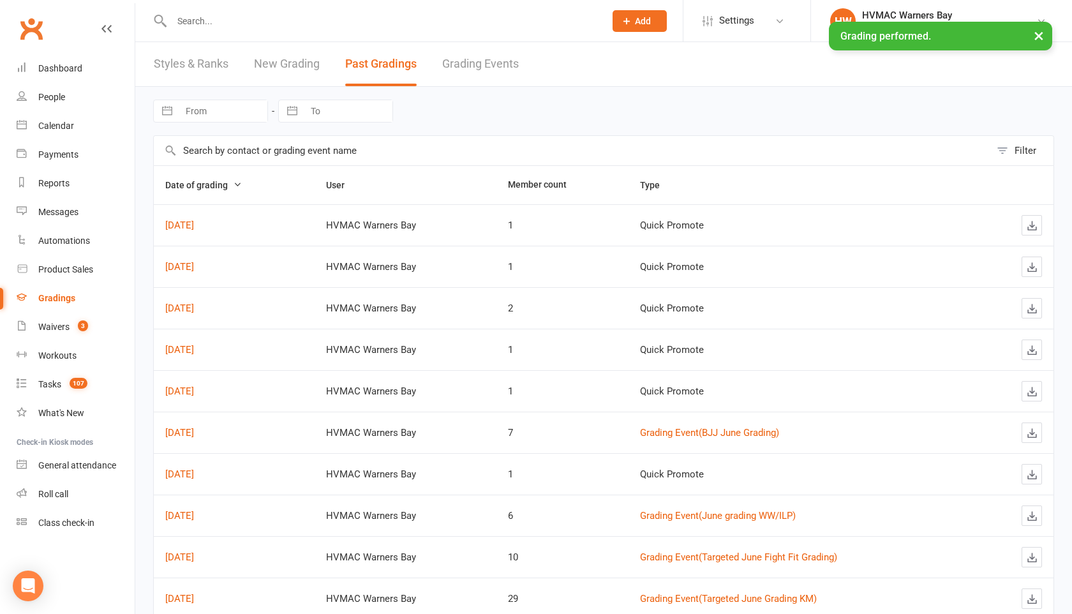
click at [197, 15] on input "text" at bounding box center [382, 21] width 428 height 18
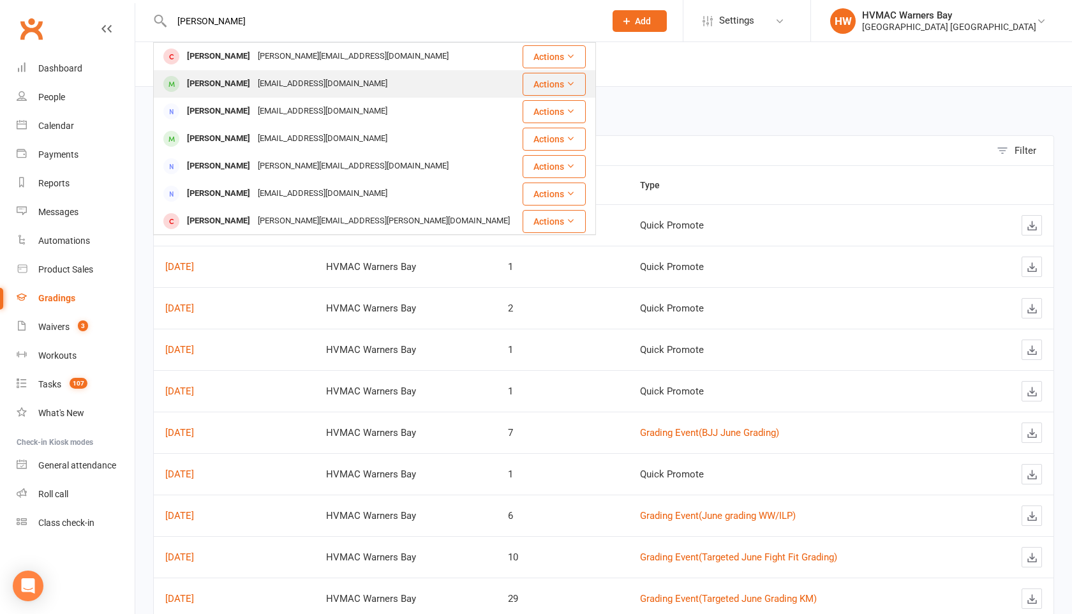
type input "[PERSON_NAME]"
click at [206, 84] on div "[PERSON_NAME]" at bounding box center [218, 84] width 71 height 19
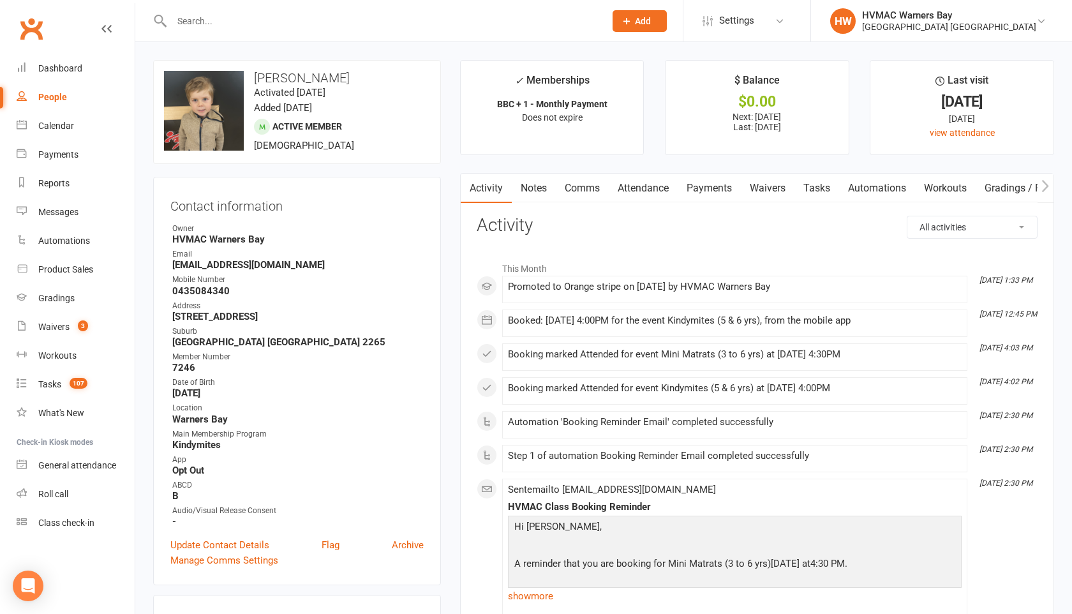
click at [1049, 185] on button "button" at bounding box center [1045, 188] width 16 height 29
click at [947, 184] on link "Gradings / Promotions" at bounding box center [940, 188] width 121 height 29
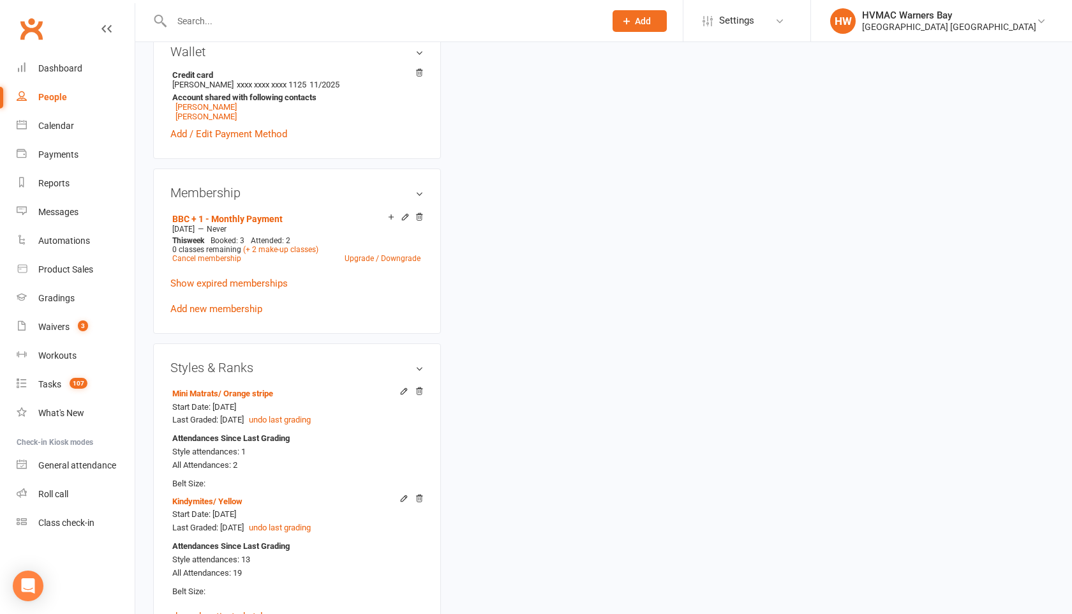
scroll to position [720, 0]
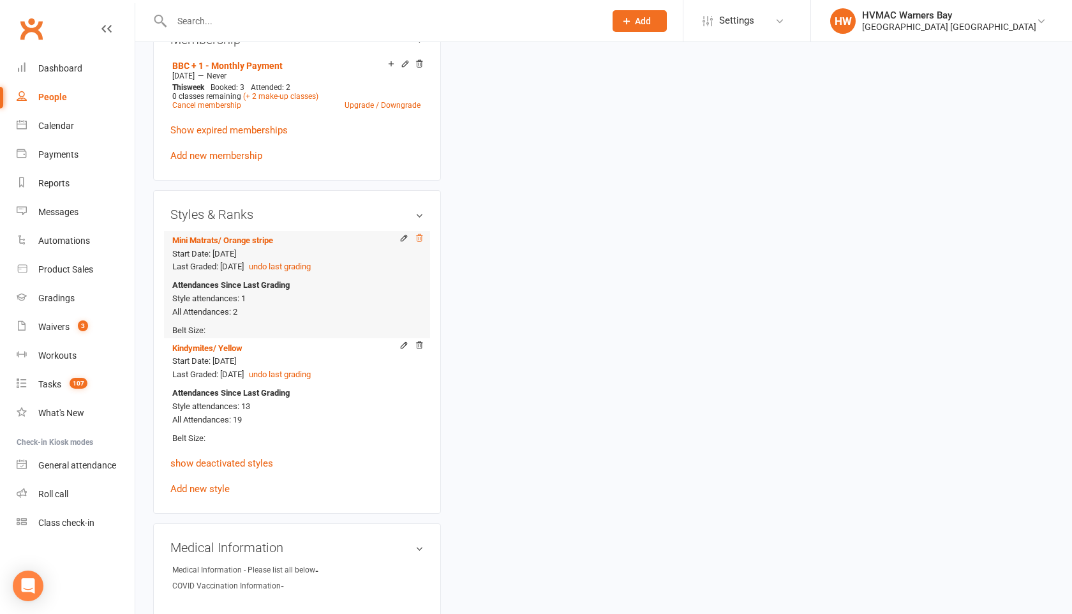
click at [419, 234] on icon at bounding box center [419, 237] width 6 height 7
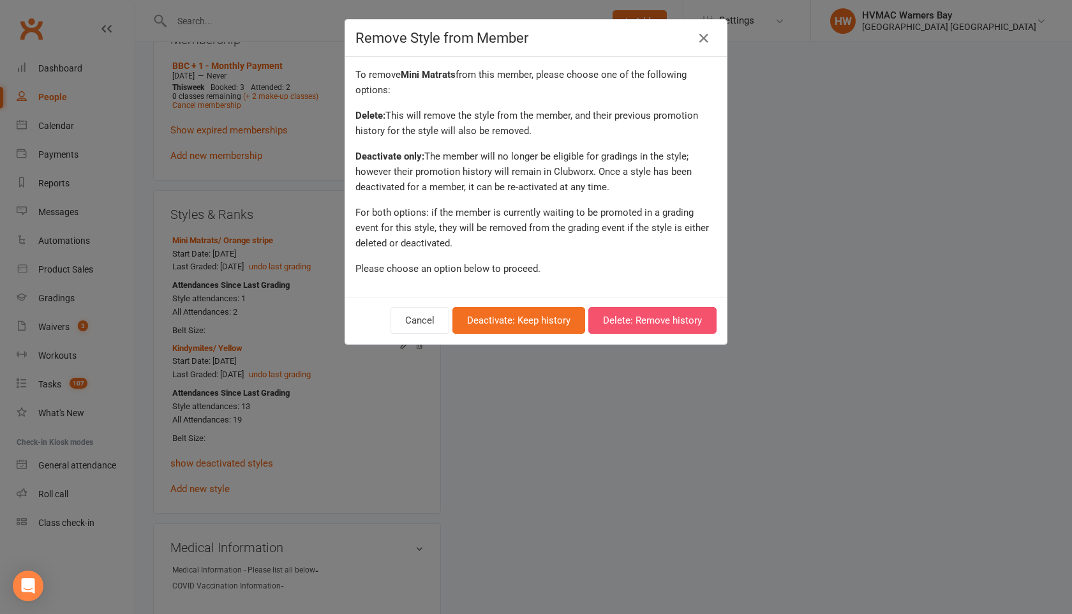
click at [612, 320] on button "Delete: Remove history" at bounding box center [652, 320] width 128 height 27
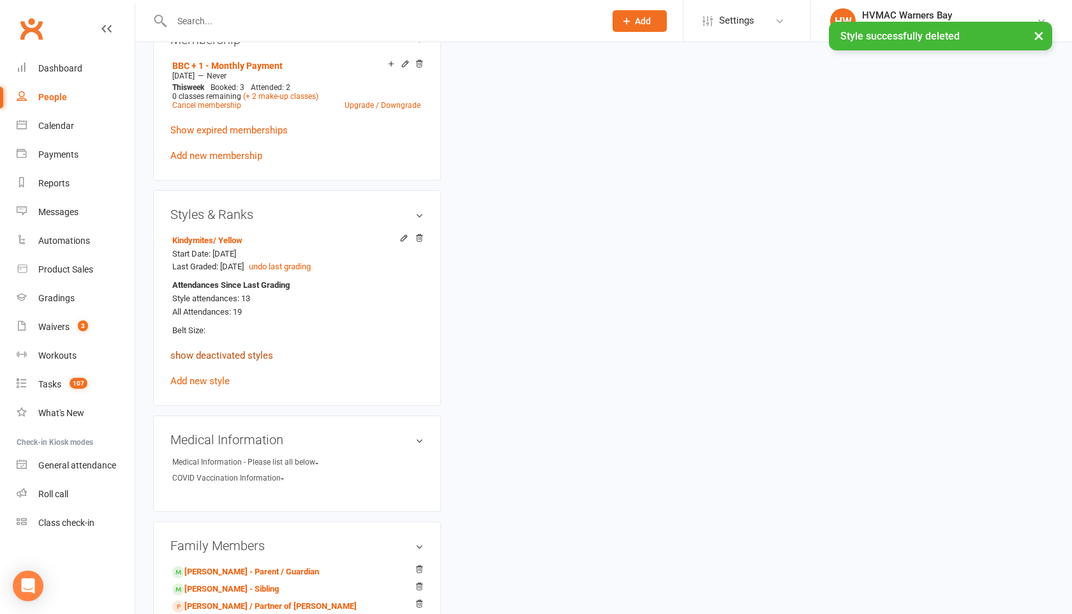
click at [238, 353] on link "show deactivated styles" at bounding box center [221, 355] width 103 height 11
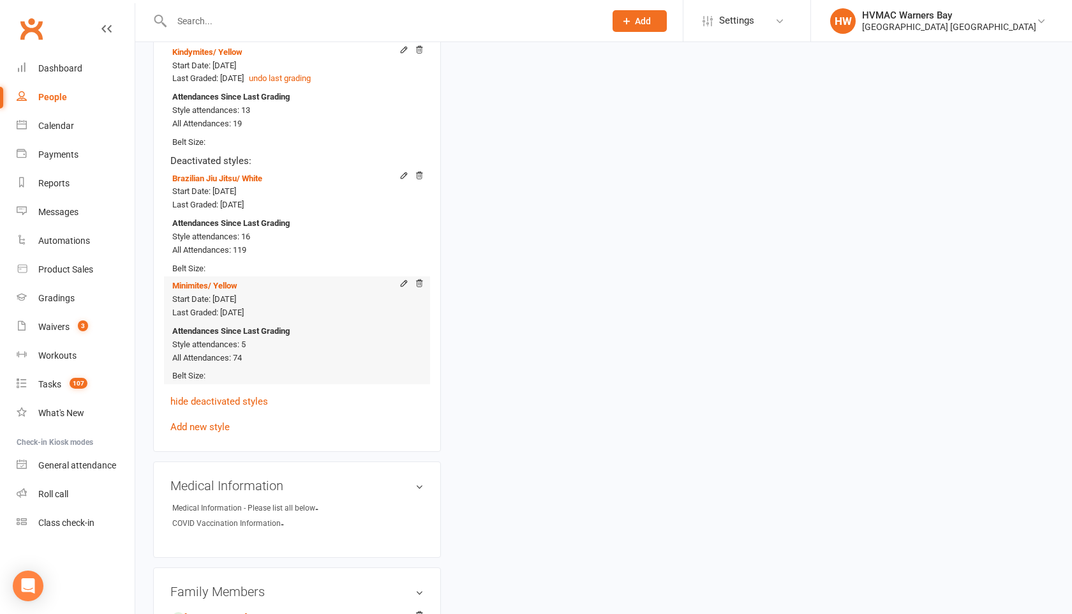
scroll to position [913, 0]
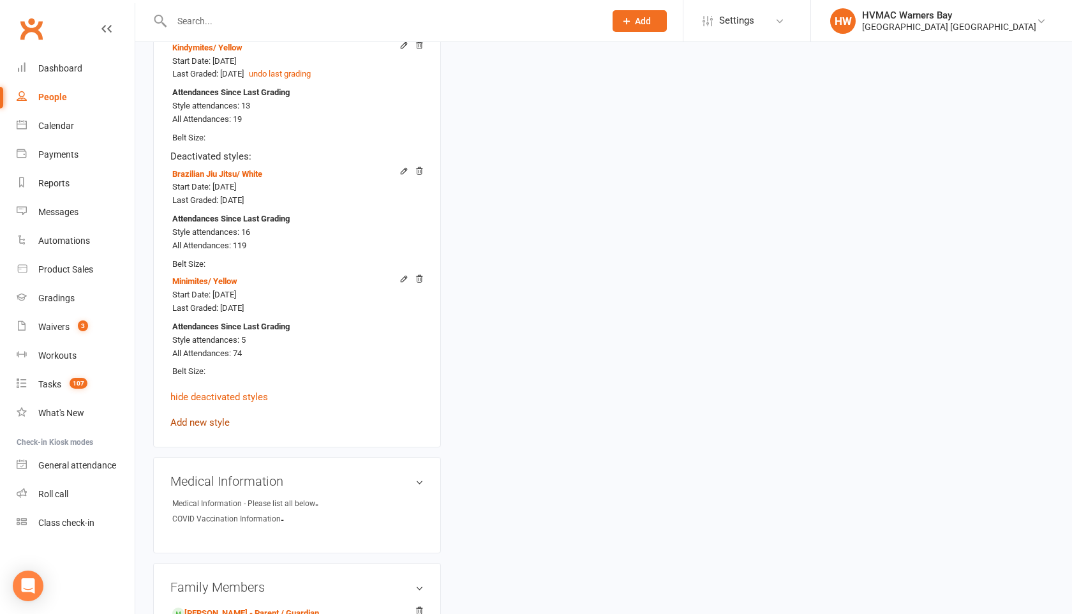
click at [207, 419] on link "Add new style" at bounding box center [199, 422] width 59 height 11
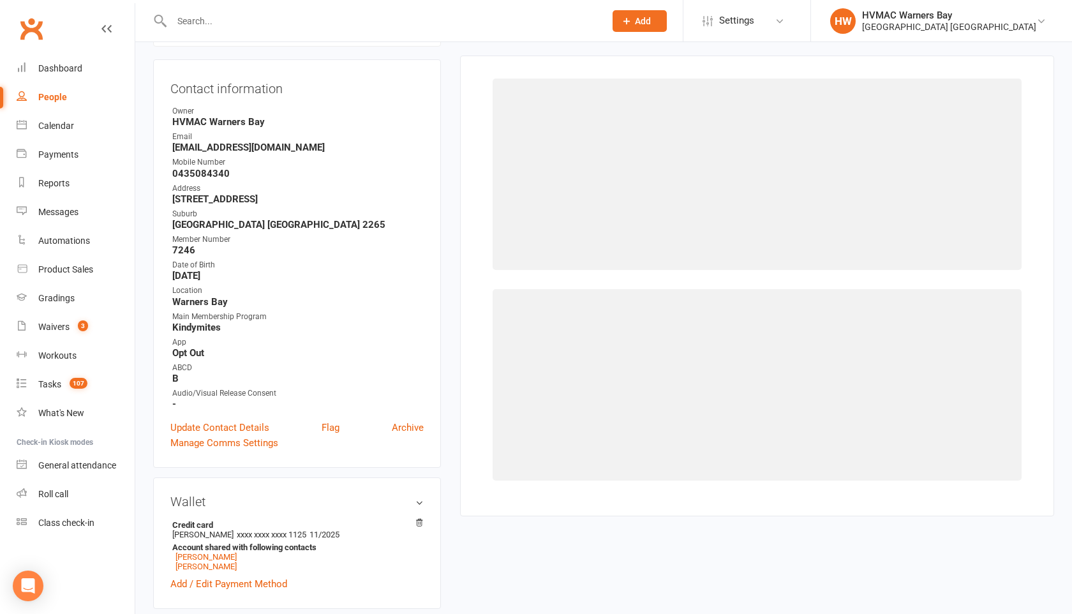
scroll to position [109, 0]
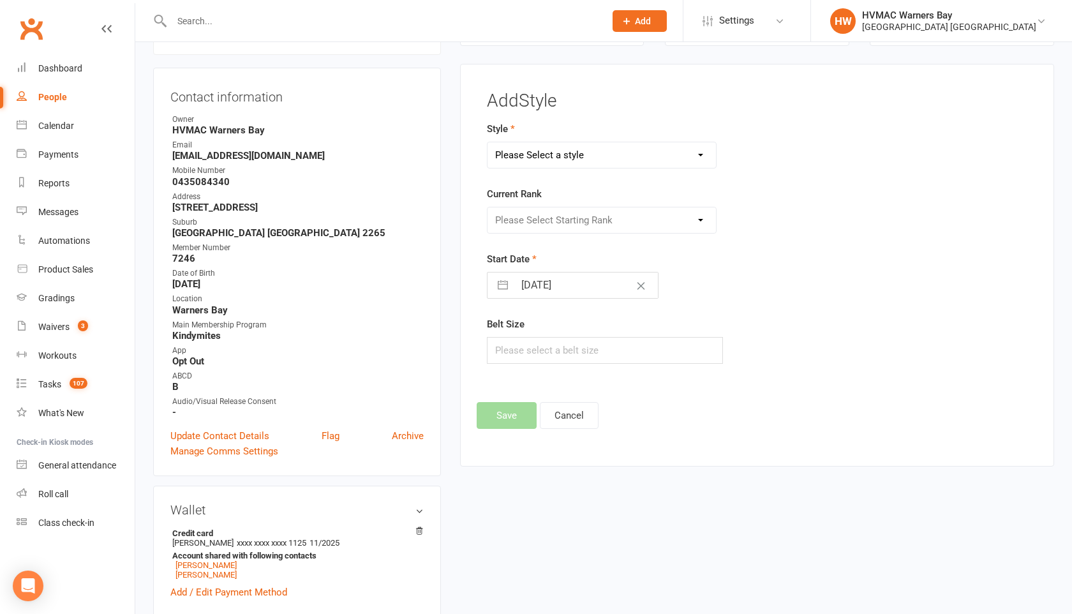
click at [575, 156] on select "Please Select a style Brazilian Jiu Jitsu Dragons & Adults Dynamites Fight Fit …" at bounding box center [601, 155] width 228 height 26
click at [487, 142] on select "Please Select a style Brazilian Jiu Jitsu Dragons & Adults Dynamites Fight Fit …" at bounding box center [601, 155] width 228 height 26
click at [561, 221] on select "Please Select Starting Rank White White + 1 White + 2 White + 3 White + 4 Blue …" at bounding box center [601, 220] width 228 height 26
click at [555, 152] on select "Brazilian Jiu Jitsu Dragons & Adults Dynamites Fight Fit Junior Kobudo Kinder K…" at bounding box center [601, 155] width 228 height 26
select select "3594"
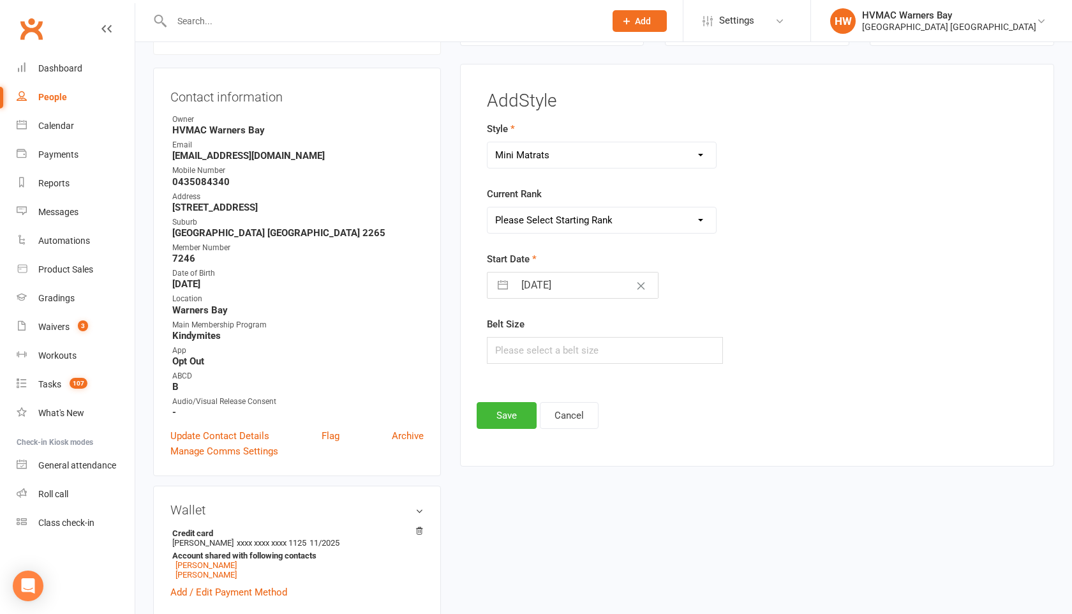
click at [487, 142] on select "Brazilian Jiu Jitsu Dragons & Adults Dynamites Fight Fit Junior Kobudo Kinder K…" at bounding box center [601, 155] width 228 height 26
click at [545, 228] on select "Please Select Starting Rank White Grey Stripe Yellow stripe Orange stripe Red s…" at bounding box center [601, 220] width 228 height 26
select select "42577"
click at [487, 207] on select "Please Select Starting Rank White Grey Stripe Yellow stripe Orange stripe Red s…" at bounding box center [601, 220] width 228 height 26
click at [550, 285] on input "[DATE]" at bounding box center [586, 285] width 144 height 26
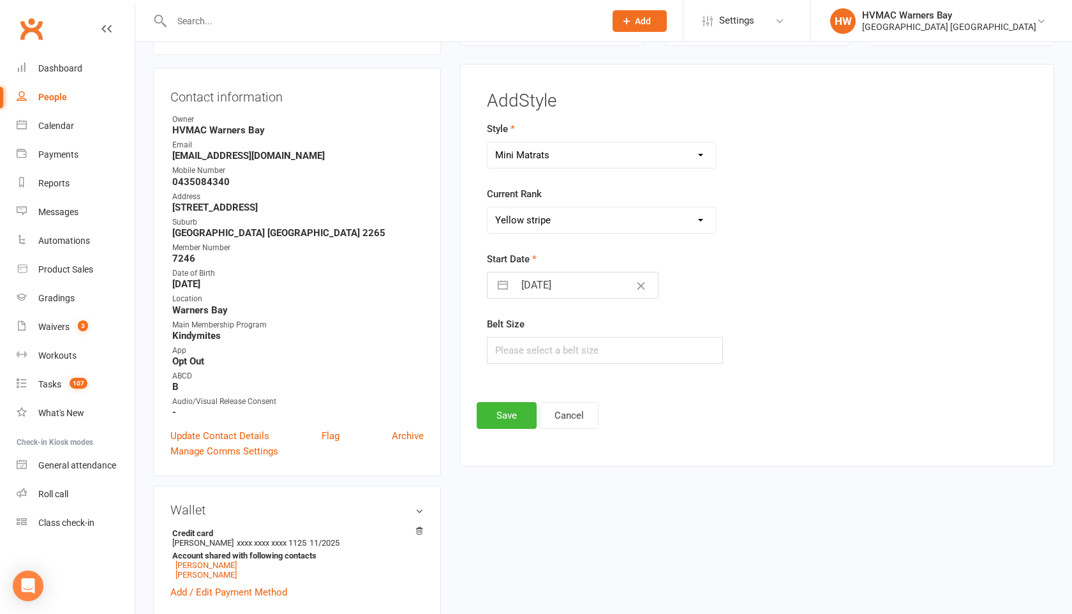
select select "6"
select select "2025"
select select "7"
select select "2025"
select select "8"
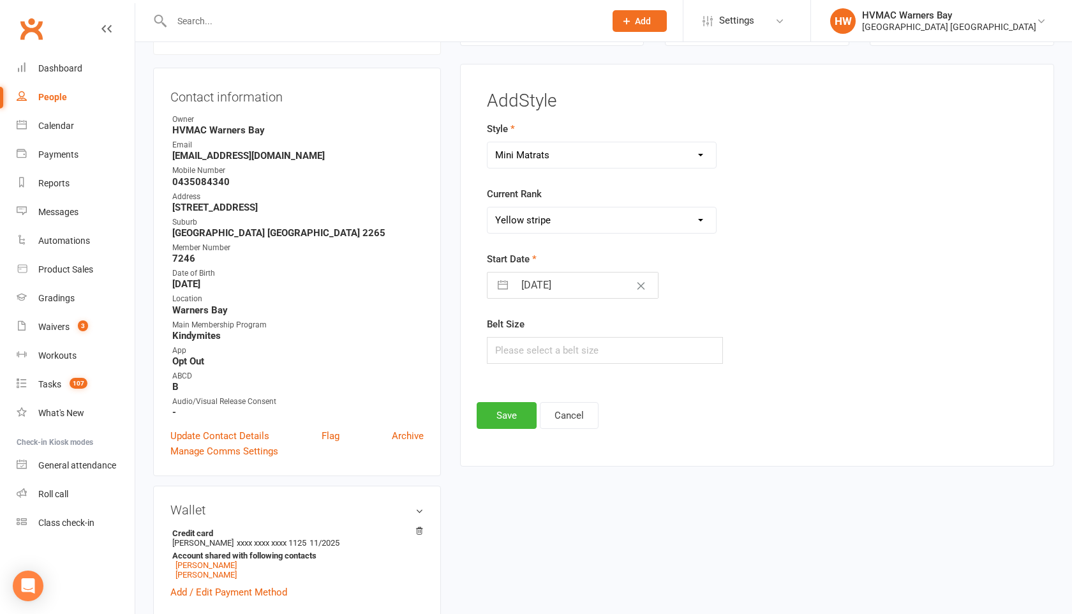
select select "2025"
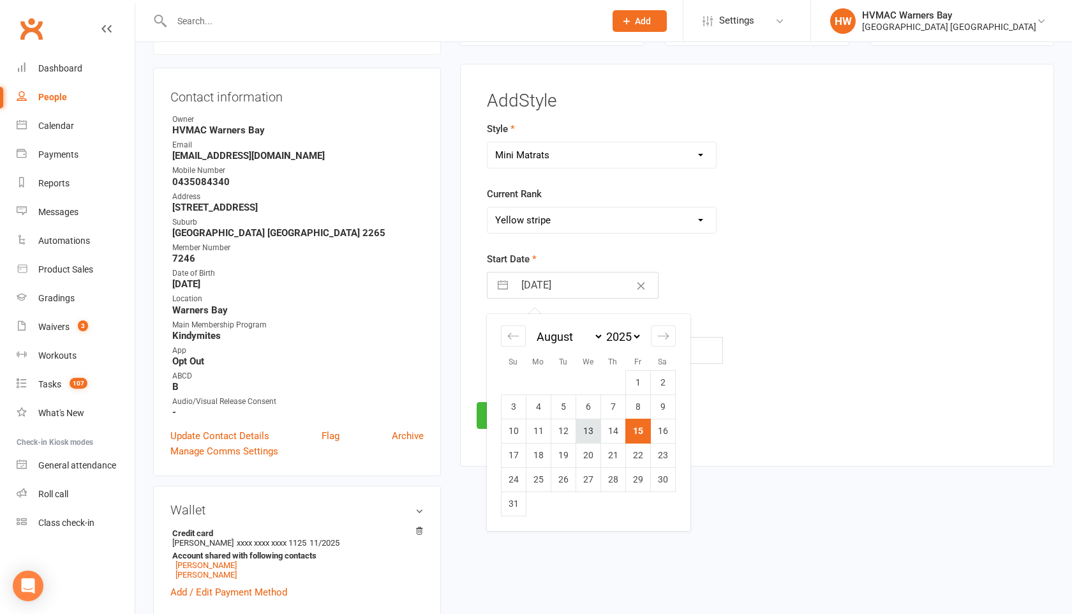
click at [590, 436] on td "13" at bounding box center [588, 431] width 25 height 24
type input "[DATE]"
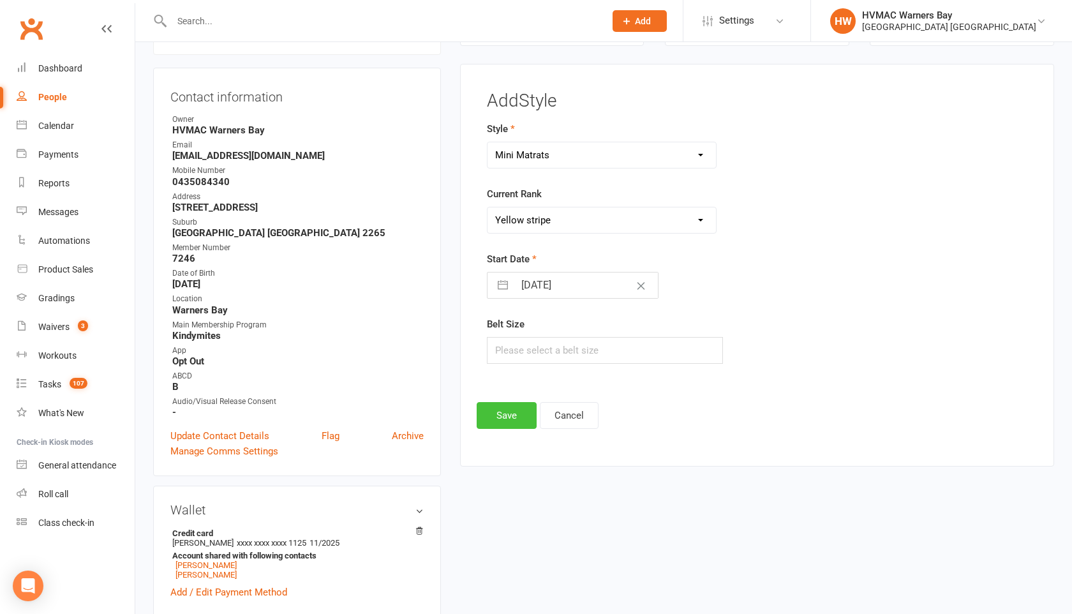
click at [494, 412] on button "Save" at bounding box center [507, 415] width 60 height 27
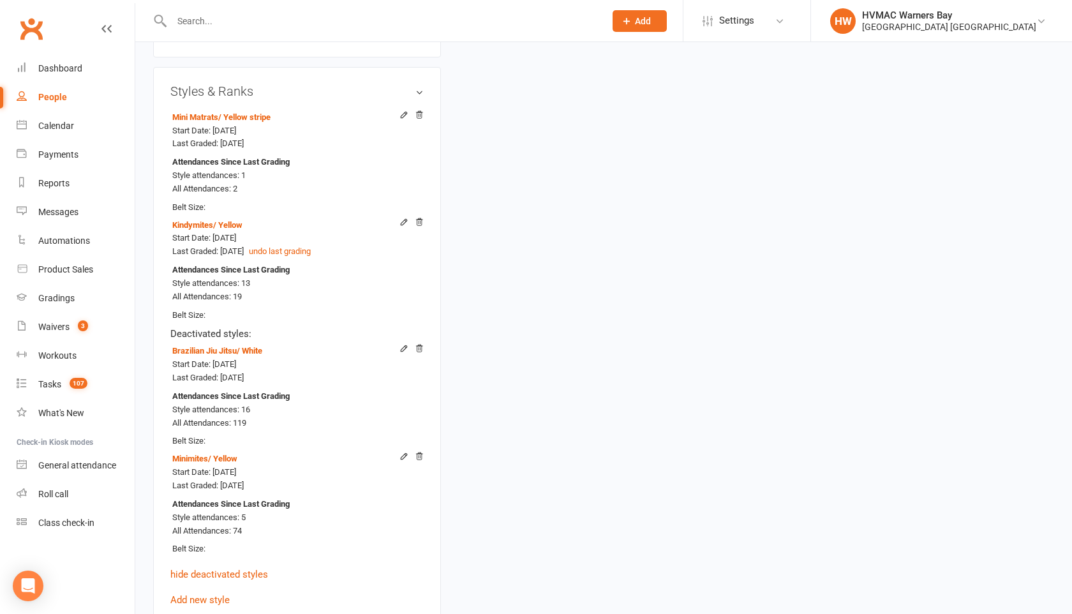
scroll to position [903, 0]
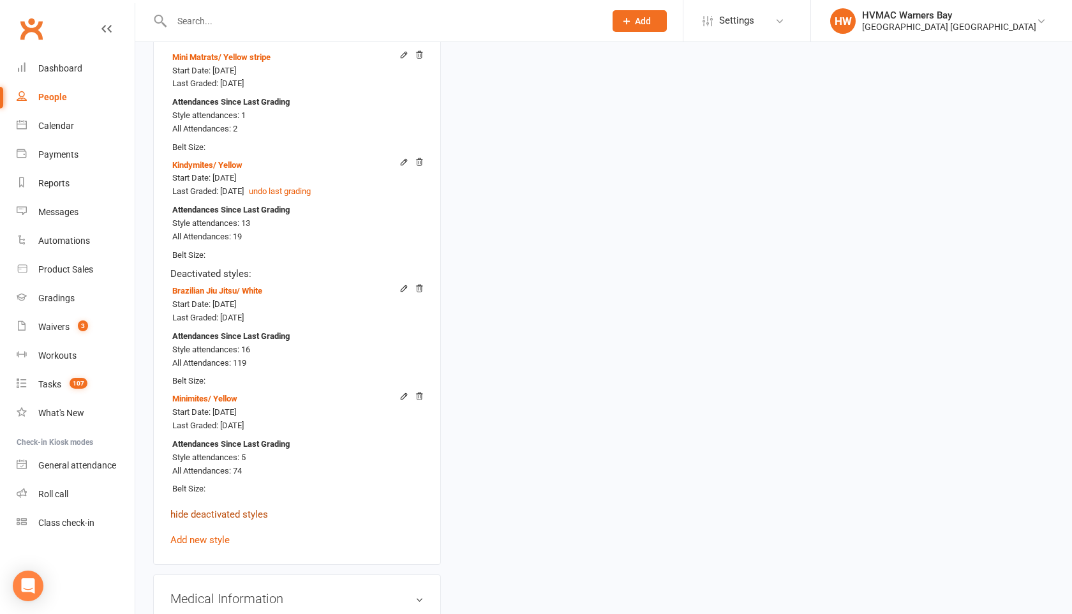
click at [240, 512] on link "hide deactivated styles" at bounding box center [219, 514] width 98 height 11
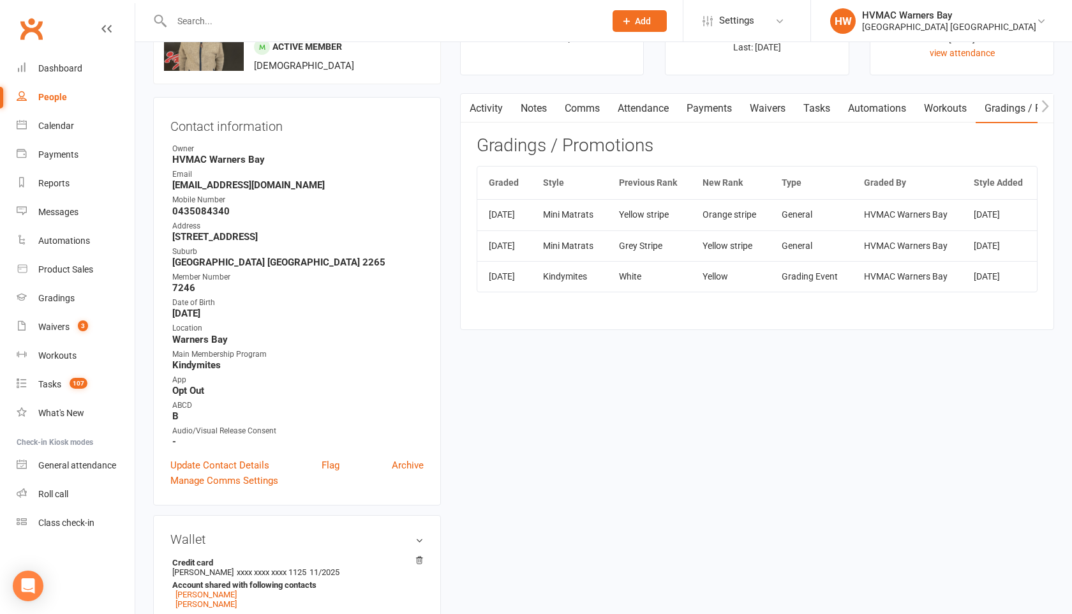
scroll to position [0, 0]
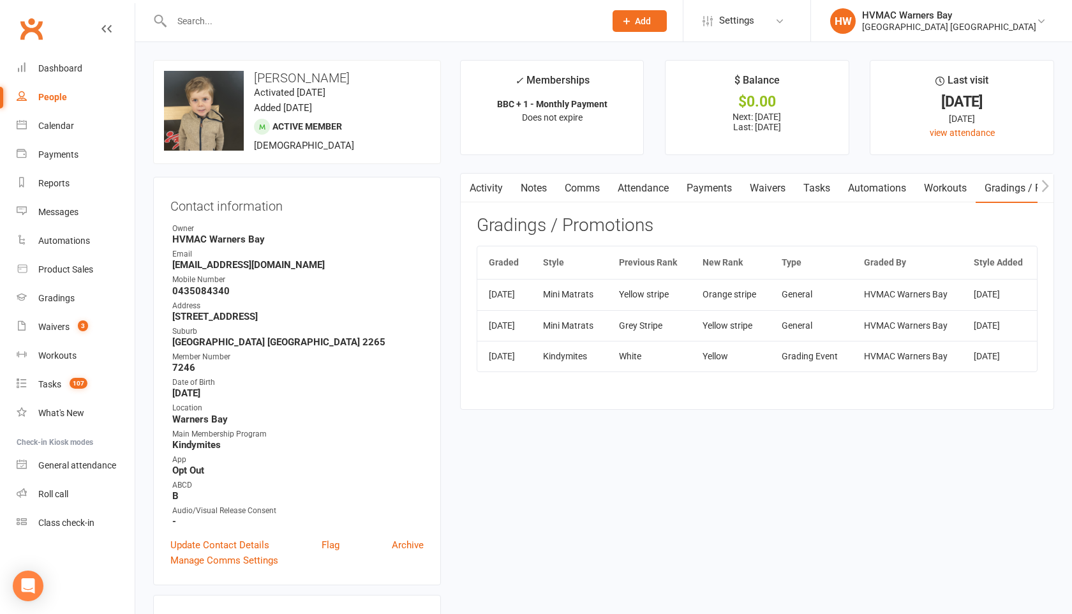
click at [182, 16] on input "text" at bounding box center [382, 21] width 428 height 18
click at [862, 24] on div "[GEOGRAPHIC_DATA] [GEOGRAPHIC_DATA]" at bounding box center [949, 26] width 174 height 11
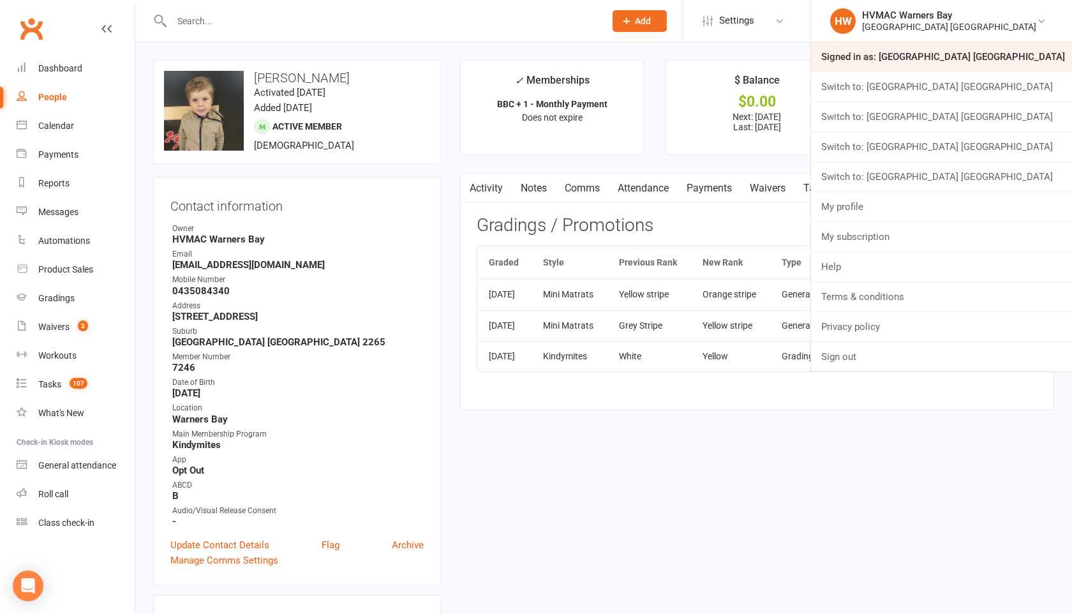
click at [856, 50] on link "Signed in as: [GEOGRAPHIC_DATA] [GEOGRAPHIC_DATA]" at bounding box center [941, 56] width 261 height 29
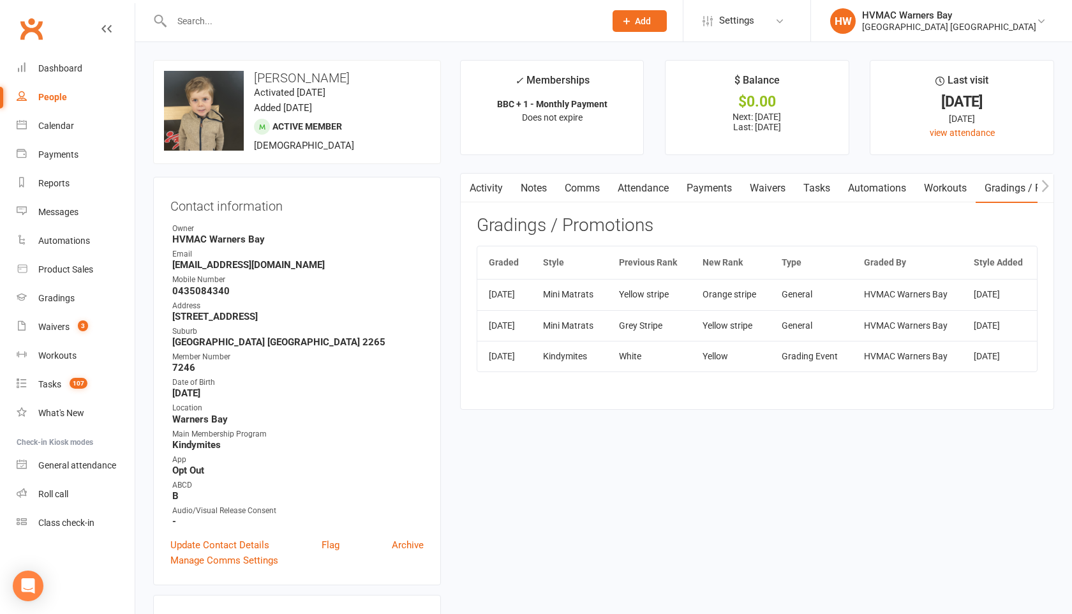
click at [328, 14] on input "text" at bounding box center [382, 21] width 428 height 18
click at [884, 23] on div "[GEOGRAPHIC_DATA] [GEOGRAPHIC_DATA]" at bounding box center [949, 26] width 174 height 11
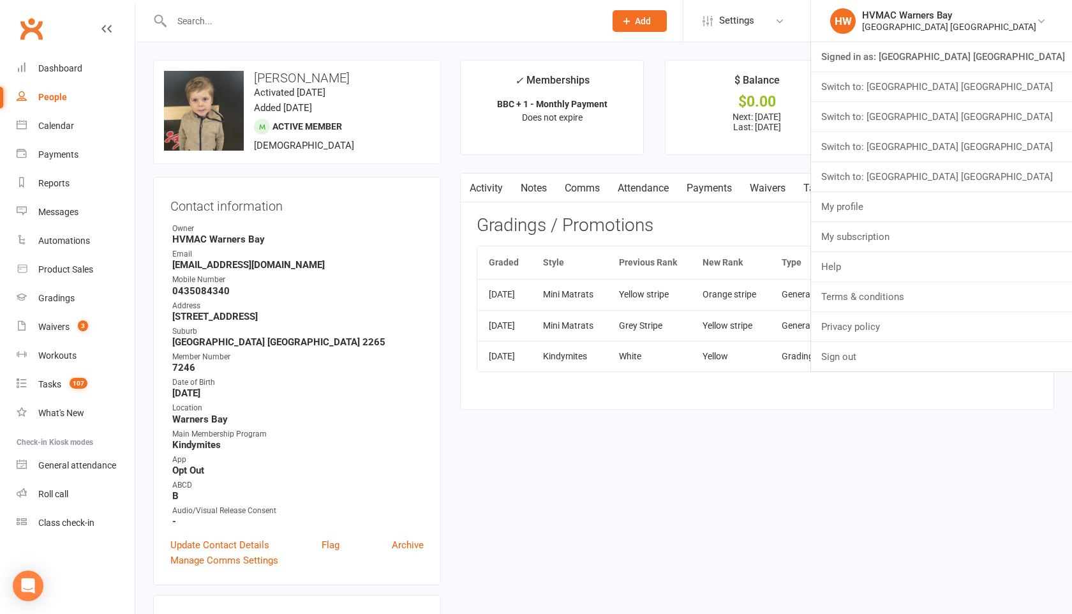
click at [859, 149] on link "Switch to: [GEOGRAPHIC_DATA] [GEOGRAPHIC_DATA]" at bounding box center [941, 146] width 261 height 29
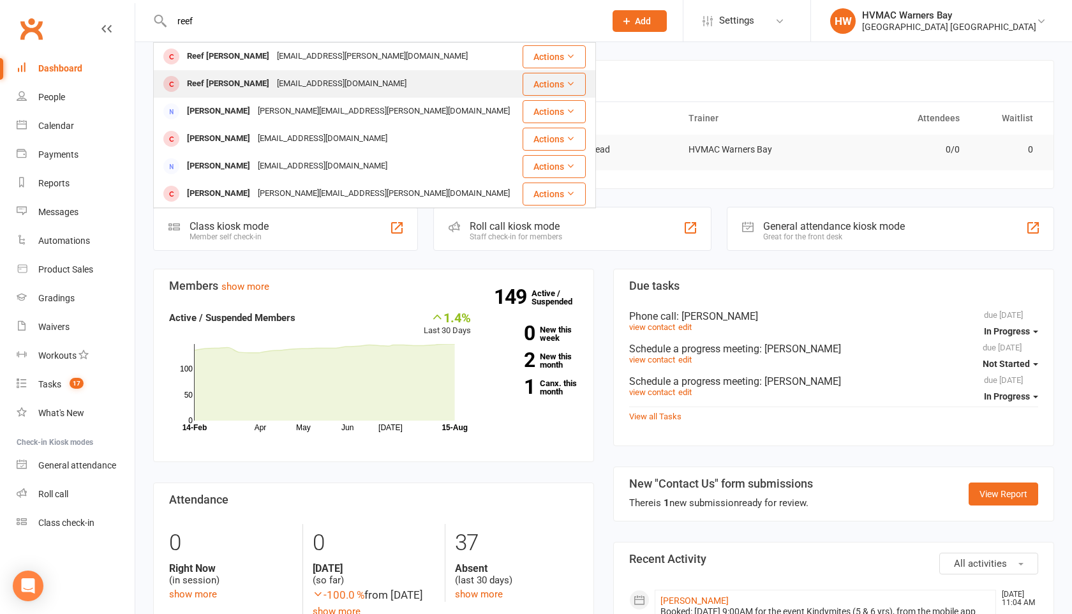
type input "reef"
click at [205, 81] on div "Reef Roberts" at bounding box center [228, 84] width 90 height 19
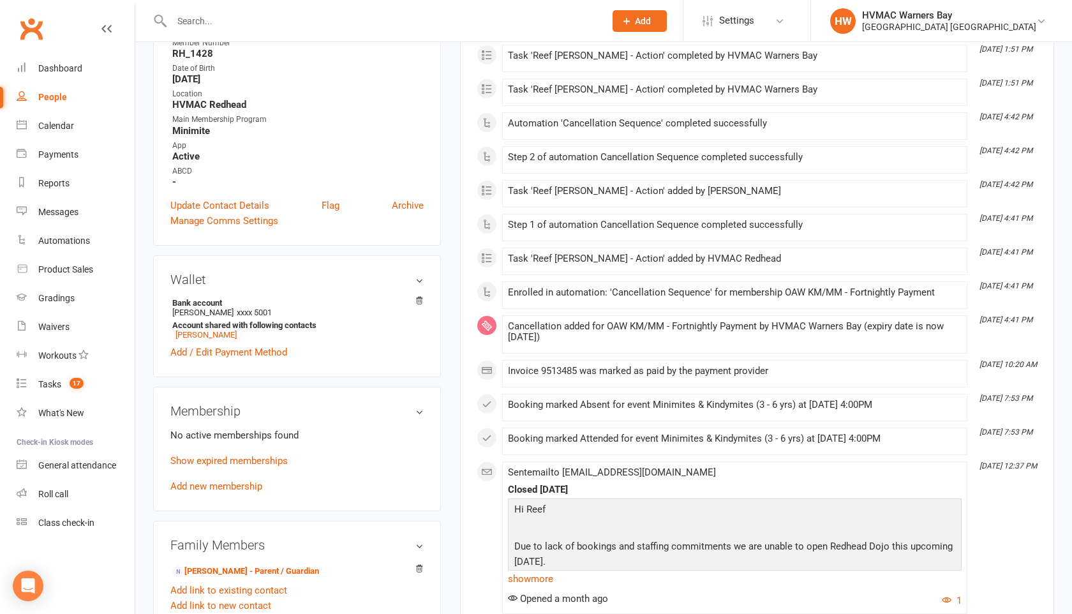
scroll to position [313, 0]
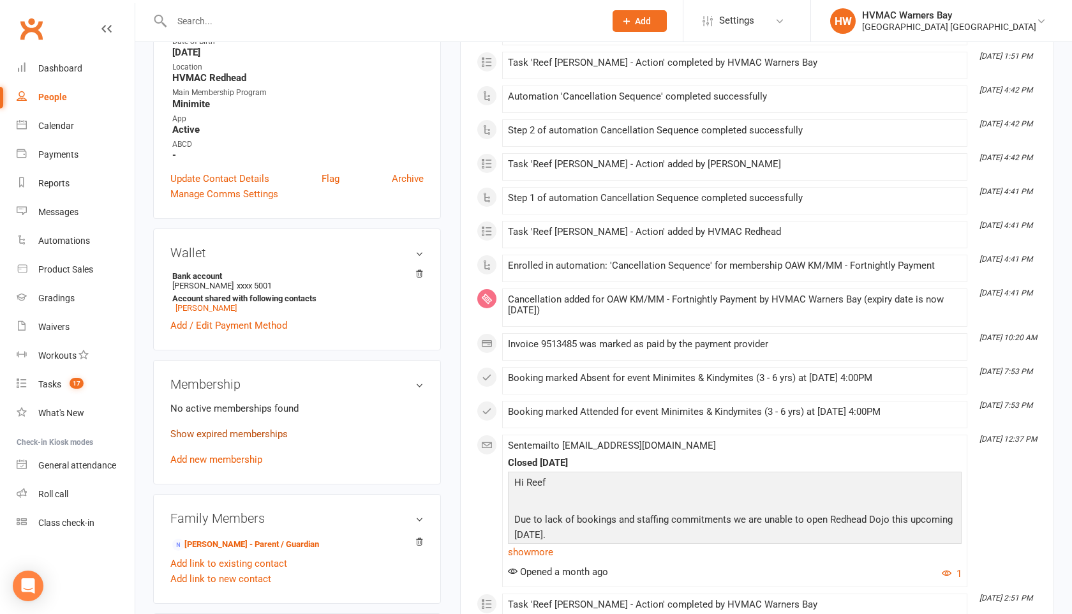
click at [249, 433] on link "Show expired memberships" at bounding box center [228, 433] width 117 height 11
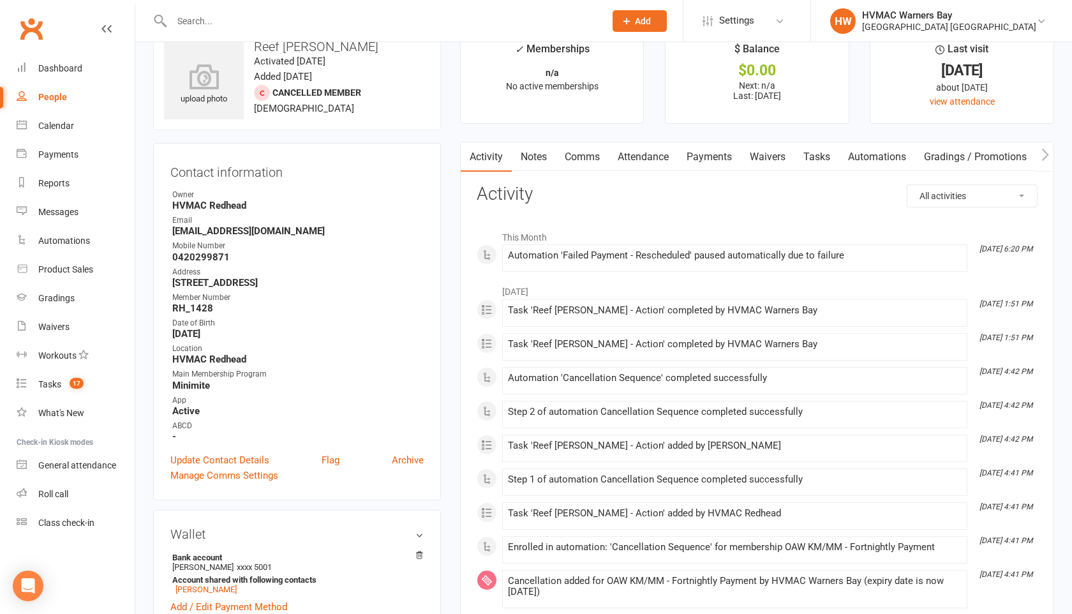
scroll to position [17, 0]
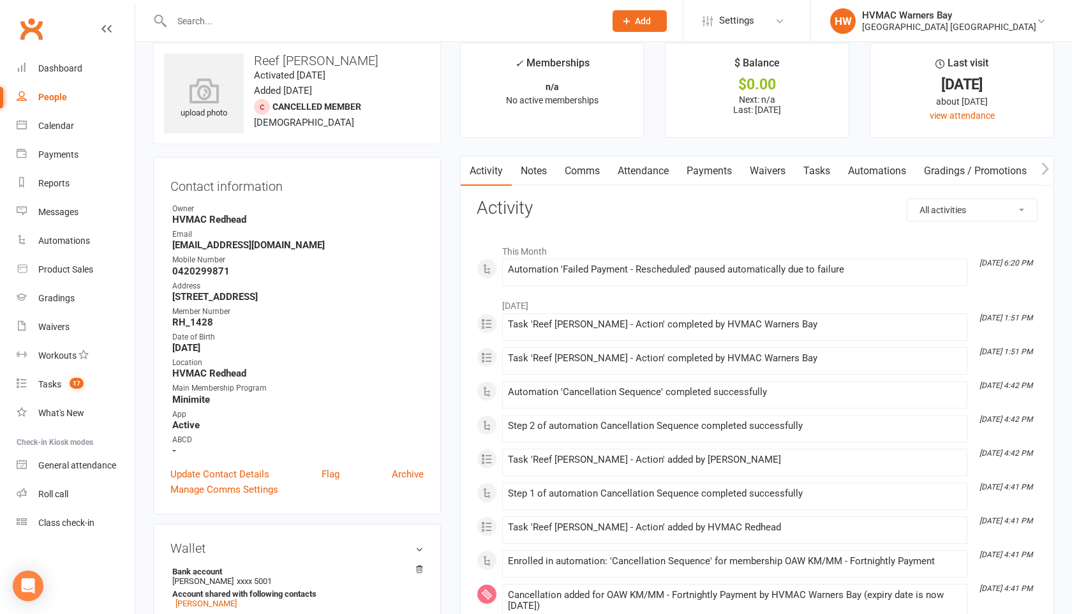
click at [526, 169] on link "Notes" at bounding box center [534, 170] width 44 height 29
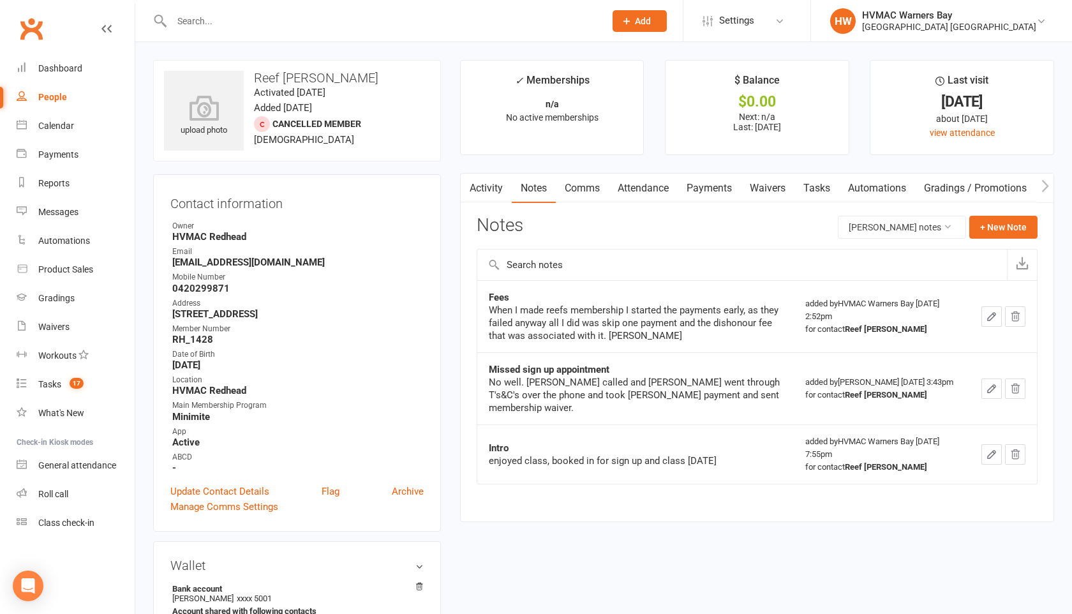
scroll to position [17, 0]
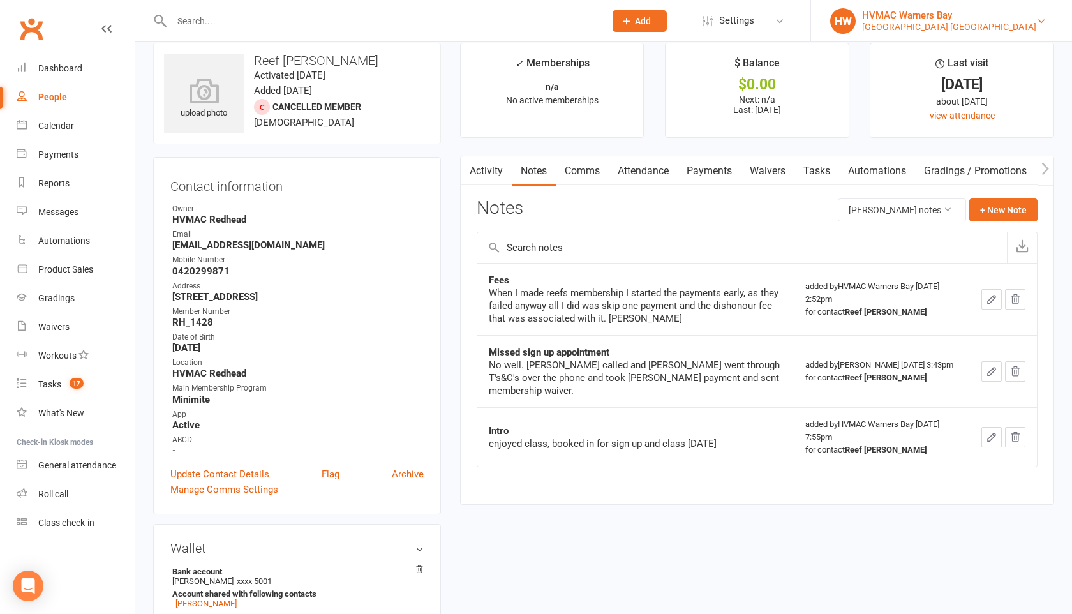
click at [856, 27] on div "HW" at bounding box center [843, 21] width 26 height 26
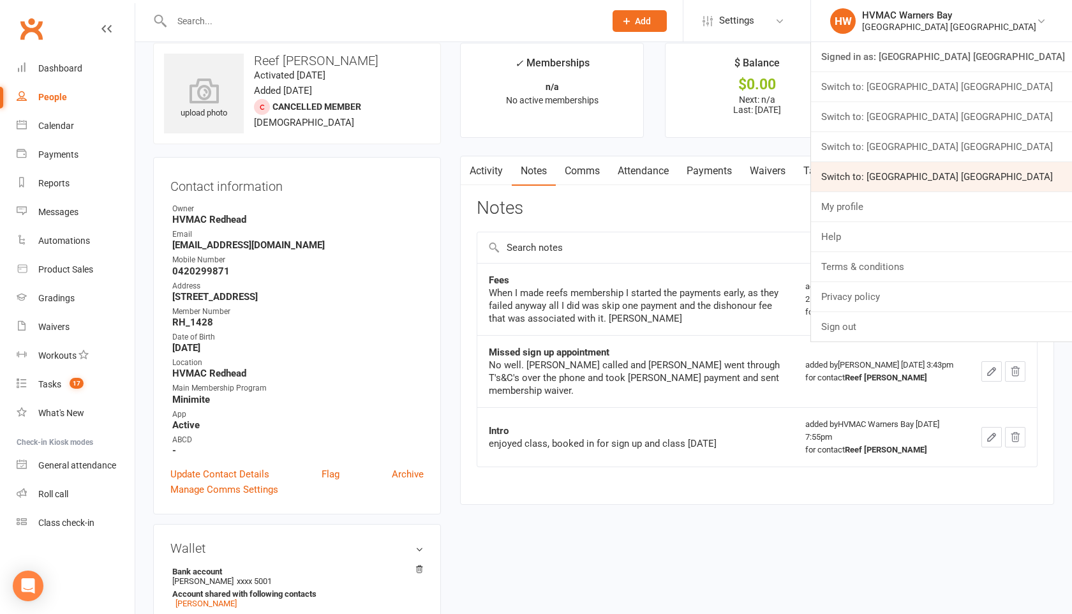
click at [840, 174] on link "Switch to: Hunter Valley Martial Arts Centre Warners Bay" at bounding box center [941, 176] width 261 height 29
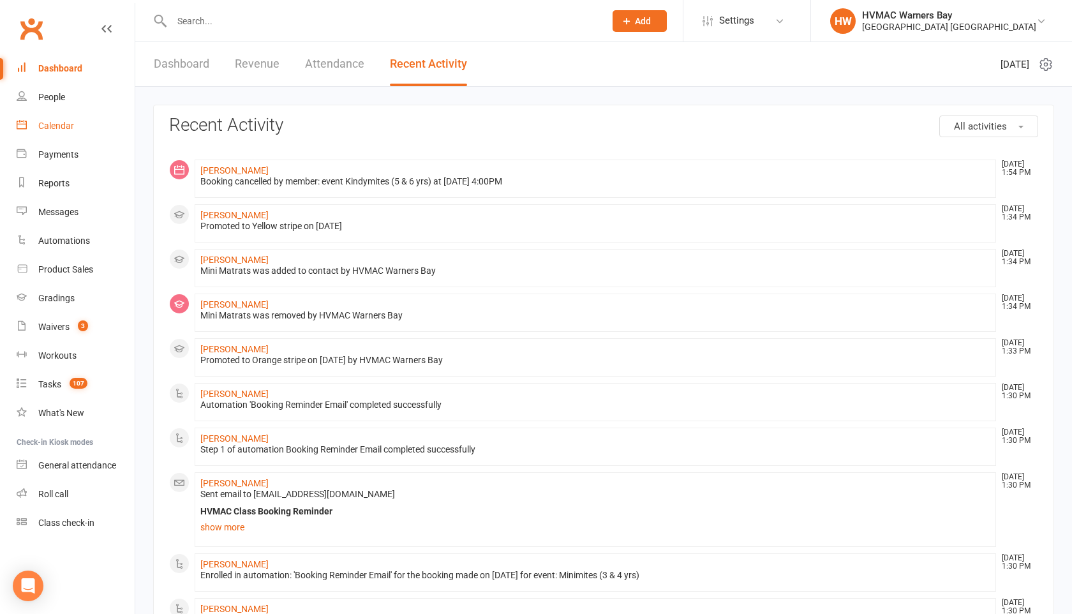
click at [60, 124] on div "Calendar" at bounding box center [56, 126] width 36 height 10
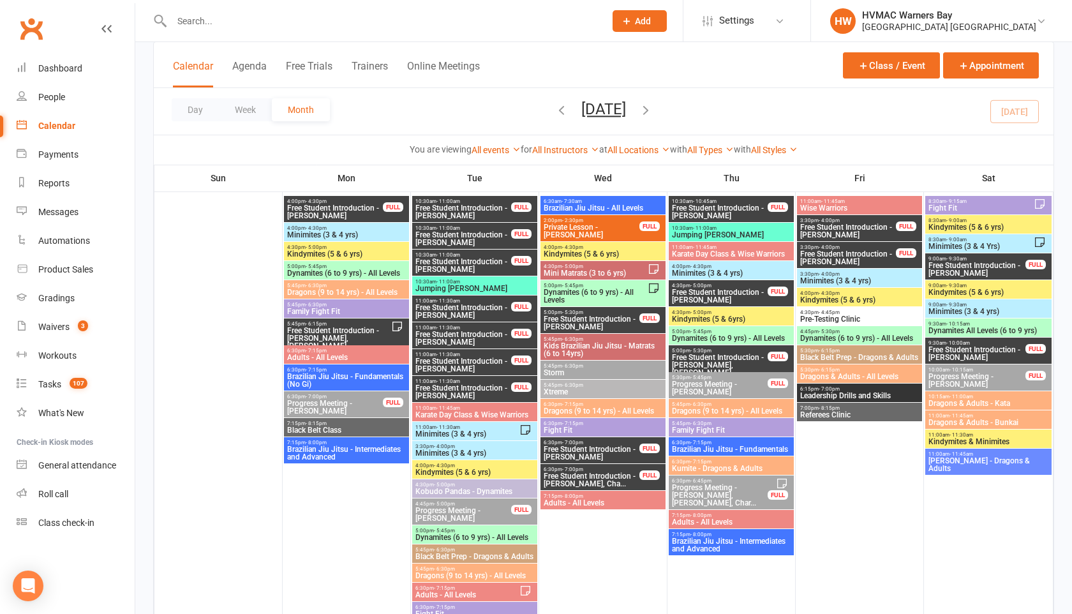
scroll to position [442, 0]
